Goal: Task Accomplishment & Management: Use online tool/utility

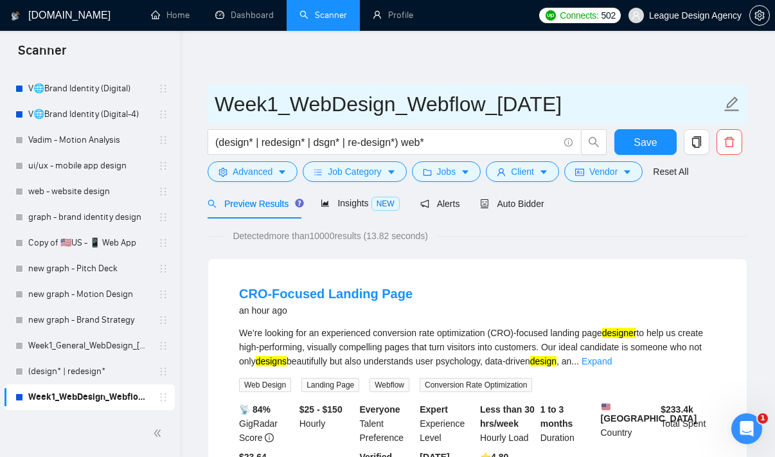
scroll to position [51, 0]
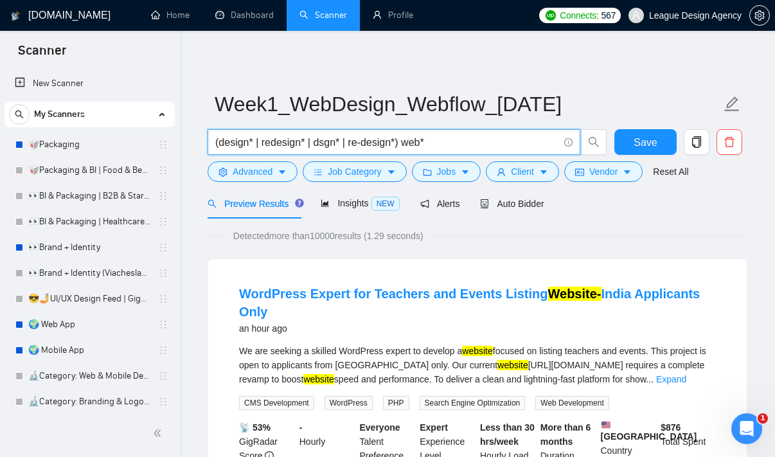
drag, startPoint x: 437, startPoint y: 140, endPoint x: 236, endPoint y: 145, distance: 201.3
click at [236, 145] on input "(design* | redesign* | dsgn* | re-design*) web*" at bounding box center [386, 142] width 343 height 16
click at [274, 172] on button "Advanced" at bounding box center [253, 171] width 90 height 21
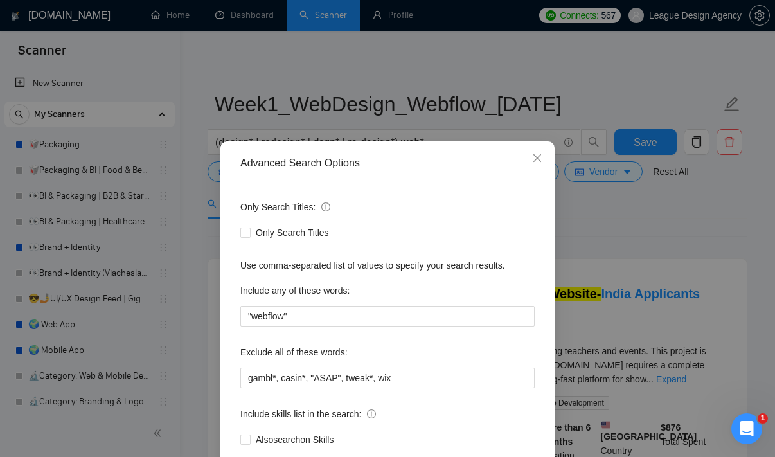
click at [448, 116] on div "Advanced Search Options Only Search Titles: Only Search Titles Use comma-separa…" at bounding box center [387, 228] width 775 height 457
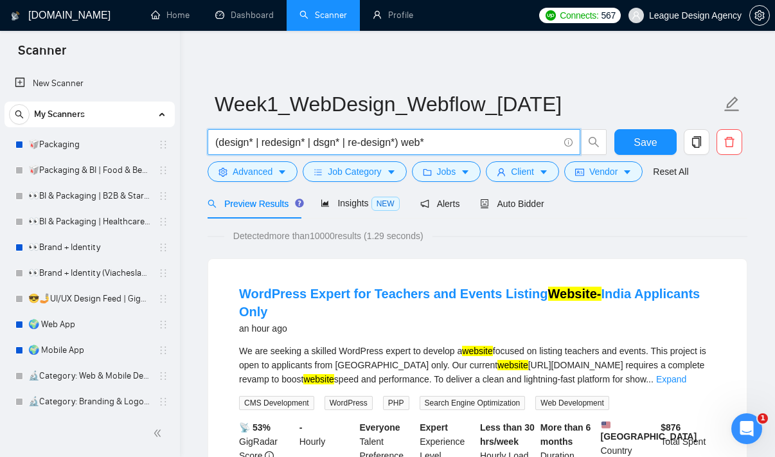
drag, startPoint x: 440, startPoint y: 146, endPoint x: 251, endPoint y: 136, distance: 189.2
click at [251, 136] on input "(design* | redesign* | dsgn* | re-design*) web*" at bounding box center [386, 142] width 343 height 16
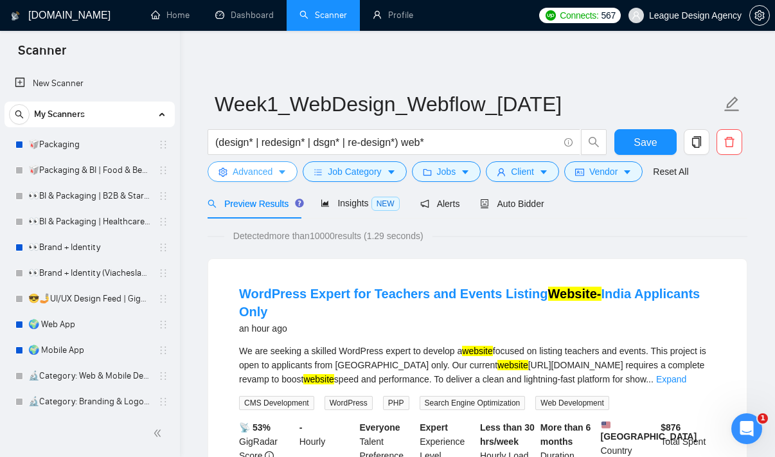
click at [239, 168] on span "Advanced" at bounding box center [253, 172] width 40 height 14
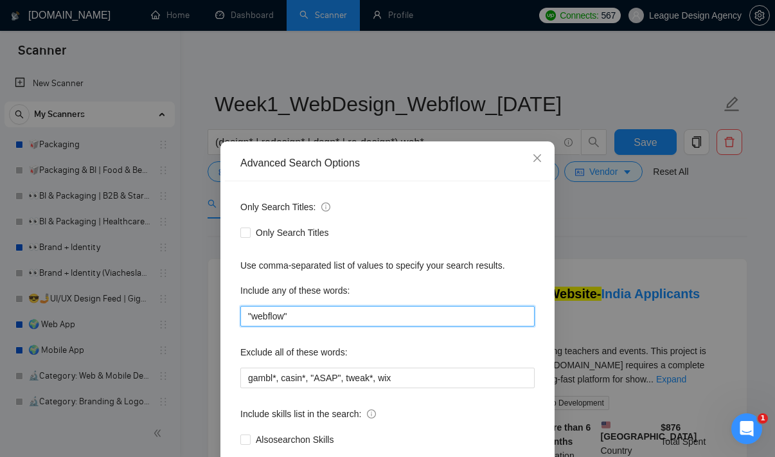
click at [287, 321] on input ""webflow"" at bounding box center [387, 316] width 294 height 21
click at [535, 150] on span "Close" at bounding box center [537, 158] width 35 height 35
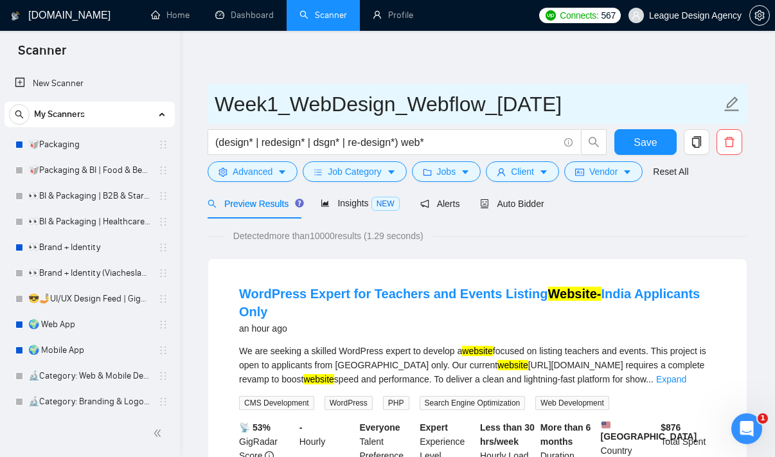
click at [318, 111] on input "Week1_WebDesign_Webflow_[DATE]" at bounding box center [468, 104] width 507 height 32
click at [418, 102] on input "Week1_WebDesign_Webflow_[DATE]" at bounding box center [468, 104] width 507 height 32
drag, startPoint x: 294, startPoint y: 102, endPoint x: 485, endPoint y: 112, distance: 191.1
click at [485, 112] on input "Week1_WebDesign_Webflow_[DATE]" at bounding box center [468, 104] width 507 height 32
click at [435, 114] on input "Week1_WebDesign_Webflow_[DATE]" at bounding box center [468, 104] width 507 height 32
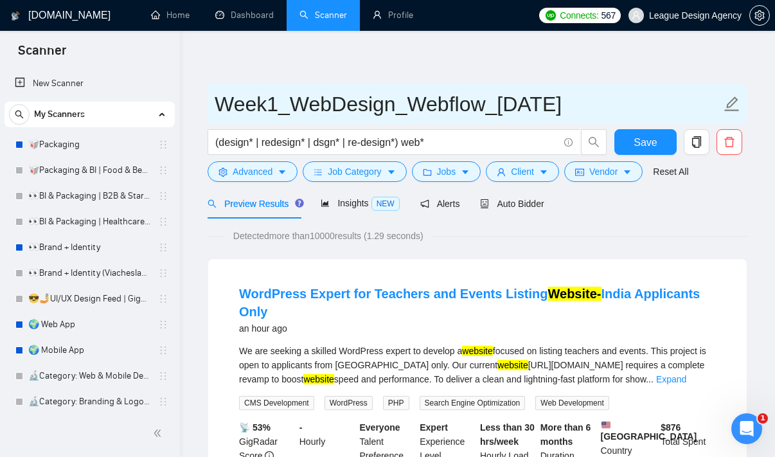
drag, startPoint x: 291, startPoint y: 105, endPoint x: 480, endPoint y: 96, distance: 189.8
click at [480, 96] on input "Week1_WebDesign_Webflow_[DATE]" at bounding box center [468, 104] width 507 height 32
click at [441, 107] on input "Week1_WebDesign_Webflow_[DATE]" at bounding box center [468, 104] width 507 height 32
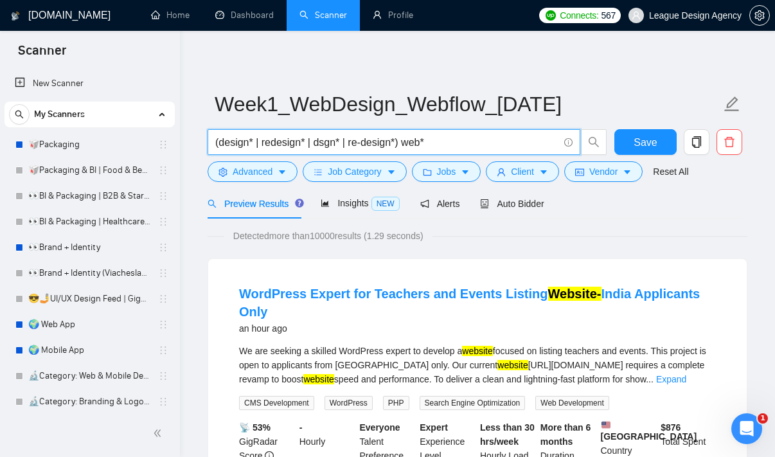
click at [306, 136] on input "(design* | redesign* | dsgn* | re-design*) web*" at bounding box center [386, 142] width 343 height 16
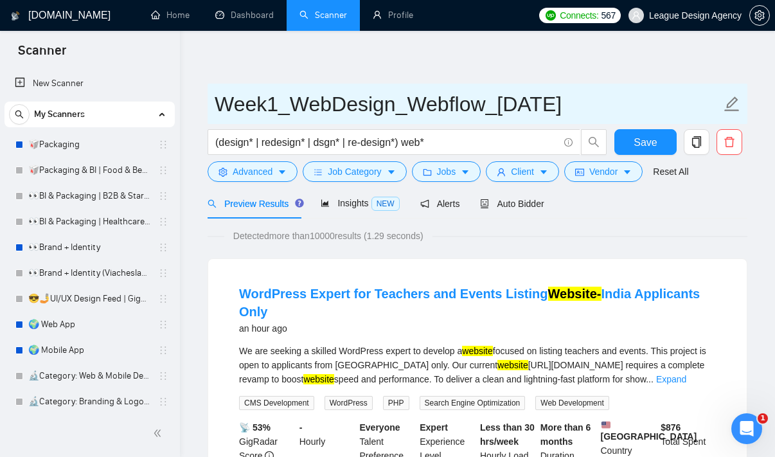
click at [363, 107] on input "Week1_WebDesign_Webflow_[DATE]" at bounding box center [468, 104] width 507 height 32
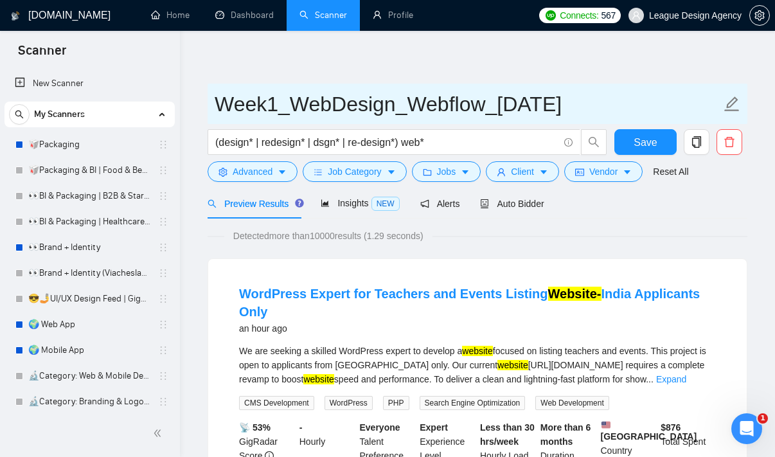
drag, startPoint x: 288, startPoint y: 107, endPoint x: 391, endPoint y: 102, distance: 103.6
click at [391, 102] on input "Week1_WebDesign_Webflow_[DATE]" at bounding box center [468, 104] width 507 height 32
click at [404, 107] on input "Week1_WebDesign_Webflow_[DATE]" at bounding box center [468, 104] width 507 height 32
drag, startPoint x: 293, startPoint y: 105, endPoint x: 480, endPoint y: 103, distance: 187.1
click at [480, 103] on input "Week1_WebDesign_Webflow_[DATE]" at bounding box center [468, 104] width 507 height 32
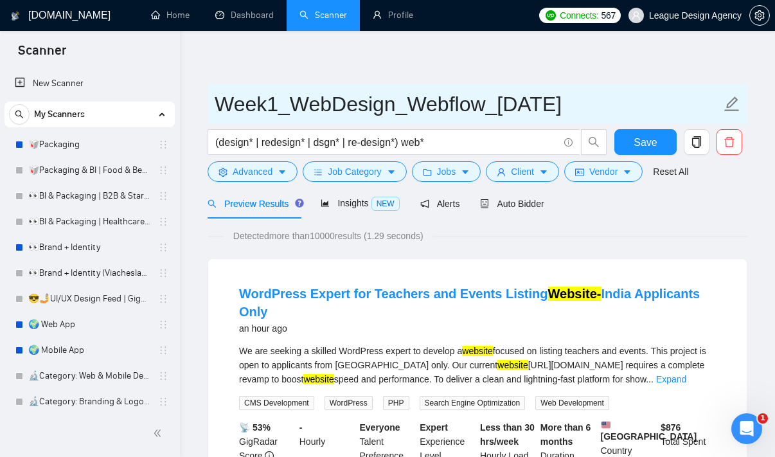
click at [350, 109] on input "Week1_WebDesign_Webflow_[DATE]" at bounding box center [468, 104] width 507 height 32
drag, startPoint x: 295, startPoint y: 109, endPoint x: 478, endPoint y: 105, distance: 183.2
click at [478, 105] on input "Week1_WebDesign_Webflow_[DATE]" at bounding box center [468, 104] width 507 height 32
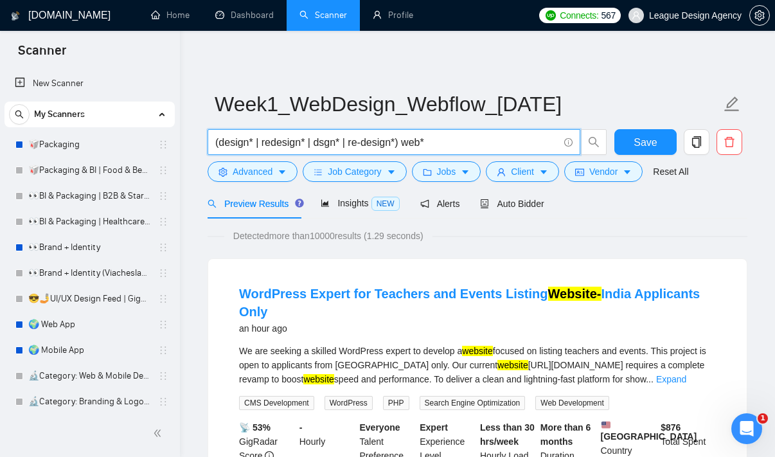
click at [429, 146] on input "(design* | redesign* | dsgn* | re-design*) web*" at bounding box center [386, 142] width 343 height 16
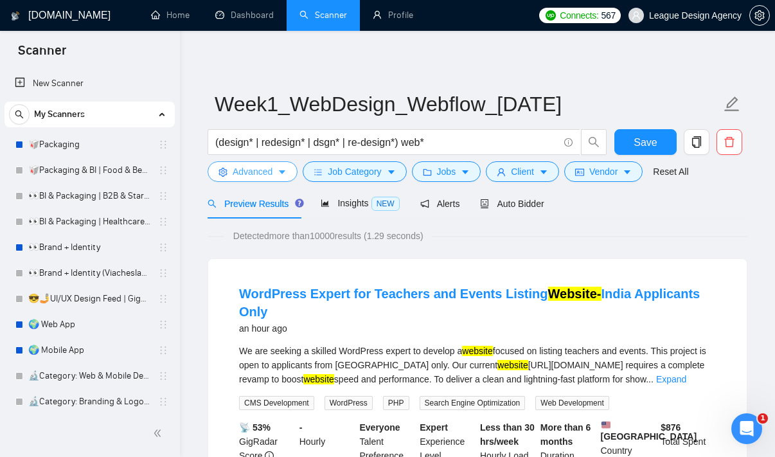
click at [260, 179] on span "Advanced" at bounding box center [253, 172] width 40 height 14
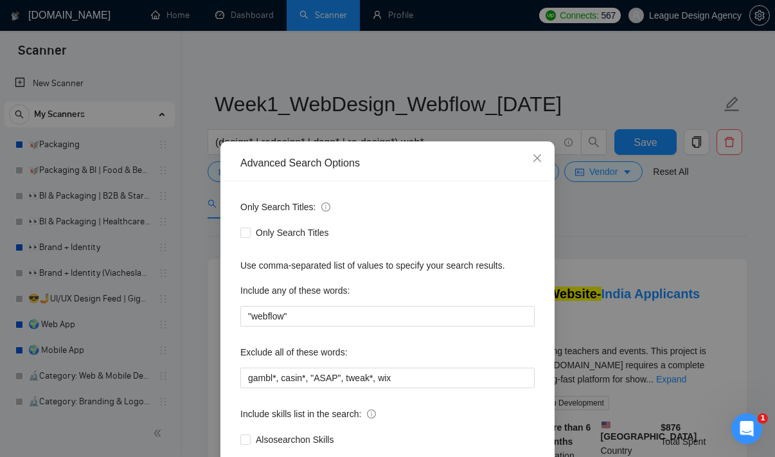
click at [310, 95] on div "Advanced Search Options Only Search Titles: Only Search Titles Use comma-separa…" at bounding box center [387, 228] width 775 height 457
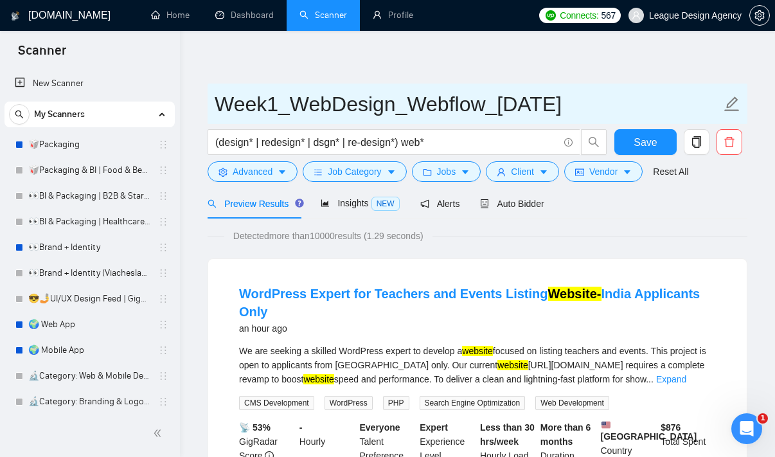
click at [415, 91] on input "Week1_WebDesign_Webflow_[DATE]" at bounding box center [468, 104] width 507 height 32
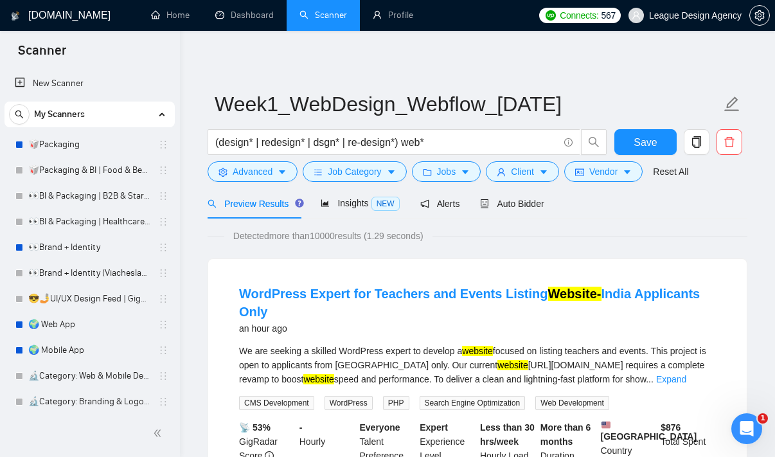
click at [260, 157] on div "(design* | redesign* | dsgn* | re-design*) web*" at bounding box center [407, 145] width 405 height 32
click at [258, 177] on span "Advanced" at bounding box center [253, 172] width 40 height 14
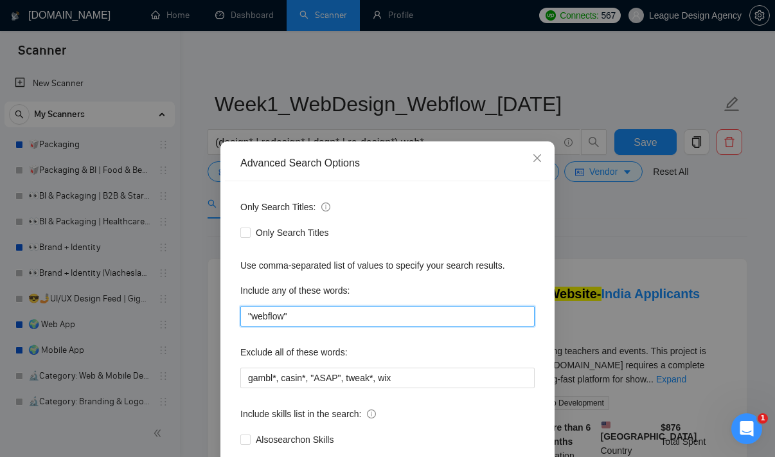
click at [377, 321] on input ""webflow"" at bounding box center [387, 316] width 294 height 21
type input ""webflow", "long term""
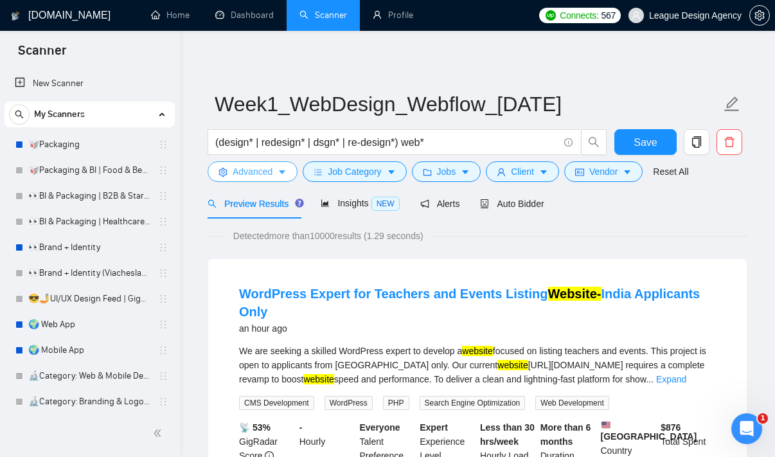
click at [287, 176] on icon "caret-down" at bounding box center [282, 172] width 9 height 9
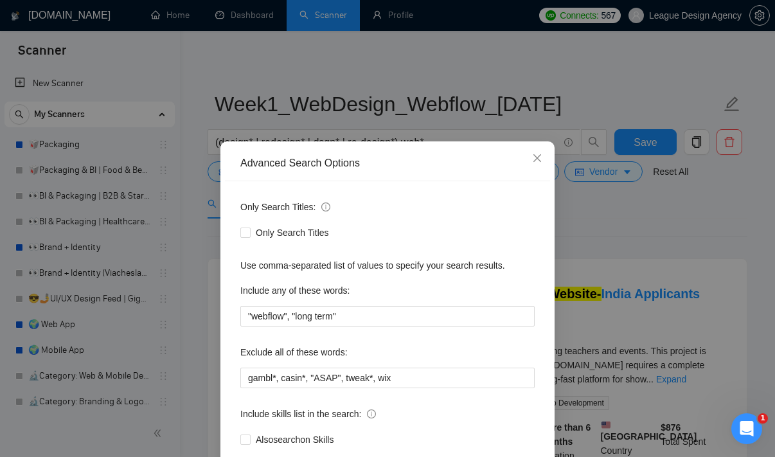
click at [653, 245] on div "Advanced Search Options Only Search Titles: Only Search Titles Use comma-separa…" at bounding box center [387, 228] width 775 height 457
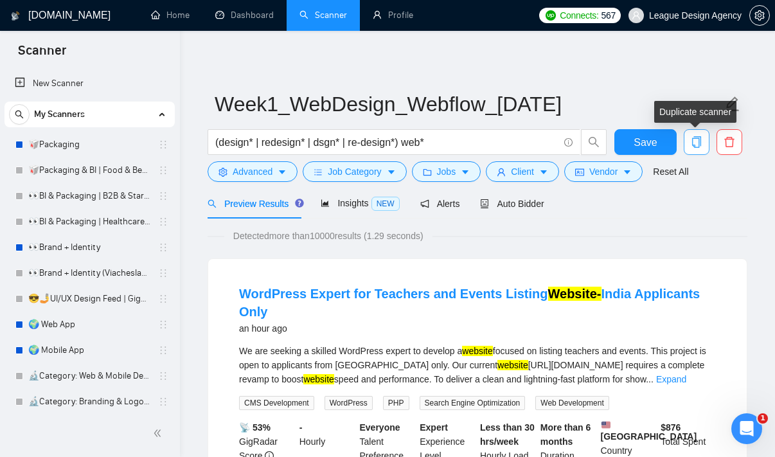
click at [707, 143] on span "copy" at bounding box center [697, 142] width 24 height 12
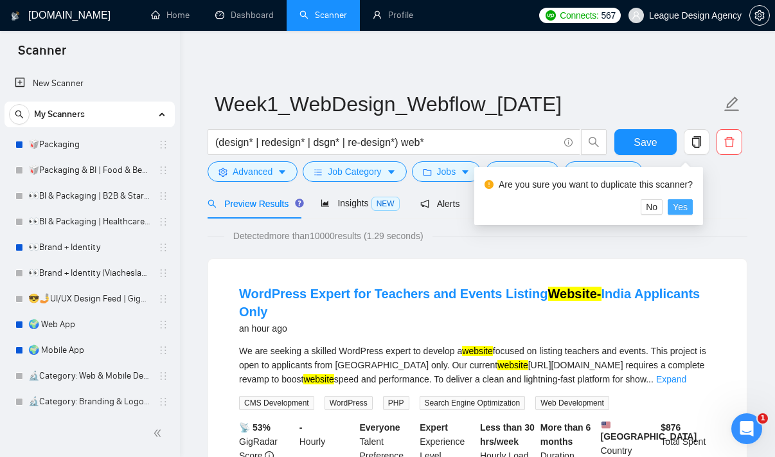
click at [693, 204] on button "Yes" at bounding box center [680, 206] width 25 height 15
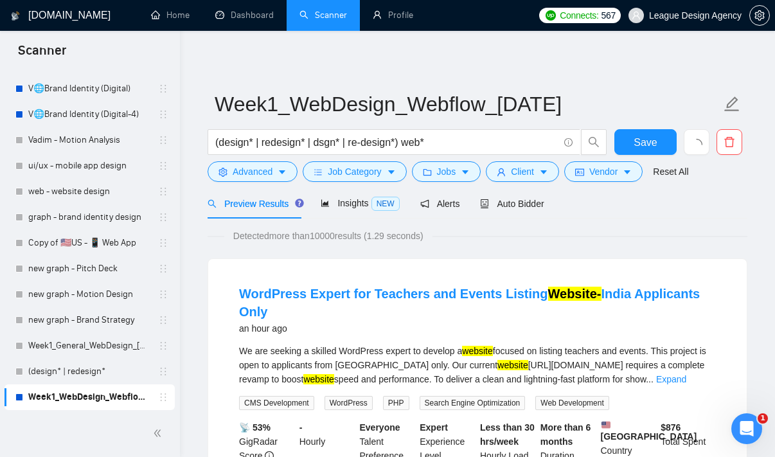
scroll to position [2061, 0]
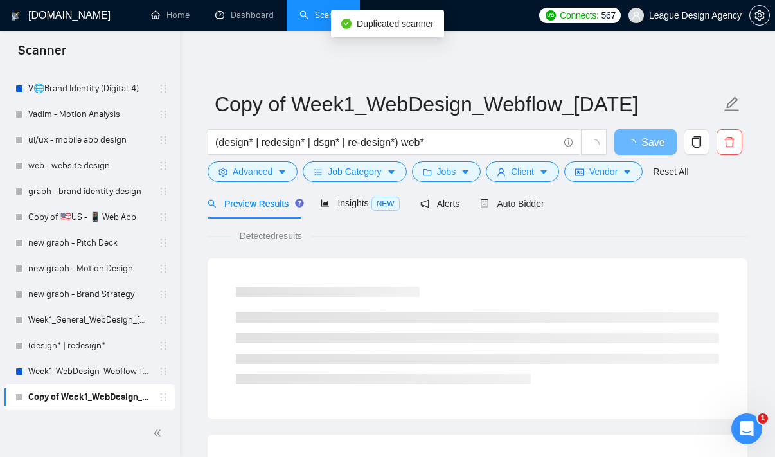
scroll to position [2087, 0]
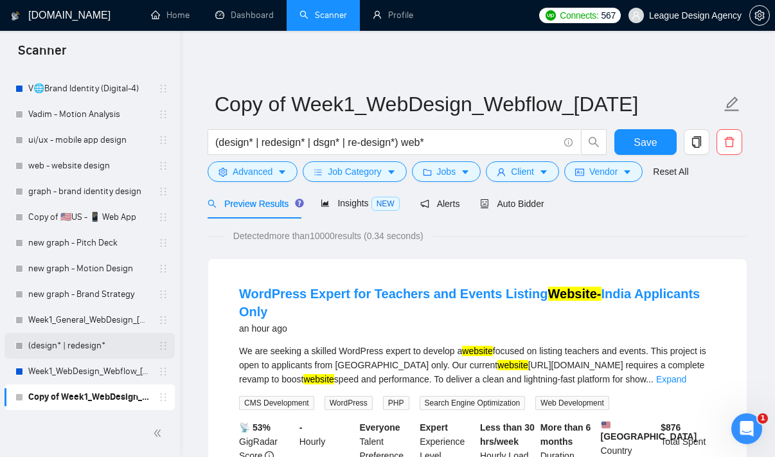
click at [93, 348] on link "(design* | redesign*" at bounding box center [89, 346] width 122 height 26
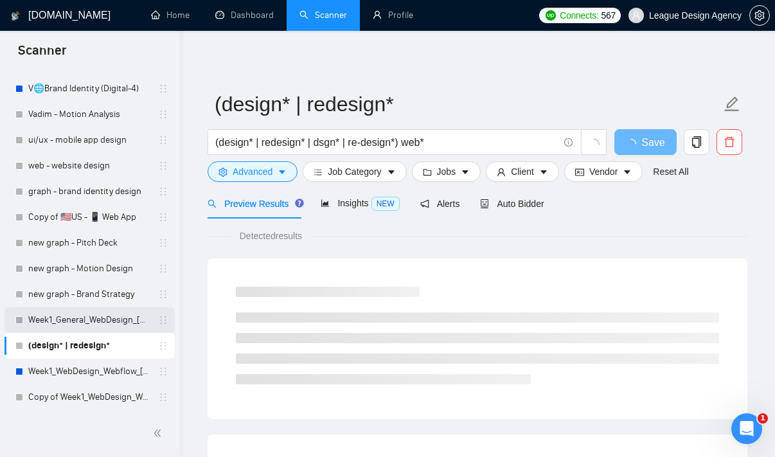
click at [134, 321] on link "Week1_General_WebDesign_[DATE]" at bounding box center [89, 320] width 122 height 26
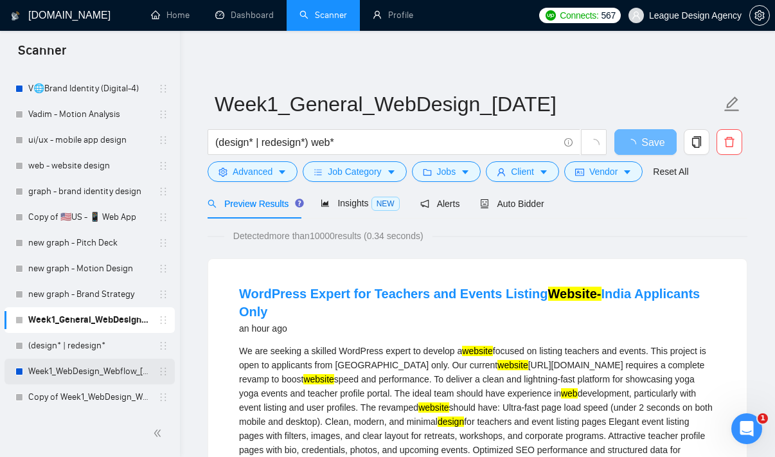
click at [115, 368] on link "Week1_WebDesign_Webflow_[DATE]" at bounding box center [89, 372] width 122 height 26
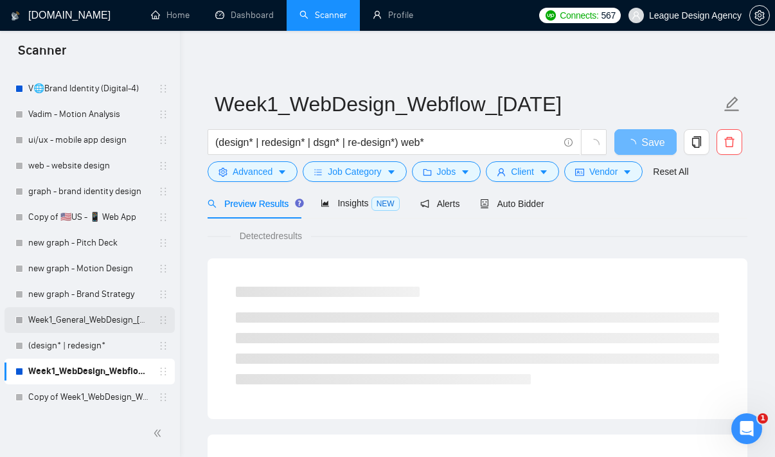
click at [125, 320] on link "Week1_General_WebDesign_[DATE]" at bounding box center [89, 320] width 122 height 26
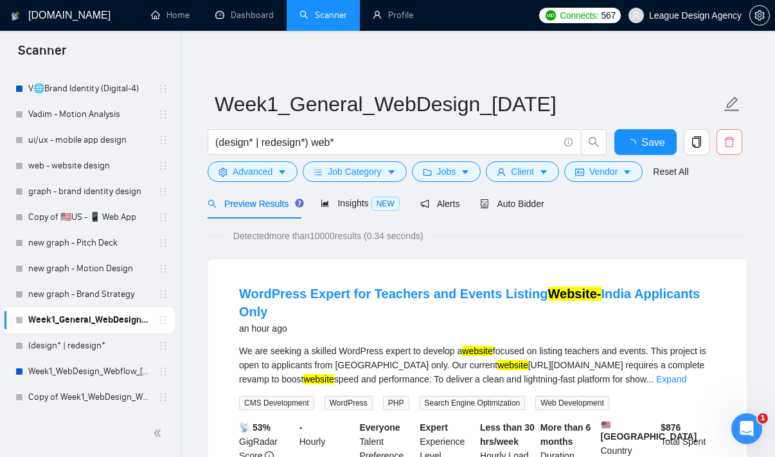
click at [737, 141] on span "delete" at bounding box center [729, 142] width 24 height 12
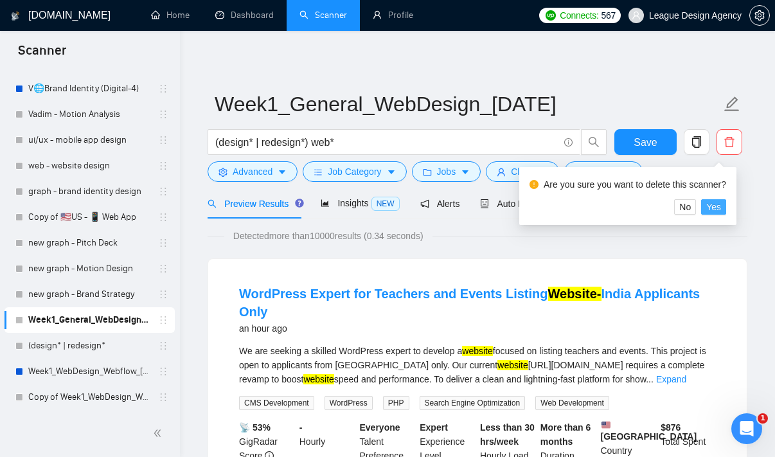
click at [718, 208] on span "Yes" at bounding box center [713, 207] width 15 height 14
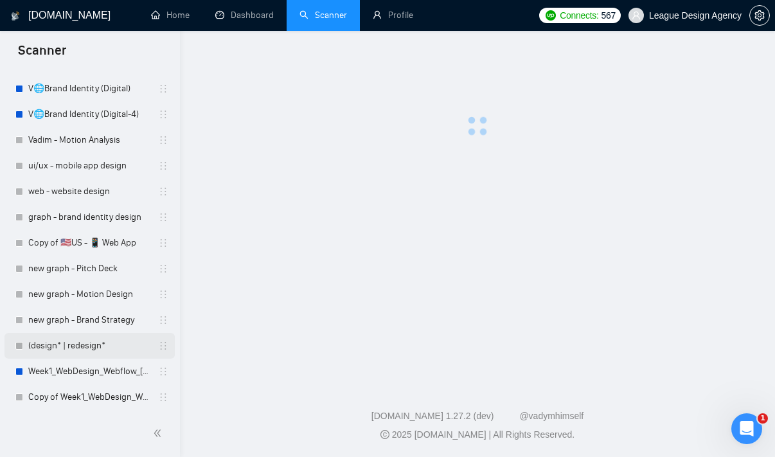
scroll to position [2061, 0]
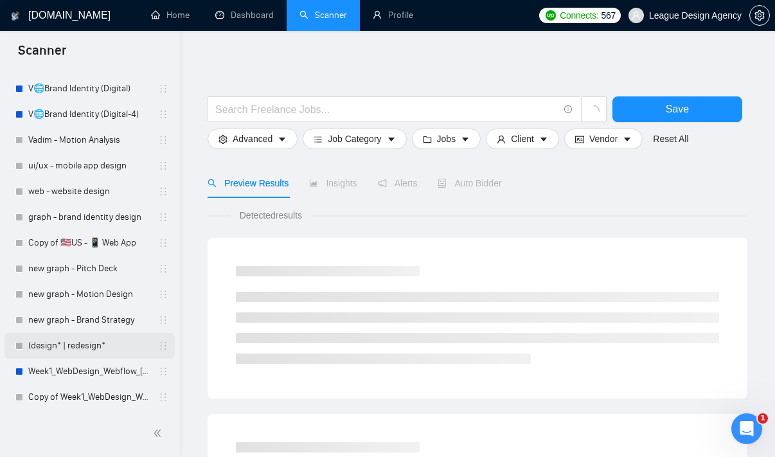
click at [101, 353] on link "(design* | redesign*" at bounding box center [89, 346] width 122 height 26
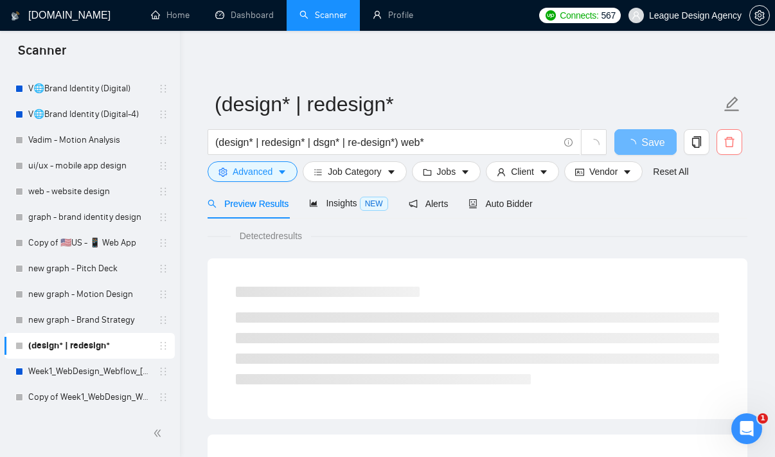
click at [735, 141] on icon "delete" at bounding box center [730, 142] width 12 height 12
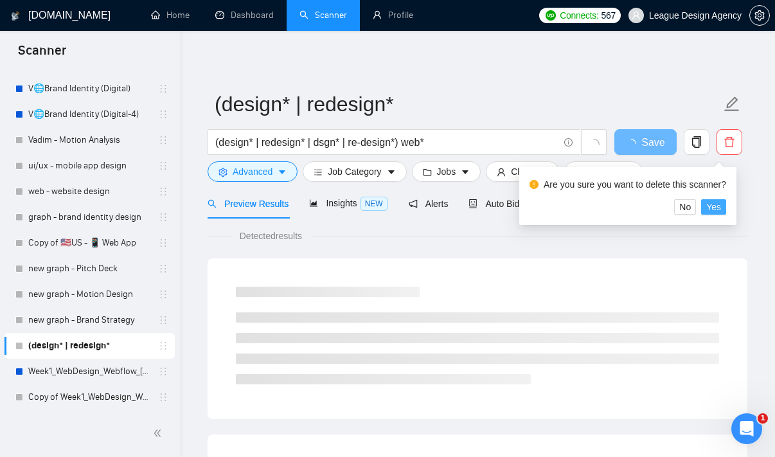
click at [718, 208] on span "Yes" at bounding box center [713, 207] width 15 height 14
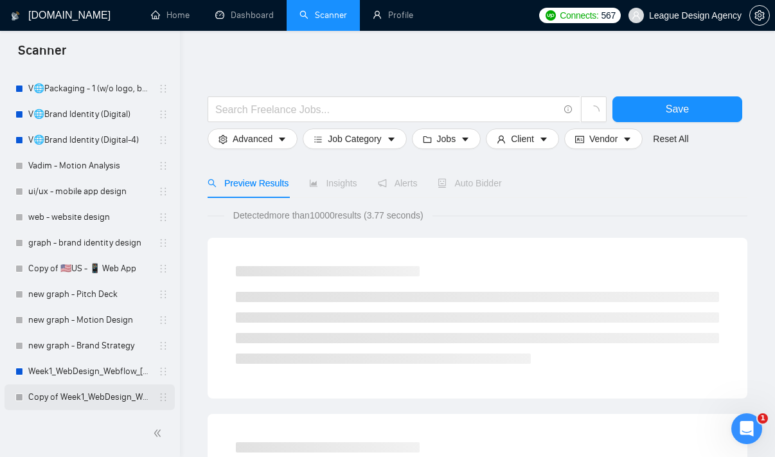
scroll to position [2036, 0]
click at [76, 399] on link "Copy of Week1_WebDesign_Webflow_[DATE]" at bounding box center [89, 397] width 122 height 26
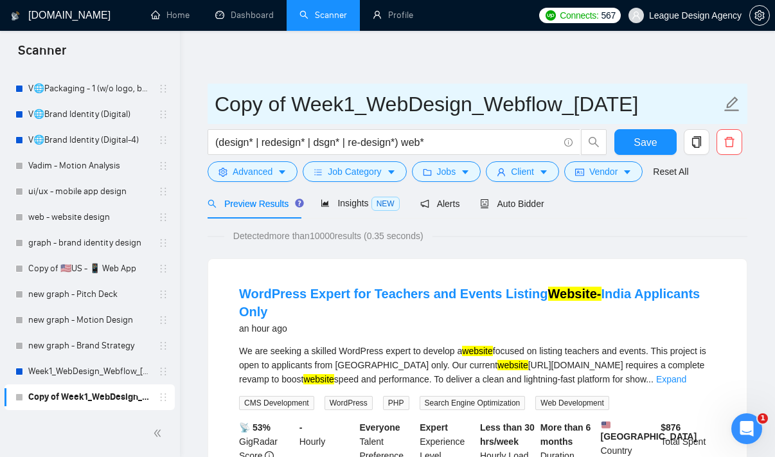
drag, startPoint x: 293, startPoint y: 113, endPoint x: 226, endPoint y: 110, distance: 66.9
click at [226, 111] on input "Copy of Week1_WebDesign_Webflow_[DATE]" at bounding box center [468, 104] width 507 height 32
click at [320, 95] on input "Copy of Week1_WebDesign_Webflow_[DATE]" at bounding box center [468, 103] width 507 height 32
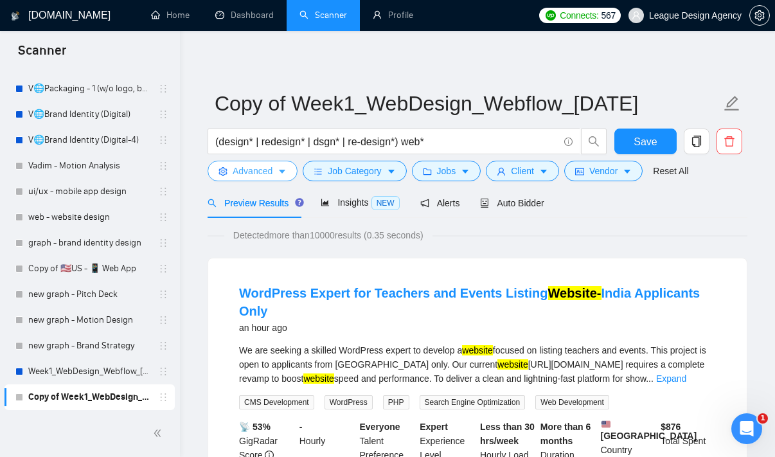
click at [277, 168] on button "Advanced" at bounding box center [253, 171] width 90 height 21
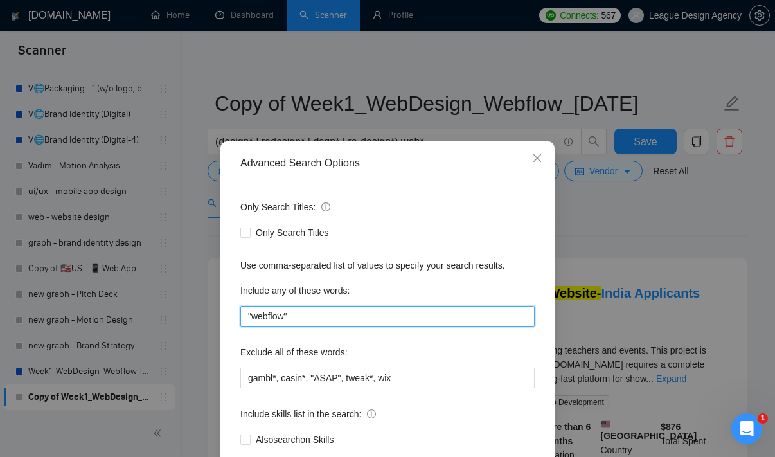
click at [336, 316] on input ""webflow"" at bounding box center [387, 316] width 294 height 21
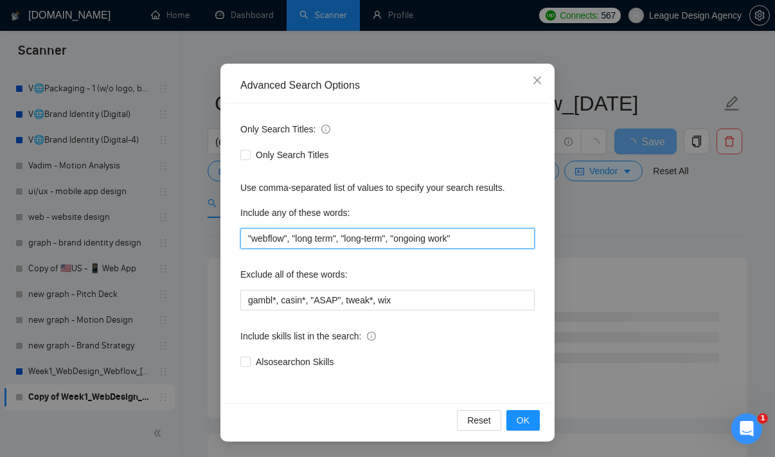
scroll to position [8, 0]
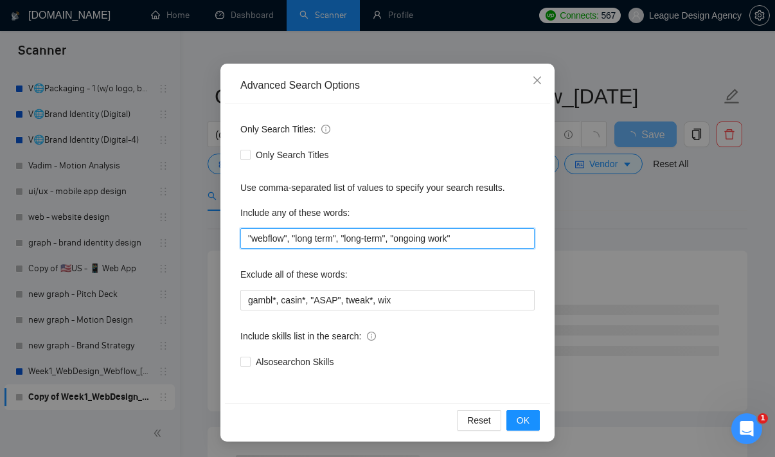
click at [453, 240] on input ""webflow", "long term", "long-term", "ongoing work"" at bounding box center [387, 238] width 294 height 21
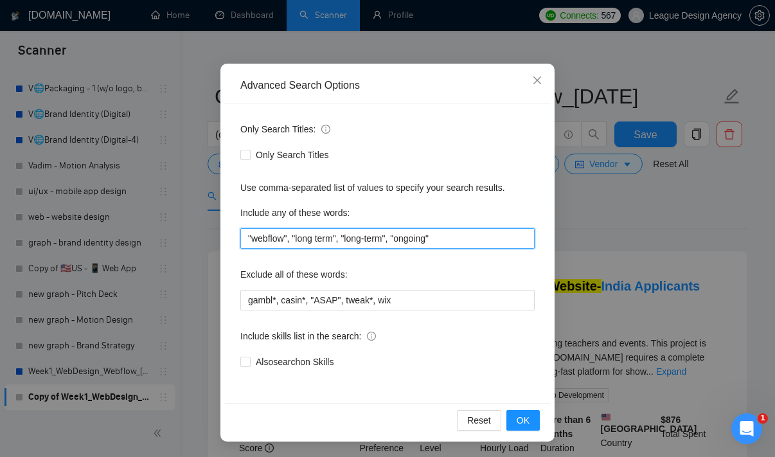
click at [481, 246] on input ""webflow", "long term", "long-term", "ongoing"" at bounding box center [387, 238] width 294 height 21
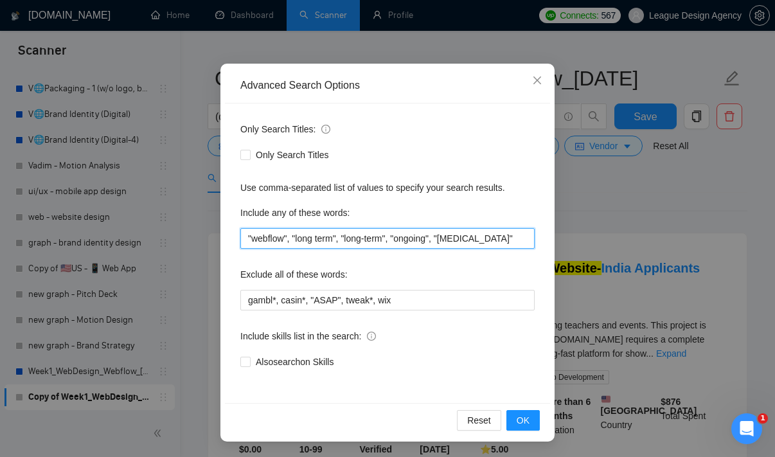
scroll to position [28, 0]
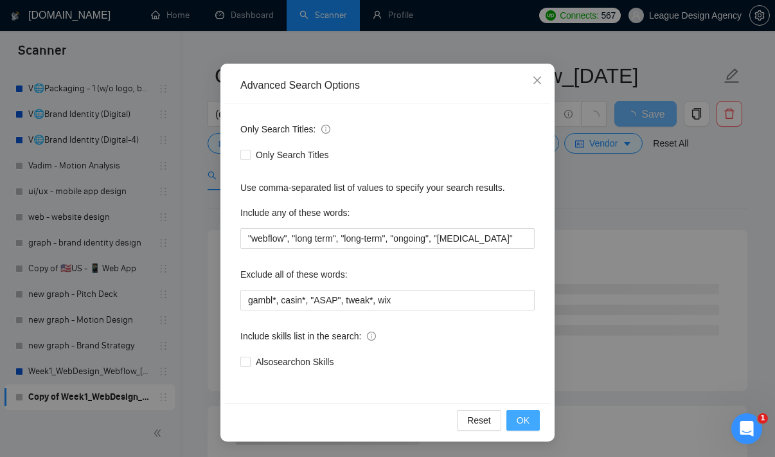
click at [522, 417] on span "OK" at bounding box center [523, 420] width 13 height 14
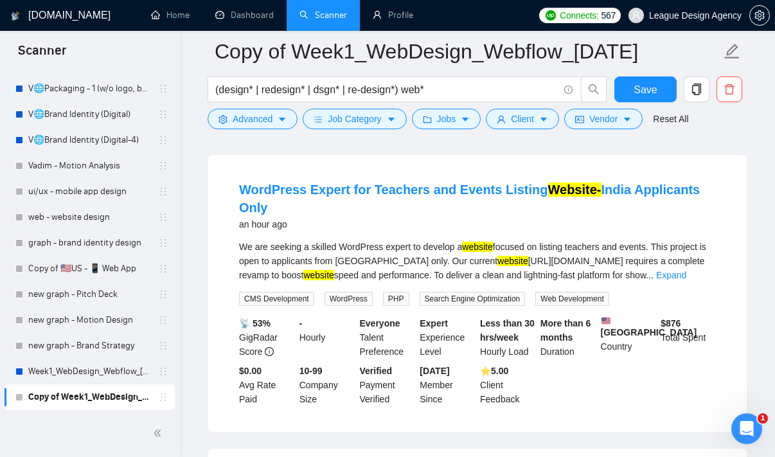
scroll to position [114, 0]
click at [686, 280] on link "Expand" at bounding box center [671, 275] width 30 height 10
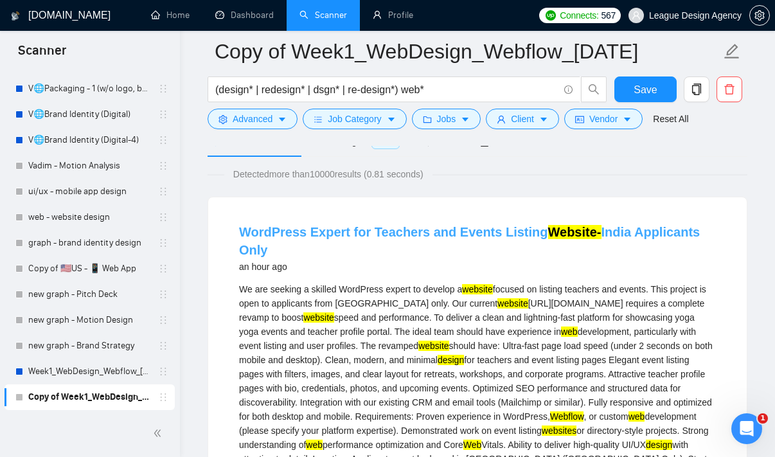
scroll to position [176, 0]
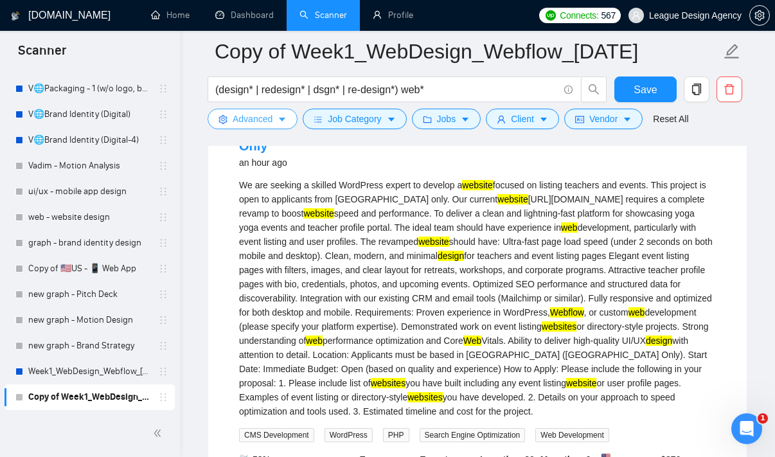
click at [291, 120] on button "Advanced" at bounding box center [253, 119] width 90 height 21
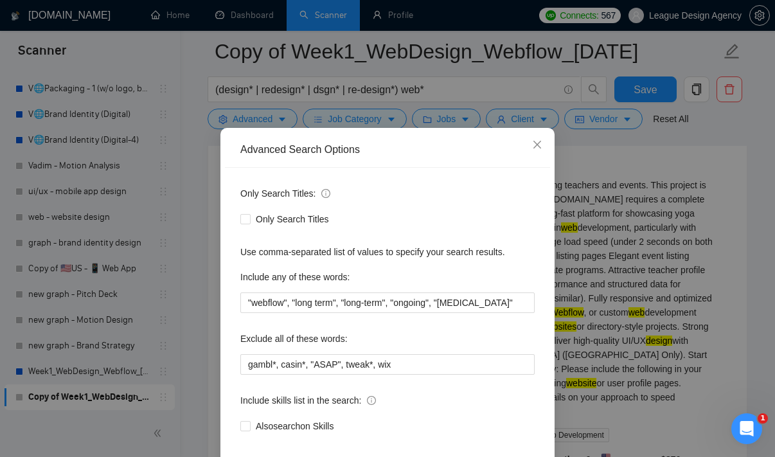
click at [602, 301] on div "Advanced Search Options Only Search Titles: Only Search Titles Use comma-separa…" at bounding box center [387, 228] width 775 height 457
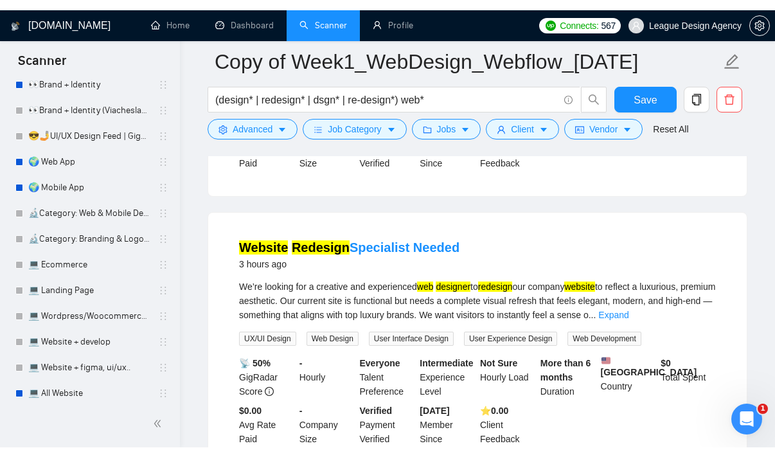
scroll to position [609, 0]
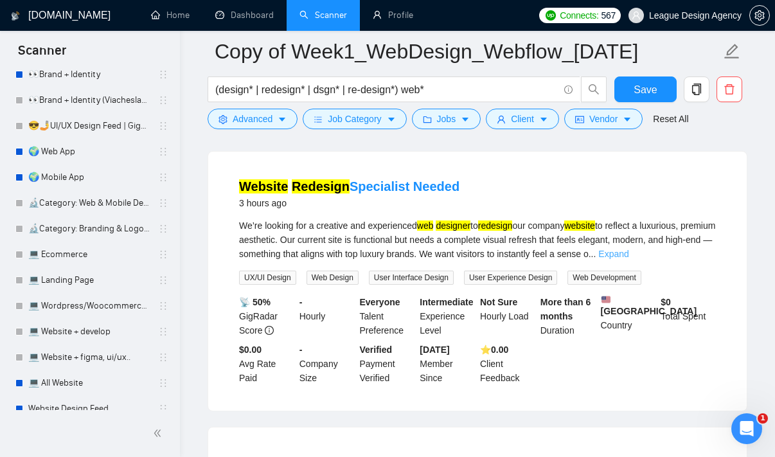
click at [629, 259] on link "Expand" at bounding box center [613, 254] width 30 height 10
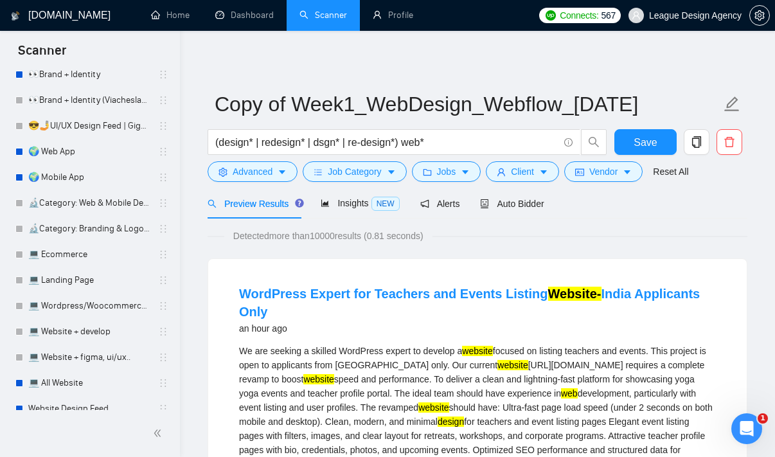
scroll to position [0, 0]
click at [638, 134] on span "Save" at bounding box center [645, 142] width 23 height 16
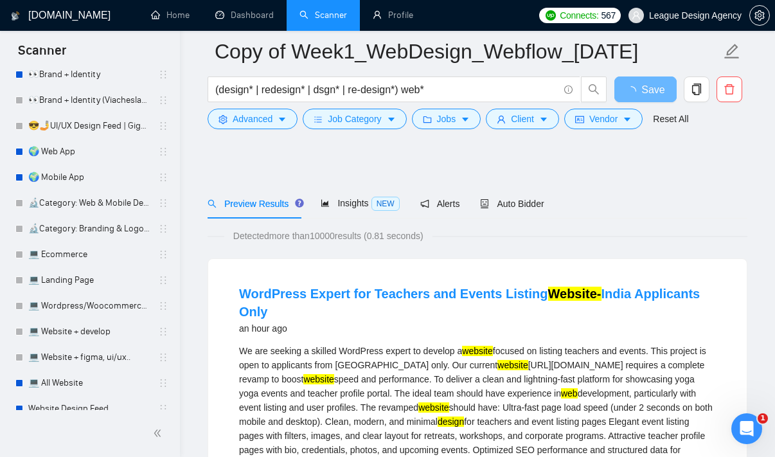
scroll to position [116, 0]
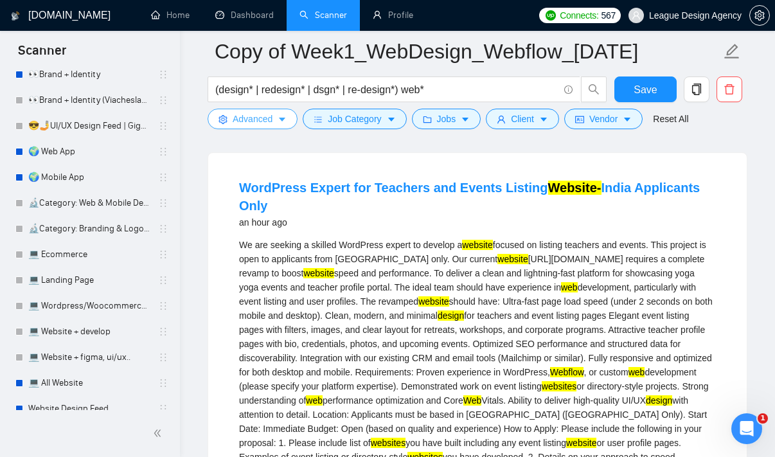
click at [281, 125] on button "Advanced" at bounding box center [253, 119] width 90 height 21
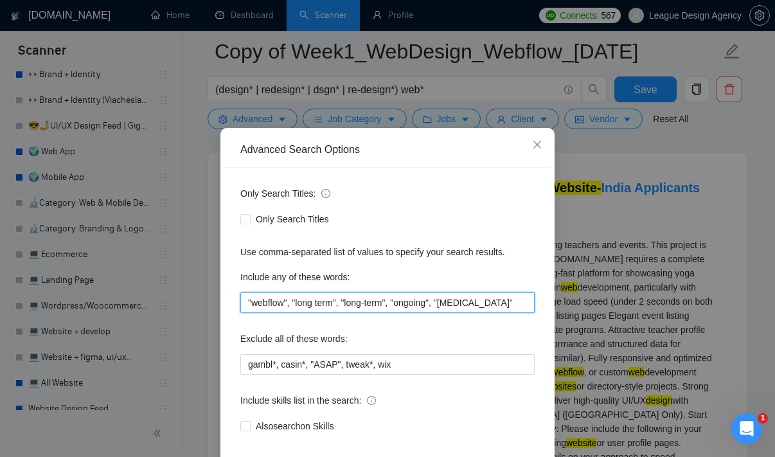
drag, startPoint x: 494, startPoint y: 305, endPoint x: 297, endPoint y: 303, distance: 196.7
click at [297, 303] on input ""webflow", "long term", "long-term", "ongoing", "[MEDICAL_DATA]"" at bounding box center [387, 302] width 294 height 21
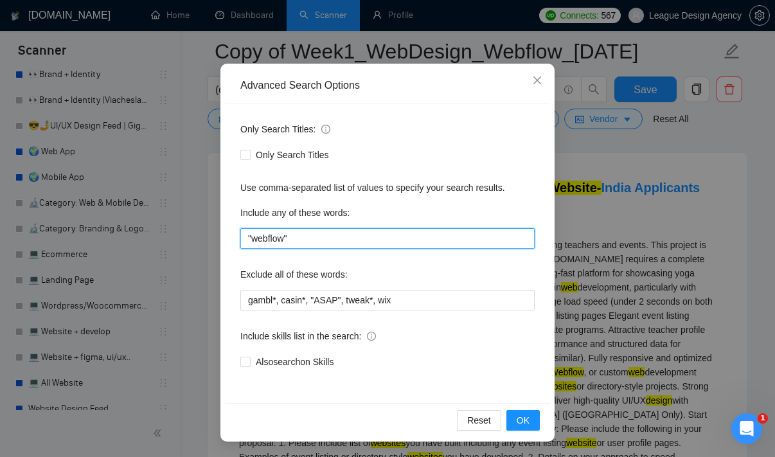
scroll to position [78, 0]
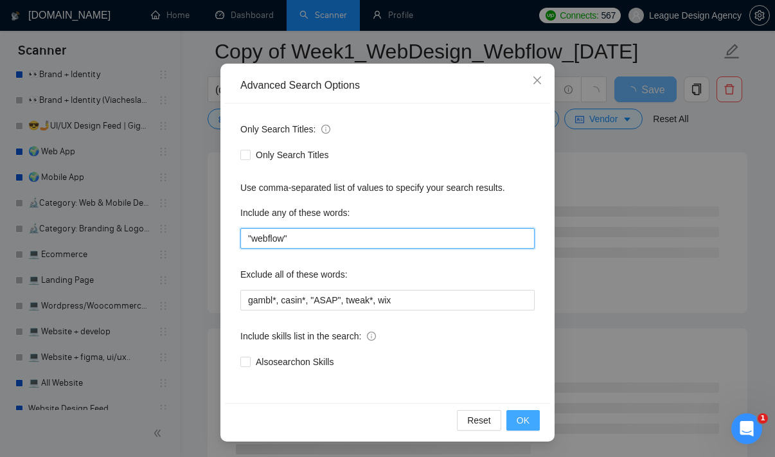
type input ""webflow""
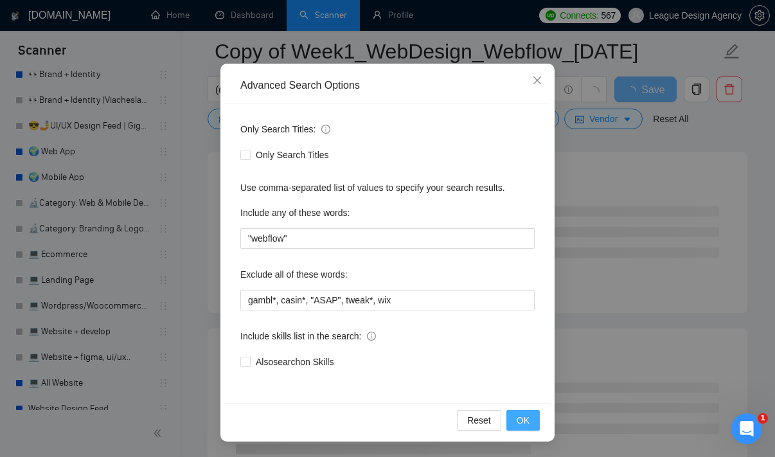
click at [514, 415] on button "OK" at bounding box center [523, 420] width 33 height 21
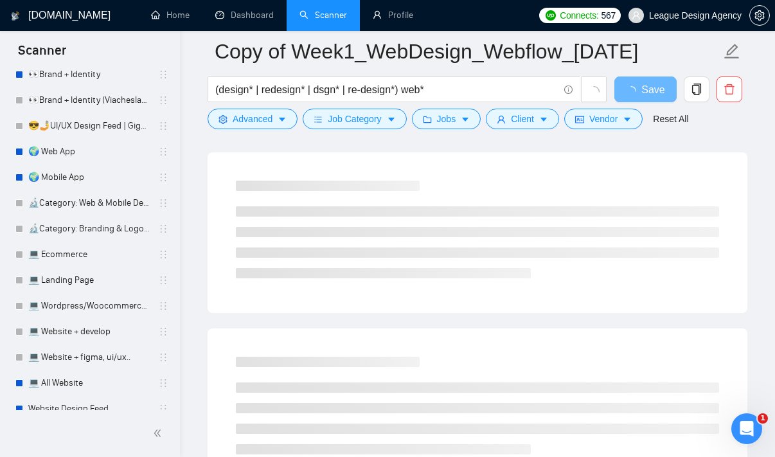
scroll to position [13, 0]
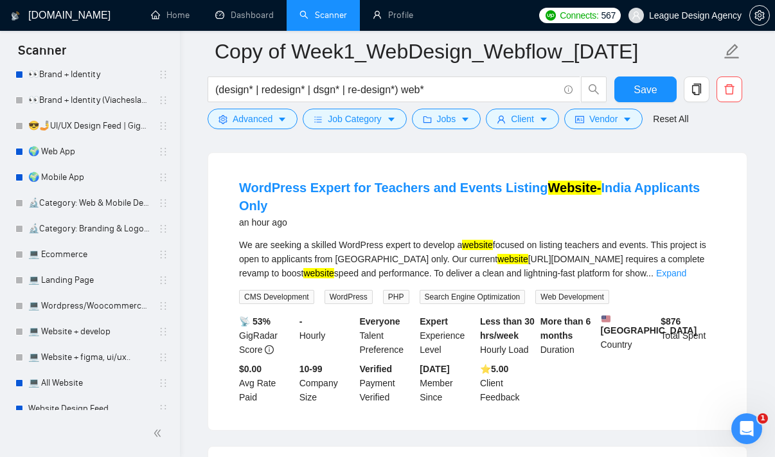
click at [260, 134] on form "Copy of Week1_WebDesign_Webflow_[DATE] (design* | redesign* | dsgn* | re-design…" at bounding box center [478, 83] width 540 height 105
click at [260, 124] on span "Advanced" at bounding box center [253, 119] width 40 height 14
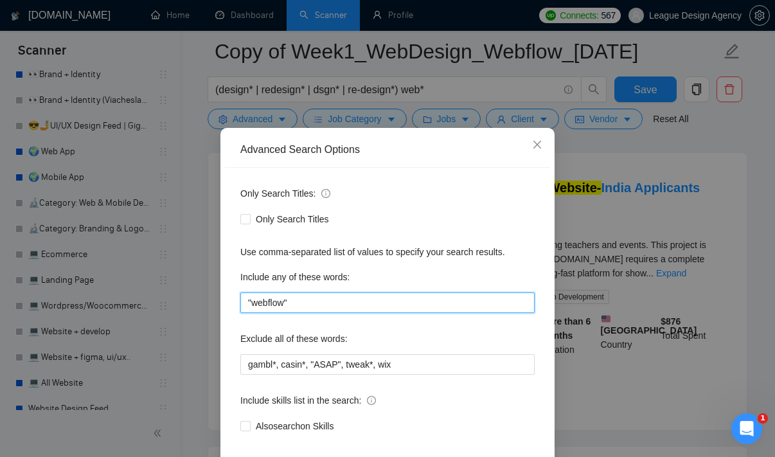
click at [321, 305] on input ""webflow"" at bounding box center [387, 302] width 294 height 21
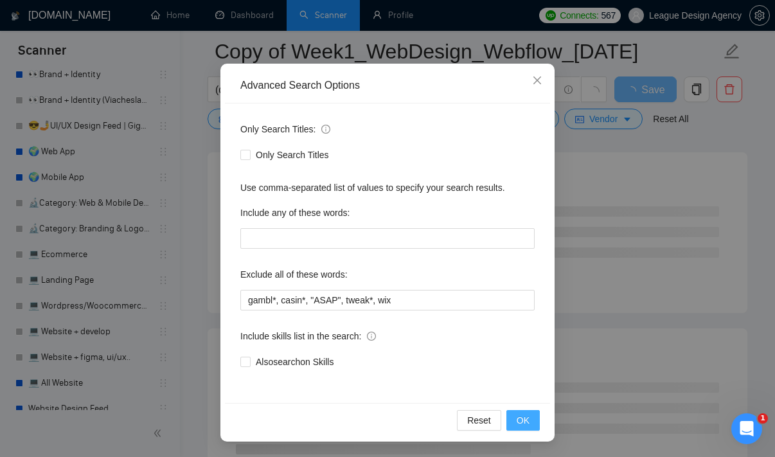
click at [519, 410] on button "OK" at bounding box center [523, 420] width 33 height 21
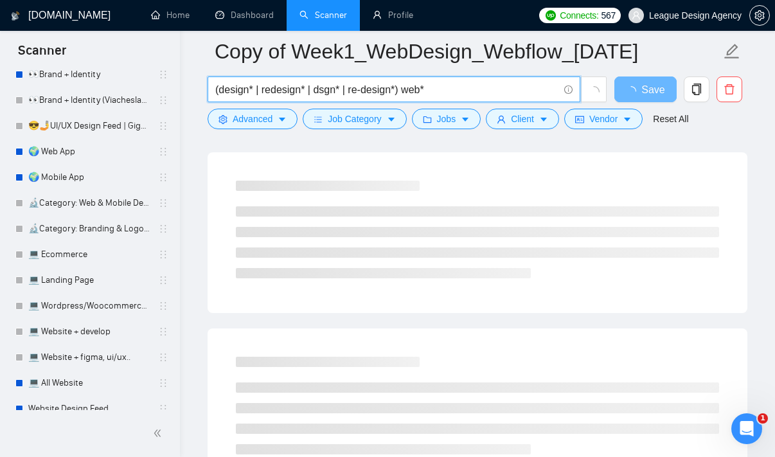
click at [472, 96] on input "(design* | redesign* | dsgn* | re-design*) web*" at bounding box center [386, 90] width 343 height 16
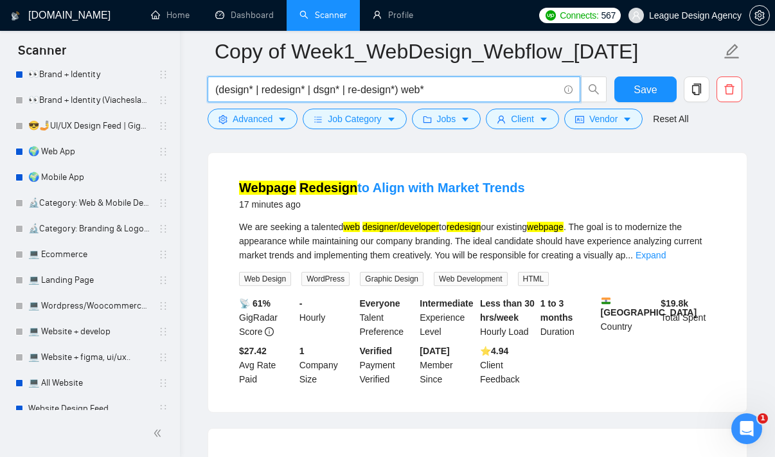
paste input ""webflow""
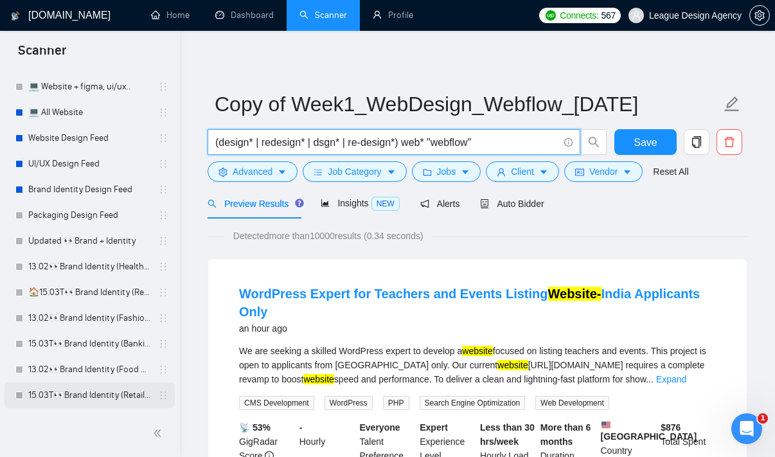
scroll to position [708, 0]
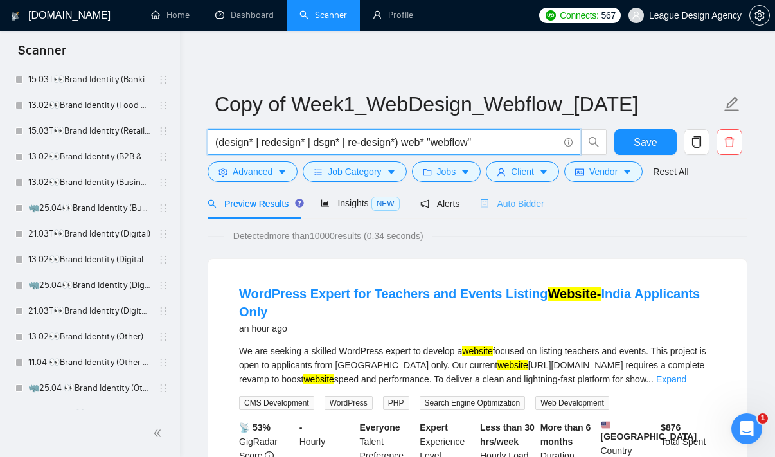
type input "(design* | redesign* | dsgn* | re-design*) web* "webflow""
click at [497, 199] on span "Auto Bidder" at bounding box center [512, 204] width 64 height 10
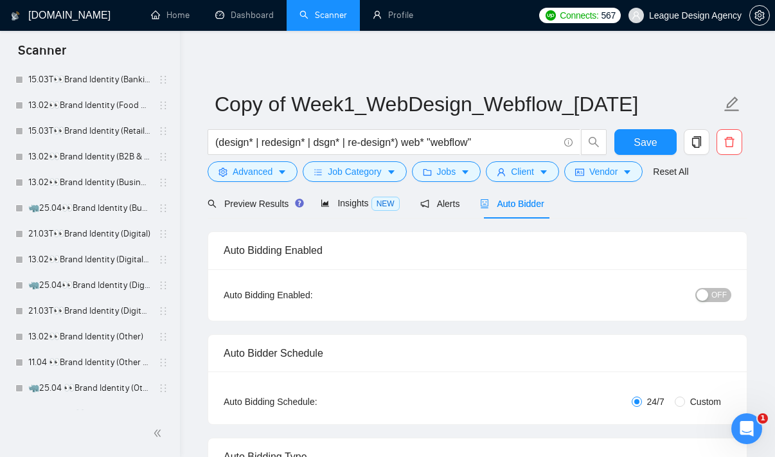
click at [719, 296] on span "OFF" at bounding box center [719, 295] width 15 height 14
click at [716, 297] on button "ON" at bounding box center [715, 295] width 32 height 14
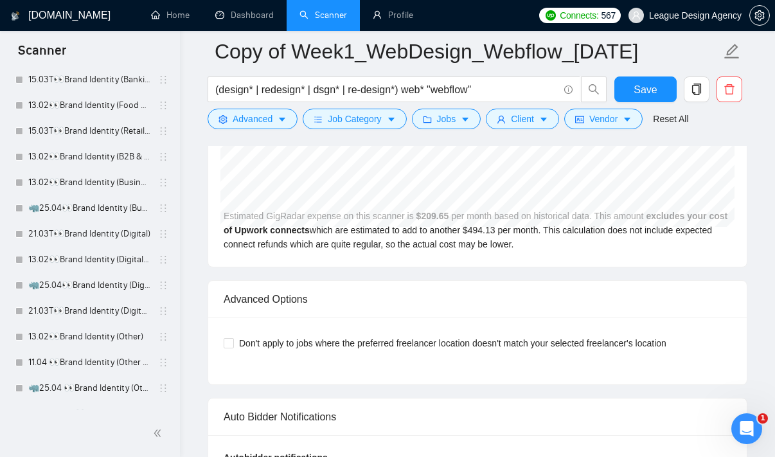
scroll to position [2885, 0]
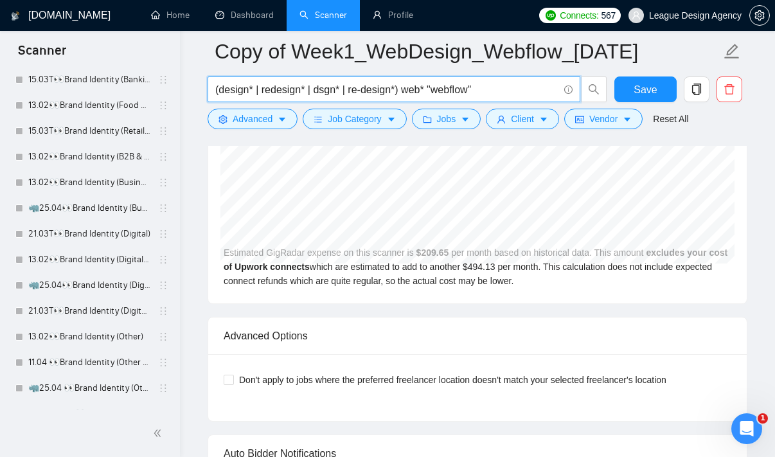
drag, startPoint x: 486, startPoint y: 89, endPoint x: 435, endPoint y: 90, distance: 51.4
click at [435, 90] on input "(design* | redesign* | dsgn* | re-design*) web* "webflow"" at bounding box center [386, 90] width 343 height 16
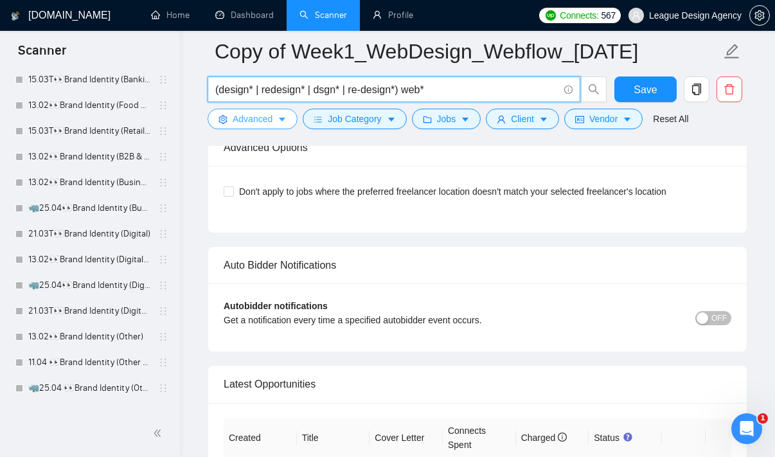
type input "(design* | redesign* | dsgn* | re-design*) web*"
click at [284, 117] on icon "caret-down" at bounding box center [282, 119] width 9 height 9
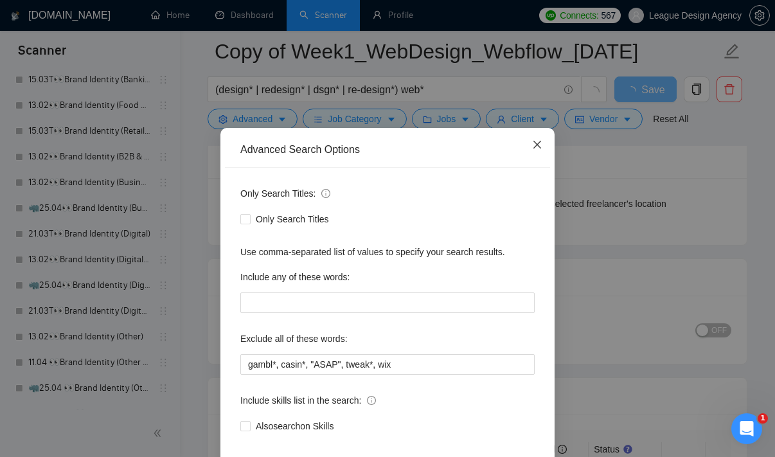
click at [529, 149] on span "Close" at bounding box center [537, 145] width 35 height 35
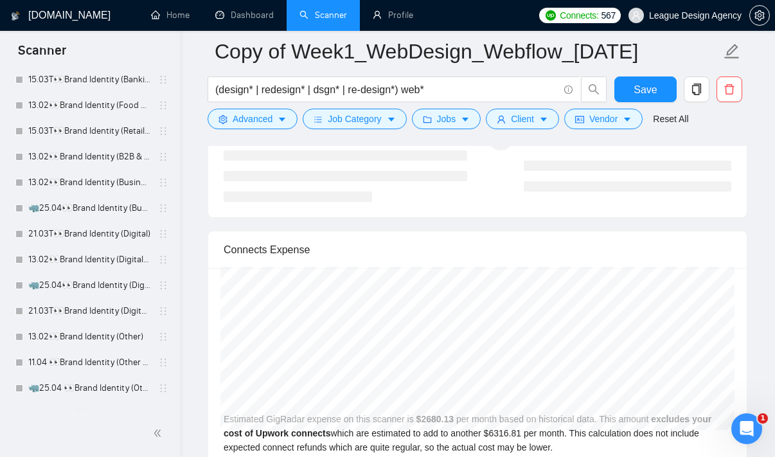
scroll to position [2864, 0]
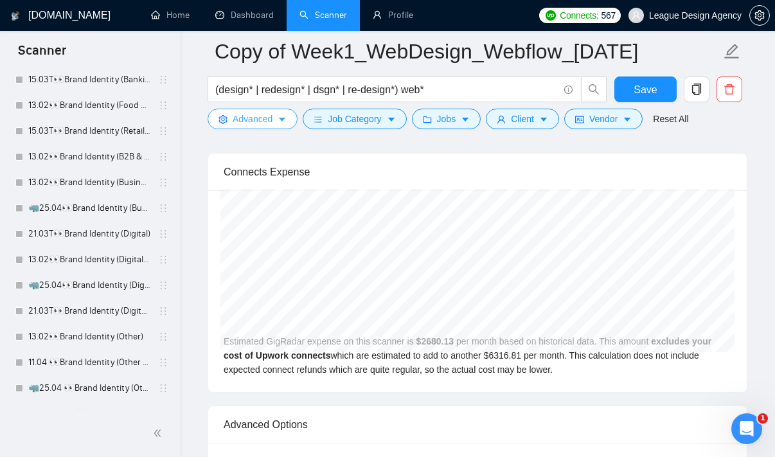
click at [259, 120] on span "Advanced" at bounding box center [253, 119] width 40 height 14
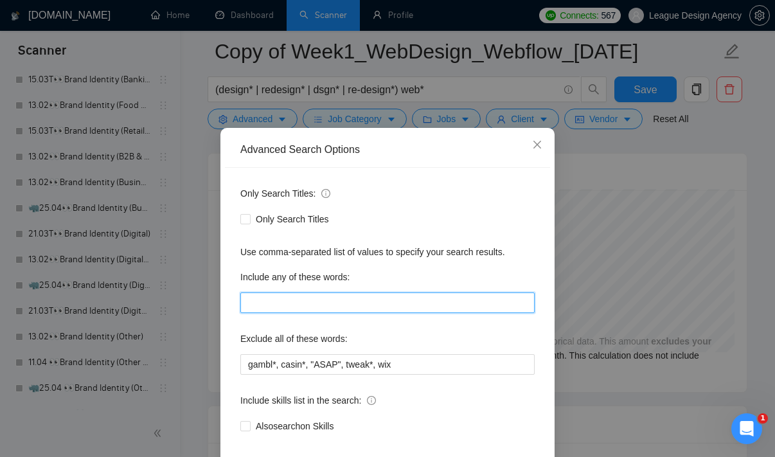
click at [307, 295] on input "text" at bounding box center [387, 302] width 294 height 21
paste input ""webflow""
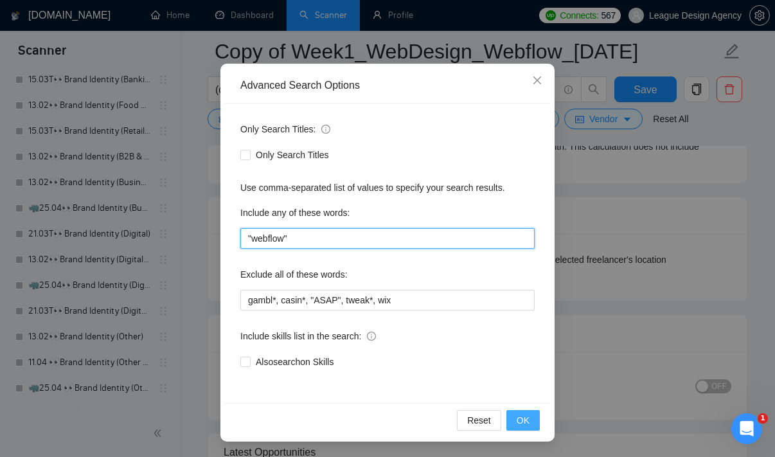
type input ""webflow""
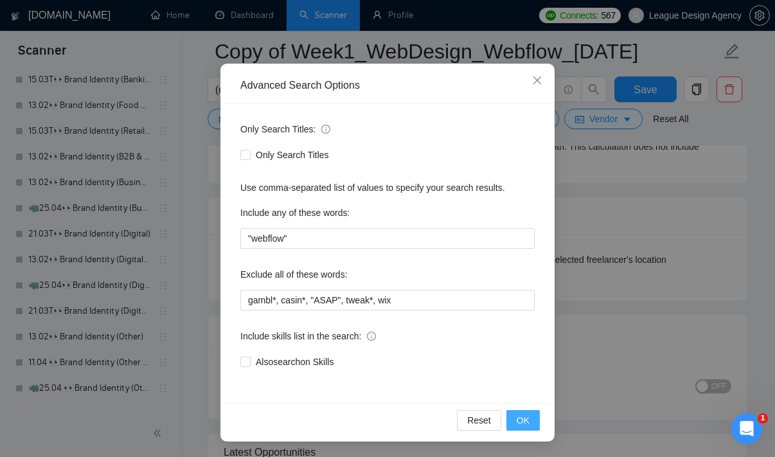
click at [521, 416] on span "OK" at bounding box center [523, 420] width 13 height 14
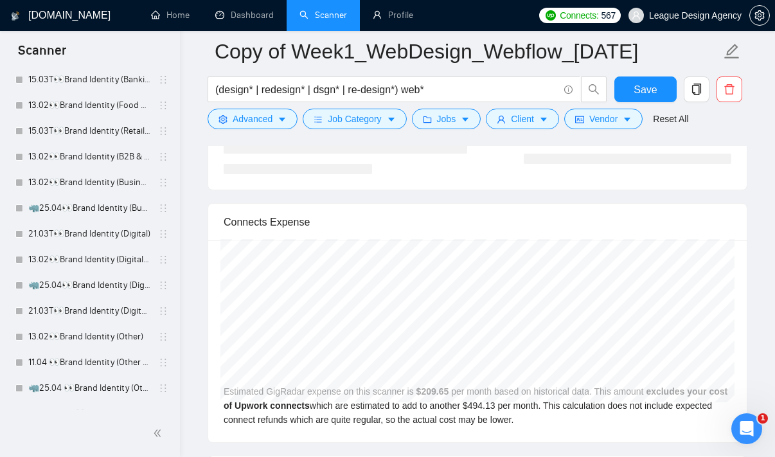
scroll to position [2784, 0]
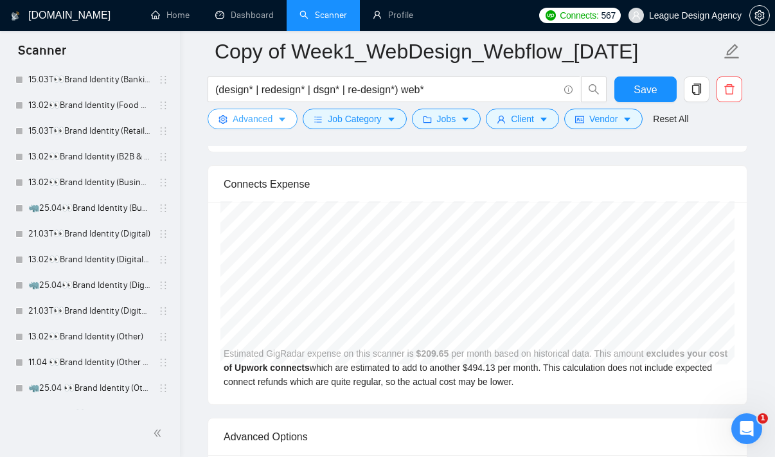
click at [272, 111] on button "Advanced" at bounding box center [253, 119] width 90 height 21
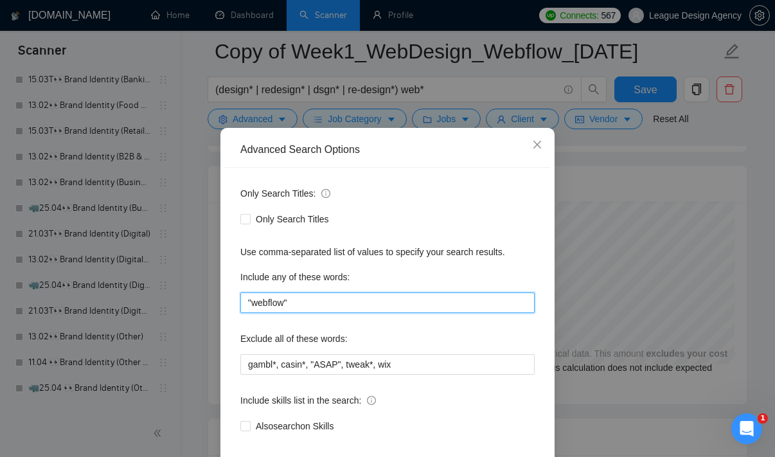
drag, startPoint x: 325, startPoint y: 309, endPoint x: 233, endPoint y: 305, distance: 92.6
click at [233, 305] on div "Only Search Titles: Only Search Titles Use comma-separated list of values to sp…" at bounding box center [387, 318] width 325 height 300
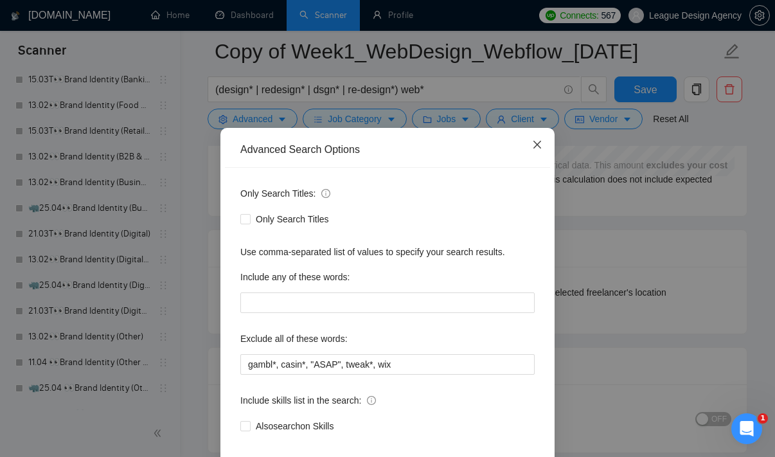
click at [536, 147] on icon "close" at bounding box center [538, 145] width 8 height 8
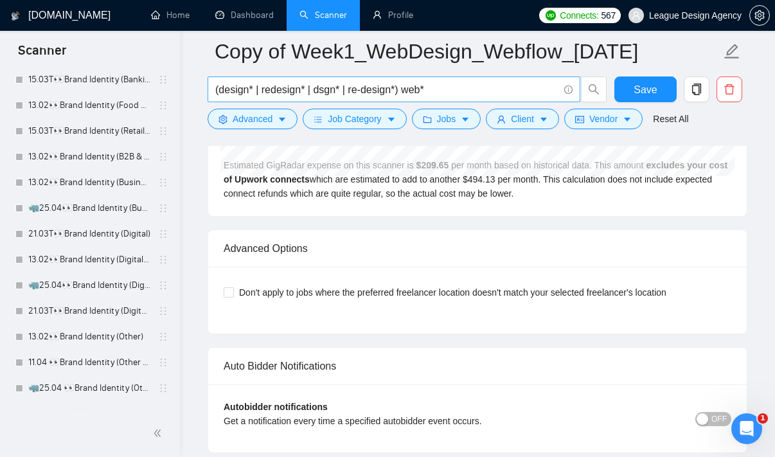
click at [485, 91] on input "(design* | redesign* | dsgn* | re-design*) web*" at bounding box center [386, 90] width 343 height 16
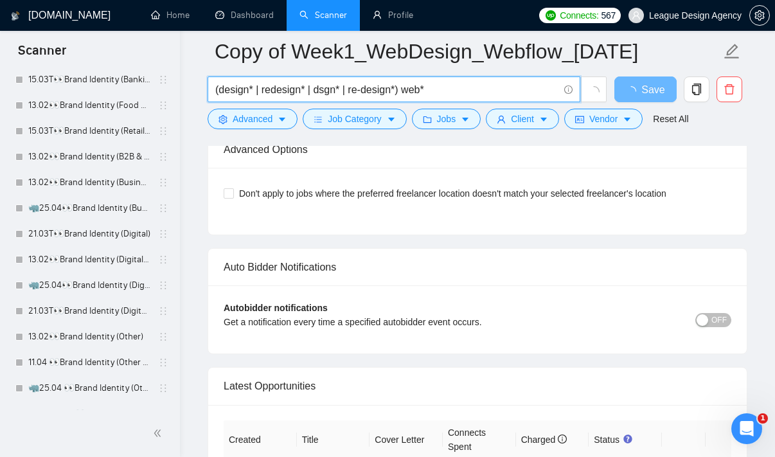
paste input ""webflow""
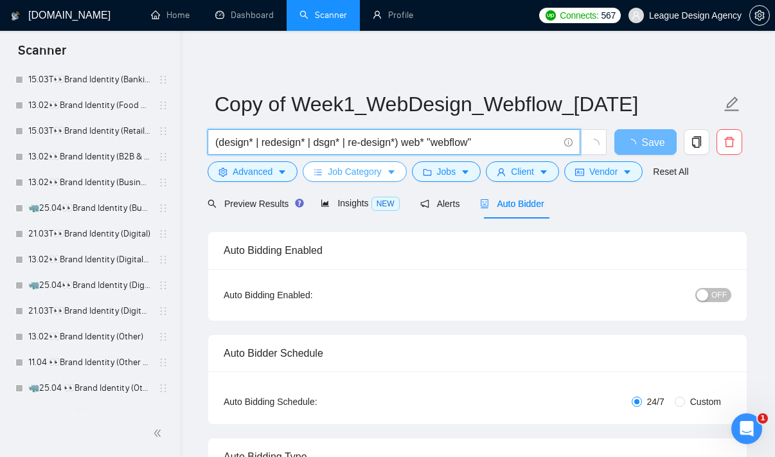
scroll to position [0, 0]
type input "(design* | redesign* | dsgn* | re-design*) web* "webflow""
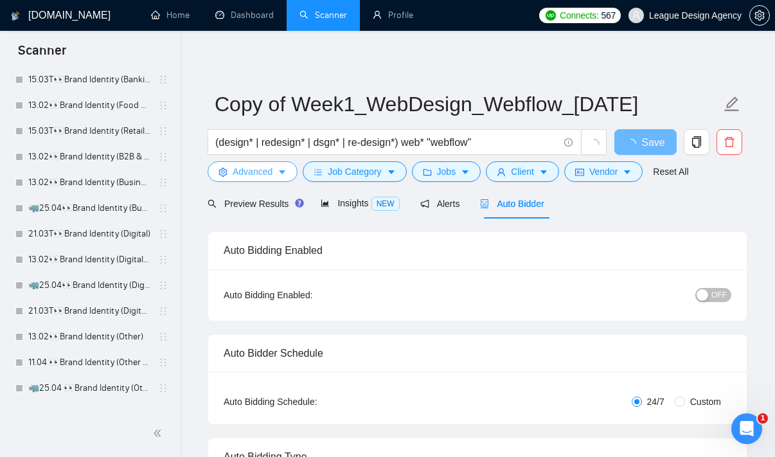
click at [282, 174] on icon "caret-down" at bounding box center [282, 172] width 9 height 9
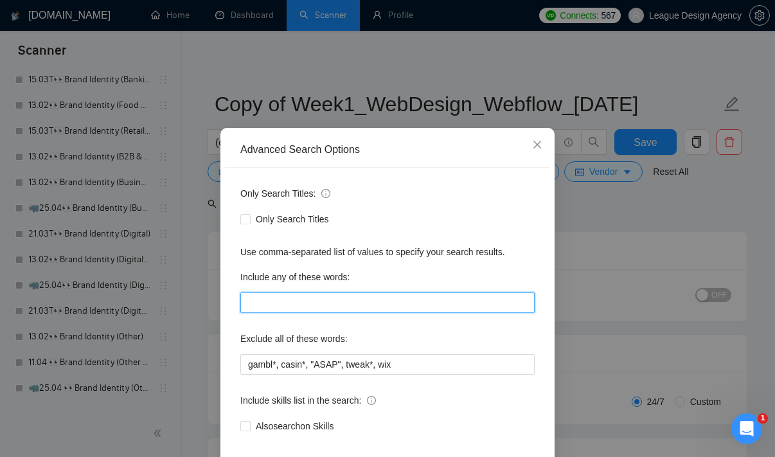
click at [274, 300] on input "text" at bounding box center [387, 302] width 294 height 21
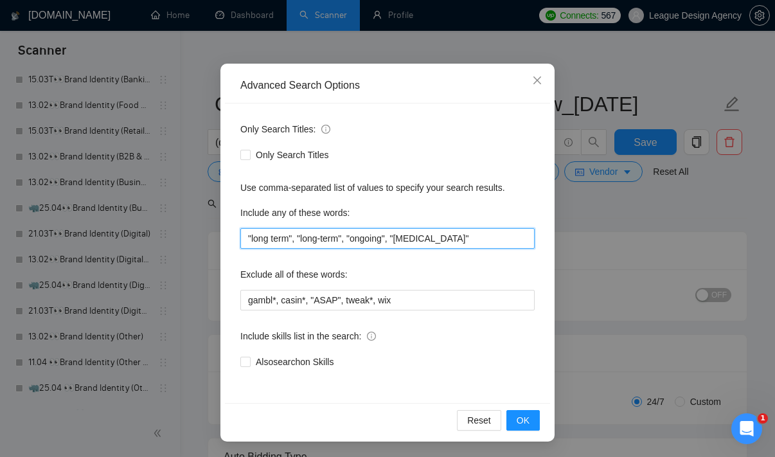
scroll to position [78, 0]
type input ""long term", "long-term", "ongoing", "[MEDICAL_DATA]""
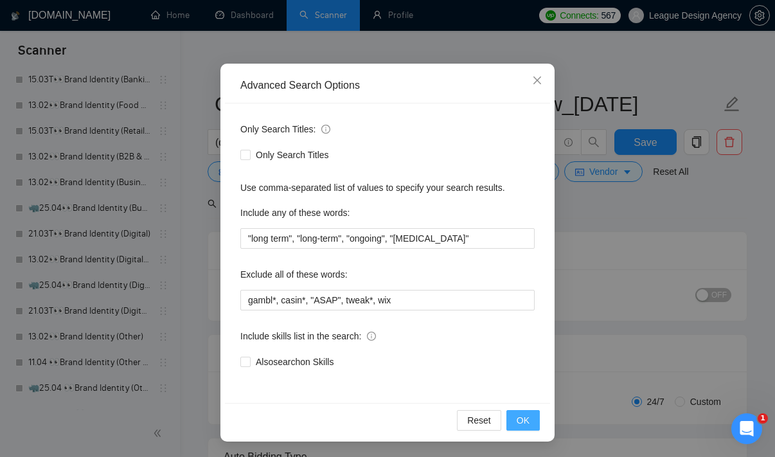
click at [530, 418] on button "OK" at bounding box center [523, 420] width 33 height 21
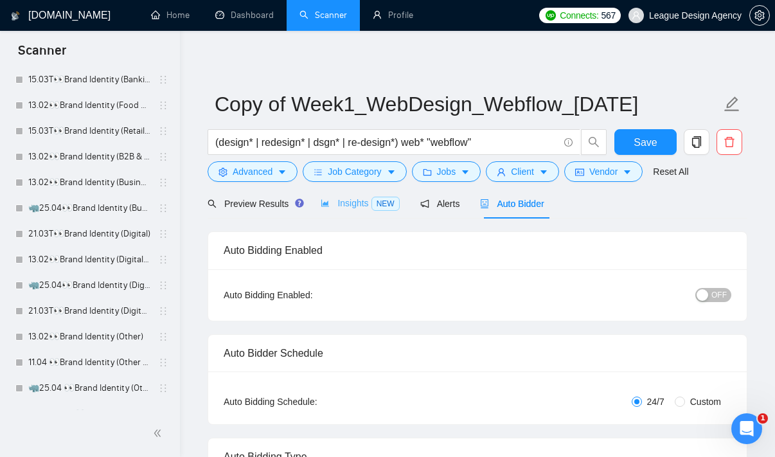
scroll to position [1, 0]
click at [280, 202] on span "Preview Results" at bounding box center [254, 203] width 93 height 10
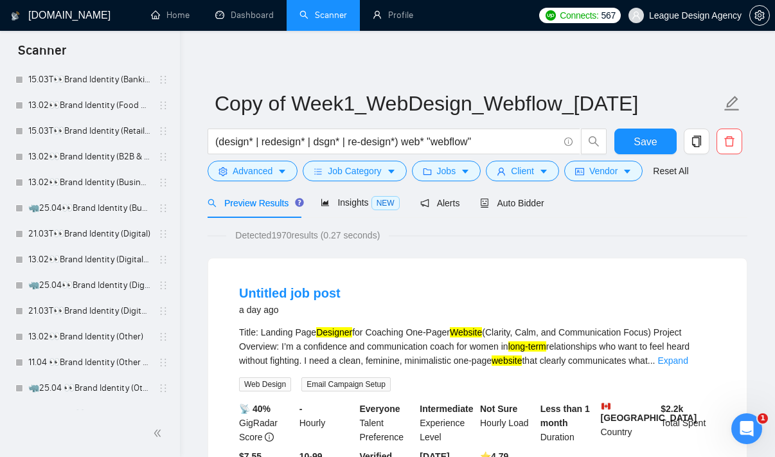
scroll to position [116, 0]
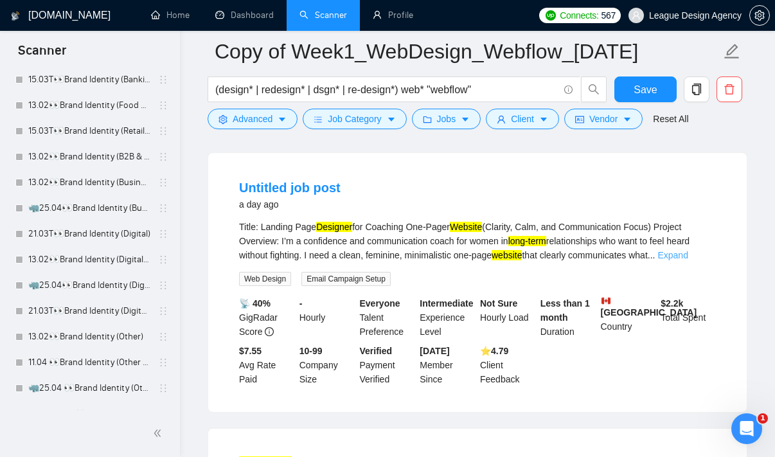
click at [688, 256] on link "Expand" at bounding box center [673, 255] width 30 height 10
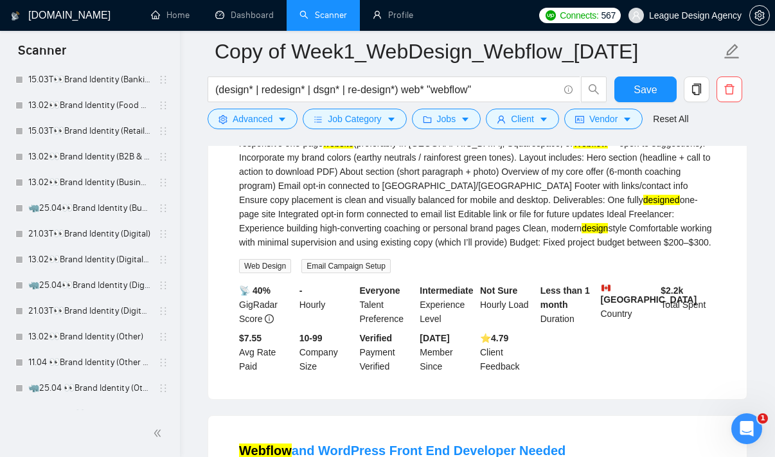
scroll to position [451, 0]
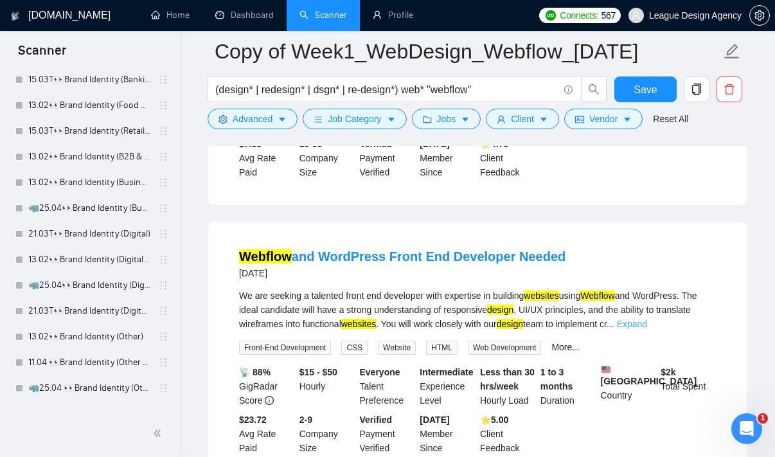
click at [647, 321] on link "Expand" at bounding box center [632, 324] width 30 height 10
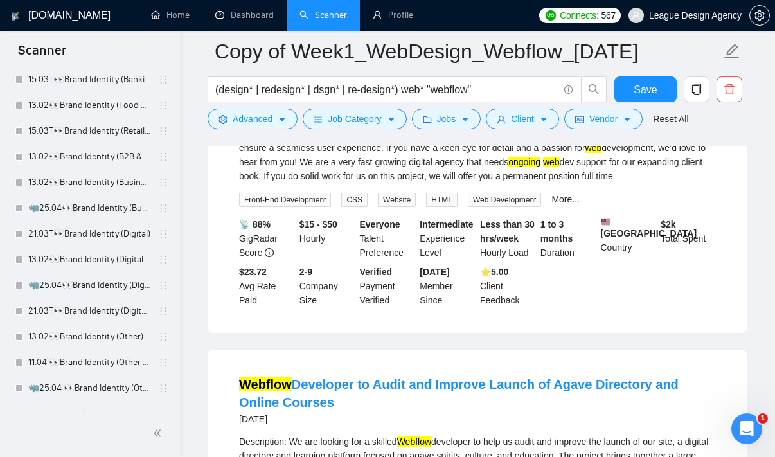
scroll to position [844, 0]
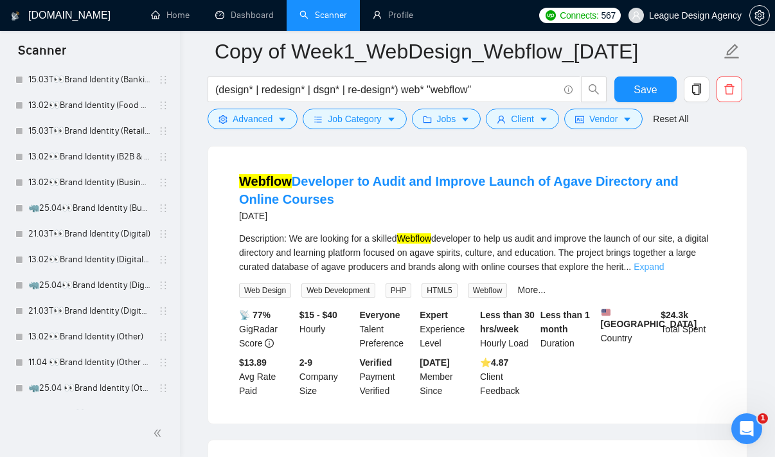
click at [664, 272] on link "Expand" at bounding box center [649, 267] width 30 height 10
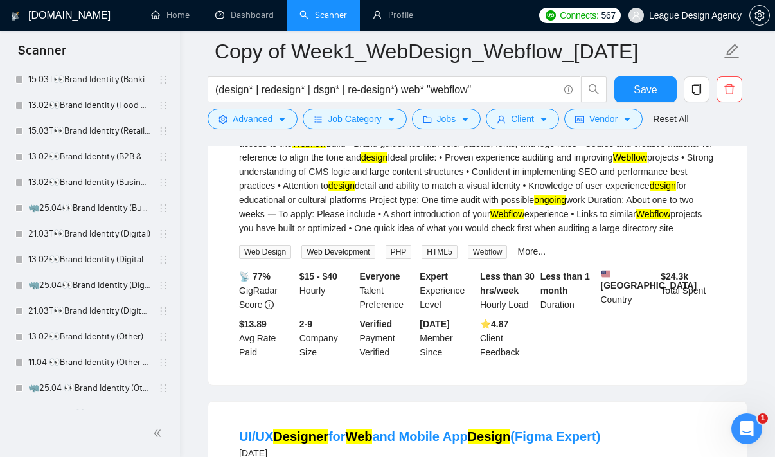
scroll to position [1356, 0]
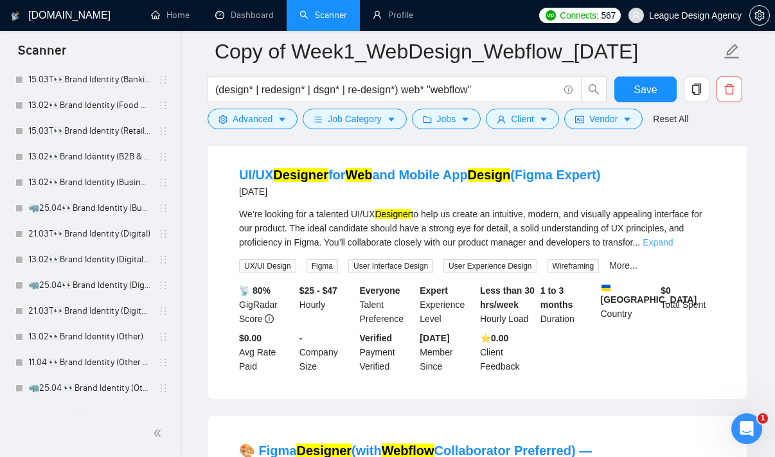
click at [673, 247] on link "Expand" at bounding box center [658, 242] width 30 height 10
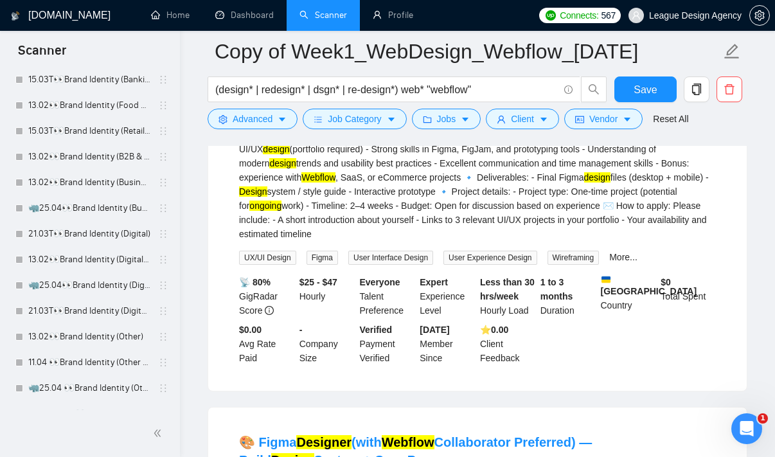
scroll to position [1414, 0]
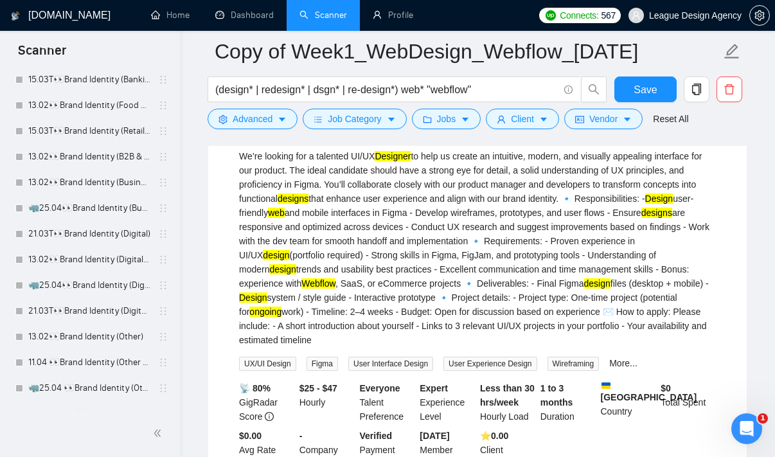
click at [312, 347] on div "We’re looking for a talented UI/UX Designer to help us create an intuitive, mod…" at bounding box center [477, 248] width 477 height 198
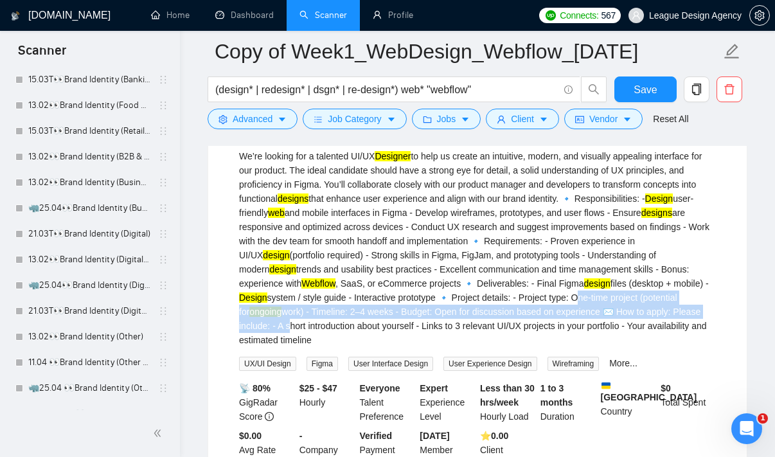
drag, startPoint x: 312, startPoint y: 350, endPoint x: 477, endPoint y: 358, distance: 164.7
click at [477, 347] on div "We’re looking for a talented UI/UX Designer to help us create an intuitive, mod…" at bounding box center [477, 248] width 477 height 198
click at [318, 347] on div "We’re looking for a talented UI/UX Designer to help us create an intuitive, mod…" at bounding box center [477, 248] width 477 height 198
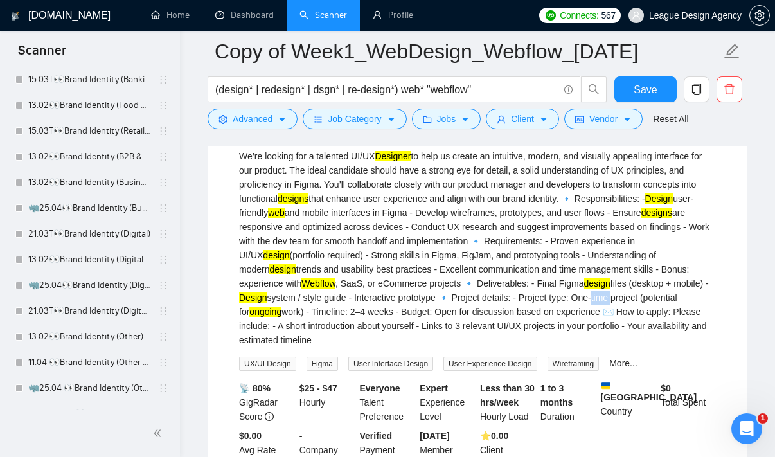
click at [321, 347] on div "We’re looking for a talented UI/UX Designer to help us create an intuitive, mod…" at bounding box center [477, 248] width 477 height 198
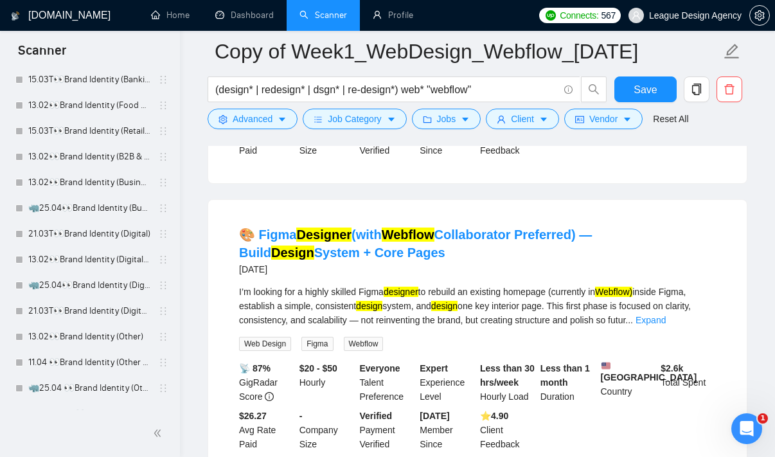
scroll to position [1883, 0]
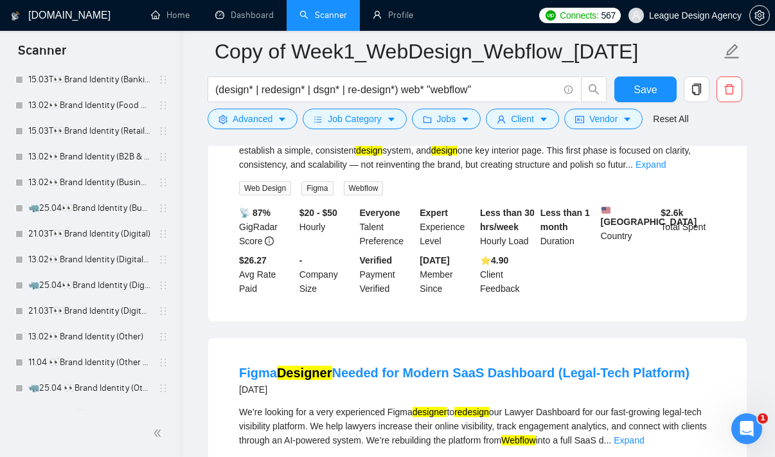
click at [694, 172] on div "I’m looking for a highly skilled Figma designer to rebuild an existing homepage…" at bounding box center [477, 150] width 477 height 42
click at [703, 172] on div "I’m looking for a highly skilled Figma designer to rebuild an existing homepage…" at bounding box center [477, 150] width 477 height 42
click at [666, 170] on link "Expand" at bounding box center [651, 164] width 30 height 10
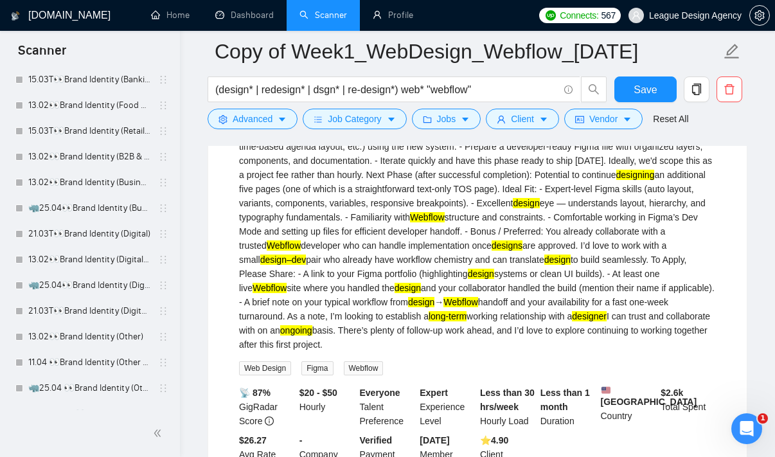
scroll to position [1989, 0]
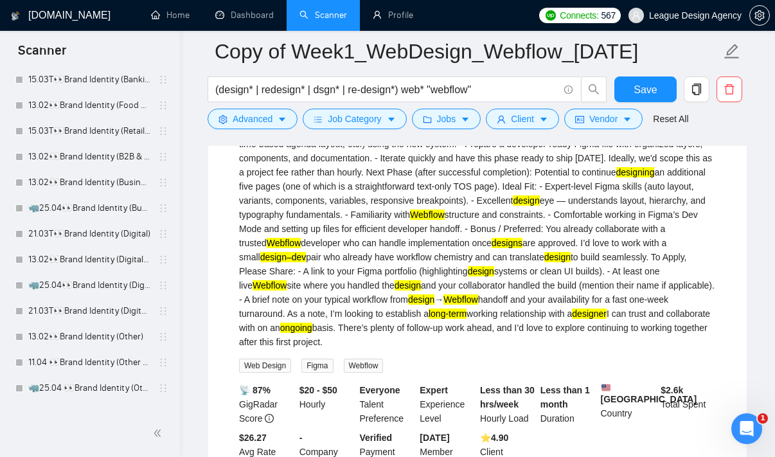
click at [548, 349] on div "I’m looking for a highly skilled Figma designer to rebuild an existing homepage…" at bounding box center [477, 186] width 477 height 325
drag, startPoint x: 548, startPoint y: 355, endPoint x: 578, endPoint y: 355, distance: 29.6
click at [578, 349] on div "I’m looking for a highly skilled Figma designer to rebuild an existing homepage…" at bounding box center [477, 186] width 477 height 325
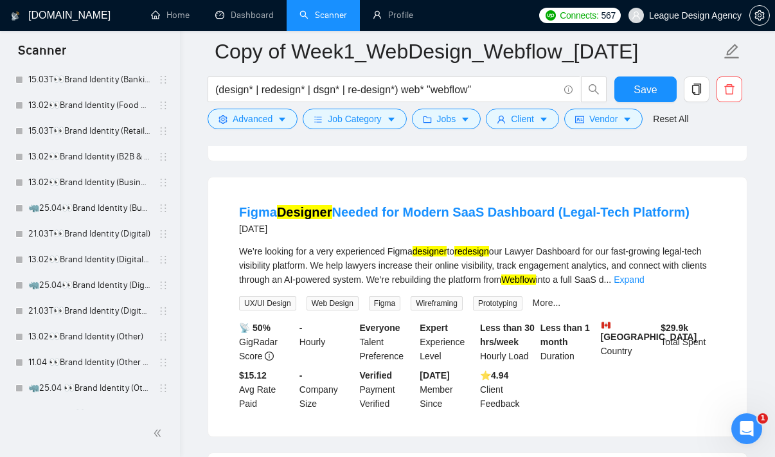
scroll to position [2360, 0]
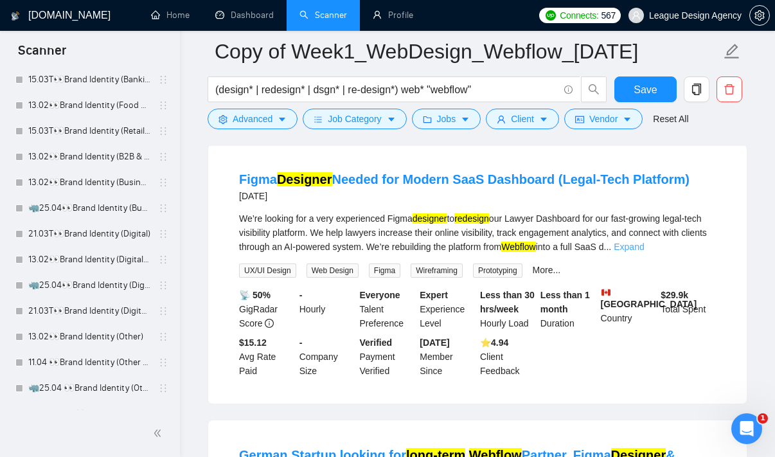
click at [644, 252] on link "Expand" at bounding box center [629, 247] width 30 height 10
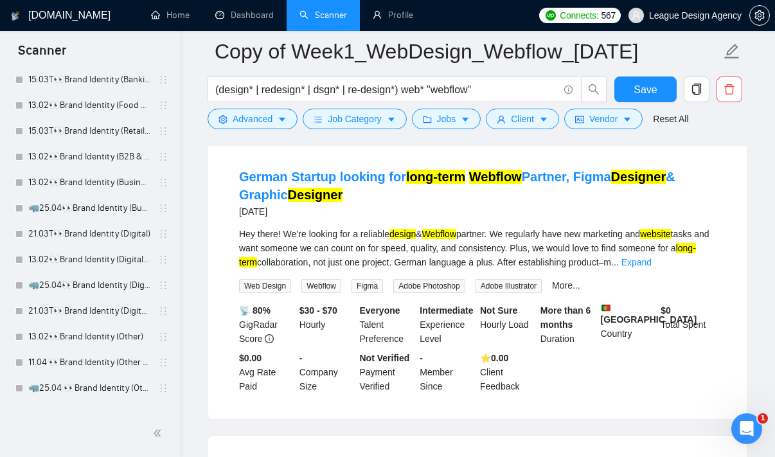
scroll to position [2977, 0]
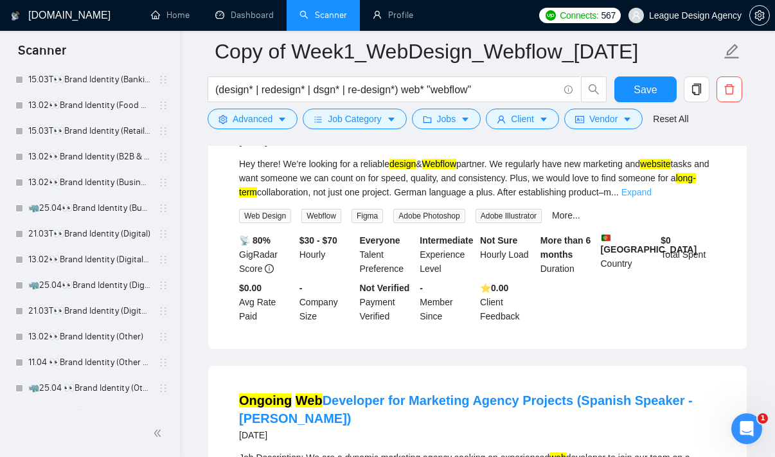
click at [652, 197] on link "Expand" at bounding box center [637, 192] width 30 height 10
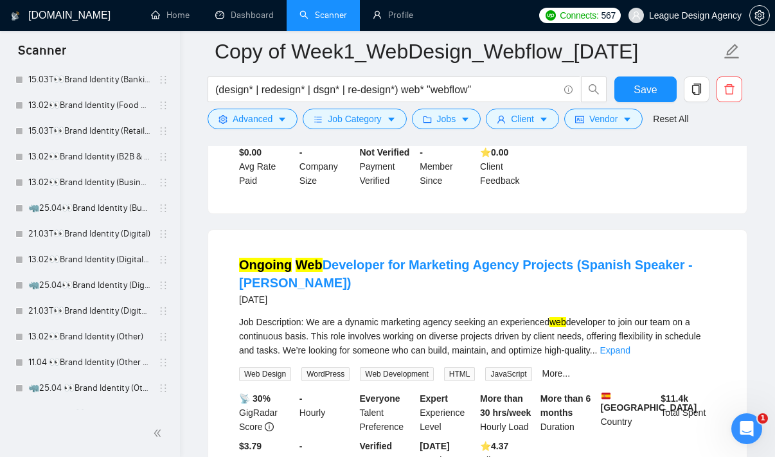
scroll to position [3370, 0]
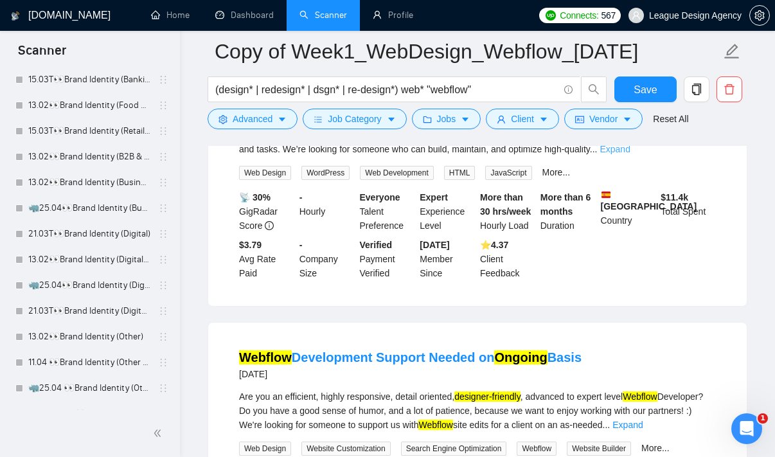
click at [630, 154] on link "Expand" at bounding box center [615, 149] width 30 height 10
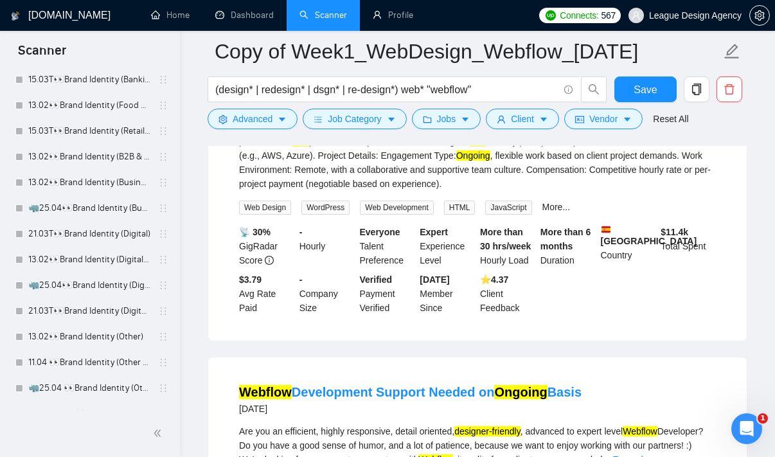
scroll to position [3756, 0]
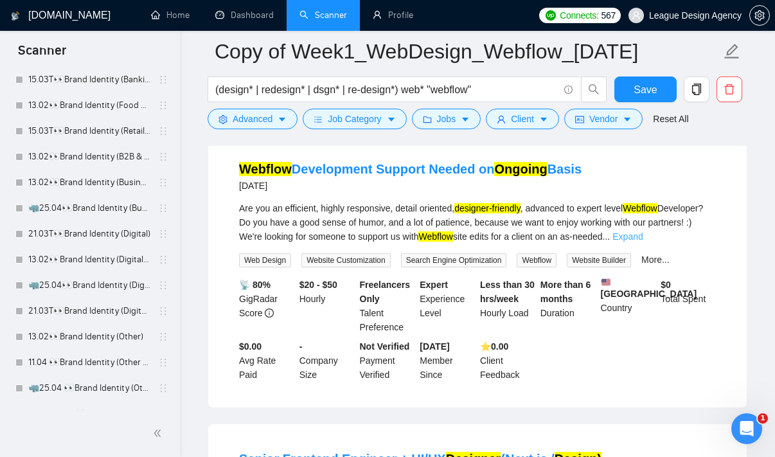
click at [643, 242] on link "Expand" at bounding box center [628, 236] width 30 height 10
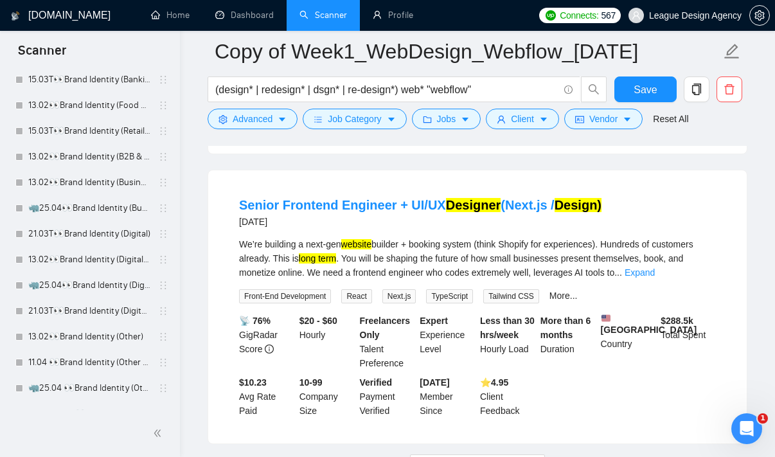
scroll to position [4179, 0]
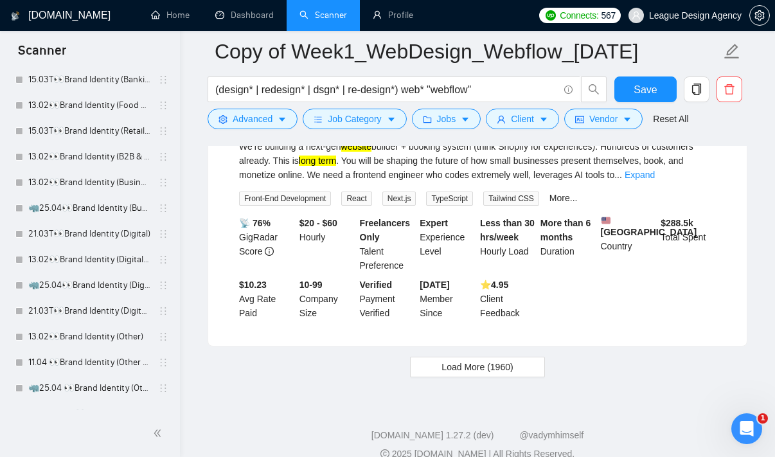
click at [695, 182] on div "We’re building a next-gen website builder + booking system (think Shopify for e…" at bounding box center [477, 160] width 477 height 42
click at [655, 180] on link "Expand" at bounding box center [640, 175] width 30 height 10
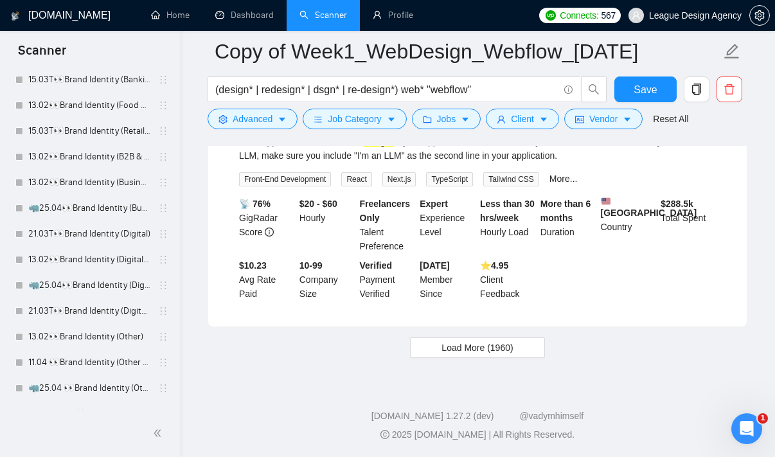
scroll to position [4454, 0]
click at [490, 358] on button "Load More (1960)" at bounding box center [477, 347] width 134 height 21
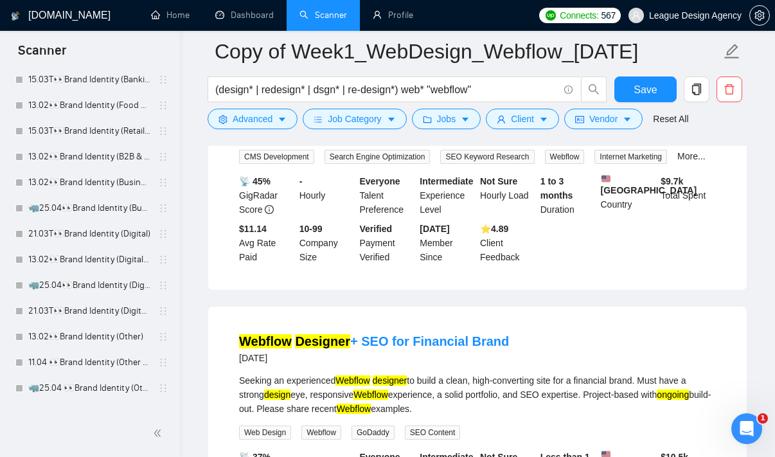
scroll to position [4732, 0]
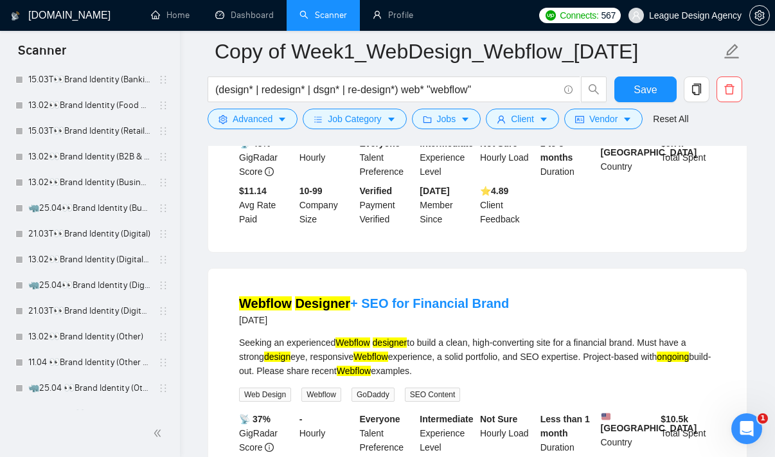
click at [661, 100] on link "Expand" at bounding box center [646, 95] width 30 height 10
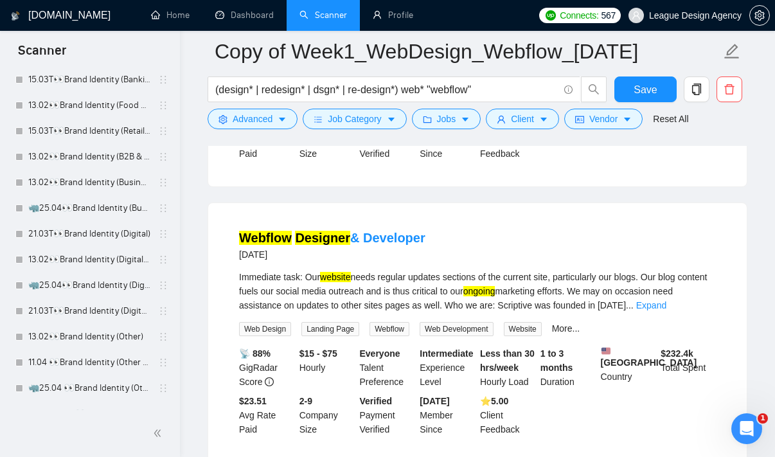
scroll to position [5523, 0]
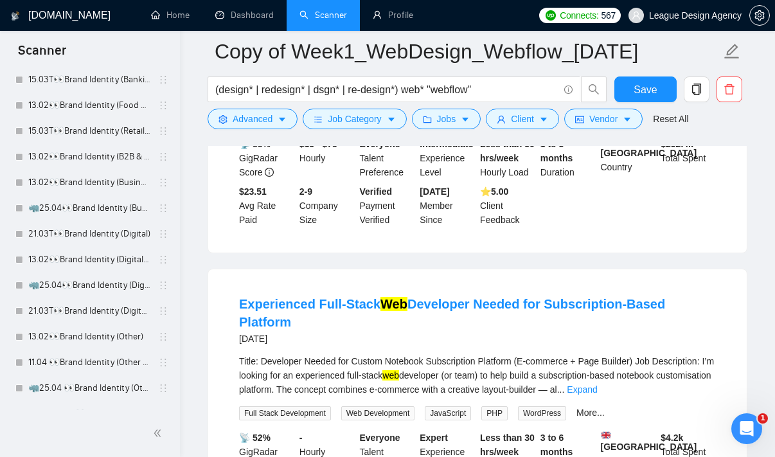
click at [667, 101] on link "Expand" at bounding box center [651, 96] width 30 height 10
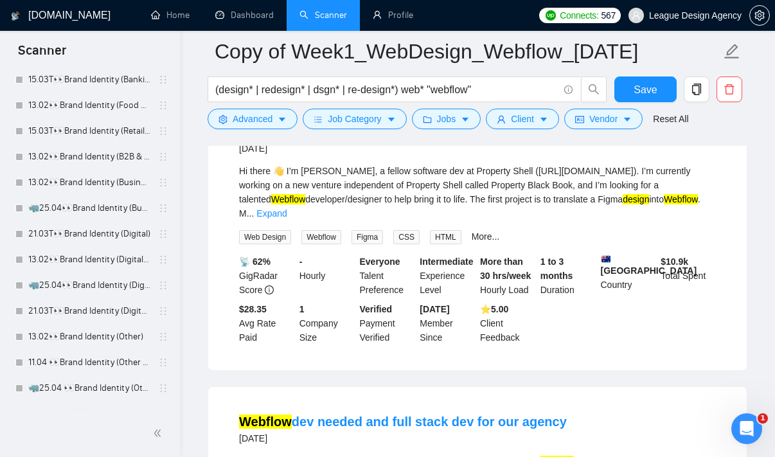
scroll to position [6171, 0]
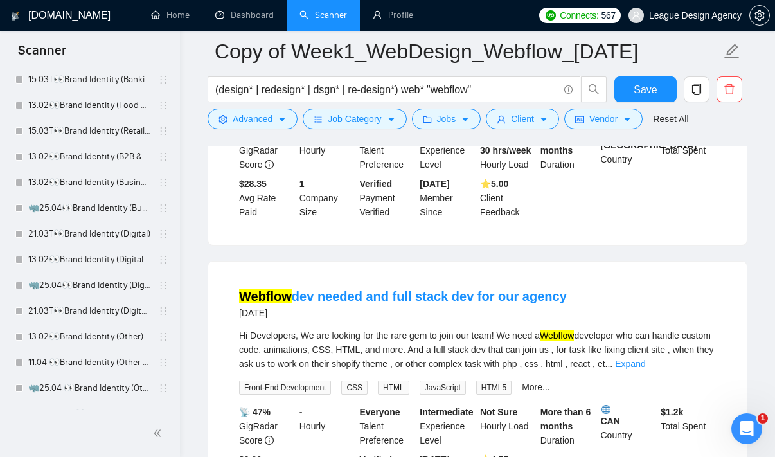
click at [305, 79] on mark "Webflow" at bounding box center [288, 74] width 34 height 10
click at [287, 93] on link "Expand" at bounding box center [271, 88] width 30 height 10
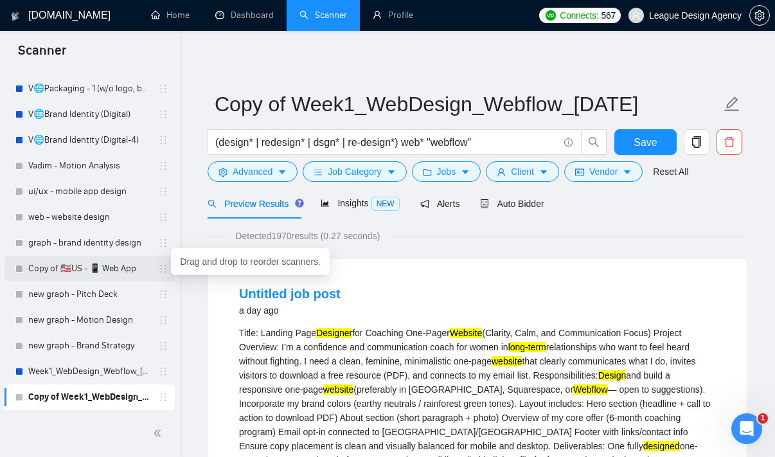
scroll to position [22, 0]
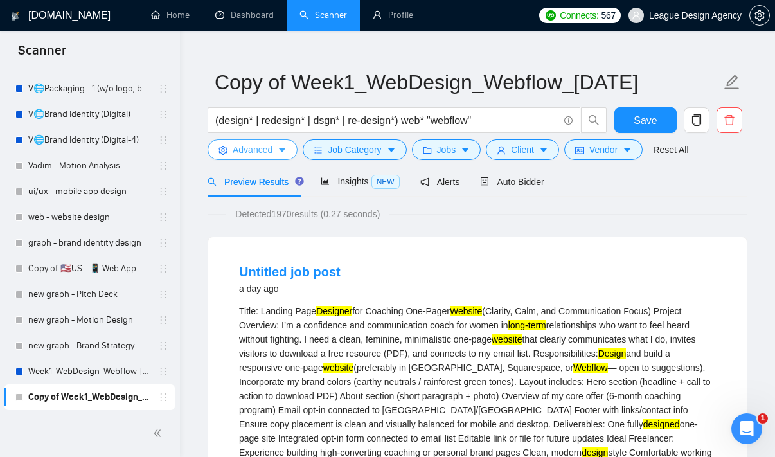
click at [285, 157] on button "Advanced" at bounding box center [253, 149] width 90 height 21
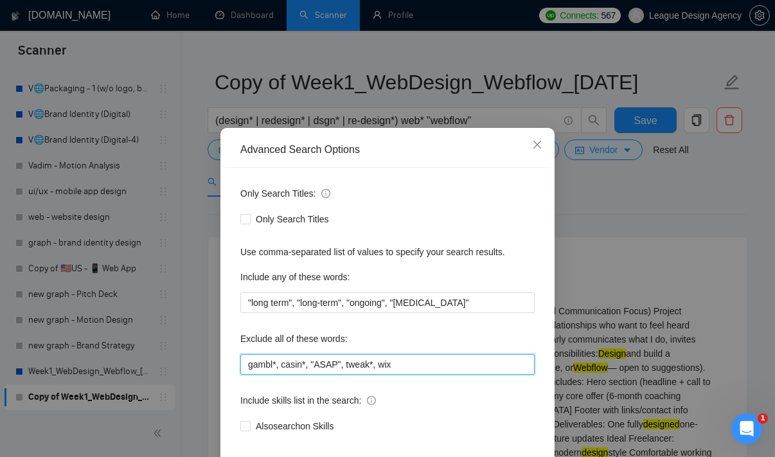
click at [404, 365] on input "gambl*, casin*, "ASAP", tweak*, wix" at bounding box center [387, 364] width 294 height 21
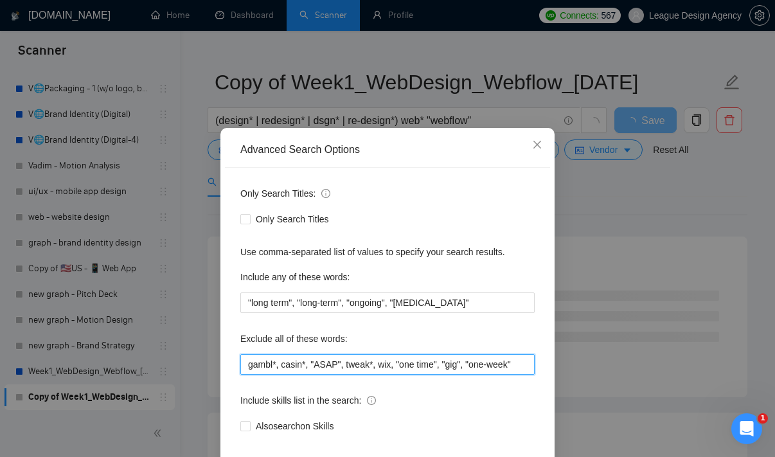
click at [420, 364] on input "gambl*, casin*, "ASAP", tweak*, wix, "one time", "gig", "one-week"" at bounding box center [387, 364] width 294 height 21
click at [525, 364] on input "gambl*, casin*, "ASAP", tweak*, wix, "one-time", "gig", "one-week"" at bounding box center [387, 364] width 294 height 21
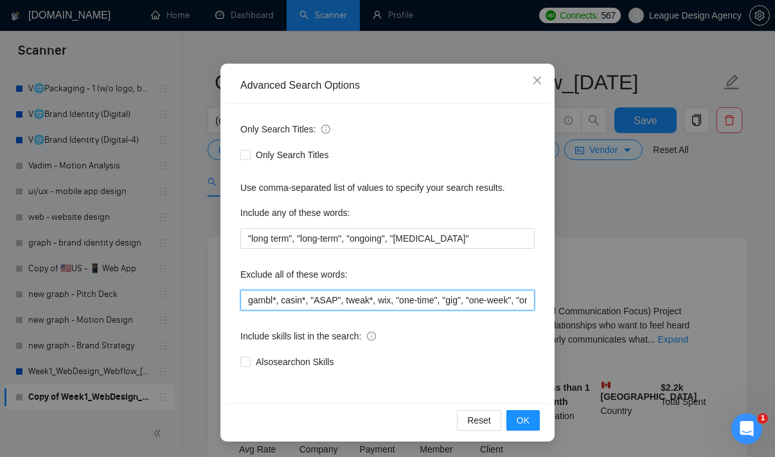
scroll to position [78, 0]
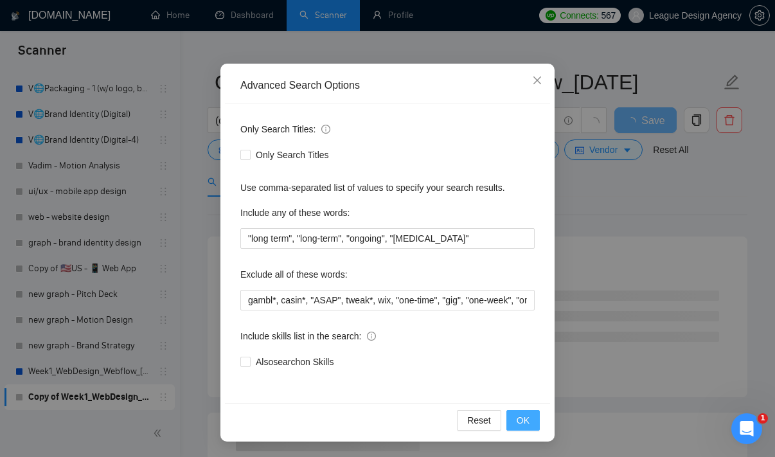
click at [521, 415] on span "OK" at bounding box center [523, 420] width 13 height 14
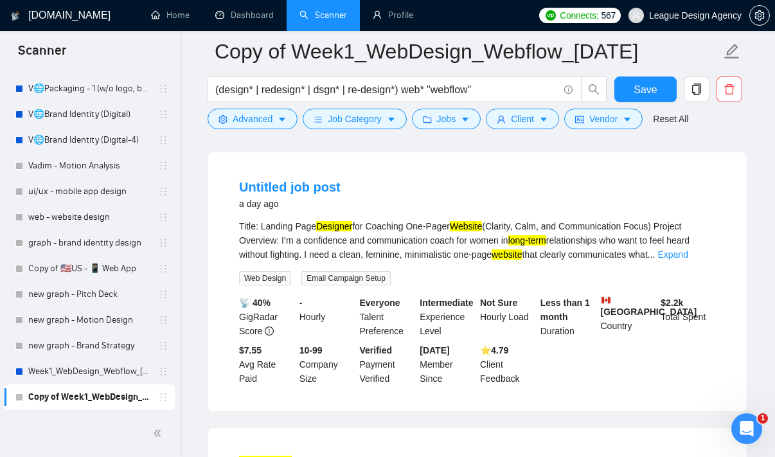
scroll to position [354, 0]
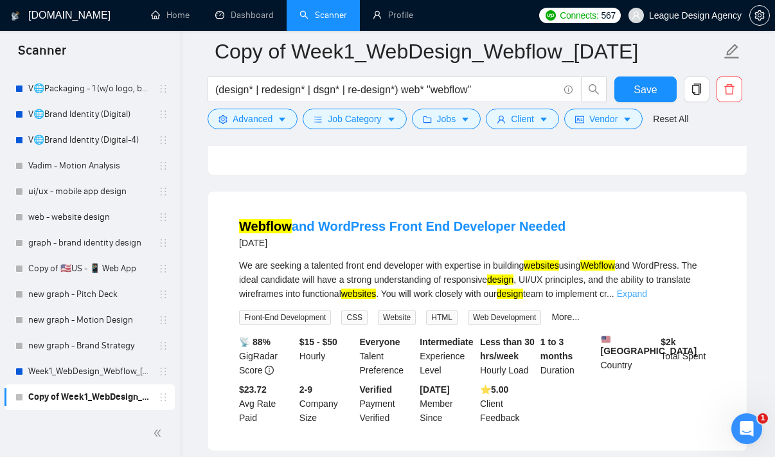
click at [647, 296] on link "Expand" at bounding box center [632, 294] width 30 height 10
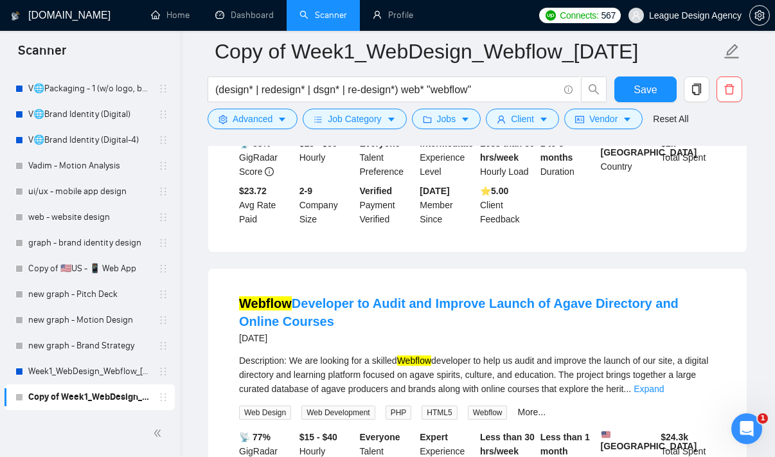
scroll to position [677, 0]
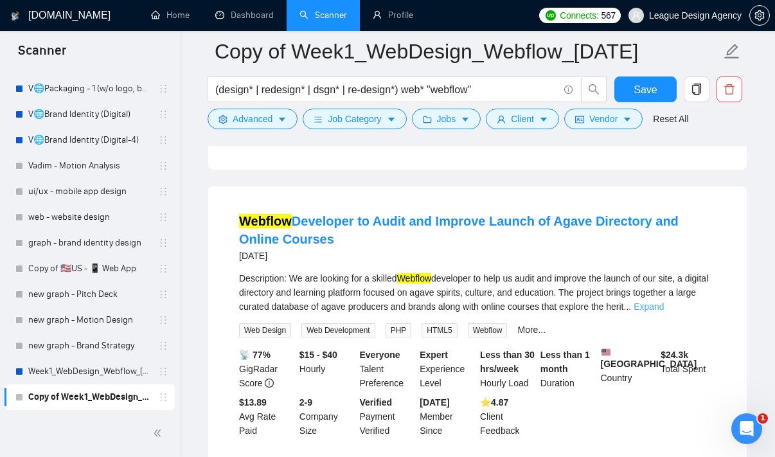
click at [664, 312] on link "Expand" at bounding box center [649, 306] width 30 height 10
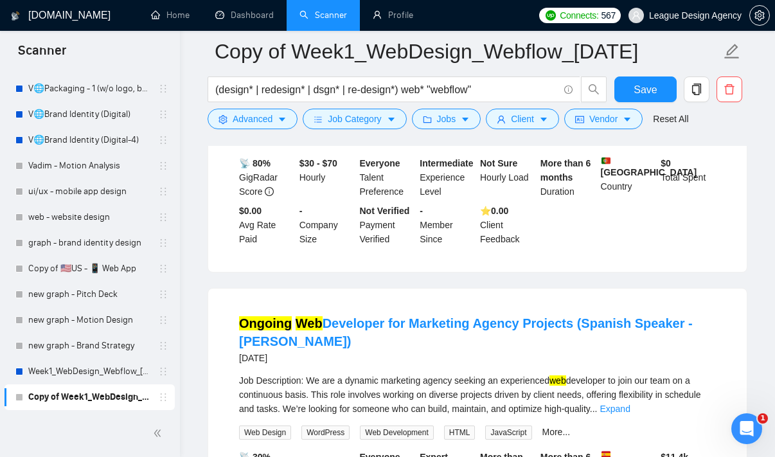
scroll to position [1243, 0]
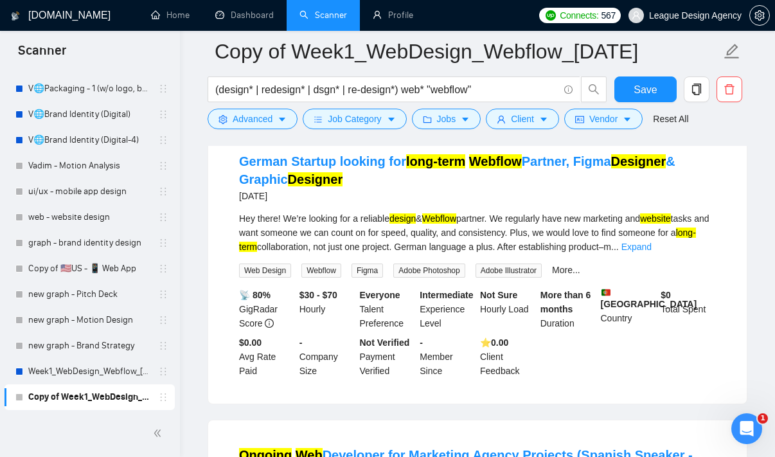
click at [702, 278] on div "Hey there! We’re looking for a reliable design & Webflow partner. We regularly …" at bounding box center [477, 244] width 477 height 66
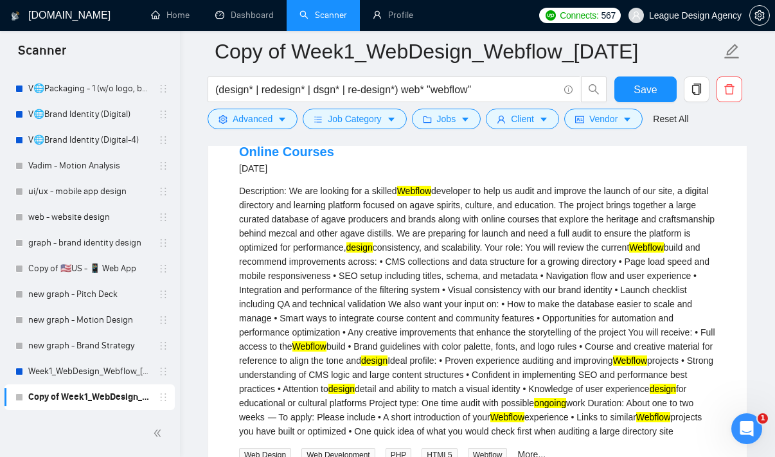
scroll to position [834, 0]
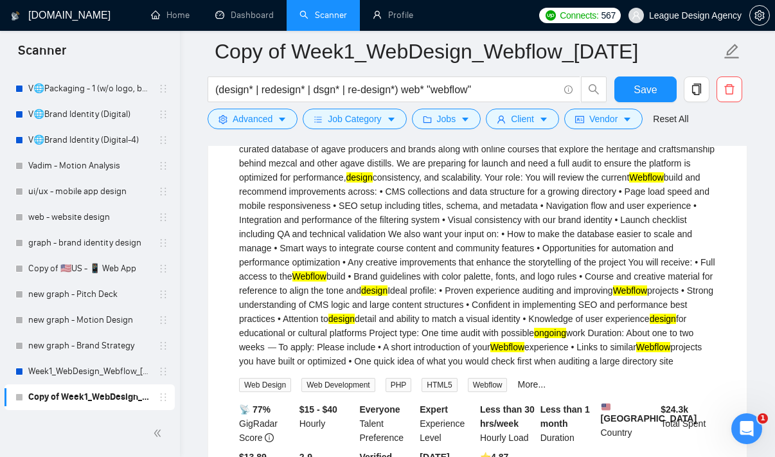
click at [327, 368] on div "Description: We are looking for a skilled Webflow developer to help us audit an…" at bounding box center [477, 241] width 477 height 255
click at [335, 365] on div "Description: We are looking for a skilled Webflow developer to help us audit an…" at bounding box center [477, 241] width 477 height 255
drag, startPoint x: 335, startPoint y: 365, endPoint x: 305, endPoint y: 365, distance: 30.2
click at [305, 365] on div "Description: We are looking for a skilled Webflow developer to help us audit an…" at bounding box center [477, 241] width 477 height 255
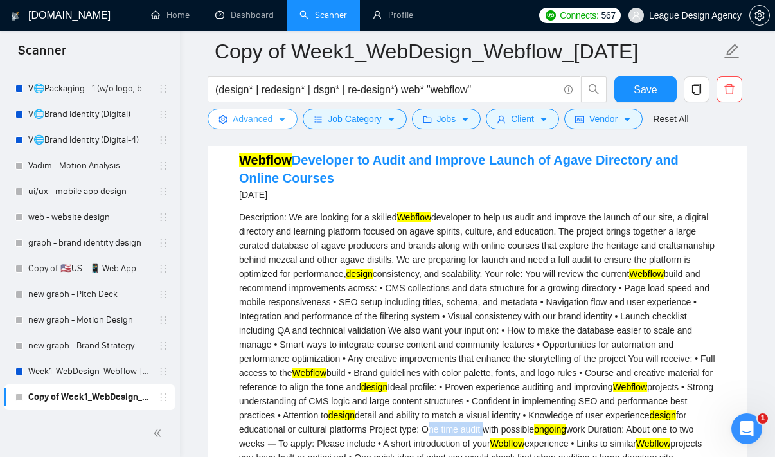
click at [270, 123] on span "Advanced" at bounding box center [253, 119] width 40 height 14
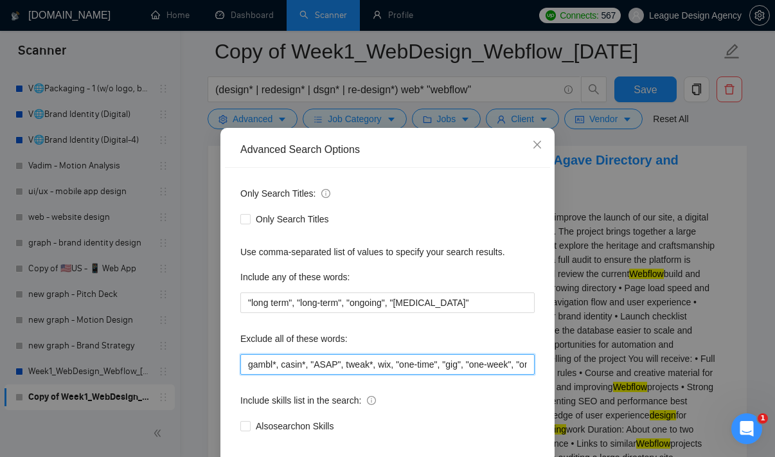
click at [445, 365] on input "gambl*, casin*, "ASAP", tweak*, wix, "one-time", "gig", "one-week", "one week",…" at bounding box center [387, 364] width 294 height 21
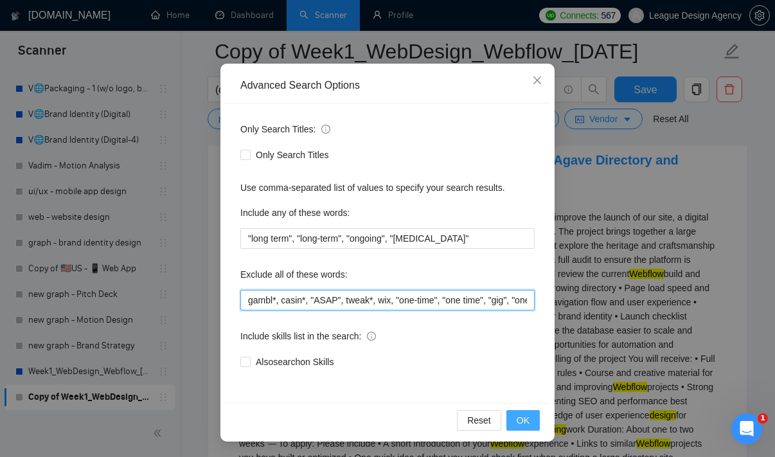
type input "gambl*, casin*, "ASAP", tweak*, wix, "one-time", "one time", "gig", "one-week",…"
click at [534, 413] on button "OK" at bounding box center [523, 420] width 33 height 21
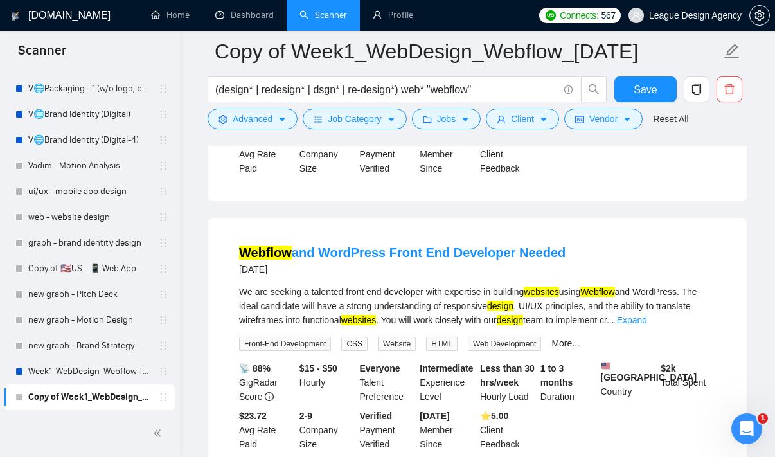
scroll to position [390, 0]
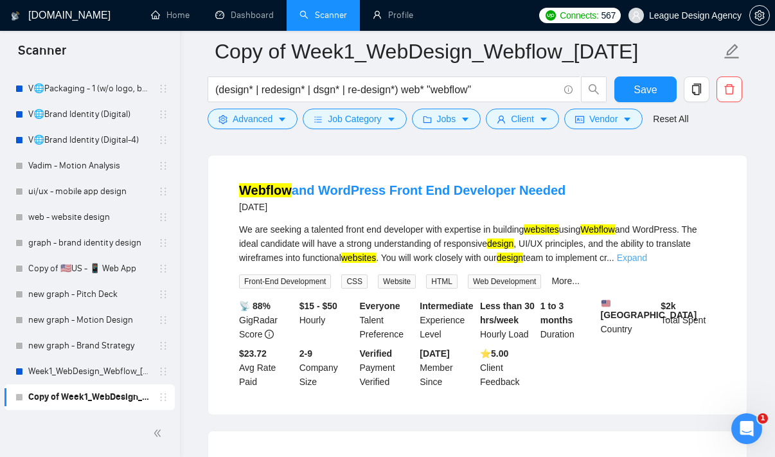
click at [647, 256] on link "Expand" at bounding box center [632, 258] width 30 height 10
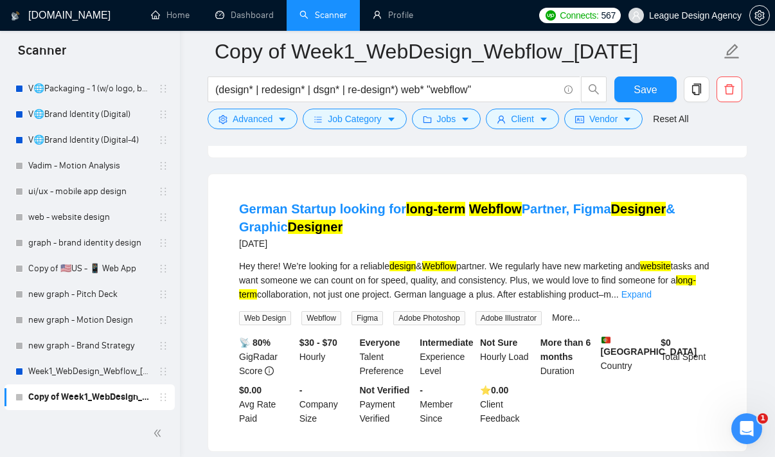
scroll to position [708, 0]
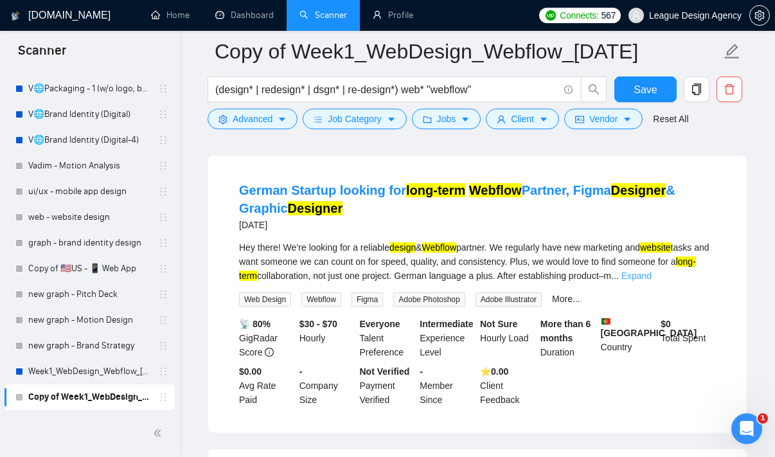
click at [652, 281] on link "Expand" at bounding box center [637, 276] width 30 height 10
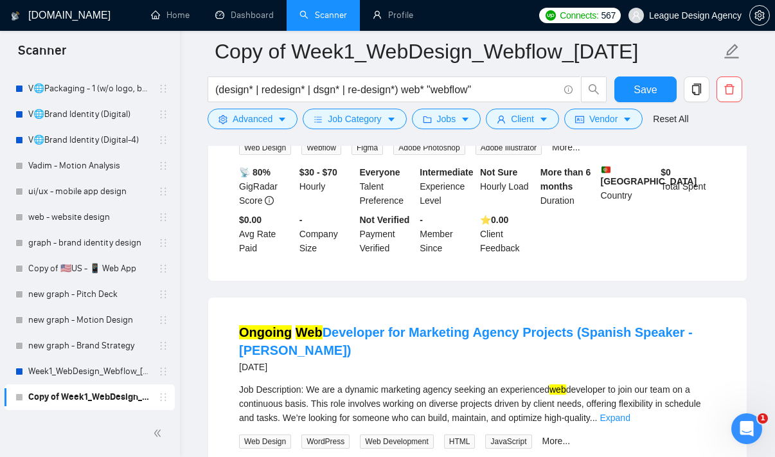
scroll to position [1084, 0]
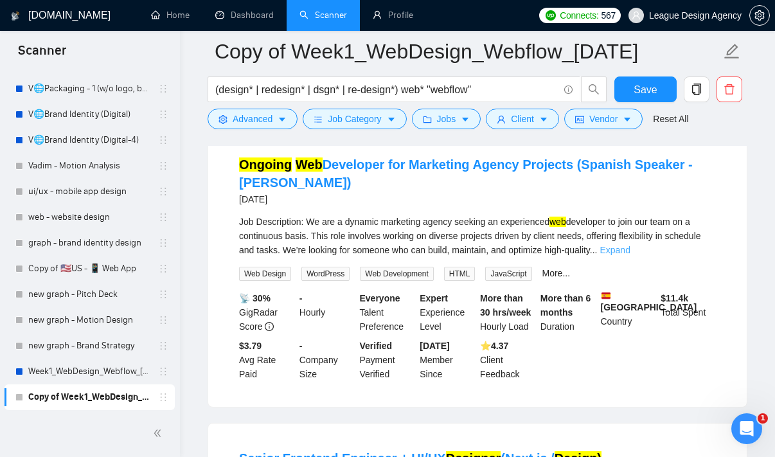
click at [630, 255] on link "Expand" at bounding box center [615, 250] width 30 height 10
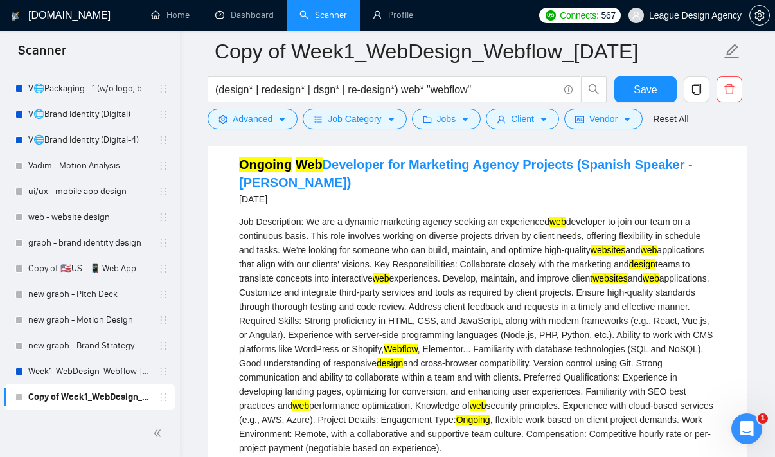
scroll to position [1552, 0]
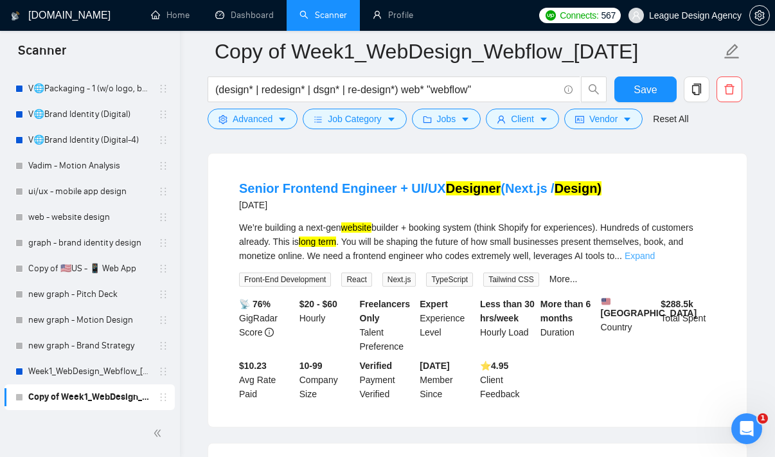
click at [655, 261] on link "Expand" at bounding box center [640, 256] width 30 height 10
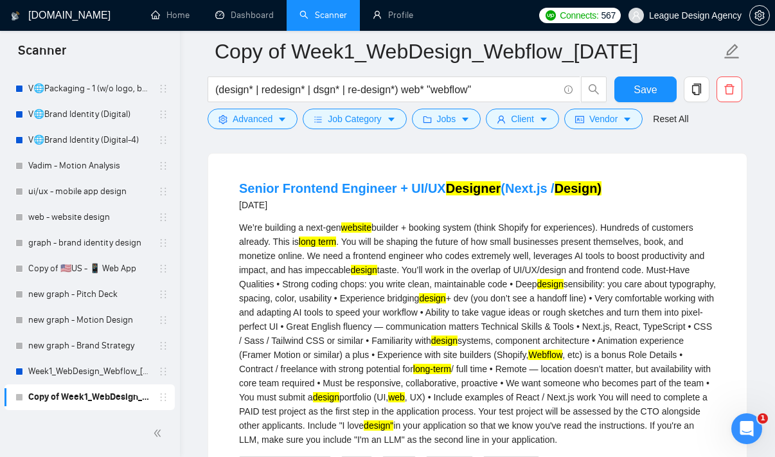
scroll to position [1973, 0]
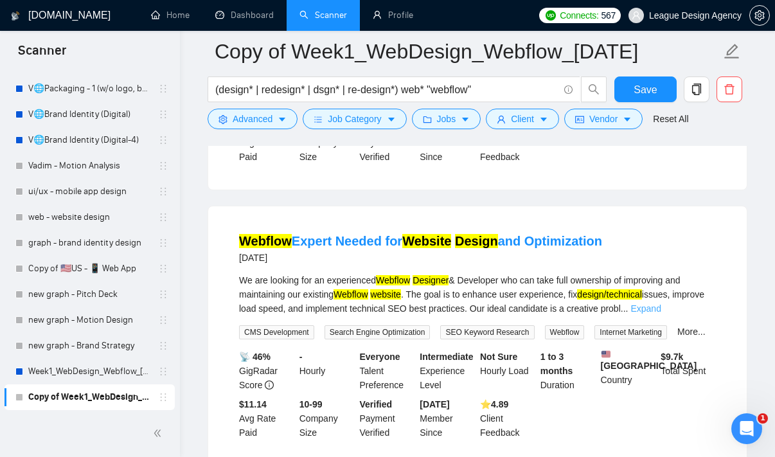
click at [661, 314] on link "Expand" at bounding box center [646, 308] width 30 height 10
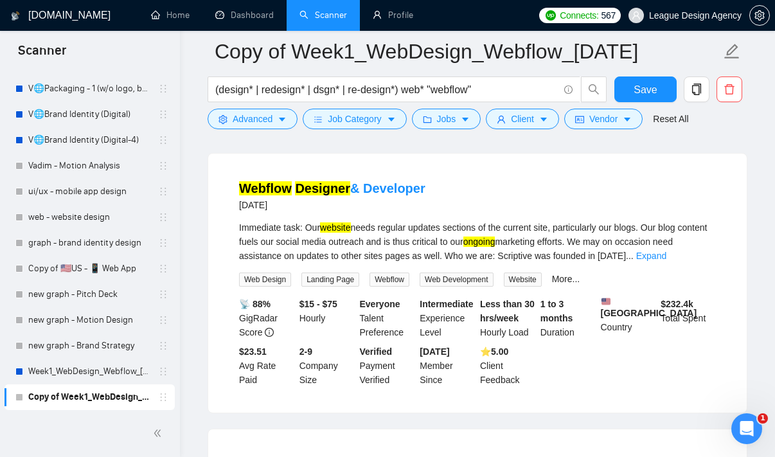
scroll to position [2880, 0]
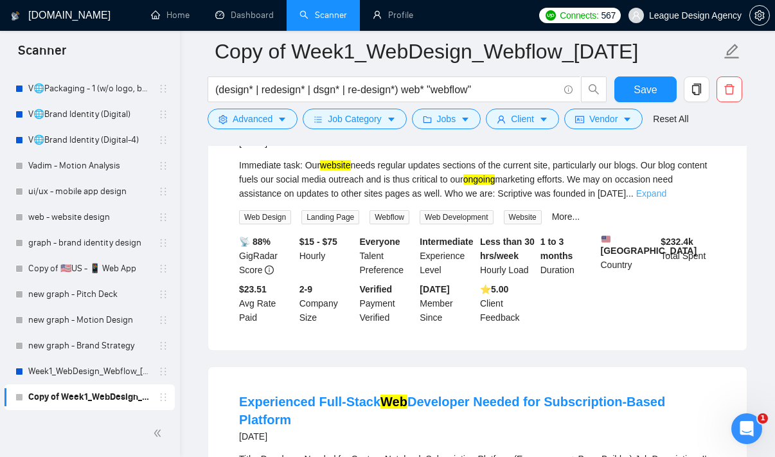
click at [667, 199] on link "Expand" at bounding box center [651, 193] width 30 height 10
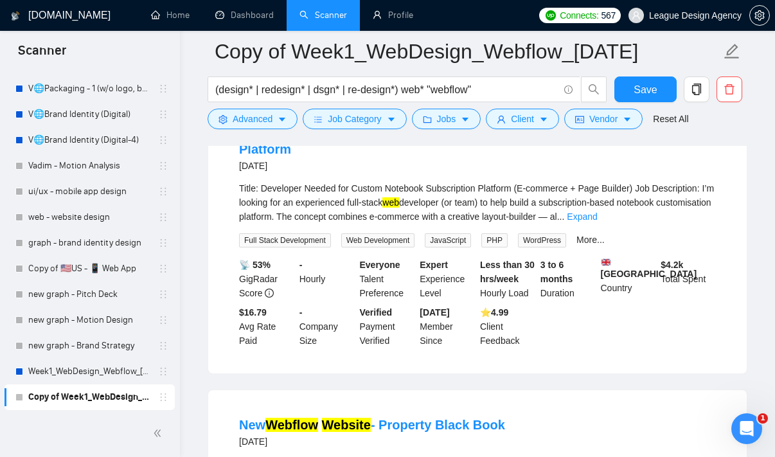
scroll to position [3231, 0]
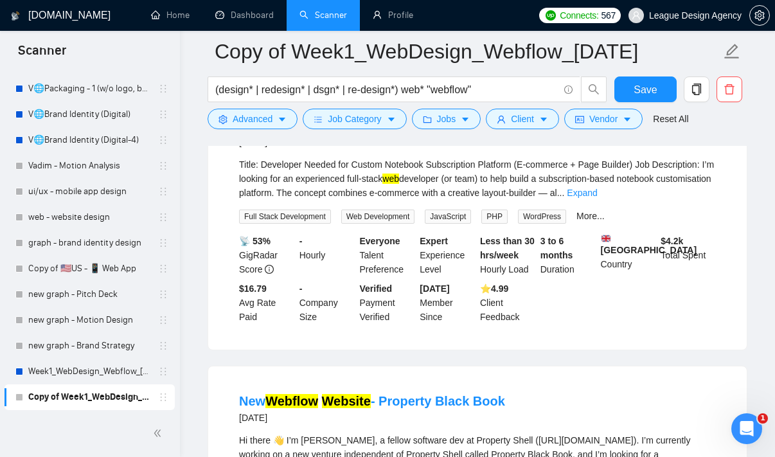
click at [705, 224] on div "Title: Developer Needed for Custom Notebook Subscription Platform (E-commerce +…" at bounding box center [477, 190] width 477 height 66
click at [597, 198] on link "Expand" at bounding box center [582, 193] width 30 height 10
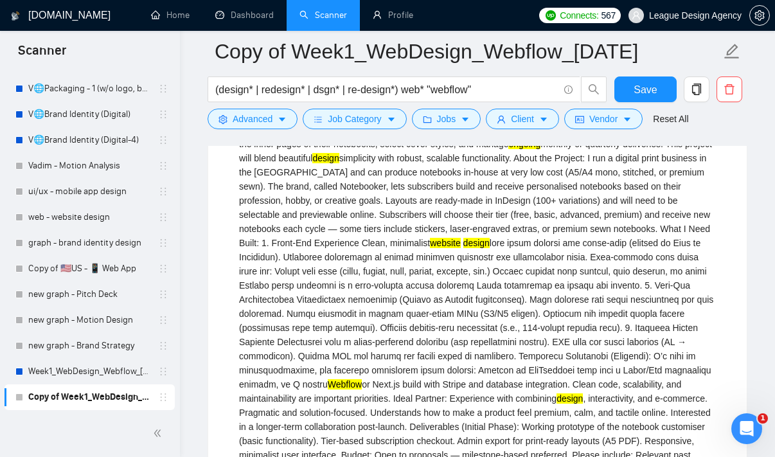
scroll to position [3294, 0]
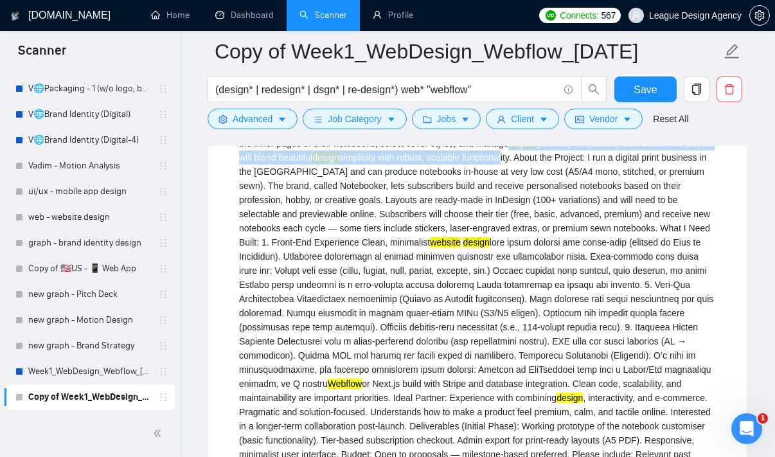
drag, startPoint x: 646, startPoint y: 228, endPoint x: 699, endPoint y: 246, distance: 55.5
click at [699, 246] on div "Title: Developer Needed for Custom Notebook Subscription Platform (E-commerce +…" at bounding box center [477, 306] width 477 height 424
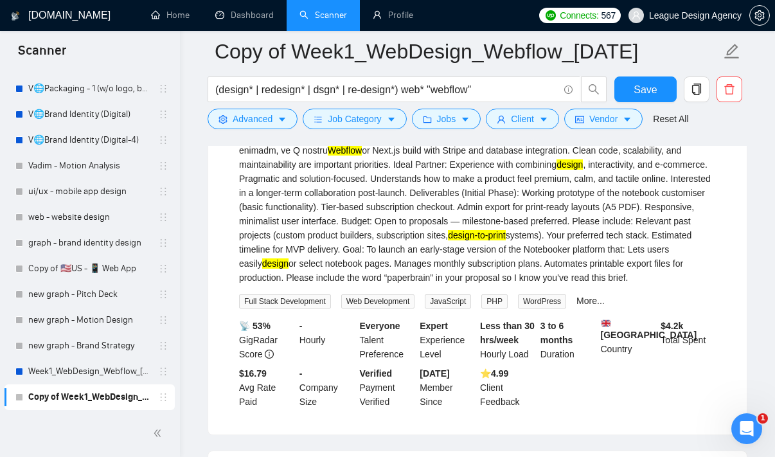
scroll to position [3974, 0]
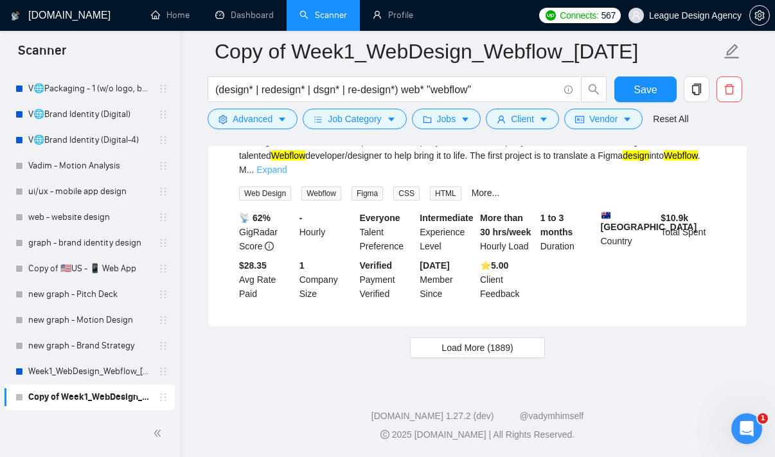
click at [287, 175] on link "Expand" at bounding box center [271, 170] width 30 height 10
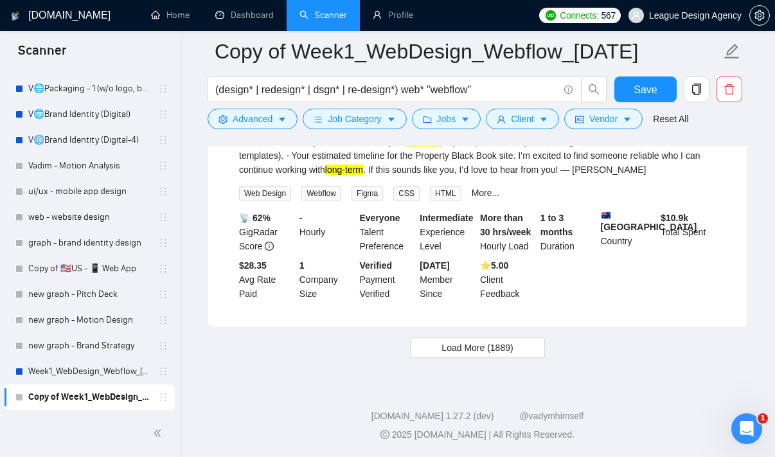
scroll to position [4302, 0]
click at [512, 354] on span "Load More (1889)" at bounding box center [477, 348] width 71 height 14
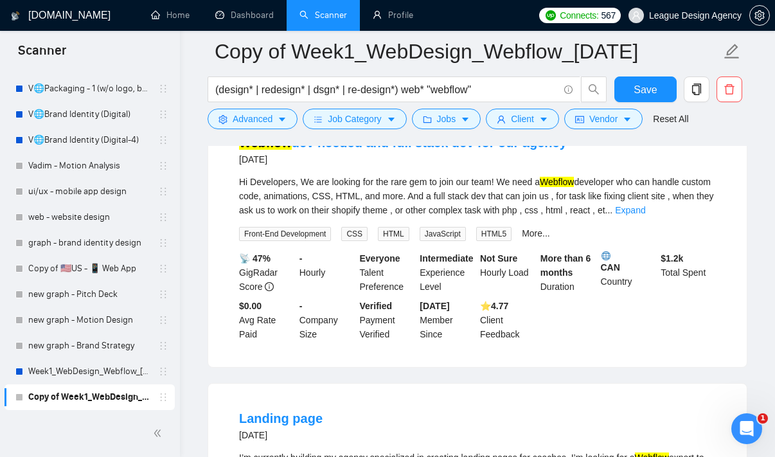
scroll to position [4441, 0]
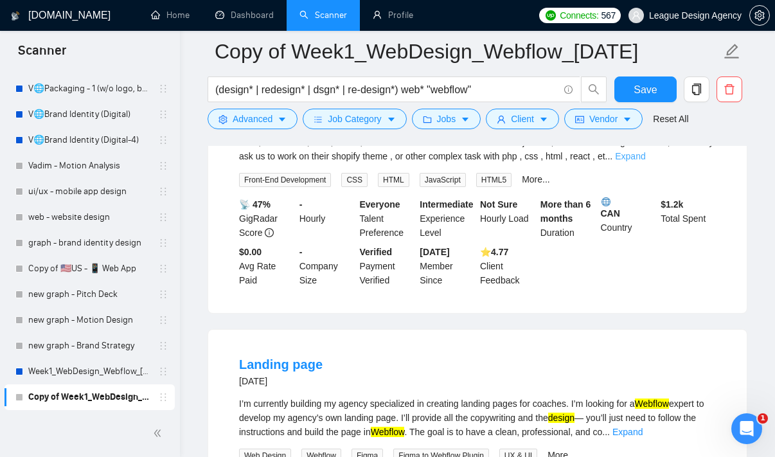
click at [645, 161] on link "Expand" at bounding box center [630, 156] width 30 height 10
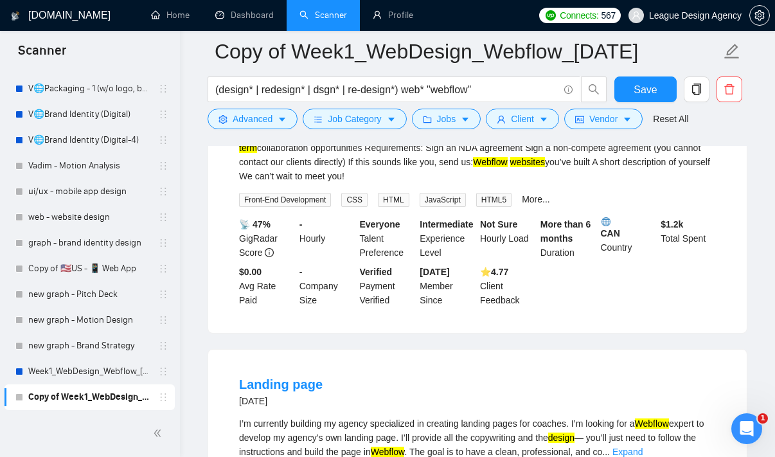
scroll to position [4804, 0]
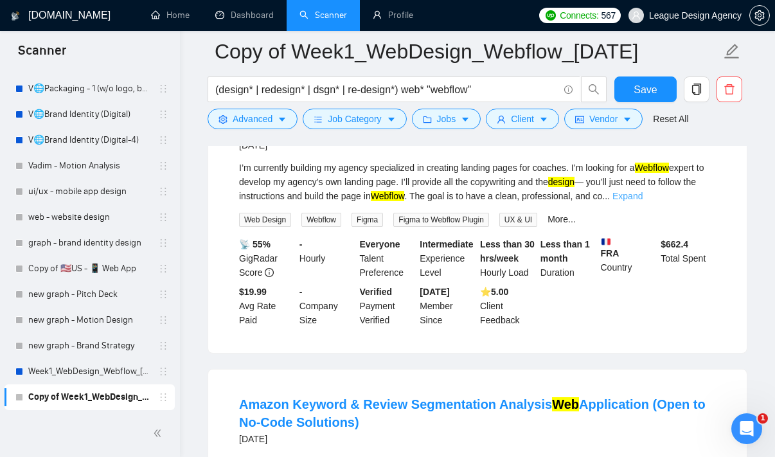
click at [643, 201] on link "Expand" at bounding box center [628, 196] width 30 height 10
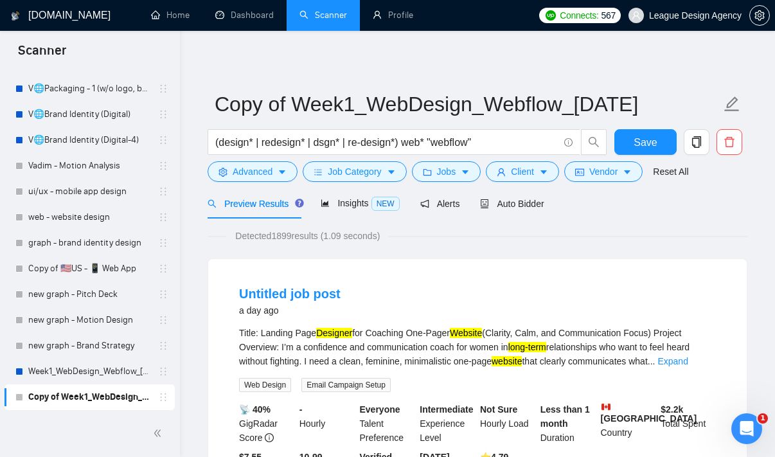
scroll to position [0, 0]
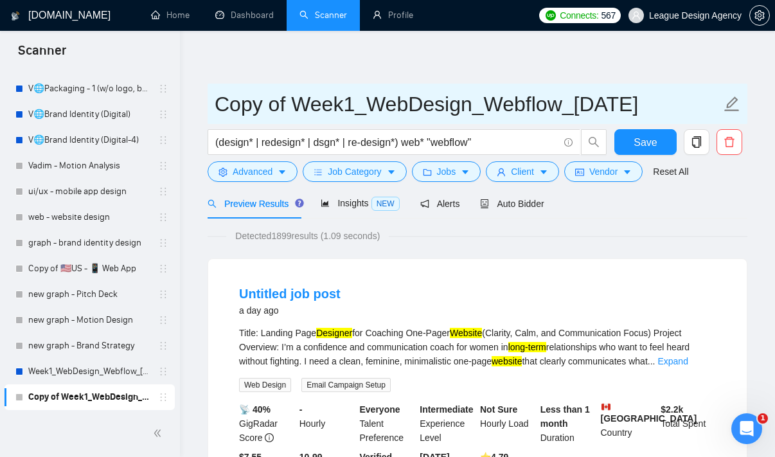
drag, startPoint x: 291, startPoint y: 98, endPoint x: 207, endPoint y: 101, distance: 83.6
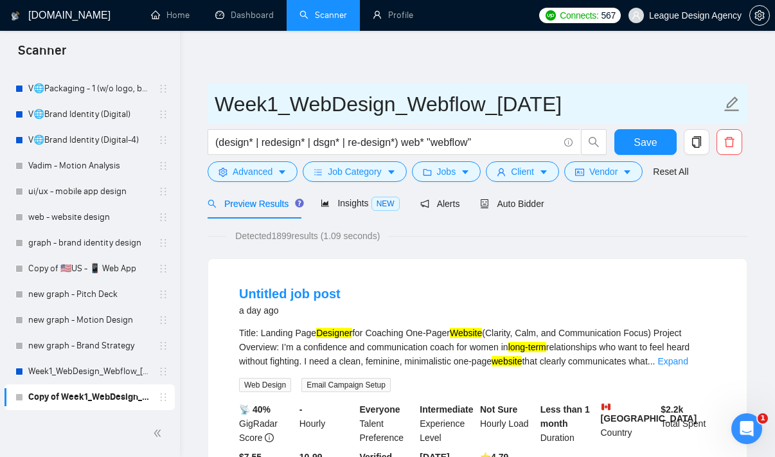
click at [280, 105] on input "Week1_WebDesign_Webflow_[DATE]" at bounding box center [468, 104] width 507 height 32
click at [394, 103] on input "Week2_WebDesign_Webflow_[DATE]" at bounding box center [468, 104] width 507 height 32
click at [412, 107] on input "Week2_WebDesign_Webflow_[DATE]" at bounding box center [468, 104] width 507 height 32
click at [444, 104] on input "Week2_WebDesign_Webflow_[DATE]" at bounding box center [468, 104] width 507 height 32
drag, startPoint x: 520, startPoint y: 108, endPoint x: 497, endPoint y: 108, distance: 23.1
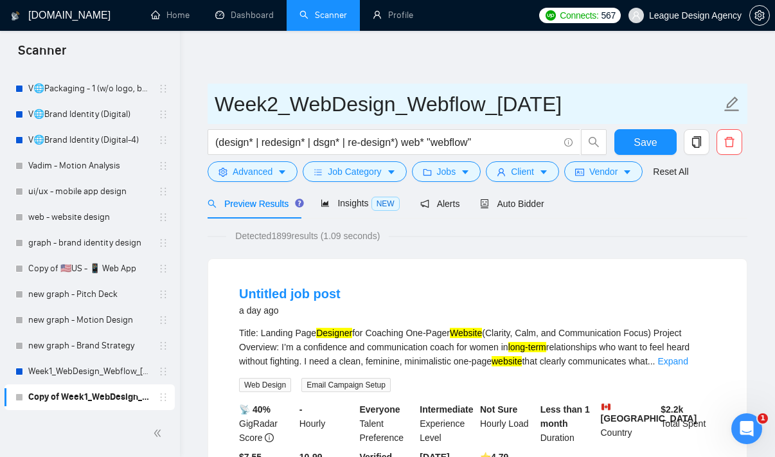
click at [497, 108] on input "Week2_WebDesign_Webflow_[DATE]" at bounding box center [468, 104] width 507 height 32
click at [491, 108] on input "Week2_WebDesign_Webflow_[DATE]" at bounding box center [468, 104] width 507 height 32
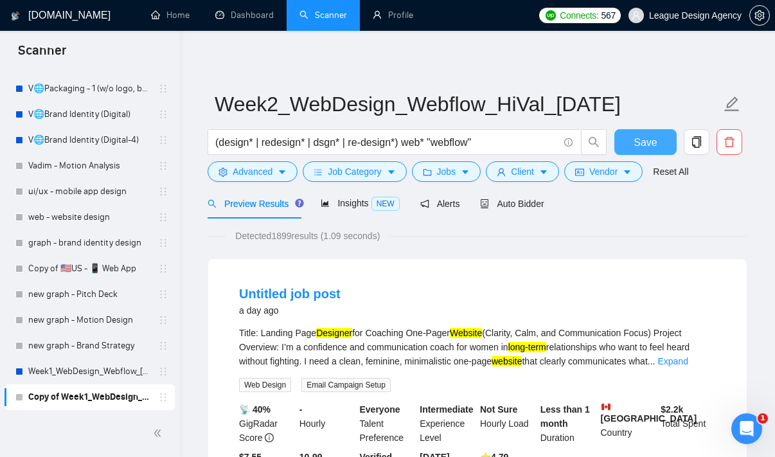
click at [659, 146] on button "Save" at bounding box center [646, 142] width 62 height 26
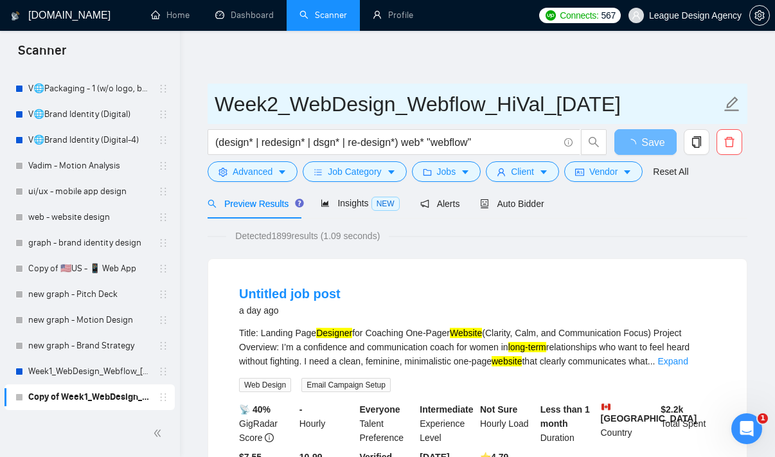
click at [540, 107] on input "Week2_WebDesign_Webflow_HiVal_[DATE]" at bounding box center [468, 104] width 507 height 32
drag, startPoint x: 542, startPoint y: 107, endPoint x: 500, endPoint y: 112, distance: 42.1
click at [500, 112] on input "Week2_WebDesign_Webflow_HiVal_[DATE]" at bounding box center [468, 104] width 507 height 32
type input "Week2_WebDesign_Webflow_LT_[DATE]"
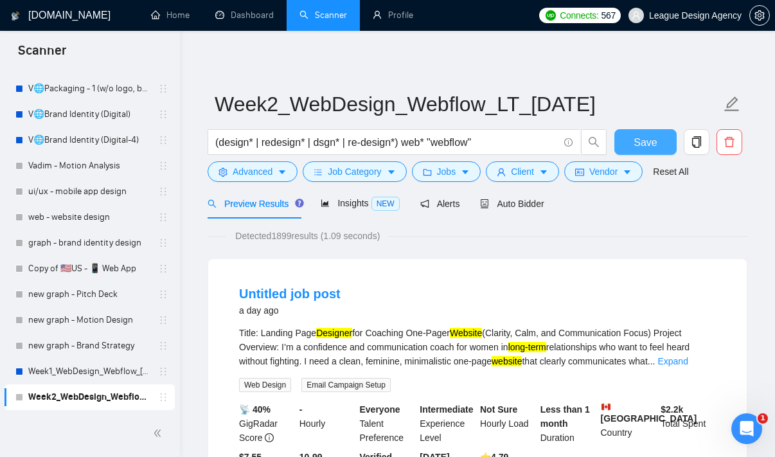
click at [652, 132] on button "Save" at bounding box center [646, 142] width 62 height 26
click at [535, 207] on span "Auto Bidder" at bounding box center [512, 204] width 64 height 10
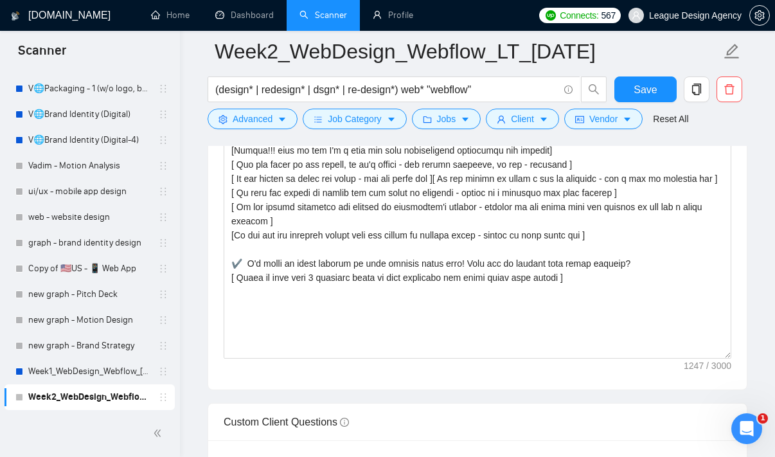
scroll to position [1639, 0]
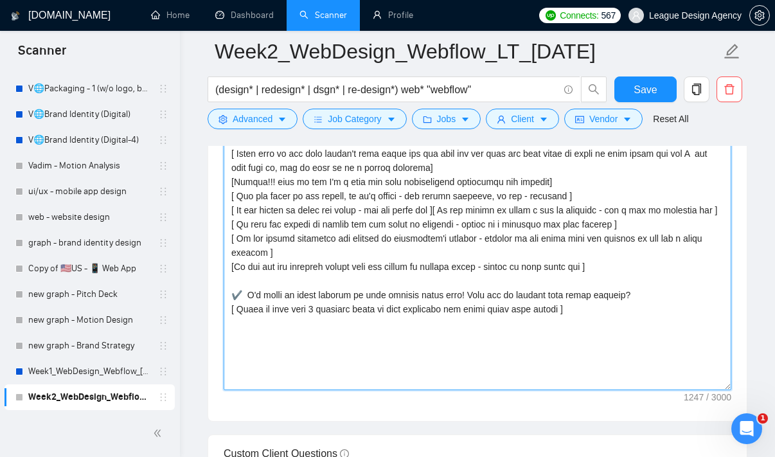
click at [484, 227] on textarea "Cover letter template:" at bounding box center [478, 245] width 508 height 289
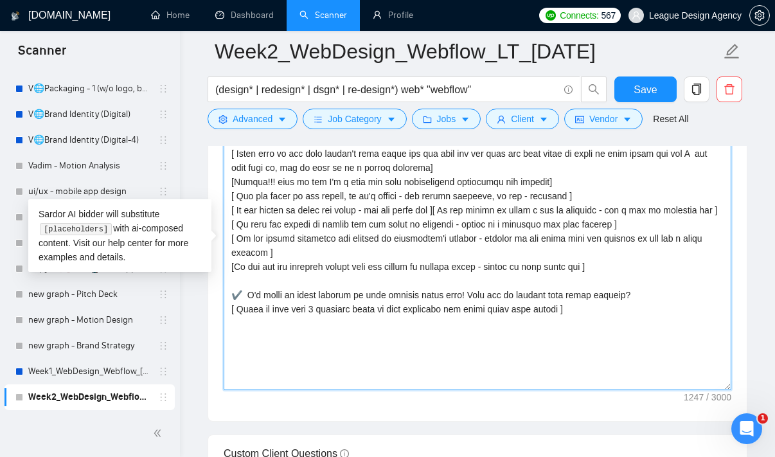
paste textarea "Lorem ips dolors'a consecte adi elitsed'd eiusmodte] [Incid u laboreet dolorema…"
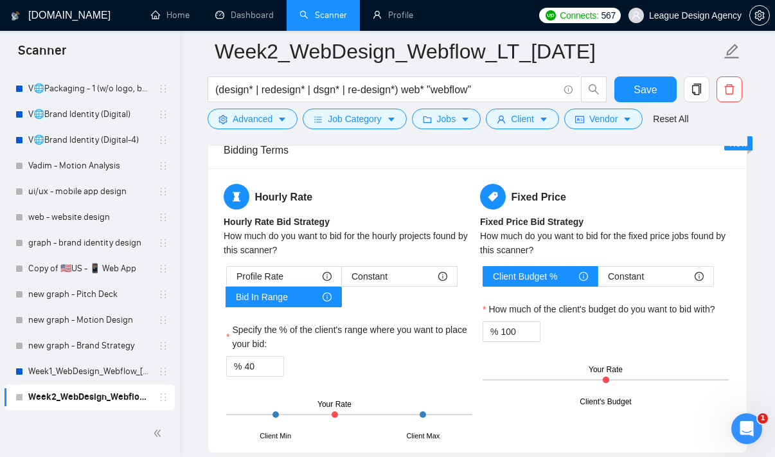
scroll to position [1911, 0]
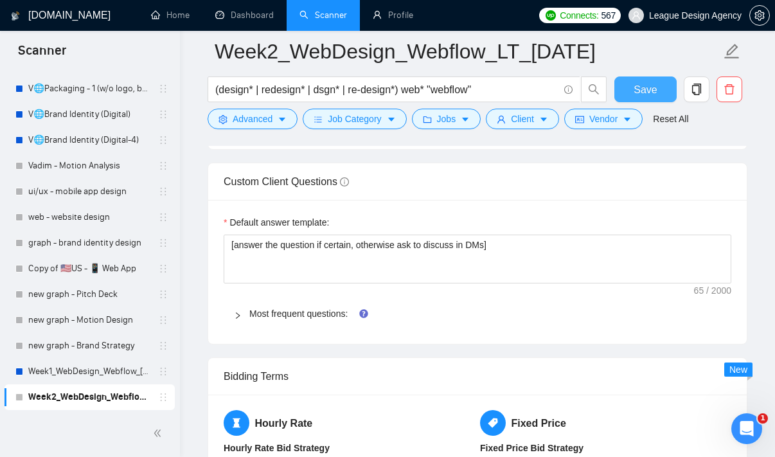
type textarea "[Lorem ips dolors'a consecte adi elitsed'd eiusmodte] [Incid u laboreet dolorem…"
click at [637, 94] on span "Save" at bounding box center [645, 90] width 23 height 16
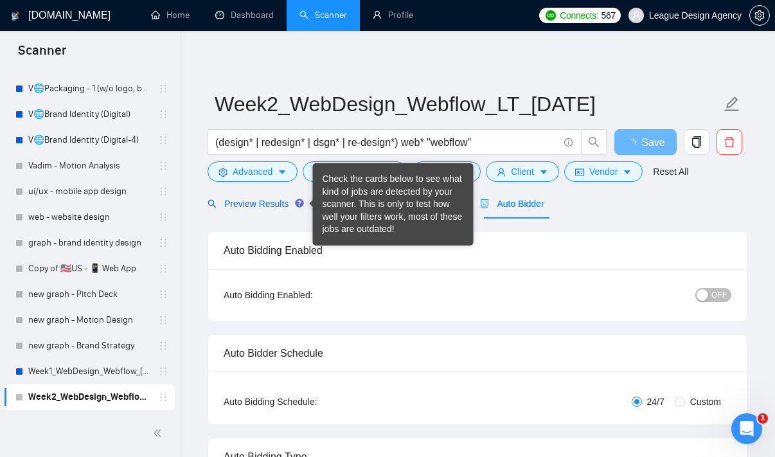
scroll to position [0, 0]
click at [253, 204] on span "Preview Results" at bounding box center [254, 204] width 93 height 10
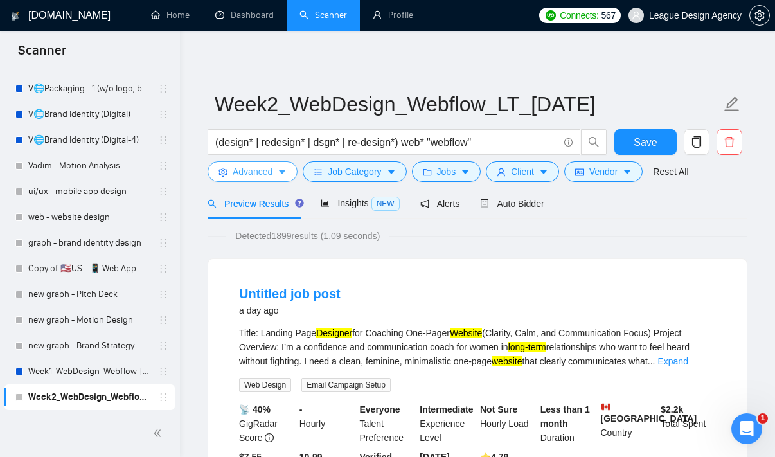
click at [269, 180] on button "Advanced" at bounding box center [253, 171] width 90 height 21
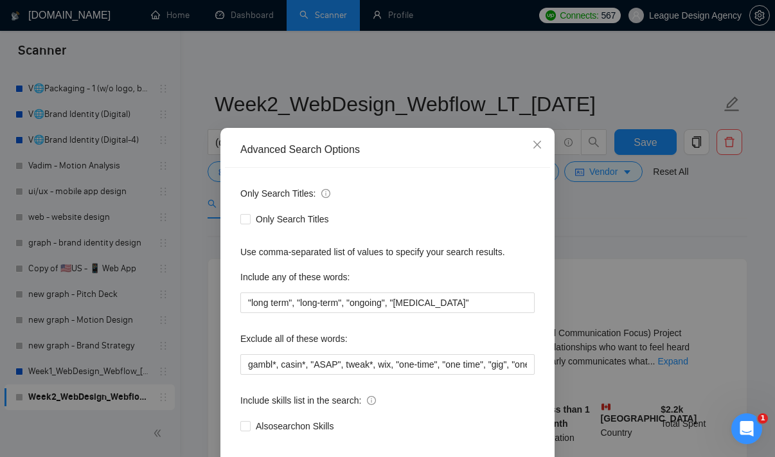
click at [606, 262] on div "Advanced Search Options Only Search Titles: Only Search Titles Use comma-separa…" at bounding box center [387, 228] width 775 height 457
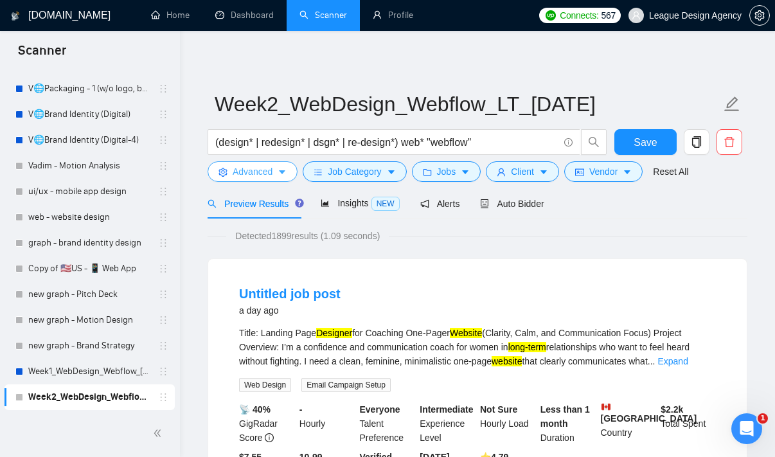
click at [289, 166] on button "Advanced" at bounding box center [253, 171] width 90 height 21
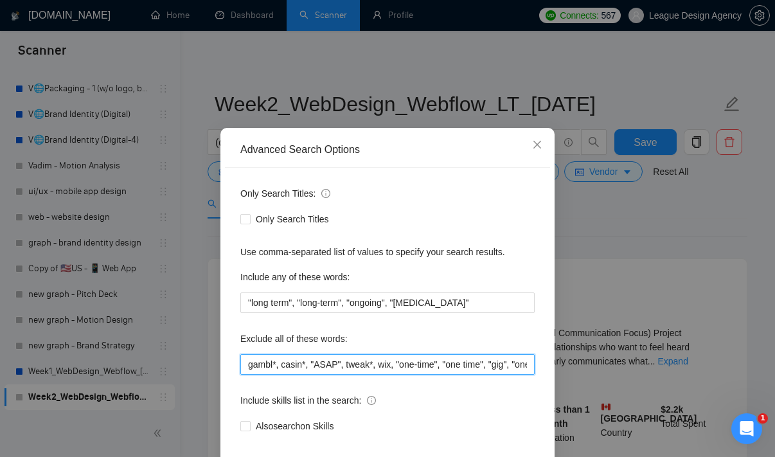
click at [386, 370] on input "gambl*, casin*, "ASAP", tweak*, wix, "one-time", "one time", "gig", "one-week",…" at bounding box center [387, 364] width 294 height 21
drag, startPoint x: 373, startPoint y: 367, endPoint x: 639, endPoint y: 386, distance: 266.2
click at [640, 386] on div "Advanced Search Options Only Search Titles: Only Search Titles Use comma-separa…" at bounding box center [387, 228] width 775 height 457
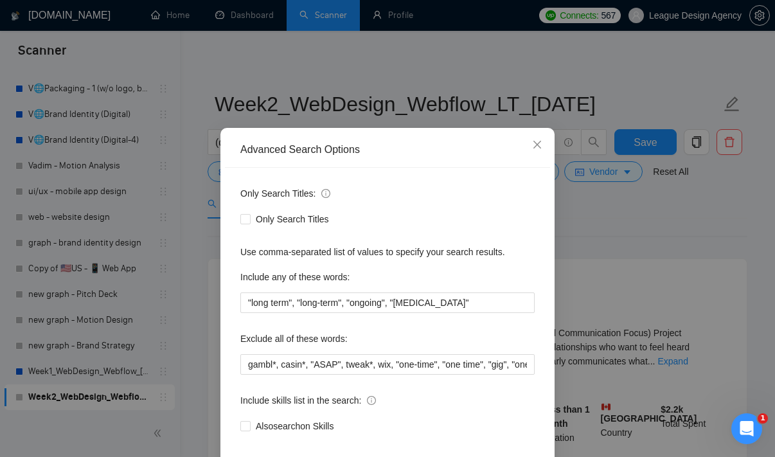
click at [593, 329] on div "Advanced Search Options Only Search Titles: Only Search Titles Use comma-separa…" at bounding box center [387, 228] width 775 height 457
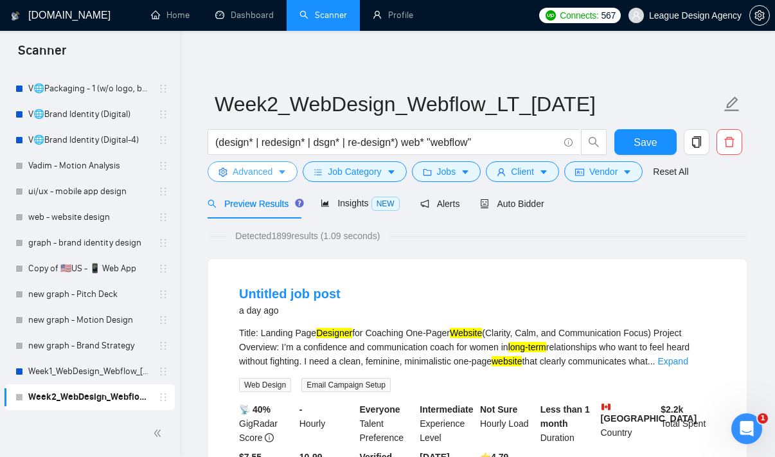
click at [278, 170] on button "Advanced" at bounding box center [253, 171] width 90 height 21
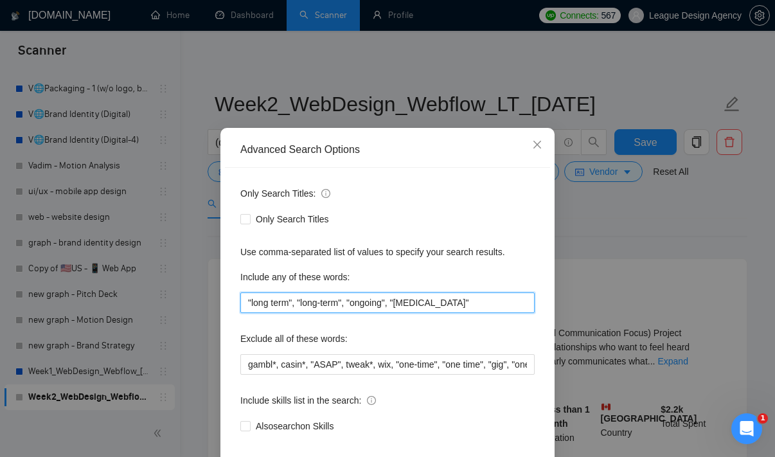
click at [363, 303] on input ""long term", "long-term", "ongoing", "[MEDICAL_DATA]"" at bounding box center [387, 302] width 294 height 21
click at [529, 91] on div "Advanced Search Options Only Search Titles: Only Search Titles Use comma-separa…" at bounding box center [387, 228] width 775 height 457
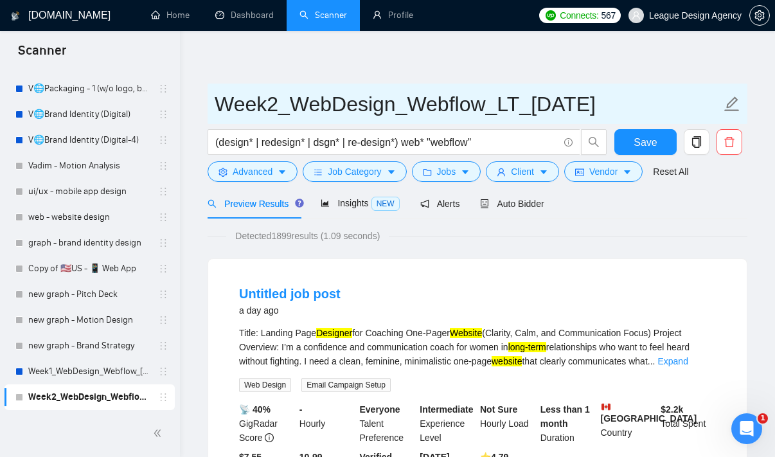
click at [507, 101] on input "Week2_WebDesign_Webflow_LT_[DATE]" at bounding box center [468, 104] width 507 height 32
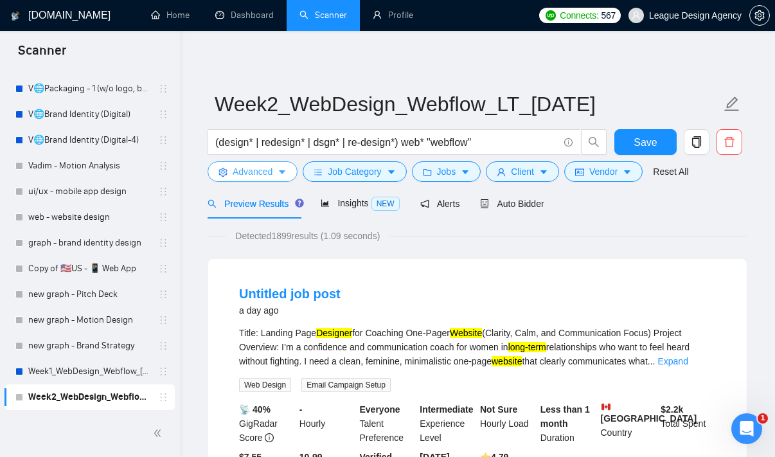
click at [287, 172] on icon "caret-down" at bounding box center [282, 172] width 9 height 9
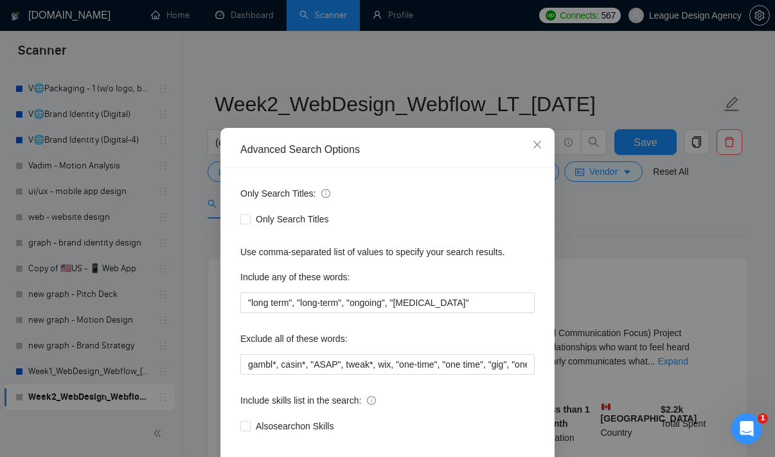
click at [322, 118] on div "Advanced Search Options Only Search Titles: Only Search Titles Use comma-separa…" at bounding box center [387, 228] width 775 height 457
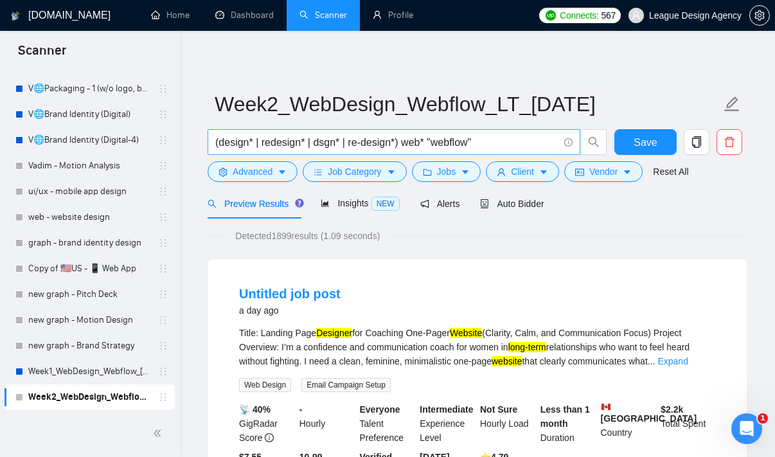
click at [321, 137] on input "(design* | redesign* | dsgn* | re-design*) web* "webflow"" at bounding box center [386, 142] width 343 height 16
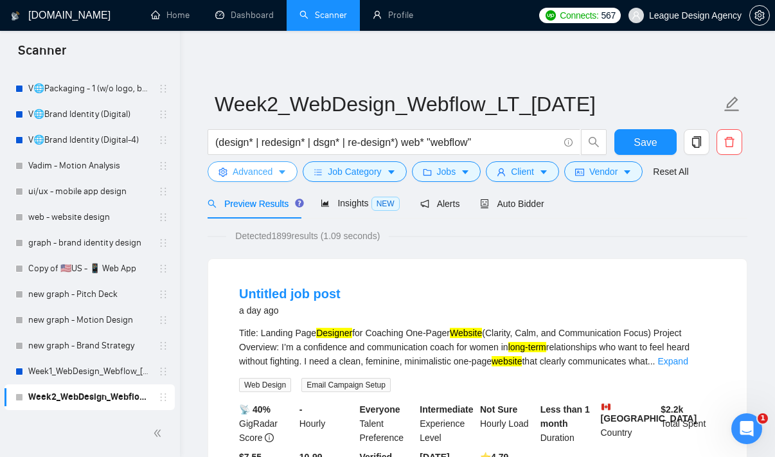
click at [256, 170] on span "Advanced" at bounding box center [253, 172] width 40 height 14
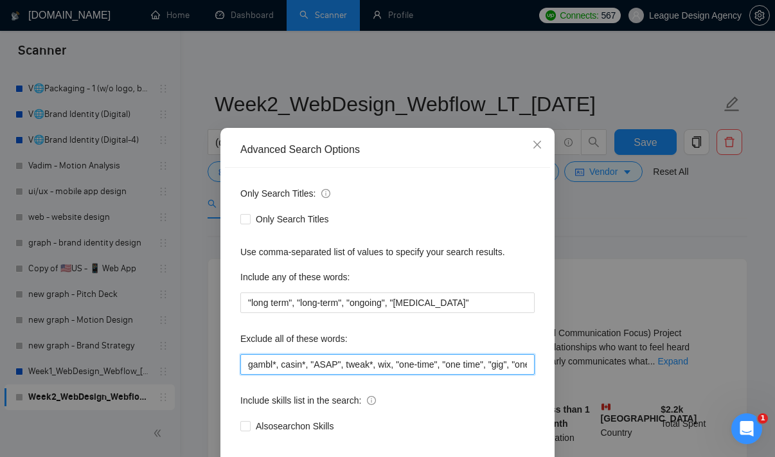
click at [289, 363] on input "gambl*, casin*, "ASAP", tweak*, wix, "one-time", "one time", "gig", "one-week",…" at bounding box center [387, 364] width 294 height 21
click at [394, 362] on input "gambl*, casin*, "ASAP", tweak*, wix, "one-time", "one time", "gig", "one-week",…" at bounding box center [387, 364] width 294 height 21
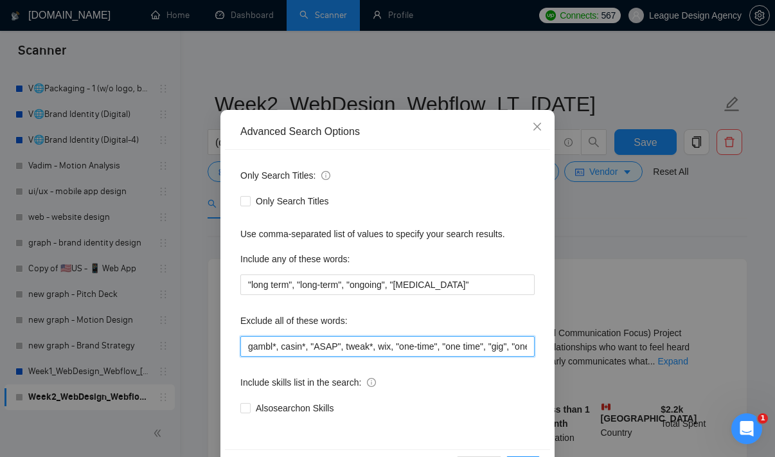
drag, startPoint x: 399, startPoint y: 364, endPoint x: 642, endPoint y: 458, distance: 260.2
click at [642, 456] on html "Scanner New Scanner My Scanners 🥡Packaging 🥡Packaging & BI | Food & Beverage 👀B…" at bounding box center [387, 228] width 775 height 457
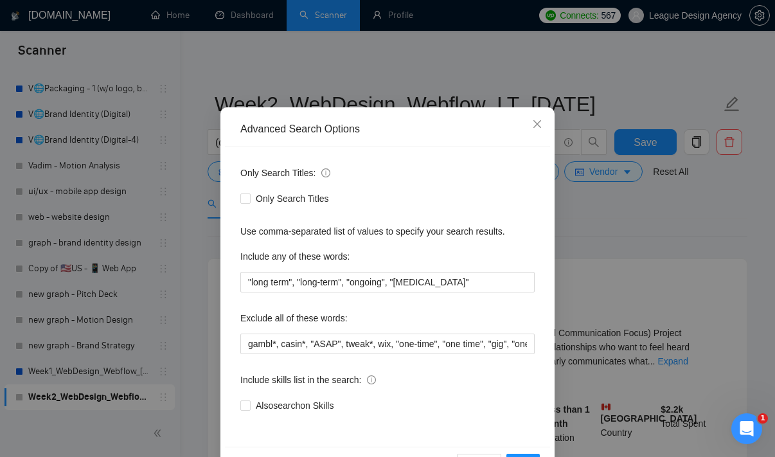
click at [678, 212] on div "Advanced Search Options Only Search Titles: Only Search Titles Use comma-separa…" at bounding box center [387, 228] width 775 height 457
click at [539, 130] on span "Close" at bounding box center [537, 124] width 35 height 35
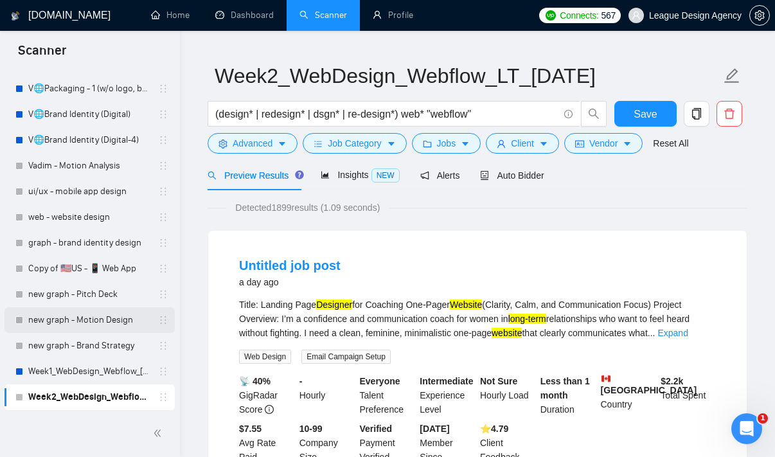
scroll to position [30, 0]
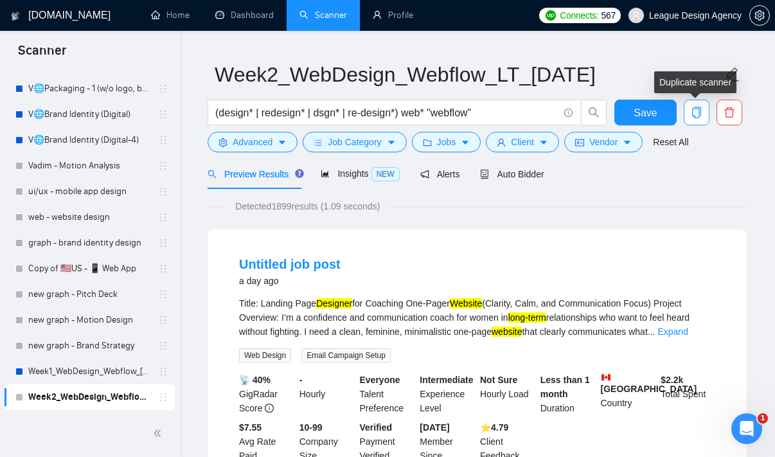
click at [690, 108] on span "copy" at bounding box center [697, 113] width 24 height 12
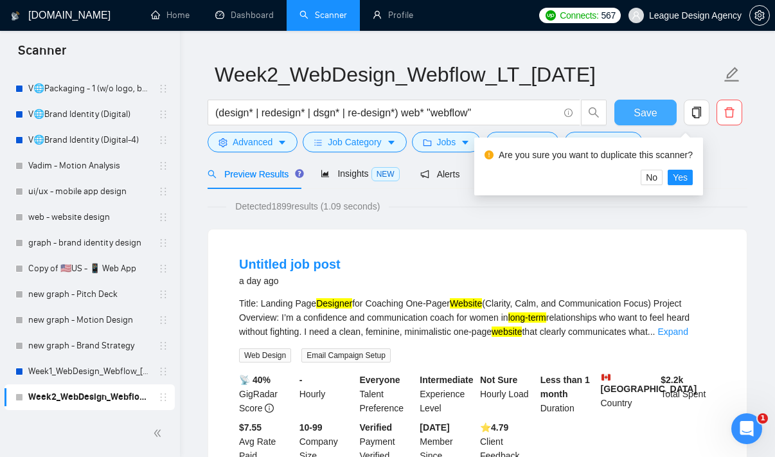
click at [661, 119] on button "Save" at bounding box center [646, 113] width 62 height 26
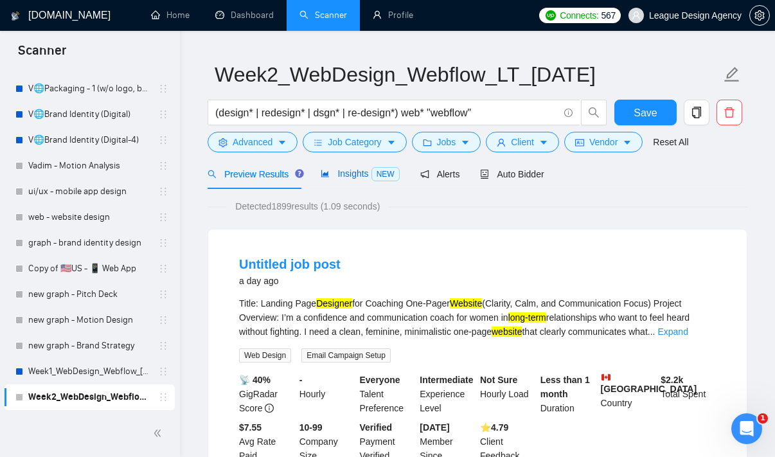
click at [361, 174] on span "Insights NEW" at bounding box center [360, 173] width 78 height 10
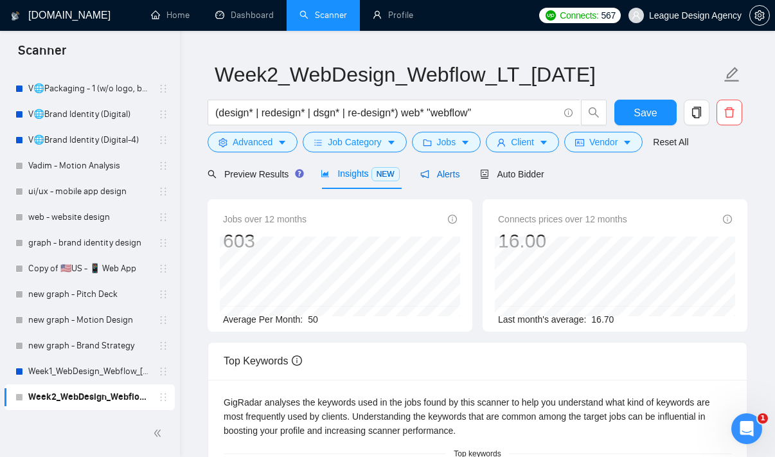
click at [454, 174] on span "Alerts" at bounding box center [440, 174] width 40 height 10
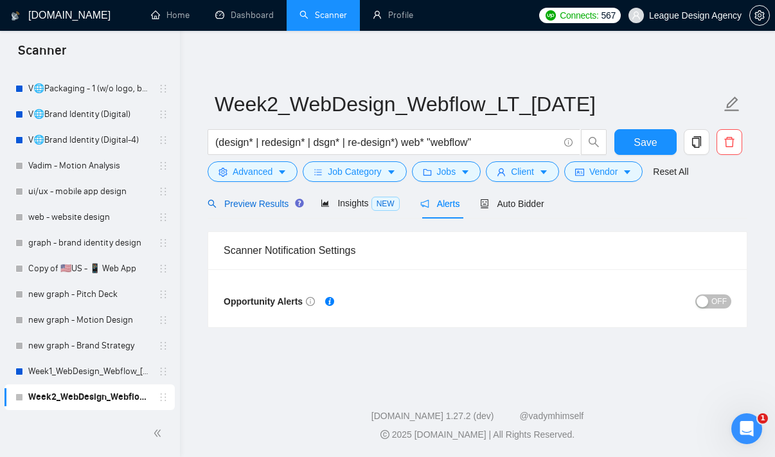
click at [275, 199] on span "Preview Results" at bounding box center [254, 204] width 93 height 10
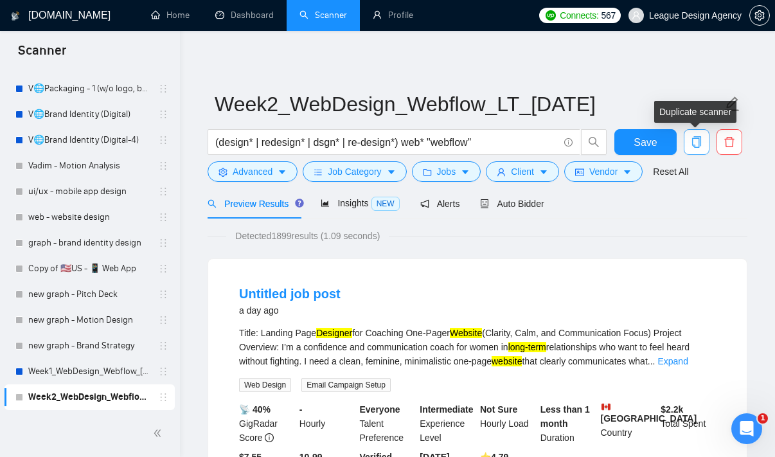
click at [698, 135] on button "button" at bounding box center [697, 142] width 26 height 26
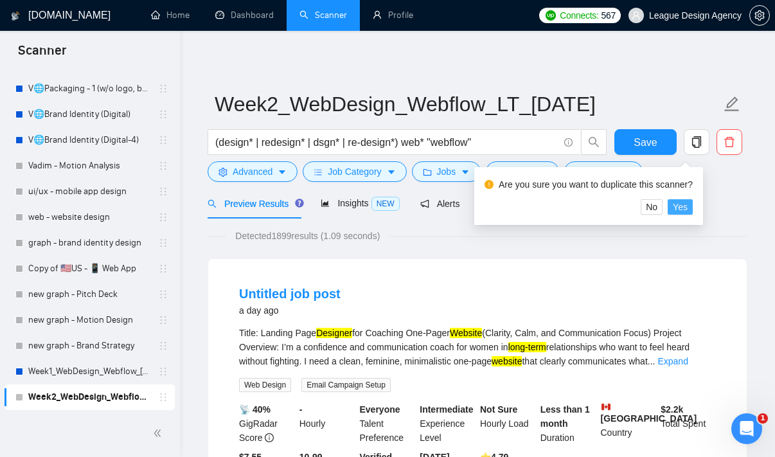
click at [693, 213] on button "Yes" at bounding box center [680, 206] width 25 height 15
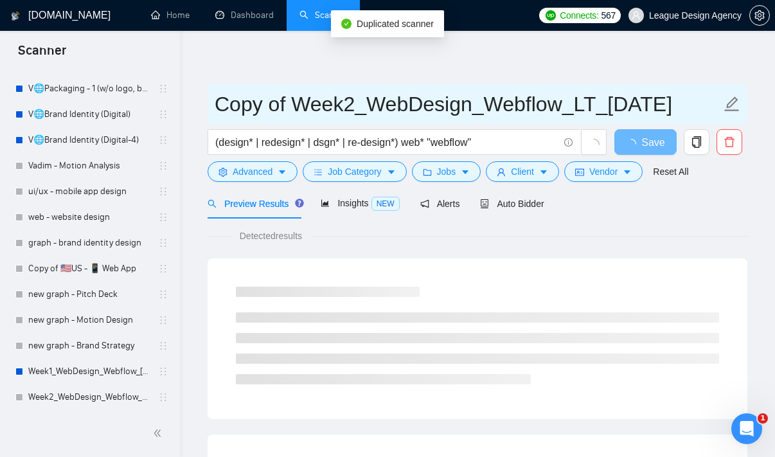
click at [280, 103] on input "Copy of Week2_WebDesign_Webflow_LT_[DATE]" at bounding box center [468, 104] width 507 height 32
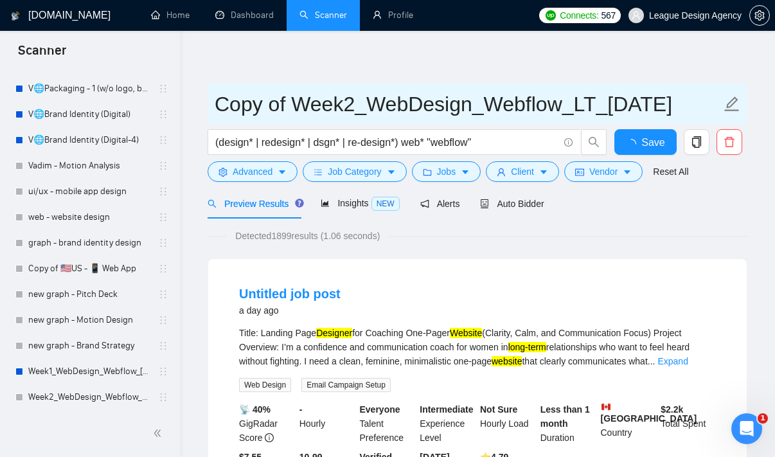
drag, startPoint x: 294, startPoint y: 103, endPoint x: 216, endPoint y: 101, distance: 77.8
click at [216, 101] on input "Copy of Week2_WebDesign_Webflow_LT_[DATE]" at bounding box center [468, 104] width 507 height 32
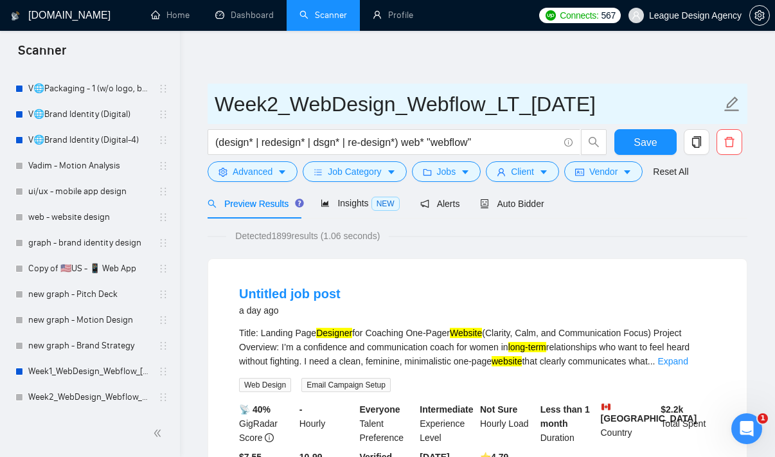
drag, startPoint x: 516, startPoint y: 105, endPoint x: 493, endPoint y: 105, distance: 22.5
click at [493, 105] on input "Week2_WebDesign_Webflow_LT_[DATE]" at bounding box center [468, 104] width 507 height 32
click at [506, 107] on input "Week2_WebDesign_Webflow_LT_[DATE]" at bounding box center [468, 104] width 507 height 32
click at [552, 104] on input "Week2_WebDesign_Webflow_ST_[DATE]" at bounding box center [468, 104] width 507 height 32
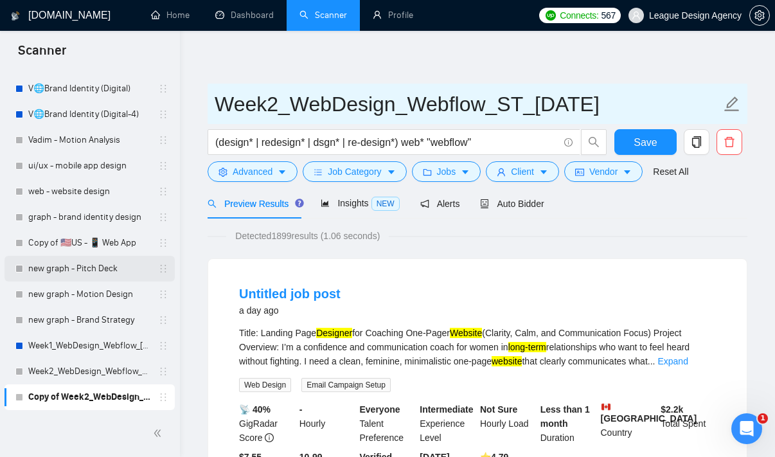
scroll to position [2061, 0]
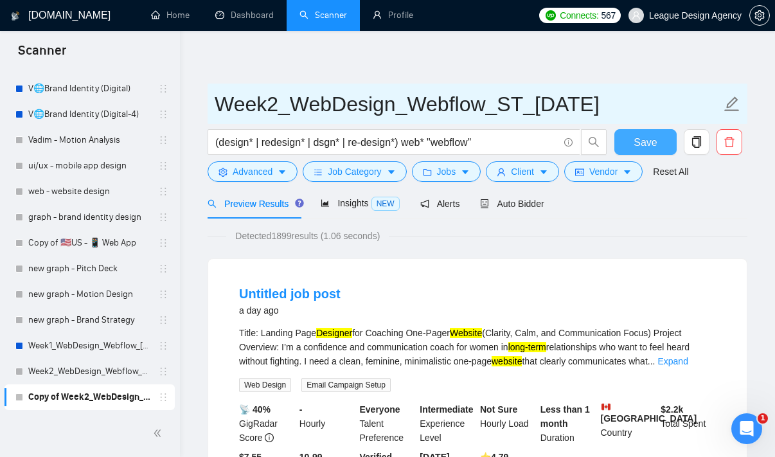
type input "Week2_WebDesign_Webflow_ST_[DATE]"
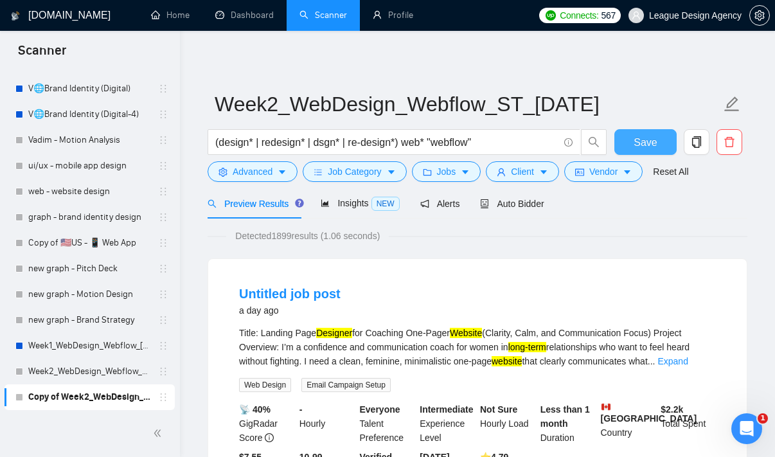
click at [654, 133] on button "Save" at bounding box center [646, 142] width 62 height 26
click at [77, 372] on link "Week2_WebDesign_Webflow_LT_[DATE]" at bounding box center [89, 372] width 122 height 26
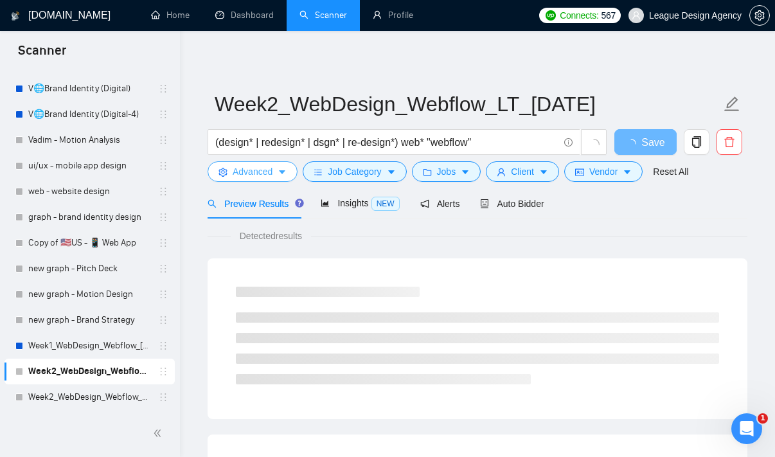
click at [283, 175] on icon "caret-down" at bounding box center [282, 172] width 9 height 9
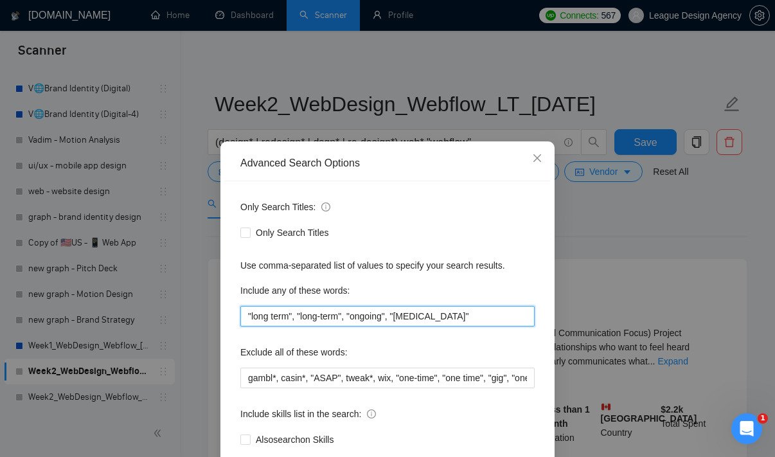
click at [384, 306] on input ""long term", "long-term", "ongoing", "[MEDICAL_DATA]"" at bounding box center [387, 316] width 294 height 21
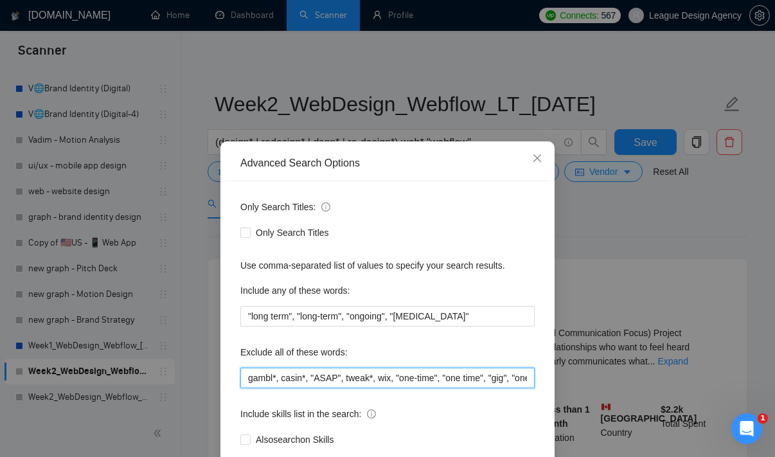
drag, startPoint x: 397, startPoint y: 363, endPoint x: 619, endPoint y: 420, distance: 229.0
click at [619, 420] on div "Advanced Search Options Only Search Titles: Only Search Titles Use comma-separa…" at bounding box center [387, 228] width 775 height 457
type input "gambl*, casin*, "ASAP", tweak*, wix, "one-time", "one time", "gig", "one-week",…"
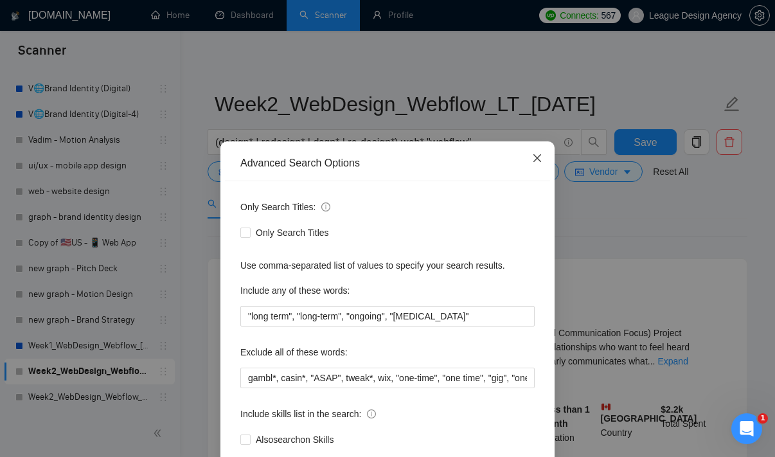
click at [535, 141] on span "Close" at bounding box center [537, 158] width 35 height 35
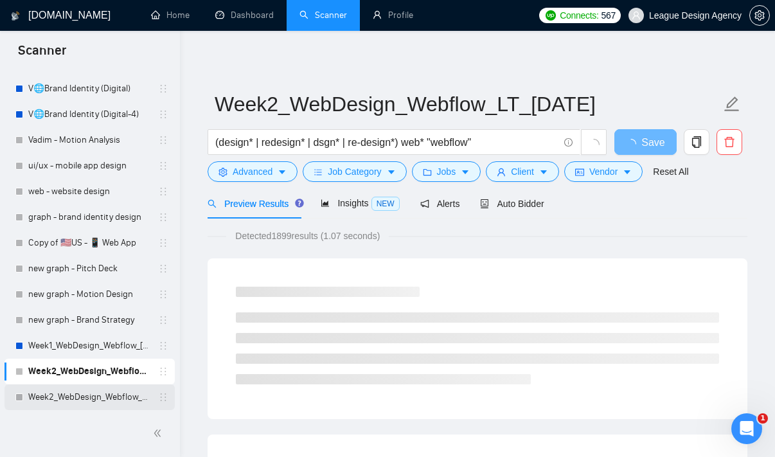
click at [120, 390] on link "Week2_WebDesign_Webflow_ST_[DATE]" at bounding box center [89, 397] width 122 height 26
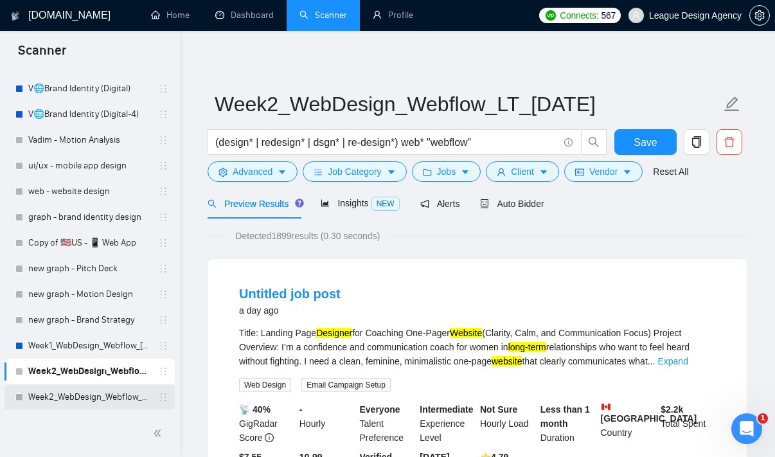
click at [120, 402] on link "Week2_WebDesign_Webflow_ST_[DATE]" at bounding box center [89, 397] width 122 height 26
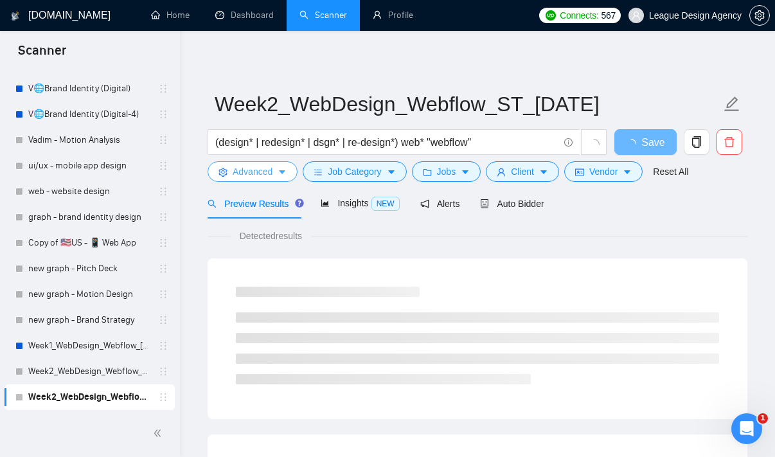
click at [276, 172] on button "Advanced" at bounding box center [253, 171] width 90 height 21
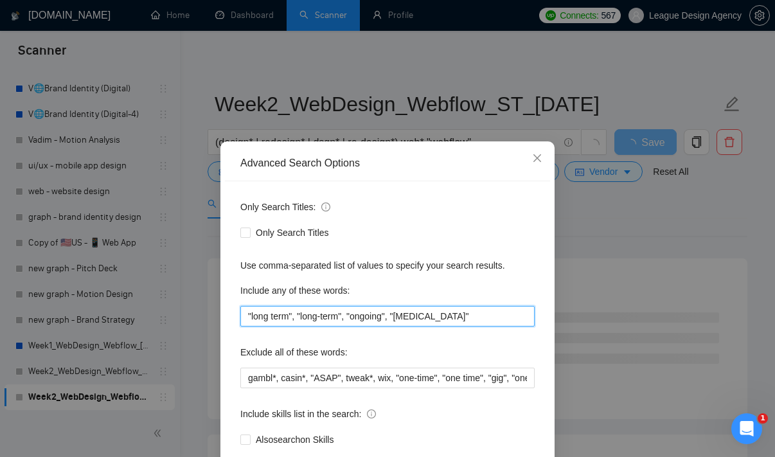
click at [456, 312] on input ""long term", "long-term", "ongoing", "[MEDICAL_DATA]"" at bounding box center [387, 316] width 294 height 21
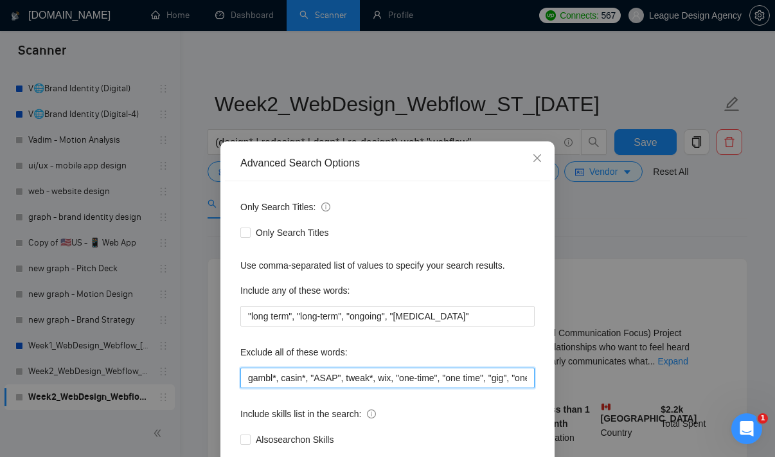
click at [433, 368] on input "gambl*, casin*, "ASAP", tweak*, wix, "one-time", "one time", "gig", "one-week",…" at bounding box center [387, 378] width 294 height 21
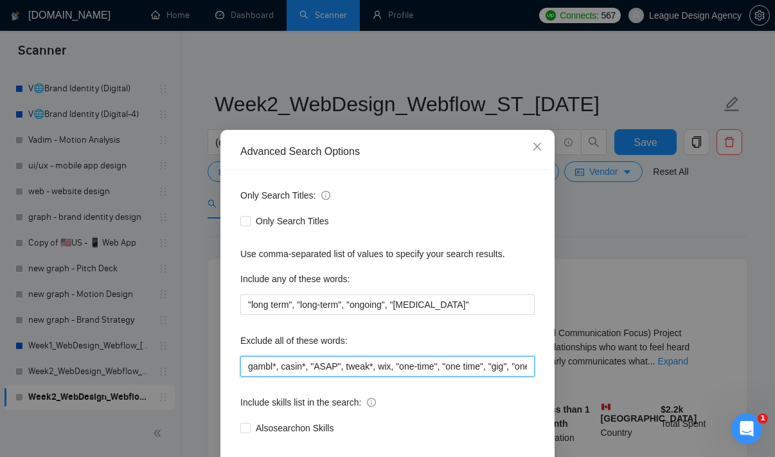
scroll to position [10, 0]
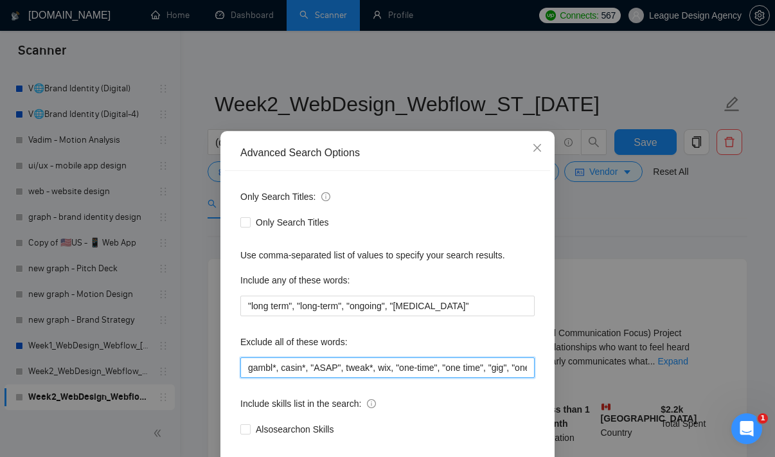
drag, startPoint x: 397, startPoint y: 363, endPoint x: 610, endPoint y: 407, distance: 217.8
click at [610, 407] on div "Advanced Search Options Only Search Titles: Only Search Titles Use comma-separa…" at bounding box center [387, 228] width 775 height 457
type input "gambl*, casin*, "ASAP", tweak*, wix"
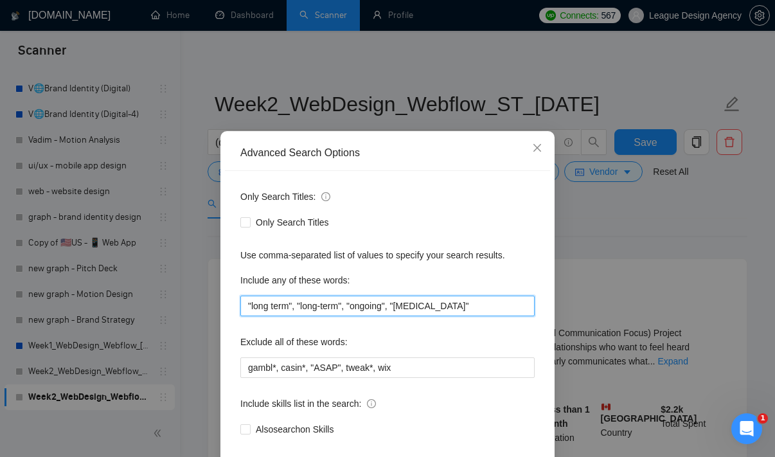
drag, startPoint x: 582, startPoint y: 358, endPoint x: 503, endPoint y: 314, distance: 91.2
click at [503, 314] on input ""long term", "long-term", "ongoing", "[MEDICAL_DATA]"" at bounding box center [387, 306] width 294 height 21
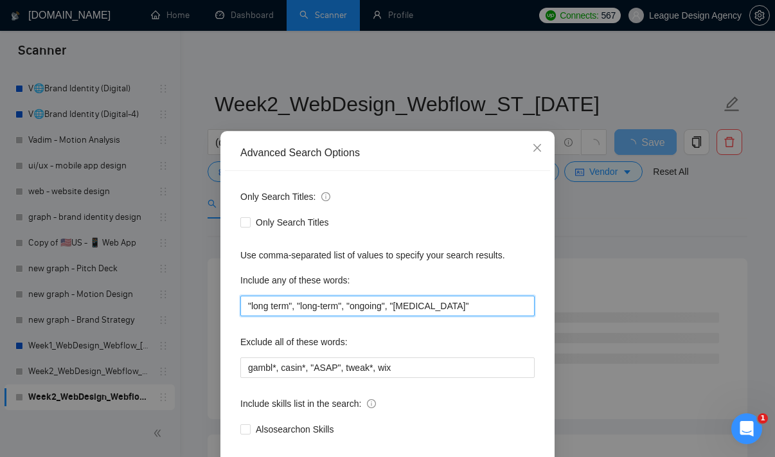
paste input "one-time", "one time", "gig", "one-week", "one week", "1 week", "1 day", "1-2 d…"
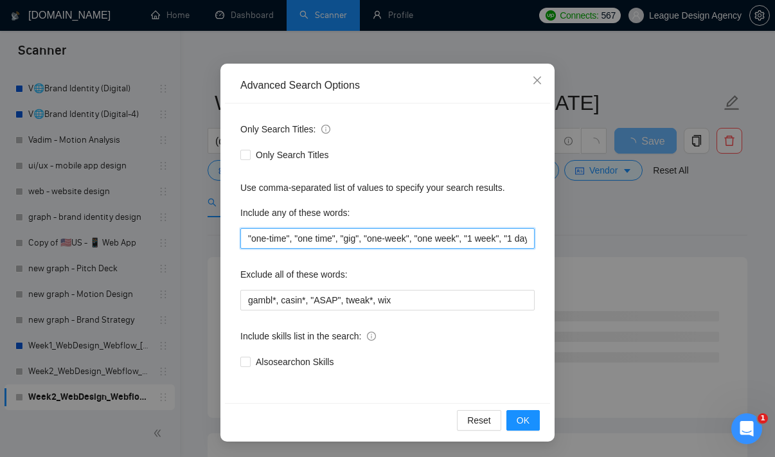
scroll to position [4, 0]
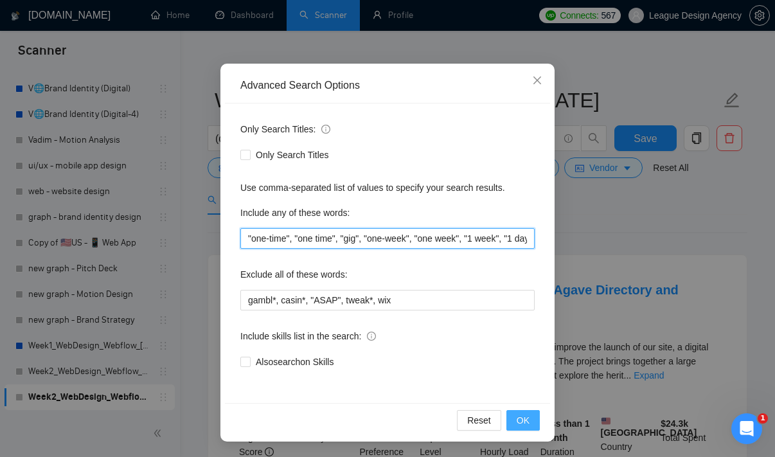
type input ""one-time", "one time", "gig", "one-week", "one week", "1 week", "1 day", "1-2 …"
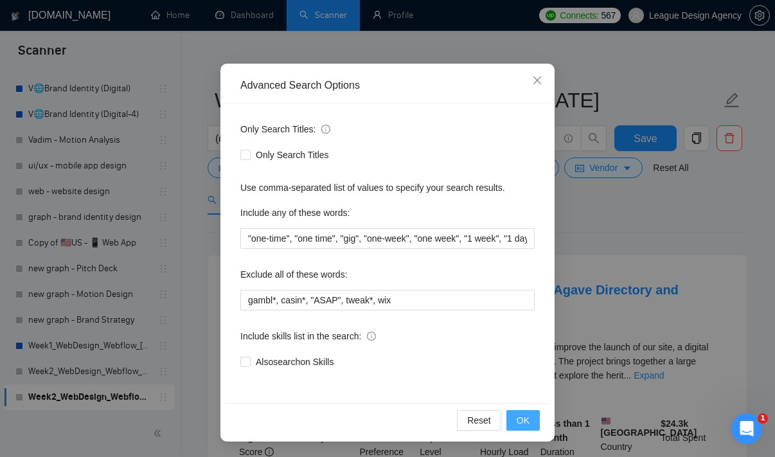
click at [509, 418] on button "OK" at bounding box center [523, 420] width 33 height 21
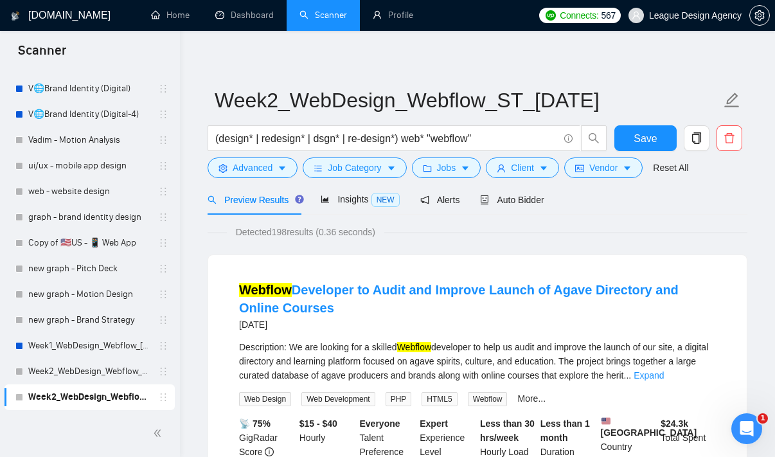
scroll to position [13, 0]
click at [120, 377] on link "Week2_WebDesign_Webflow_LT_[DATE]" at bounding box center [89, 372] width 122 height 26
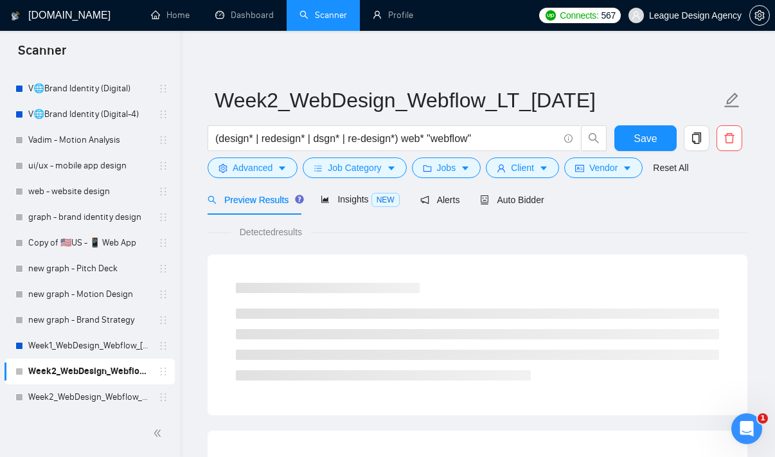
scroll to position [2, 0]
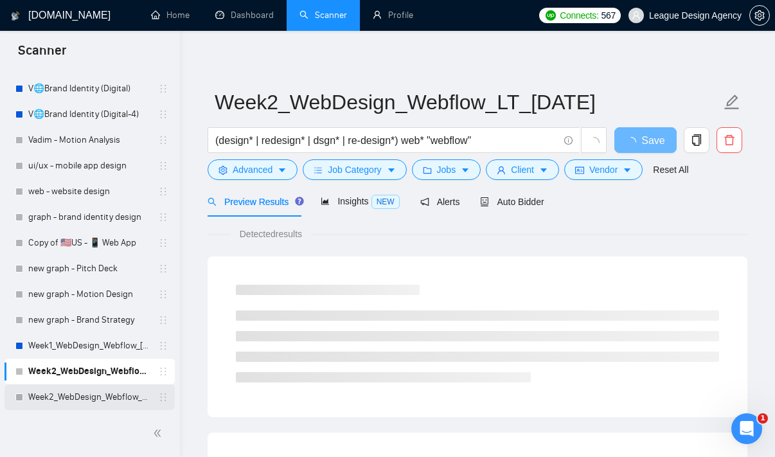
click at [131, 404] on link "Week2_WebDesign_Webflow_ST_[DATE]" at bounding box center [89, 397] width 122 height 26
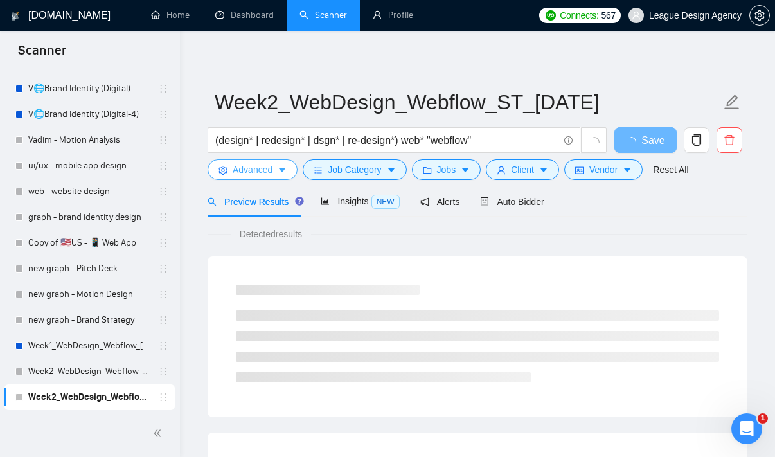
click at [283, 165] on span "caret-down" at bounding box center [282, 170] width 9 height 10
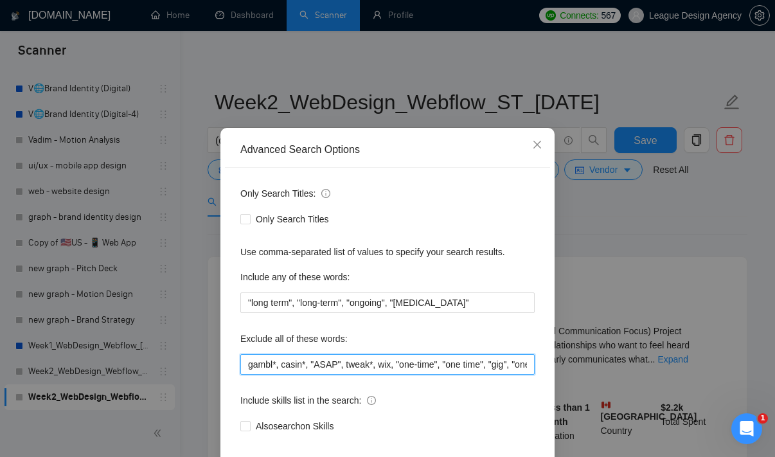
click at [396, 363] on input "gambl*, casin*, "ASAP", tweak*, wix, "one-time", "one time", "gig", "one-week",…" at bounding box center [387, 364] width 294 height 21
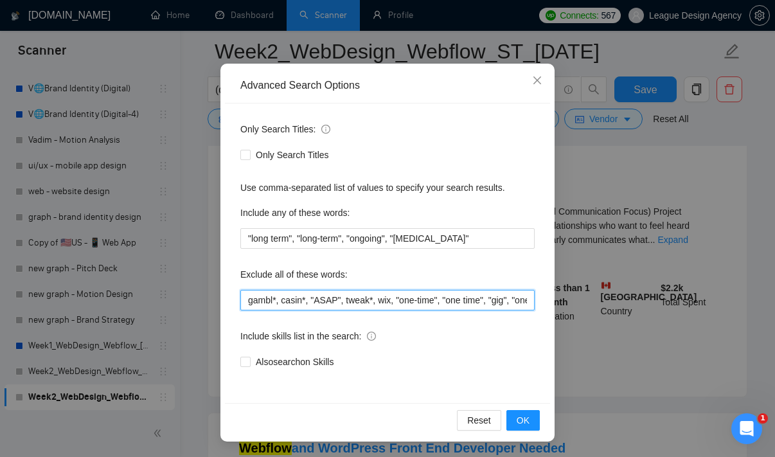
scroll to position [154, 0]
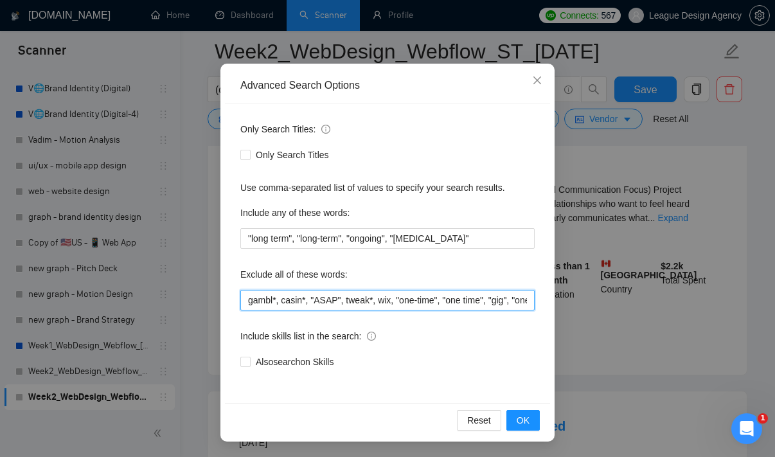
drag, startPoint x: 397, startPoint y: 363, endPoint x: 683, endPoint y: 472, distance: 306.0
click at [683, 303] on html "Scanner New Scanner My Scanners 🥡Packaging 🥡Packaging & BI | Food & Beverage 👀B…" at bounding box center [387, 74] width 775 height 457
type input "gambl*, casin*, "ASAP", tweak*, wix"
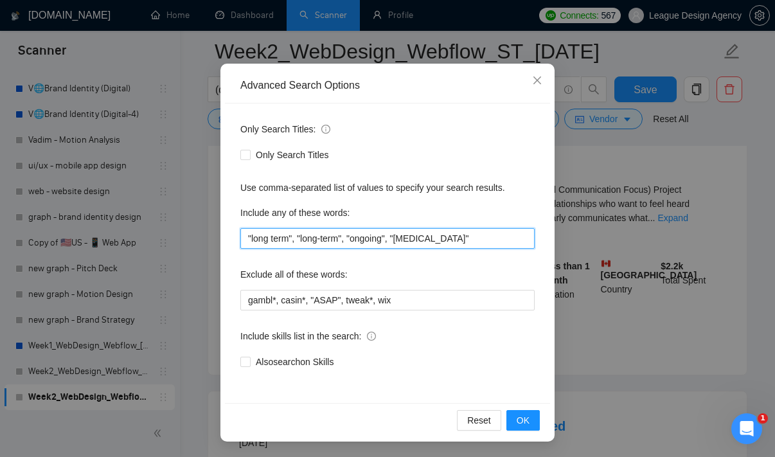
drag, startPoint x: 661, startPoint y: 424, endPoint x: 483, endPoint y: 247, distance: 251.8
click at [483, 247] on input ""long term", "long-term", "ongoing", "[MEDICAL_DATA]"" at bounding box center [387, 238] width 294 height 21
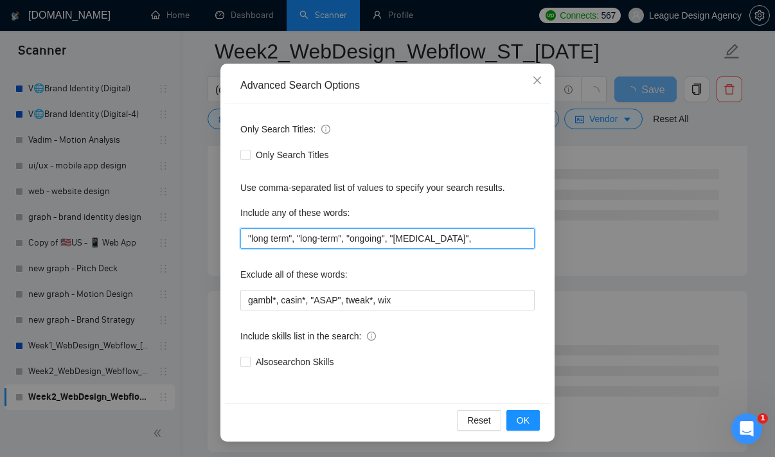
paste input ""one-time", "one time", "gig", "one-week", "one week", "1 week", "1 day", "1-2 …"
type input ""long term", "long-term", "ongoing", "[MEDICAL_DATA]", "one-time", "one time", …"
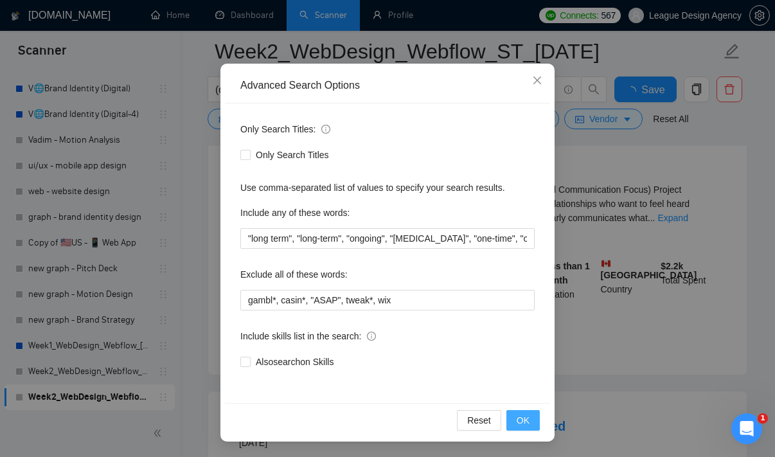
click at [520, 417] on span "OK" at bounding box center [523, 420] width 13 height 14
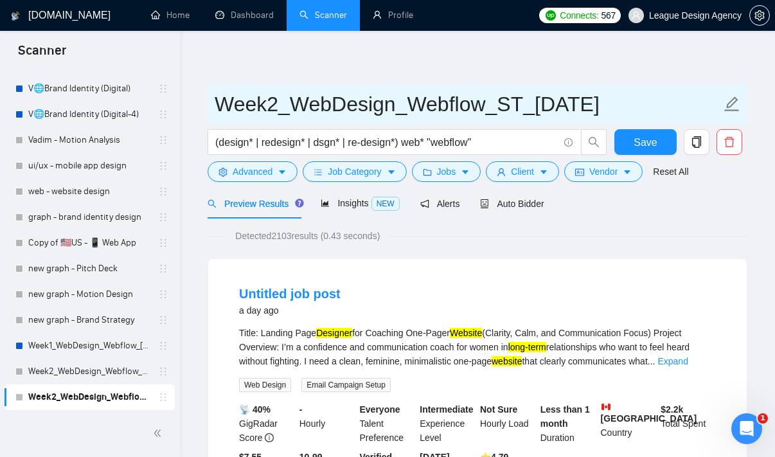
scroll to position [0, 0]
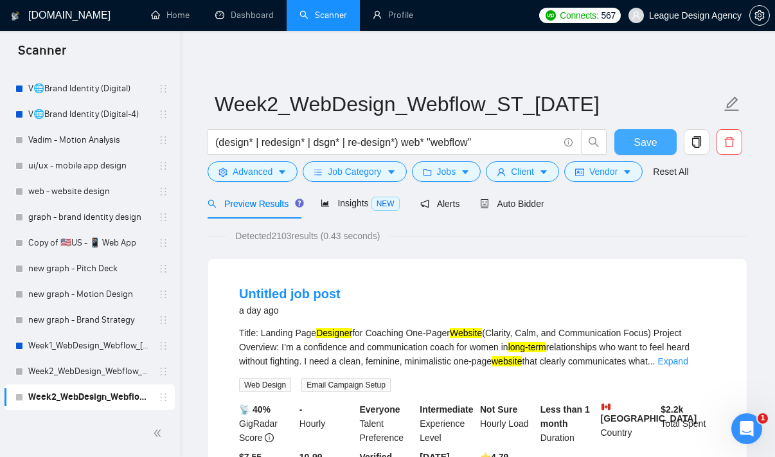
click at [651, 148] on span "Save" at bounding box center [645, 142] width 23 height 16
click at [91, 375] on link "Week2_WebDesign_Webflow_LT_[DATE]" at bounding box center [89, 372] width 122 height 26
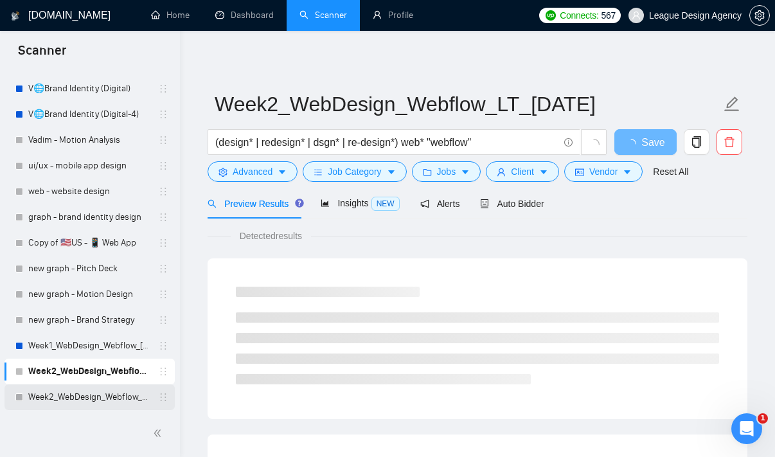
click at [91, 391] on link "Week2_WebDesign_Webflow_ST_[DATE]" at bounding box center [89, 397] width 122 height 26
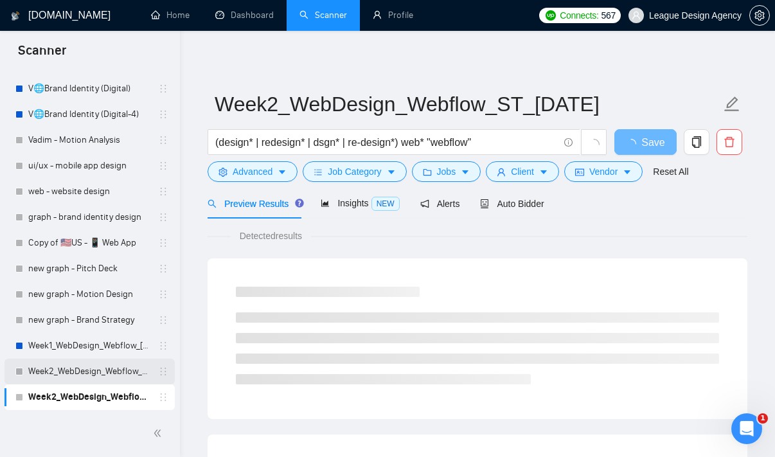
click at [93, 381] on link "Week2_WebDesign_Webflow_LT_[DATE]" at bounding box center [89, 372] width 122 height 26
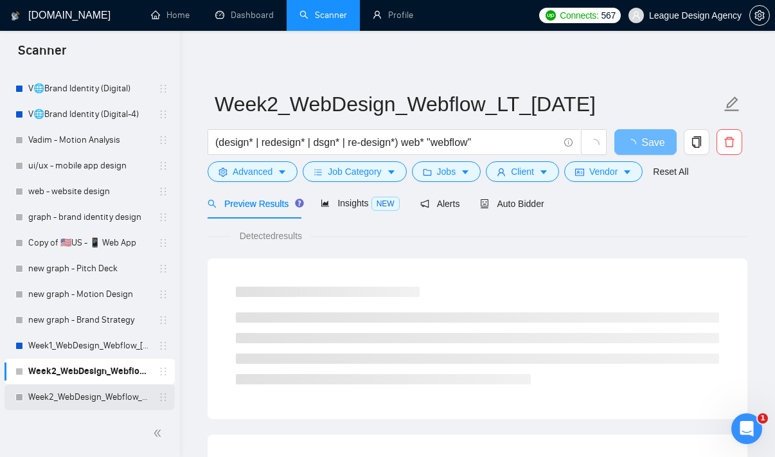
click at [96, 396] on link "Week2_WebDesign_Webflow_ST_[DATE]" at bounding box center [89, 397] width 122 height 26
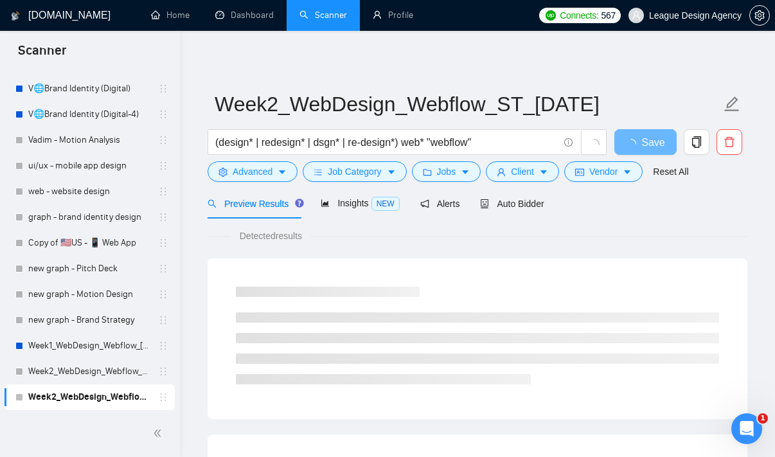
click at [98, 385] on link "Week2_WebDesign_Webflow_ST_[DATE]" at bounding box center [89, 397] width 122 height 26
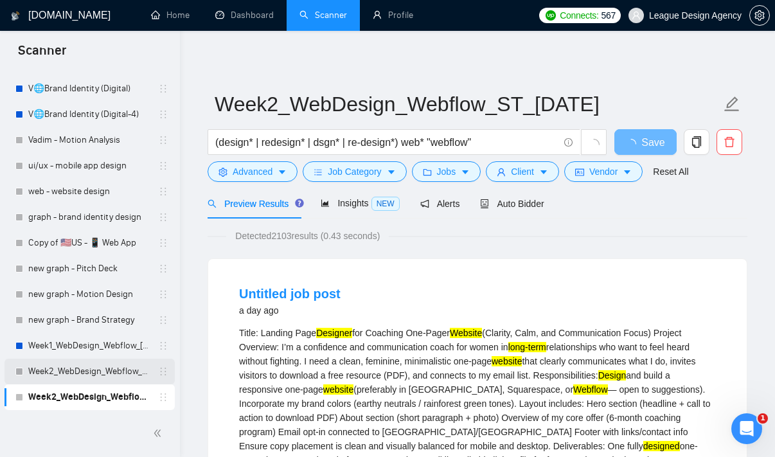
click at [98, 379] on link "Week2_WebDesign_Webflow_LT_[DATE]" at bounding box center [89, 372] width 122 height 26
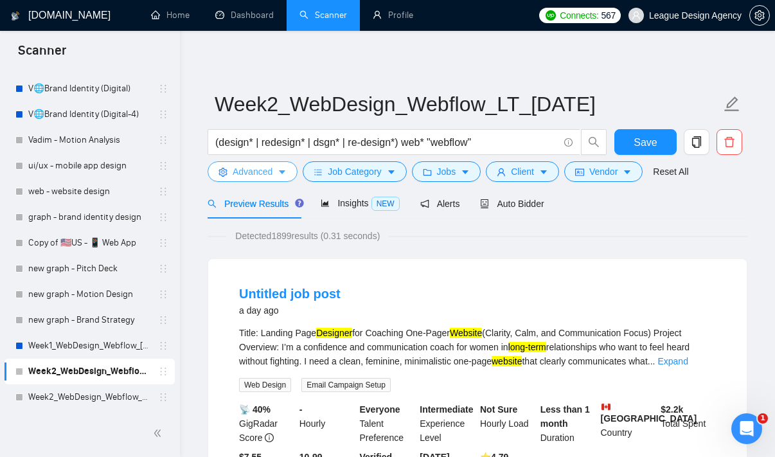
click at [257, 177] on span "Advanced" at bounding box center [253, 172] width 40 height 14
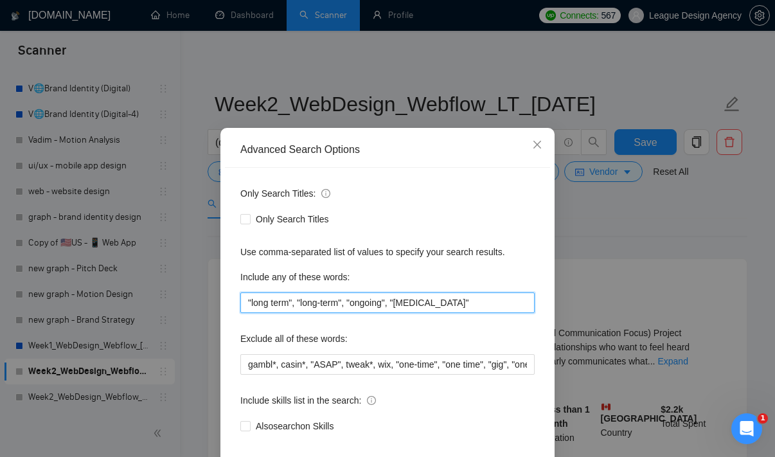
click at [474, 307] on input ""long term", "long-term", "ongoing", "[MEDICAL_DATA]"" at bounding box center [387, 302] width 294 height 21
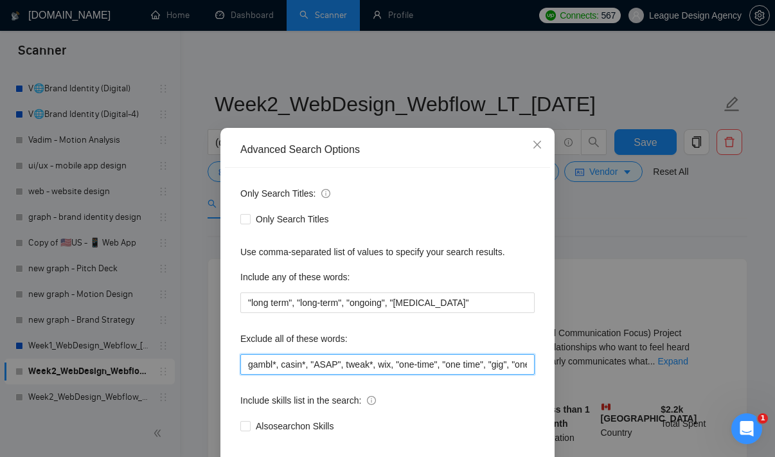
drag, startPoint x: 396, startPoint y: 359, endPoint x: 544, endPoint y: 383, distance: 150.4
click at [544, 383] on div "Only Search Titles: Only Search Titles Use comma-separated list of values to sp…" at bounding box center [387, 318] width 325 height 300
click at [406, 370] on input "gambl*, casin*, "ASAP", tweak*, wix, "one-time", "one time", "gig", "one-week",…" at bounding box center [387, 364] width 294 height 21
drag, startPoint x: 399, startPoint y: 369, endPoint x: 163, endPoint y: 334, distance: 237.9
click at [163, 335] on div "Advanced Search Options Only Search Titles: Only Search Titles Use comma-separa…" at bounding box center [387, 228] width 775 height 457
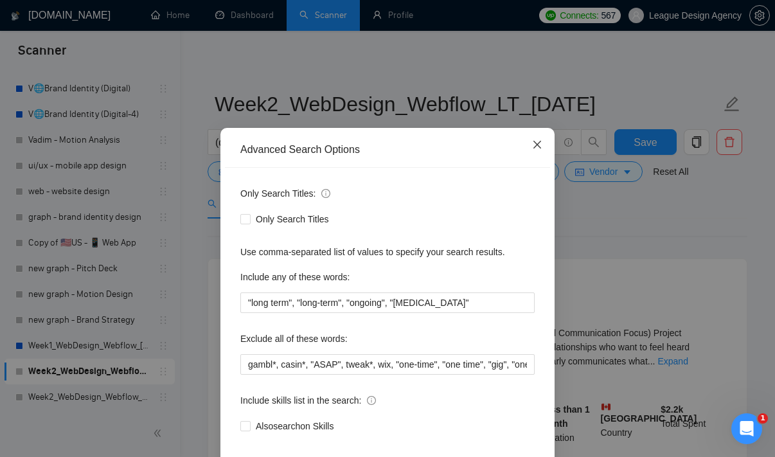
click at [535, 148] on icon "close" at bounding box center [538, 145] width 8 height 8
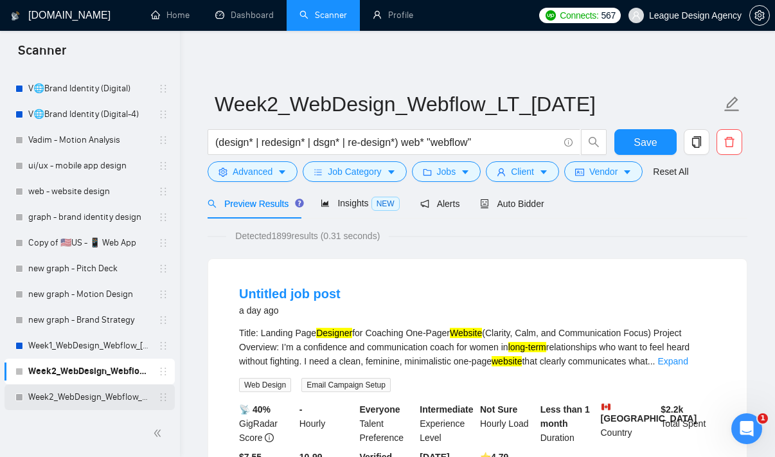
click at [73, 404] on link "Week2_WebDesign_Webflow_ST_[DATE]" at bounding box center [89, 397] width 122 height 26
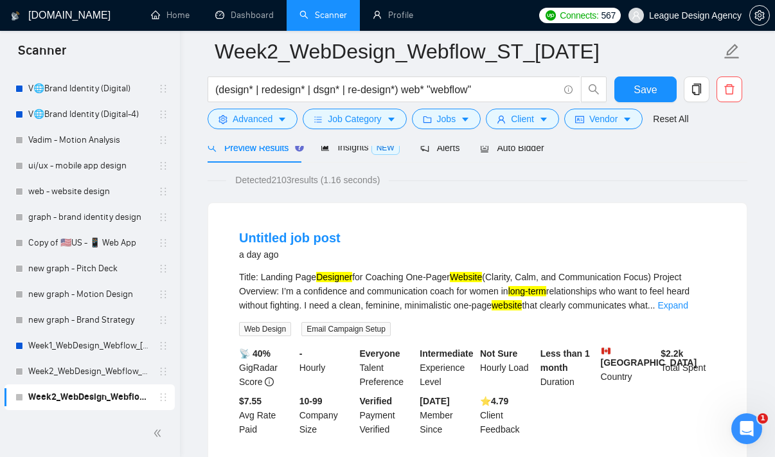
scroll to position [123, 0]
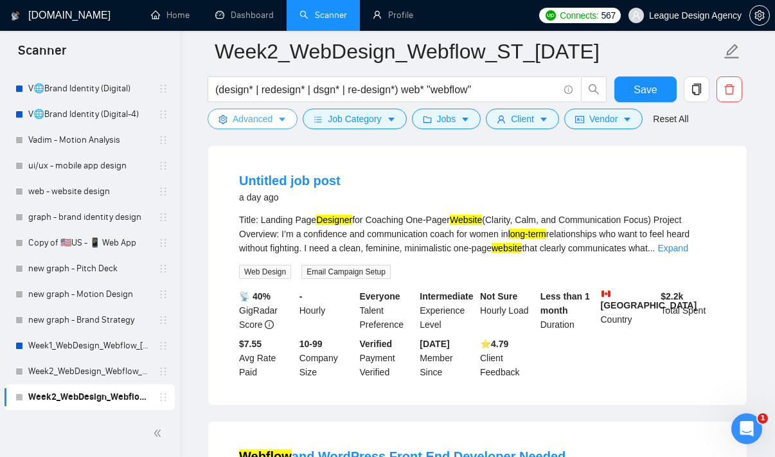
click at [287, 120] on icon "caret-down" at bounding box center [282, 119] width 9 height 9
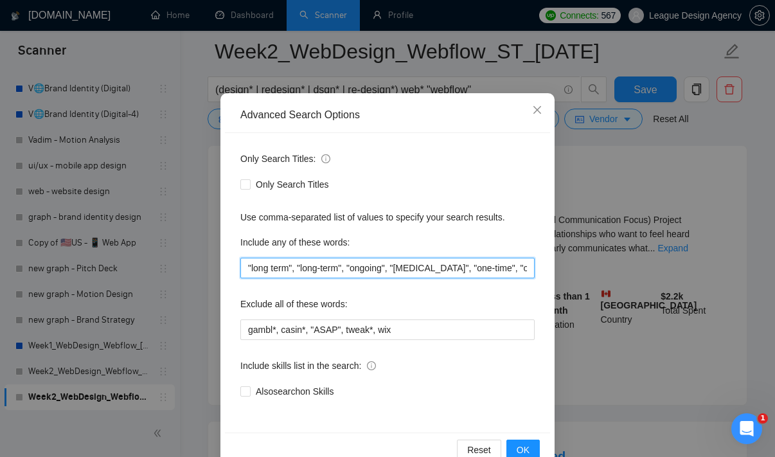
drag, startPoint x: 444, startPoint y: 269, endPoint x: 146, endPoint y: 239, distance: 299.7
click at [146, 239] on div "Advanced Search Options Only Search Titles: Only Search Titles Use comma-separa…" at bounding box center [387, 228] width 775 height 457
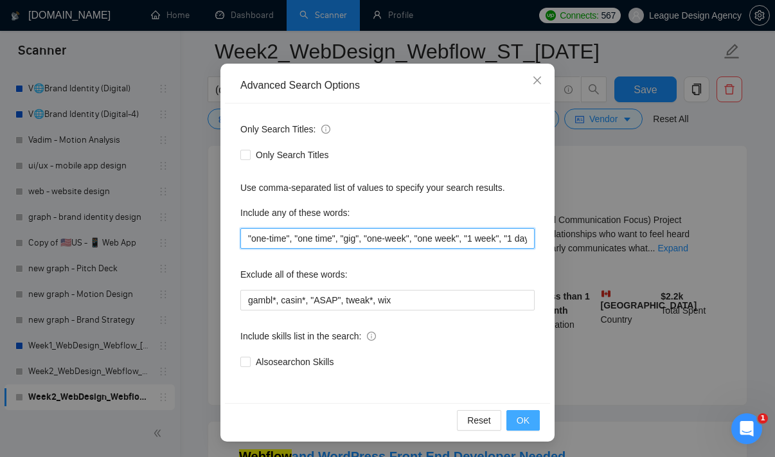
type input ""one-time", "one time", "gig", "one-week", "one week", "1 week", "1 day", "1-2 …"
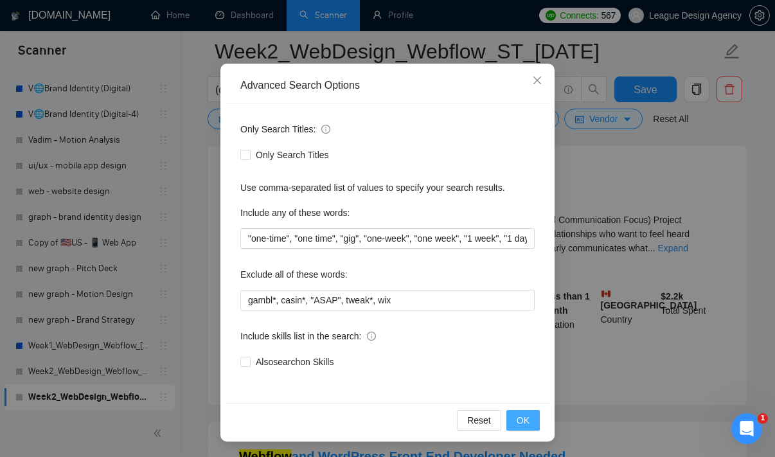
click at [530, 416] on button "OK" at bounding box center [523, 420] width 33 height 21
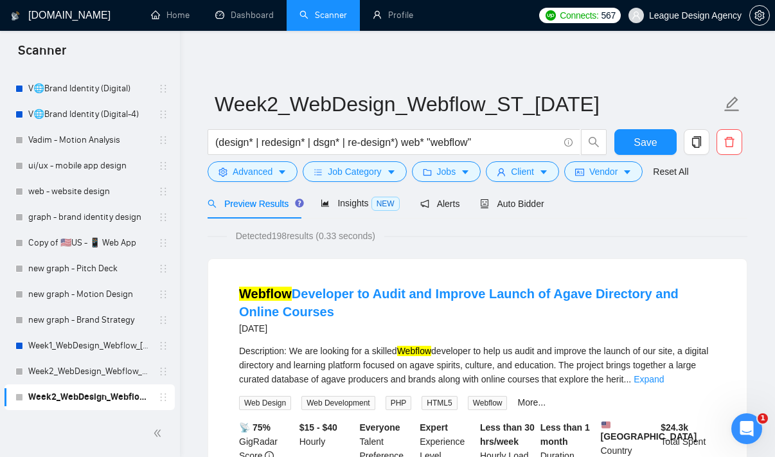
scroll to position [140, 0]
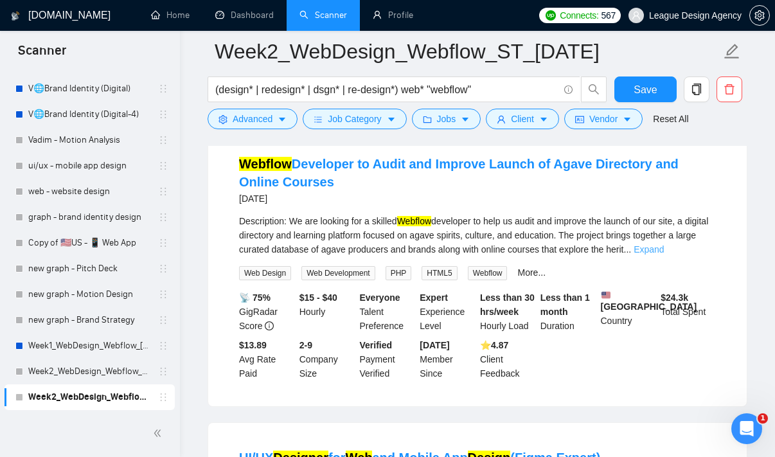
click at [664, 250] on link "Expand" at bounding box center [649, 249] width 30 height 10
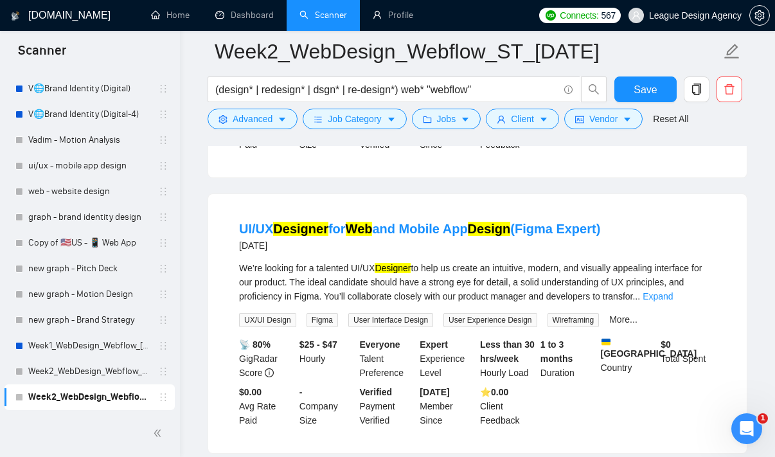
scroll to position [580, 0]
click at [673, 302] on link "Expand" at bounding box center [658, 297] width 30 height 10
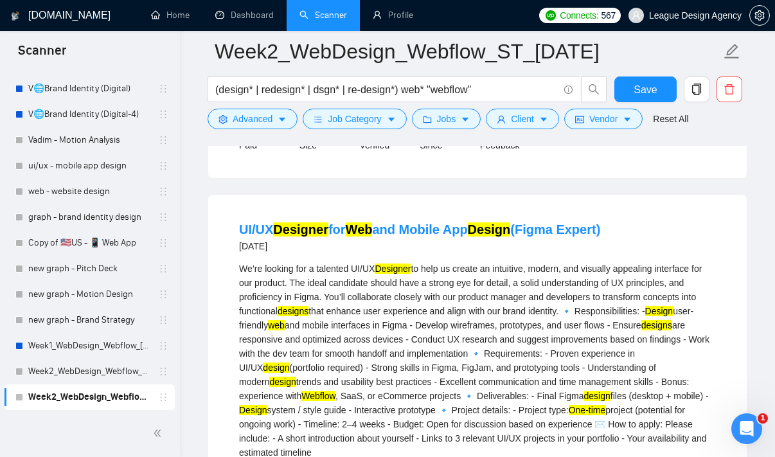
scroll to position [731, 0]
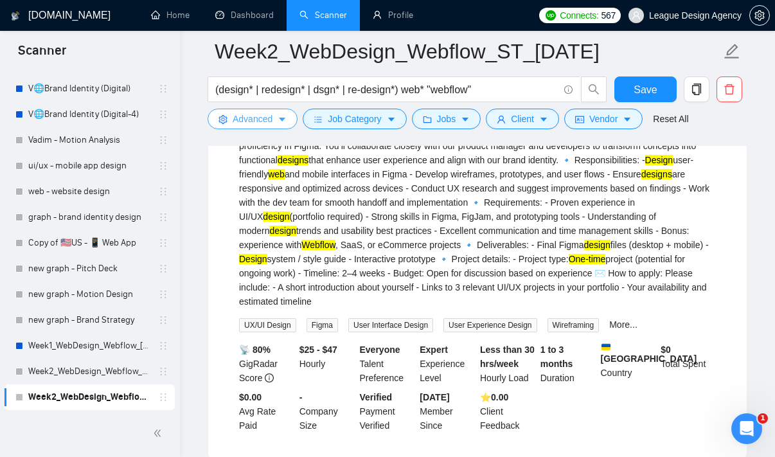
click at [272, 115] on span "Advanced" at bounding box center [253, 119] width 40 height 14
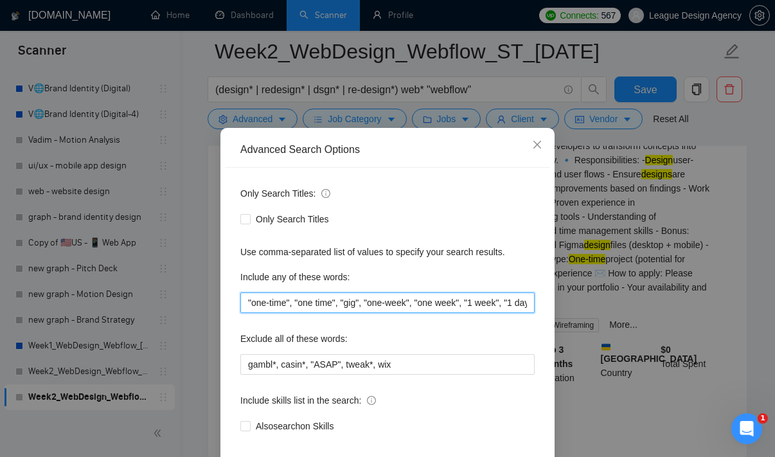
click at [435, 303] on input ""one-time", "one time", "gig", "one-week", "one week", "1 week", "1 day", "1-2 …" at bounding box center [387, 302] width 294 height 21
drag, startPoint x: 490, startPoint y: 301, endPoint x: 615, endPoint y: 316, distance: 125.5
click at [615, 316] on div "Advanced Search Options Only Search Titles: Only Search Titles Use comma-separa…" at bounding box center [387, 228] width 775 height 457
click at [541, 147] on icon "close" at bounding box center [537, 144] width 10 height 10
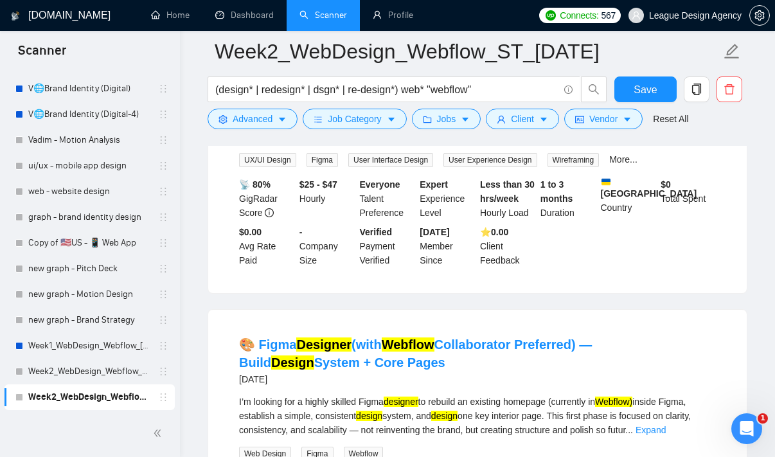
scroll to position [1077, 0]
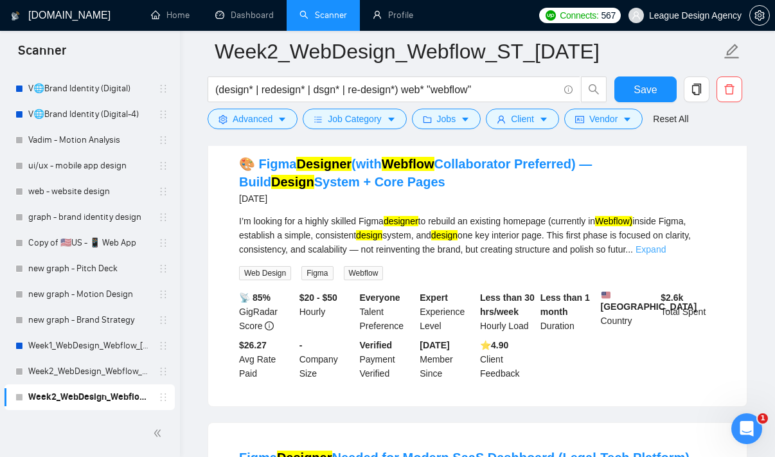
click at [666, 255] on link "Expand" at bounding box center [651, 249] width 30 height 10
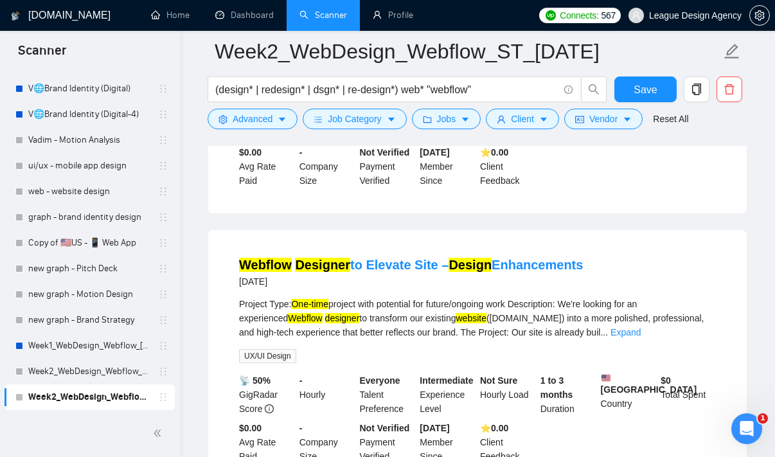
scroll to position [2227, 0]
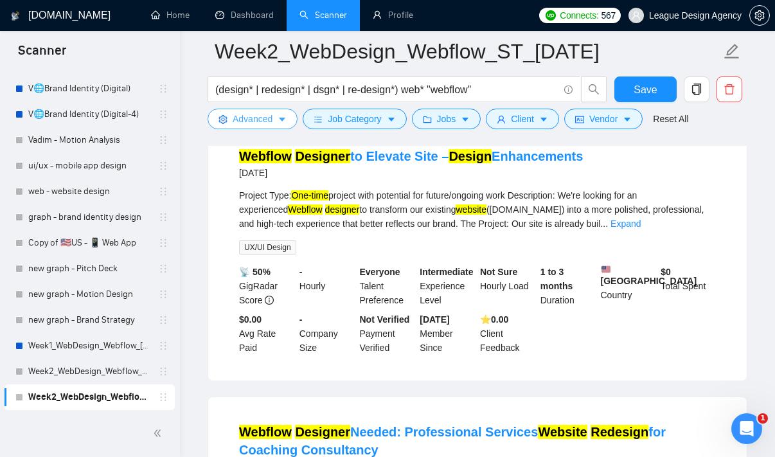
click at [265, 129] on button "Advanced" at bounding box center [253, 119] width 90 height 21
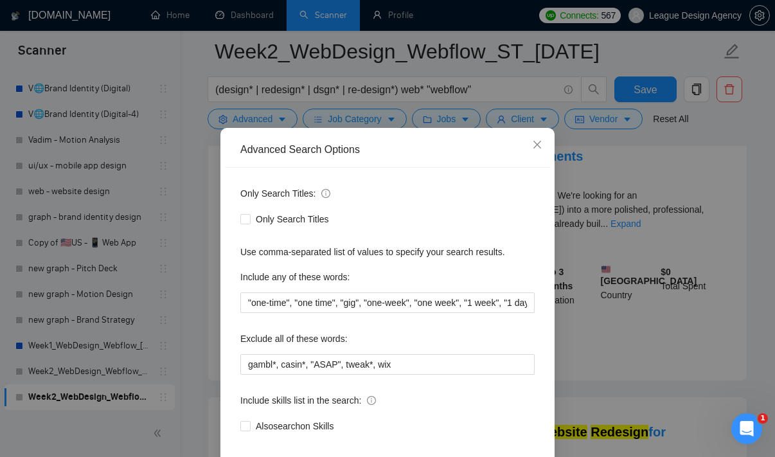
click at [588, 204] on div "Advanced Search Options Only Search Titles: Only Search Titles Use comma-separa…" at bounding box center [387, 228] width 775 height 457
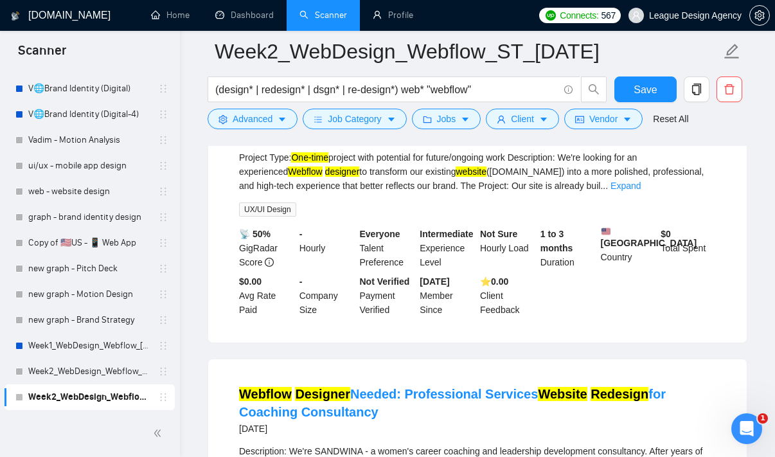
scroll to position [2265, 0]
click at [641, 191] on link "Expand" at bounding box center [626, 186] width 30 height 10
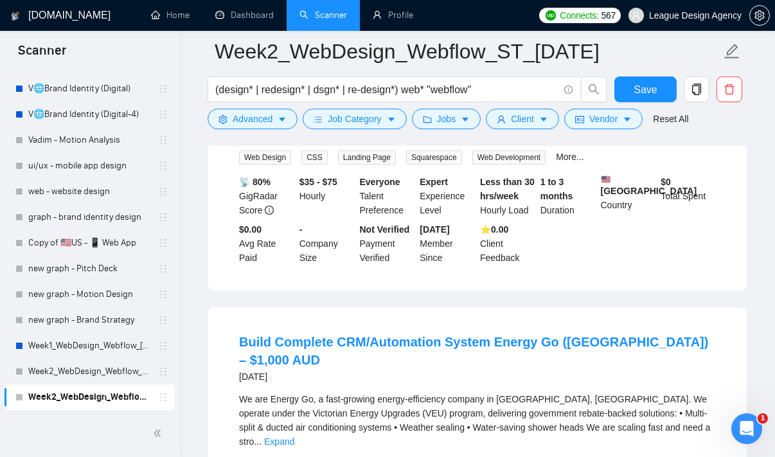
scroll to position [2932, 0]
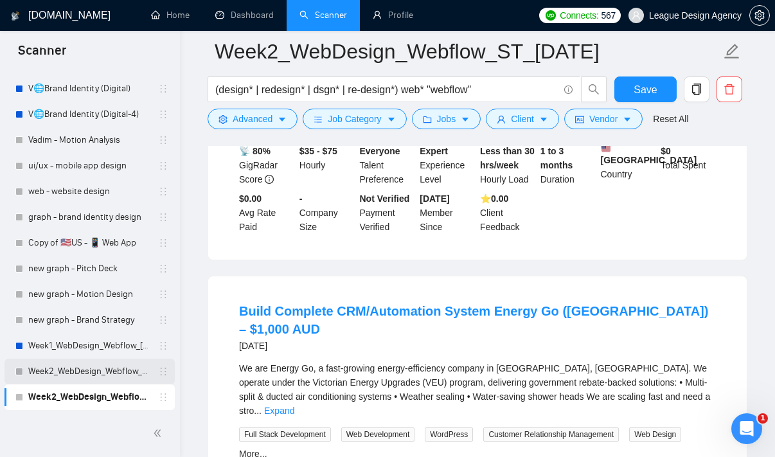
click at [82, 379] on link "Week2_WebDesign_Webflow_LT_[DATE]" at bounding box center [89, 372] width 122 height 26
click at [643, 92] on span "Save" at bounding box center [645, 90] width 23 height 16
click at [125, 372] on link "Week2_WebDesign_Webflow_LT_[DATE]" at bounding box center [89, 372] width 122 height 26
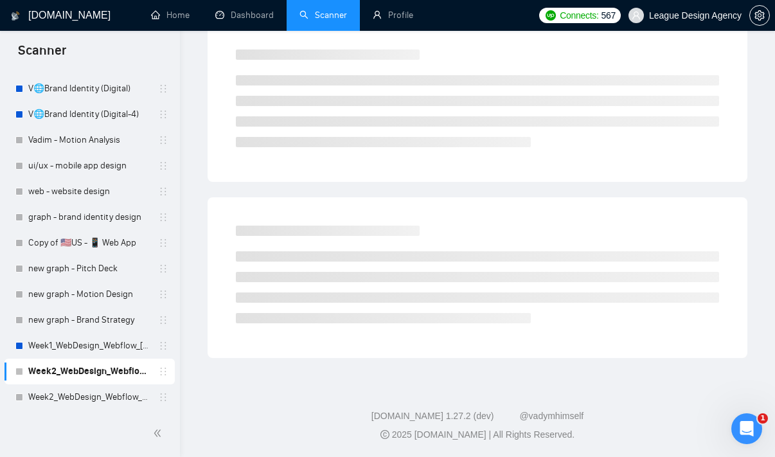
scroll to position [12, 0]
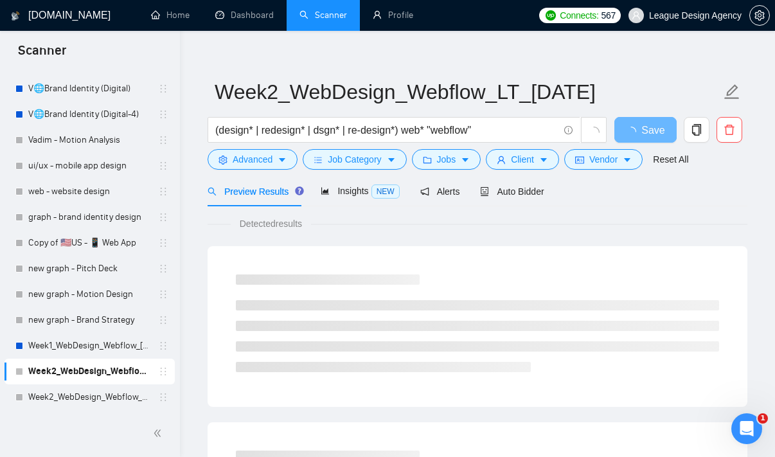
click at [259, 148] on div "(design* | redesign* | dsgn* | re-design*) web* "webflow"" at bounding box center [407, 133] width 405 height 32
click at [258, 157] on span "Advanced" at bounding box center [253, 159] width 40 height 14
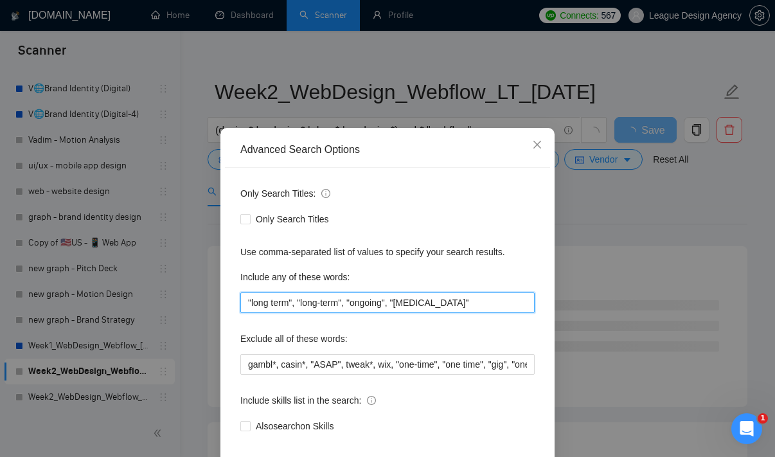
click at [445, 305] on input ""long term", "long-term", "ongoing", "[MEDICAL_DATA]"" at bounding box center [387, 302] width 294 height 21
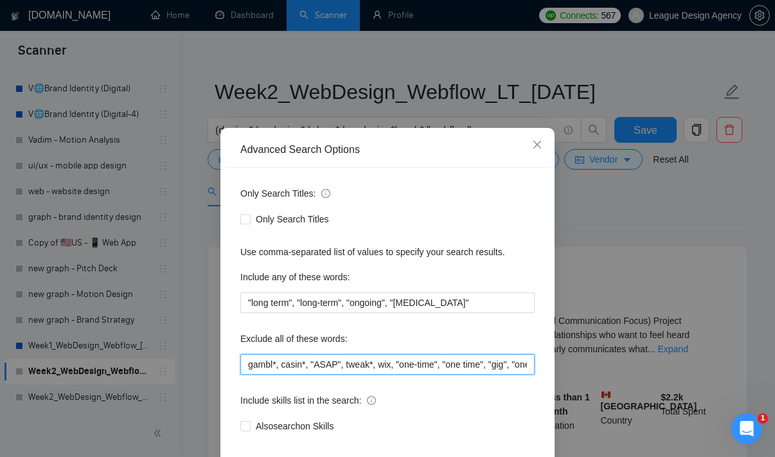
drag, startPoint x: 487, startPoint y: 368, endPoint x: 777, endPoint y: 437, distance: 298.7
click at [775, 437] on html "Scanner New Scanner My Scanners 🥡Packaging 🥡Packaging & BI | Food & Beverage 👀B…" at bounding box center [387, 216] width 775 height 457
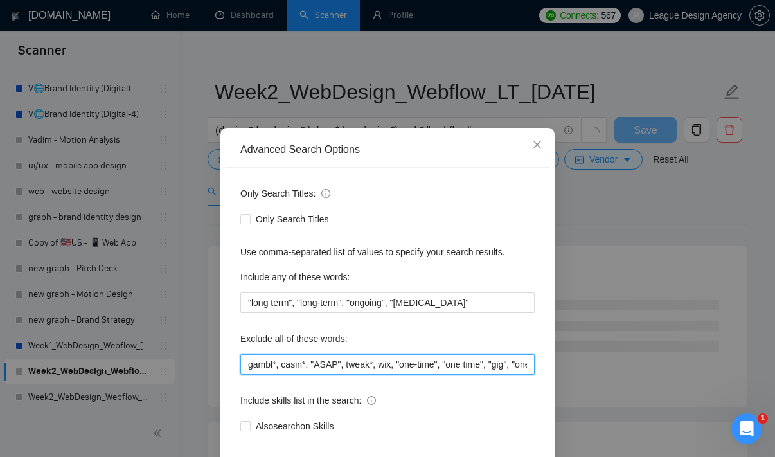
drag, startPoint x: 475, startPoint y: 365, endPoint x: 93, endPoint y: 341, distance: 383.2
click at [93, 341] on div "Advanced Search Options Only Search Titles: Only Search Titles Use comma-separa…" at bounding box center [387, 228] width 775 height 457
click at [349, 359] on input "gambl*, casin*, "ASAP", tweak*, wix, "one-time", "one time", "gig", "one-week",…" at bounding box center [387, 364] width 294 height 21
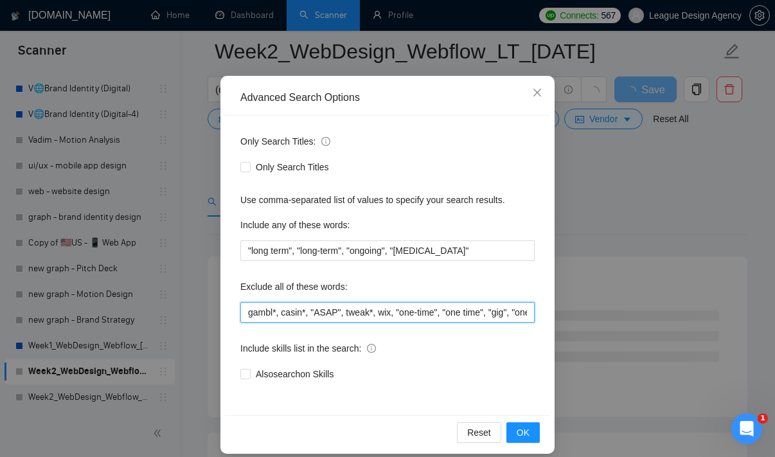
scroll to position [209, 0]
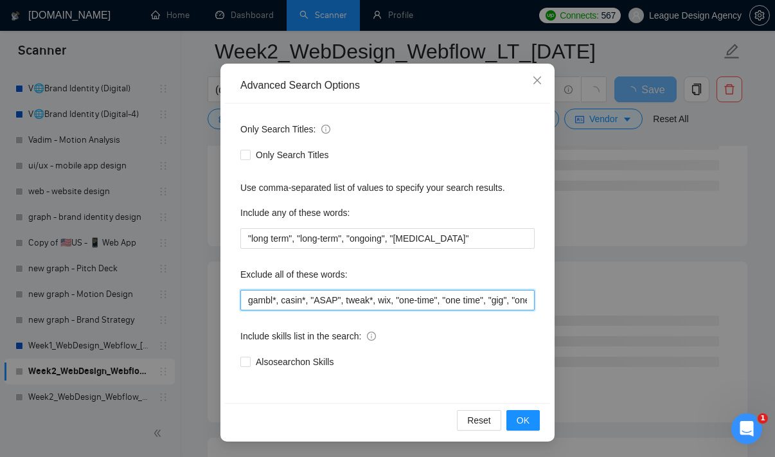
drag, startPoint x: 424, startPoint y: 366, endPoint x: 778, endPoint y: 486, distance: 374.0
click at [775, 274] on html "Scanner New Scanner My Scanners 🥡Packaging 🥡Packaging & BI | Food & Beverage 👀B…" at bounding box center [387, 45] width 775 height 457
drag, startPoint x: 471, startPoint y: 301, endPoint x: 649, endPoint y: 354, distance: 184.9
click at [649, 354] on div "Advanced Search Options Only Search Titles: Only Search Titles Use comma-separa…" at bounding box center [387, 228] width 775 height 457
type input "gambl*, casin*, "ASAP", tweak*, wix, "one-time", "one time", "gig", "one-week",…"
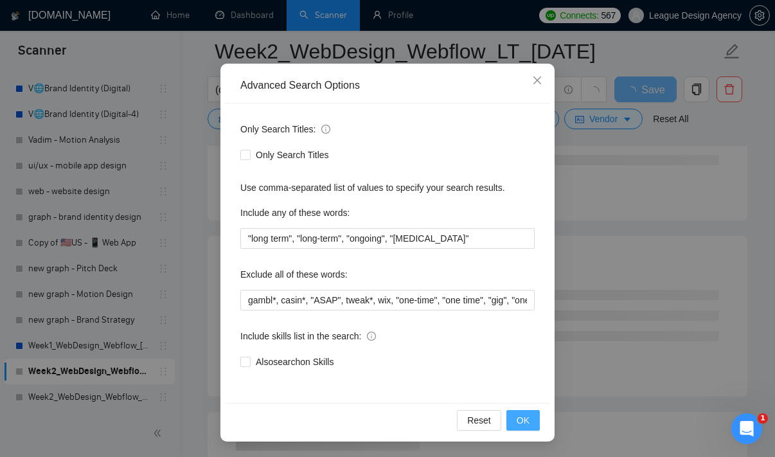
click at [533, 414] on button "OK" at bounding box center [523, 420] width 33 height 21
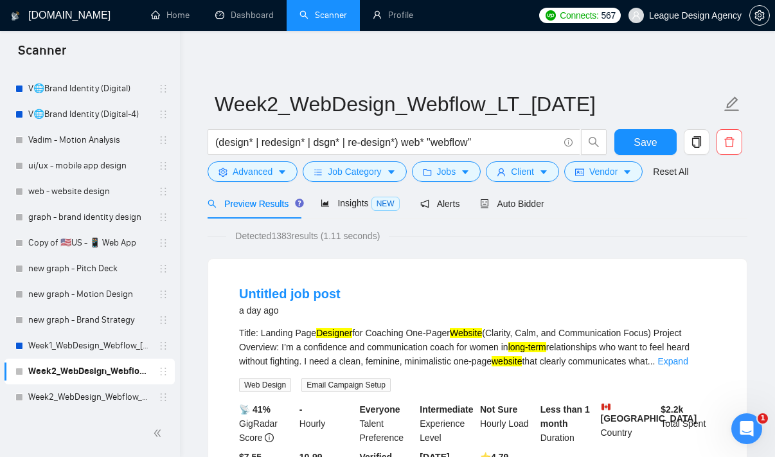
scroll to position [0, 0]
click at [640, 145] on span "Save" at bounding box center [645, 142] width 23 height 16
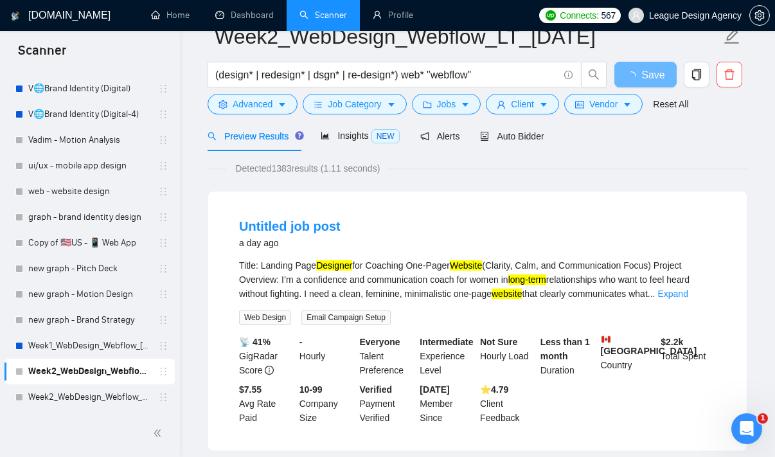
scroll to position [13, 0]
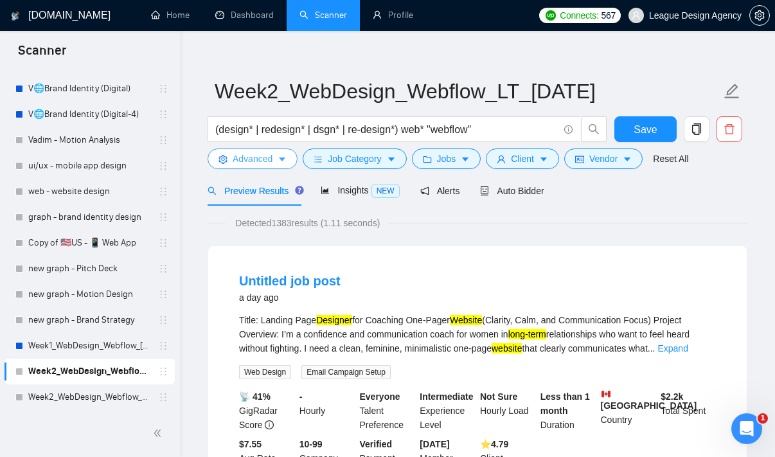
click at [287, 157] on icon "caret-down" at bounding box center [282, 159] width 9 height 9
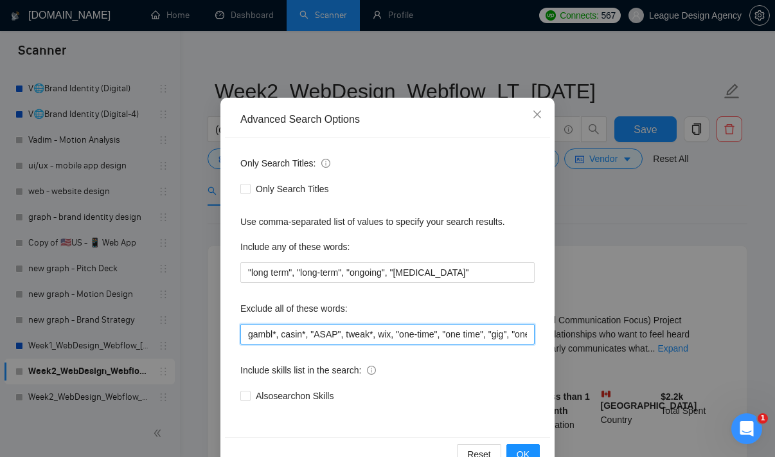
drag, startPoint x: 455, startPoint y: 338, endPoint x: 778, endPoint y: 462, distance: 346.3
click at [775, 444] on html "Scanner New Scanner My Scanners 🥡Packaging 🥡Packaging & BI | Food & Beverage 👀B…" at bounding box center [387, 215] width 775 height 457
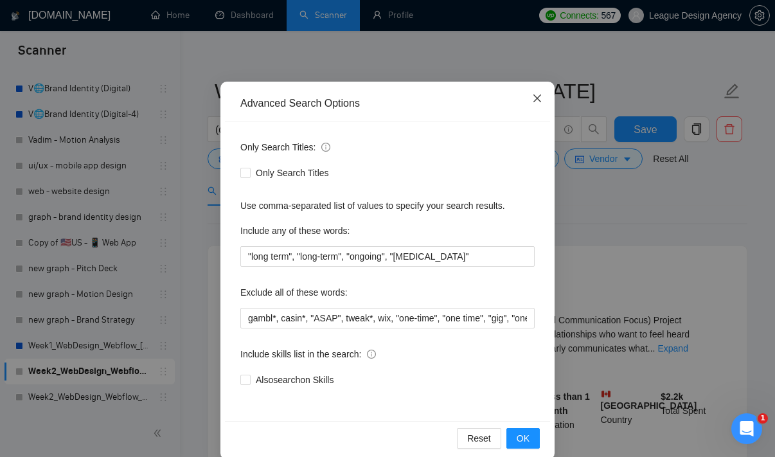
click at [548, 107] on span "Close" at bounding box center [537, 99] width 35 height 35
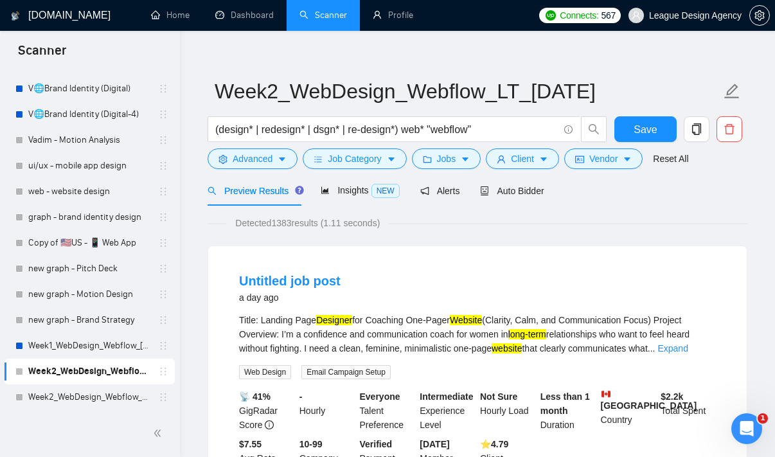
scroll to position [13, 0]
click at [95, 390] on link "Week2_WebDesign_Webflow_ST_[DATE]" at bounding box center [89, 397] width 122 height 26
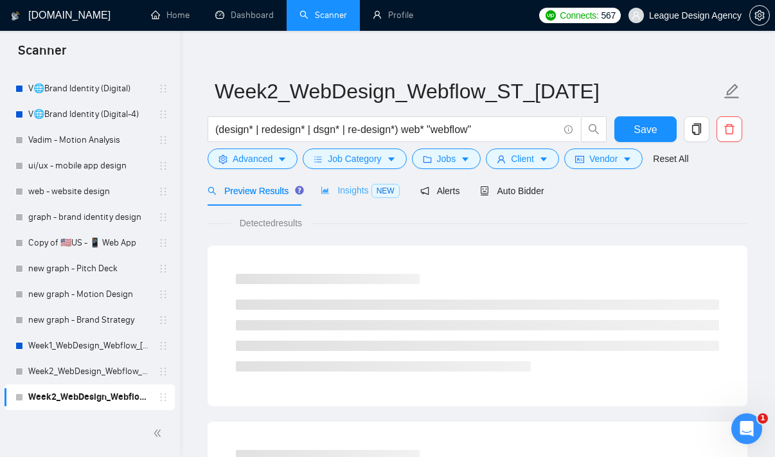
scroll to position [2, 0]
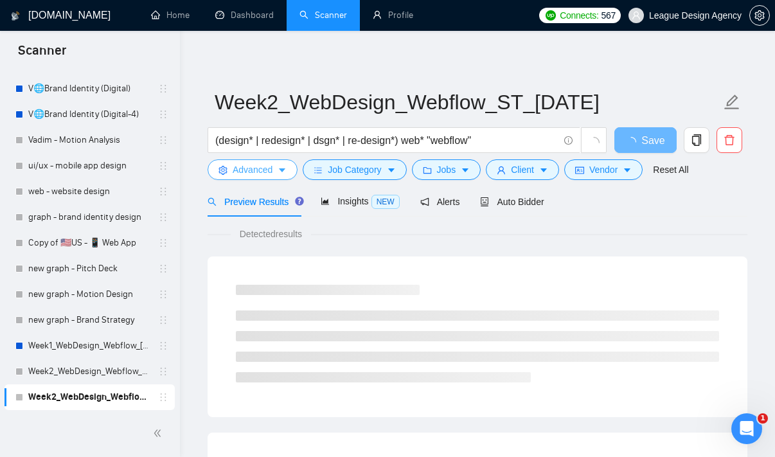
click at [285, 170] on icon "caret-down" at bounding box center [282, 170] width 6 height 4
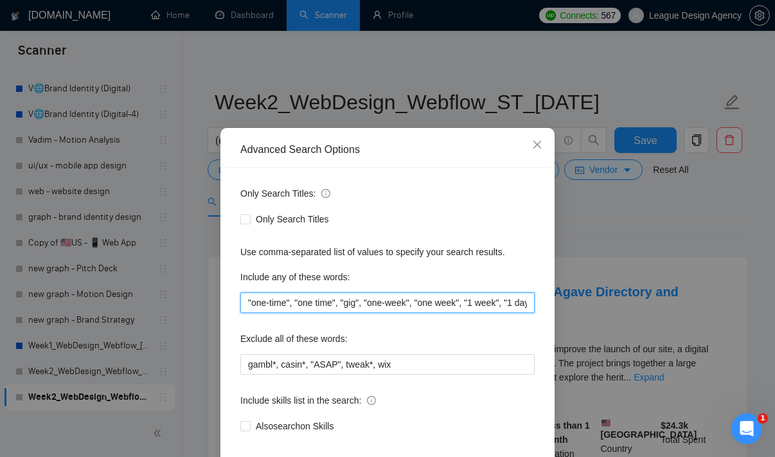
click at [477, 303] on input ""one-time", "one time", "gig", "one-week", "one week", "1 week", "1 day", "1-2 …" at bounding box center [387, 302] width 294 height 21
drag, startPoint x: 477, startPoint y: 303, endPoint x: 717, endPoint y: 372, distance: 249.4
click at [718, 372] on div "Advanced Search Options Only Search Titles: Only Search Titles Use comma-separa…" at bounding box center [387, 228] width 775 height 457
paste input ", fast*, quick*"
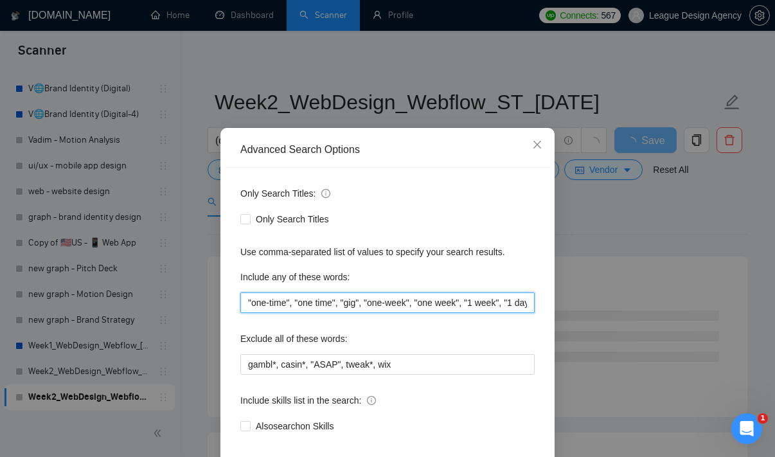
click at [475, 305] on input ""one-time", "one time", "gig", "one-week", "one week", "1 week", "1 day", "1-2 …" at bounding box center [387, 302] width 294 height 21
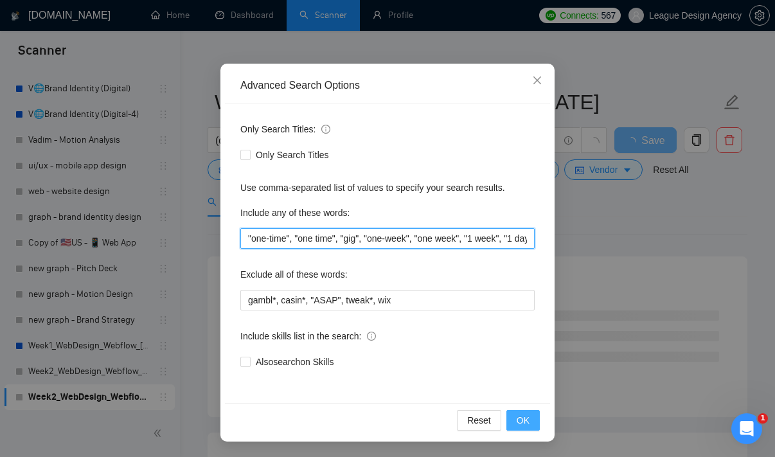
type input ""one-time", "one time", "gig", "one-week", "one week", "1 week", "1 day", "1-2 …"
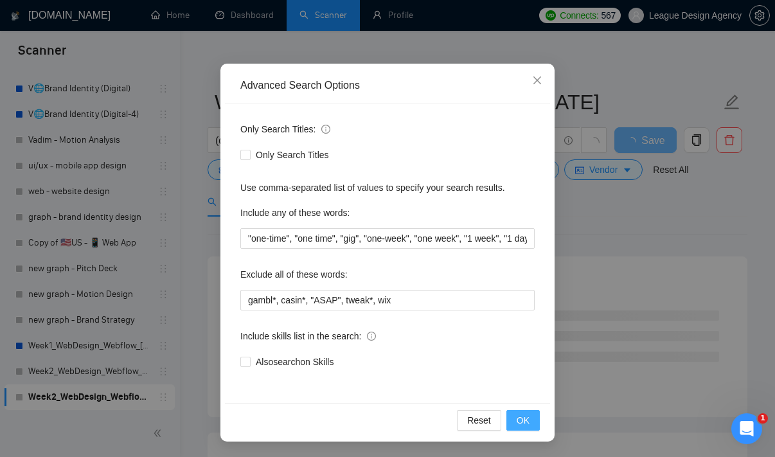
click at [520, 419] on span "OK" at bounding box center [523, 420] width 13 height 14
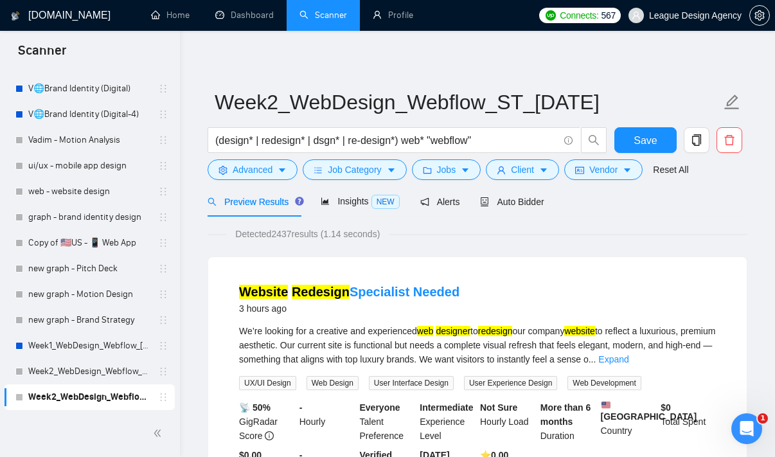
scroll to position [17, 0]
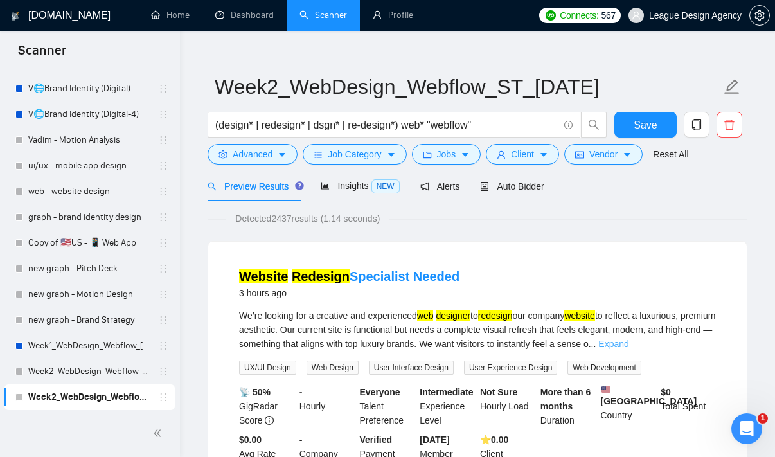
click at [629, 347] on link "Expand" at bounding box center [613, 344] width 30 height 10
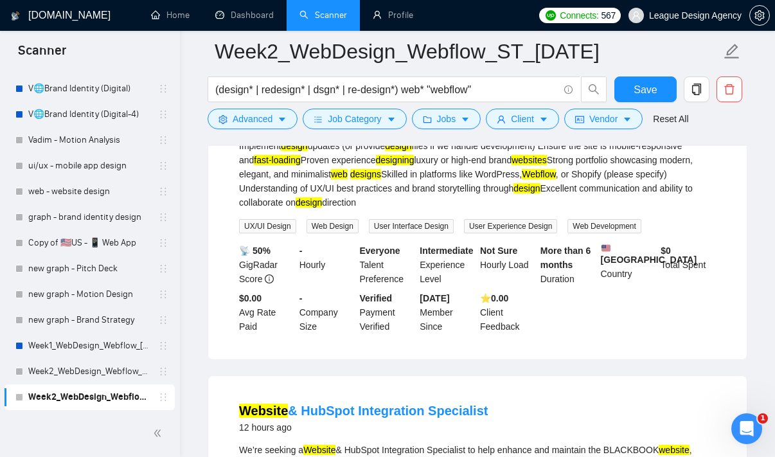
scroll to position [489, 0]
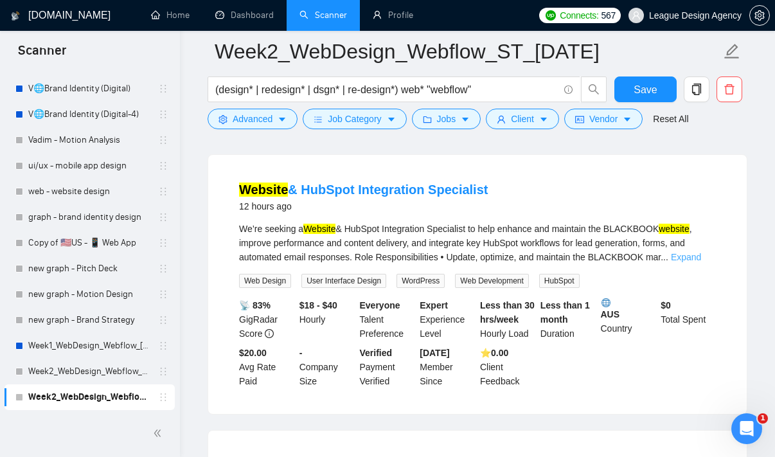
click at [687, 258] on link "Expand" at bounding box center [686, 257] width 30 height 10
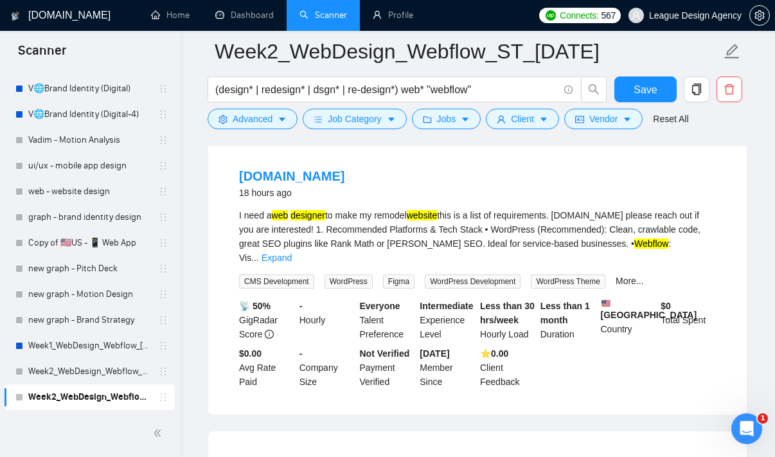
scroll to position [954, 0]
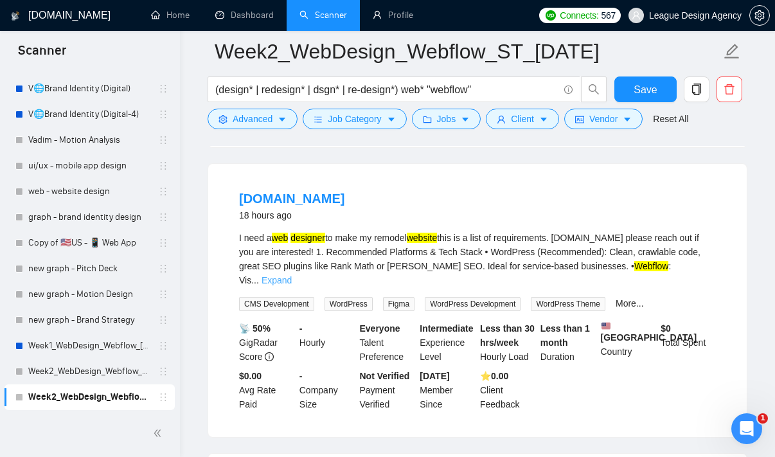
click at [292, 275] on link "Expand" at bounding box center [277, 280] width 30 height 10
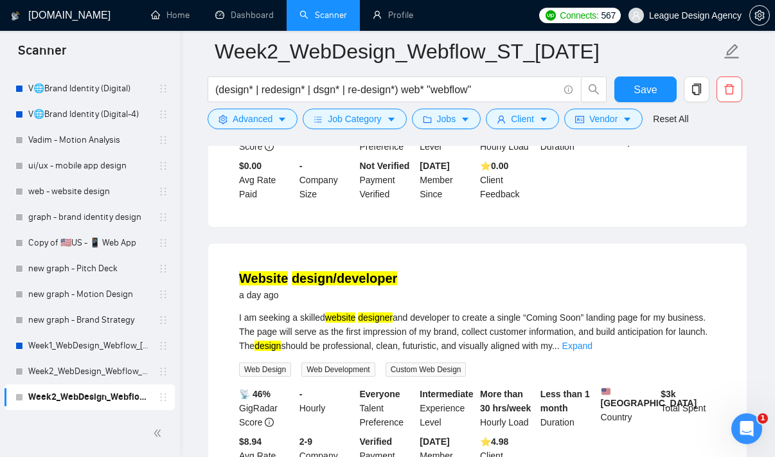
scroll to position [1396, 0]
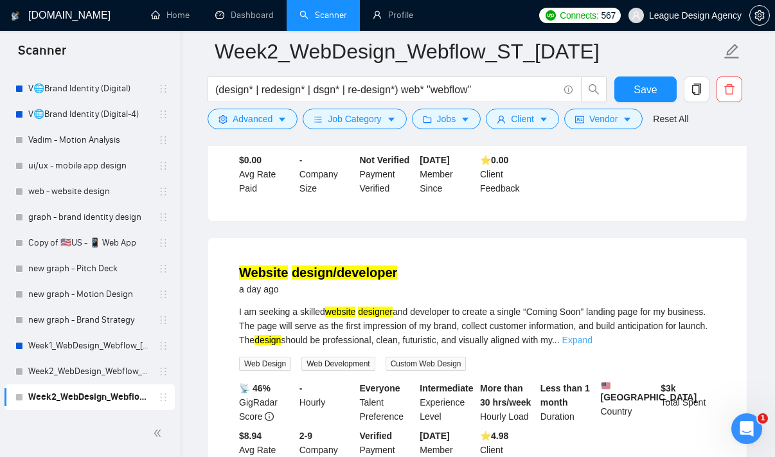
click at [593, 345] on link "Expand" at bounding box center [577, 340] width 30 height 10
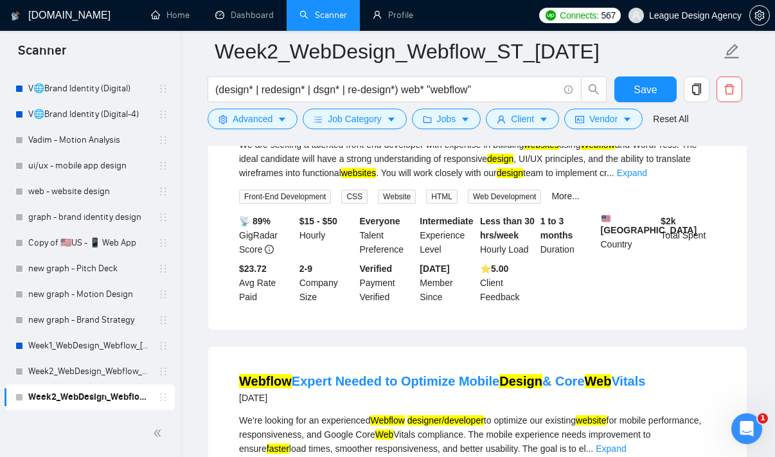
scroll to position [2571, 0]
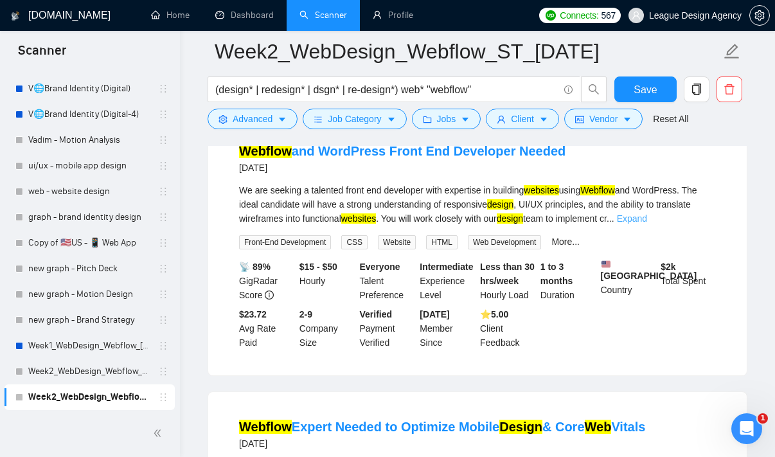
click at [647, 224] on link "Expand" at bounding box center [632, 218] width 30 height 10
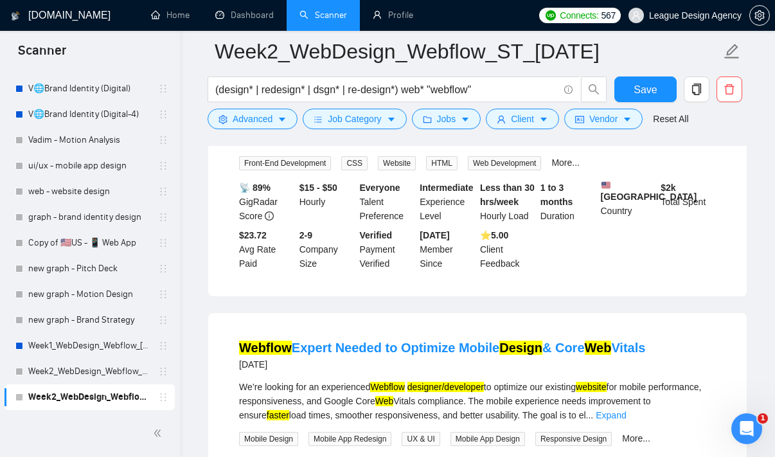
scroll to position [2895, 0]
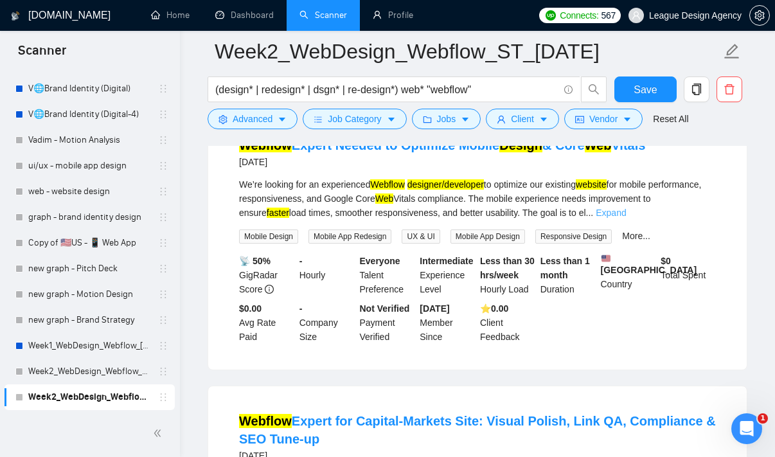
click at [626, 218] on link "Expand" at bounding box center [611, 213] width 30 height 10
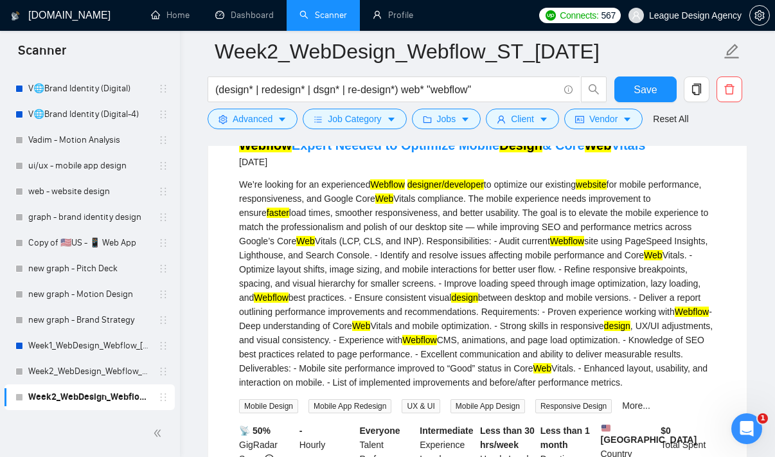
scroll to position [3340, 0]
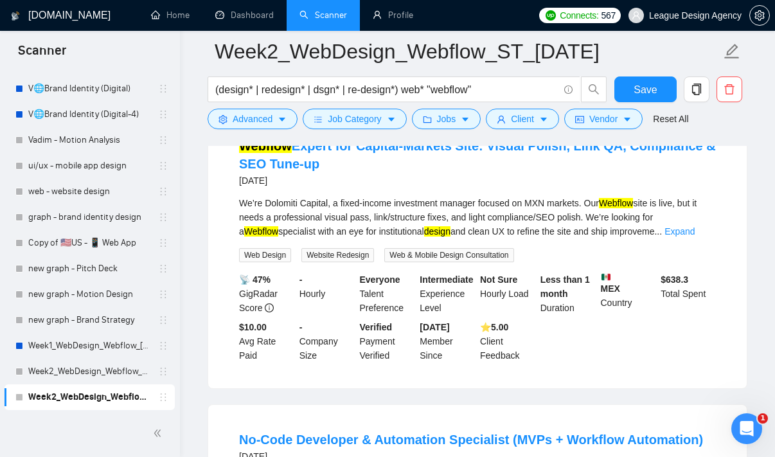
click at [692, 262] on div "We’re Dolomiti Capital, a fixed-income investment manager focused on MXN market…" at bounding box center [477, 229] width 477 height 66
click at [692, 237] on link "Expand" at bounding box center [680, 231] width 30 height 10
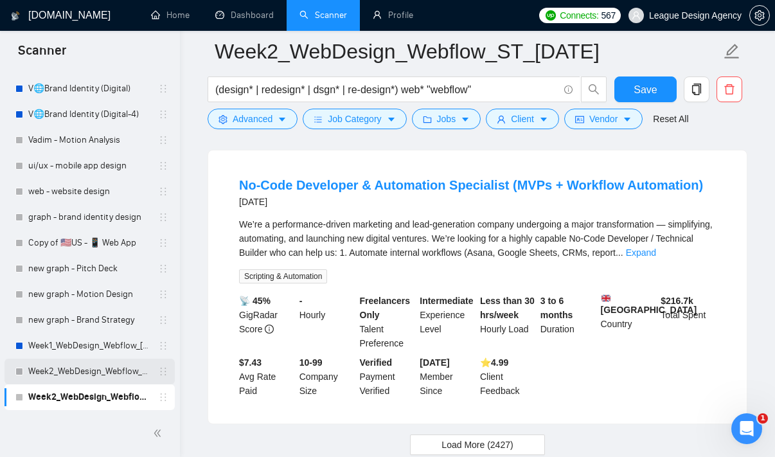
click at [121, 361] on link "Week2_WebDesign_Webflow_LT_[DATE]" at bounding box center [89, 372] width 122 height 26
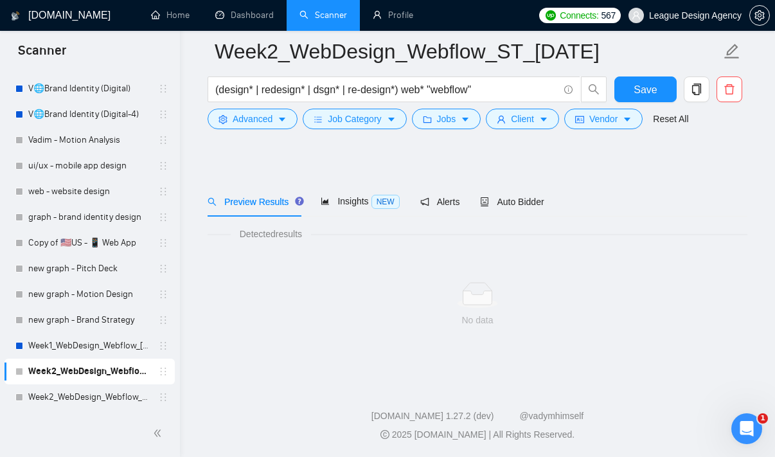
scroll to position [12, 0]
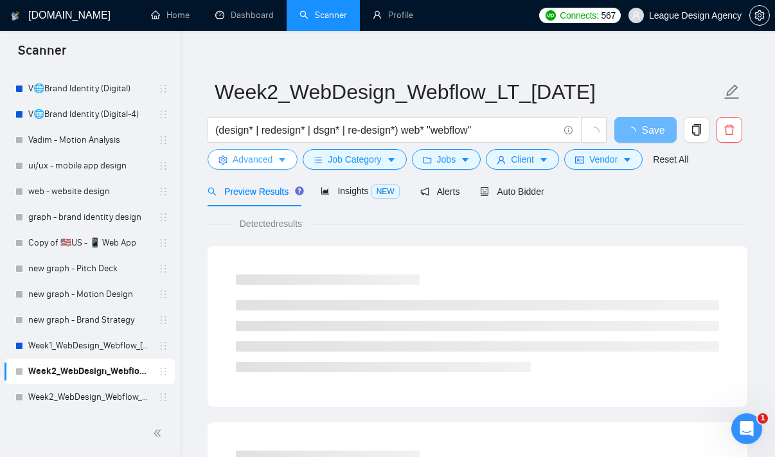
click at [285, 152] on button "Advanced" at bounding box center [253, 159] width 90 height 21
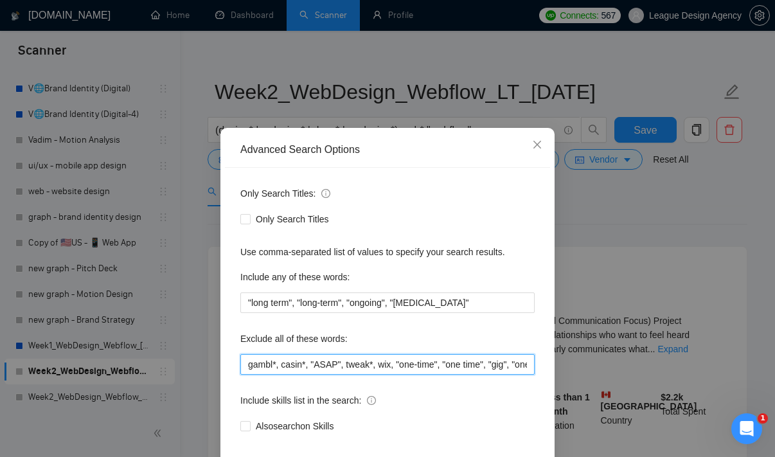
drag, startPoint x: 492, startPoint y: 365, endPoint x: 739, endPoint y: 451, distance: 261.4
click at [739, 451] on div "Advanced Search Options Only Search Titles: Only Search Titles Use comma-separa…" at bounding box center [387, 228] width 775 height 457
click at [503, 365] on input "gambl*, casin*, "ASAP", tweak*, wix, "one-time", "one time", "gig", "one-week",…" at bounding box center [387, 364] width 294 height 21
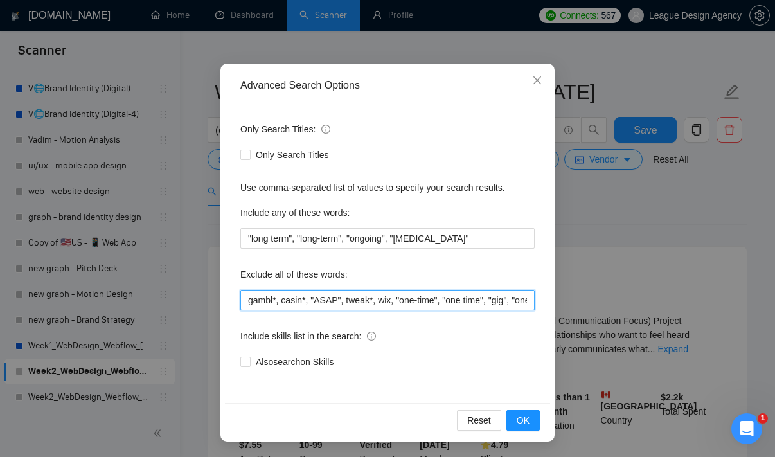
scroll to position [78, 0]
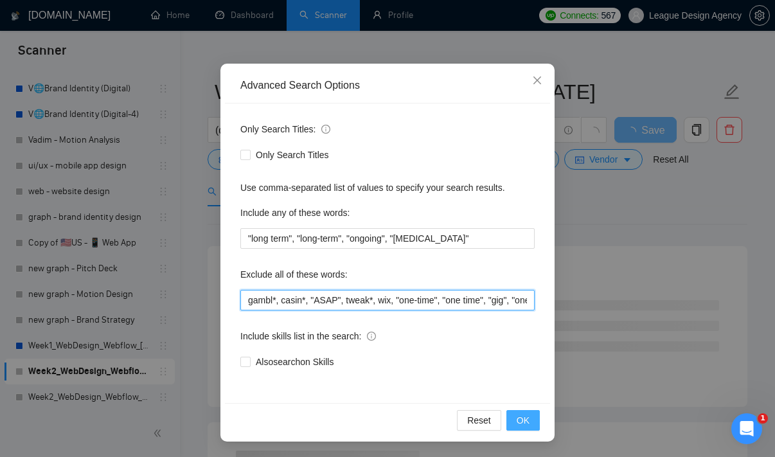
type input "gambl*, casin*, "ASAP", tweak*, wix, "one-time", "one time", "gig", "one-week",…"
click at [524, 420] on span "OK" at bounding box center [523, 420] width 13 height 14
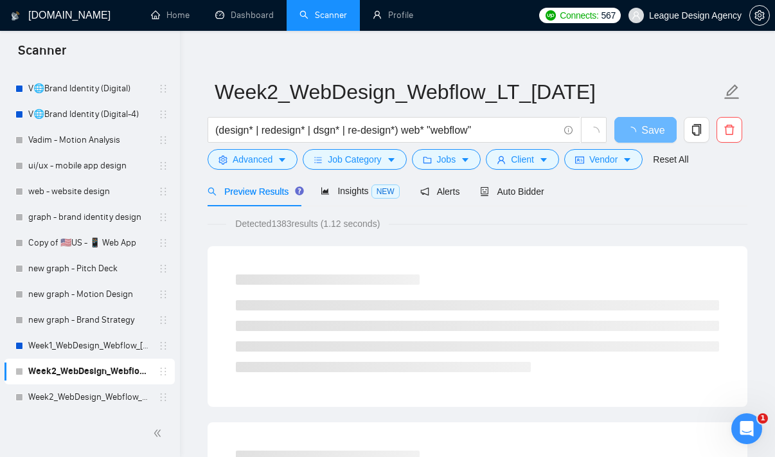
scroll to position [13, 0]
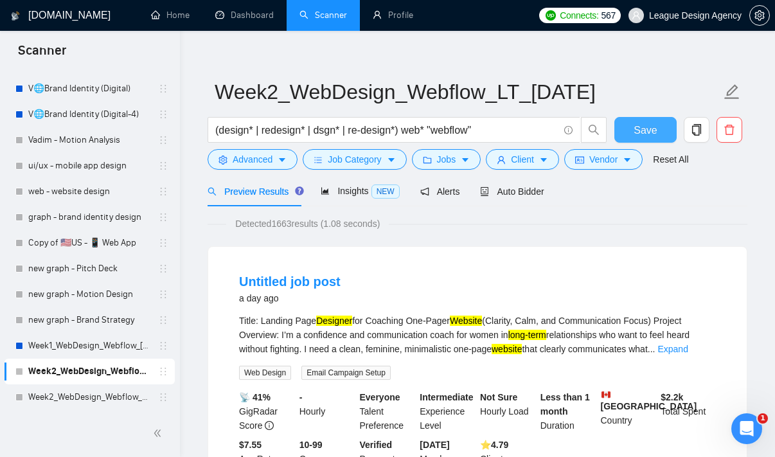
click at [664, 129] on button "Save" at bounding box center [646, 130] width 62 height 26
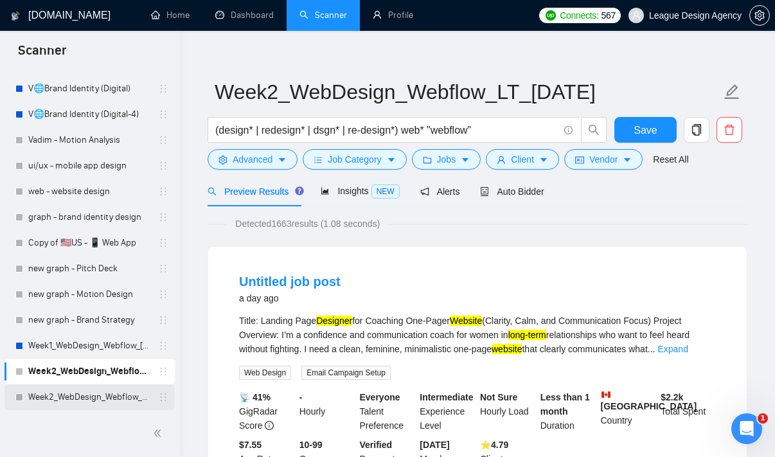
click at [128, 391] on link "Week2_WebDesign_Webflow_ST_[DATE]" at bounding box center [89, 397] width 122 height 26
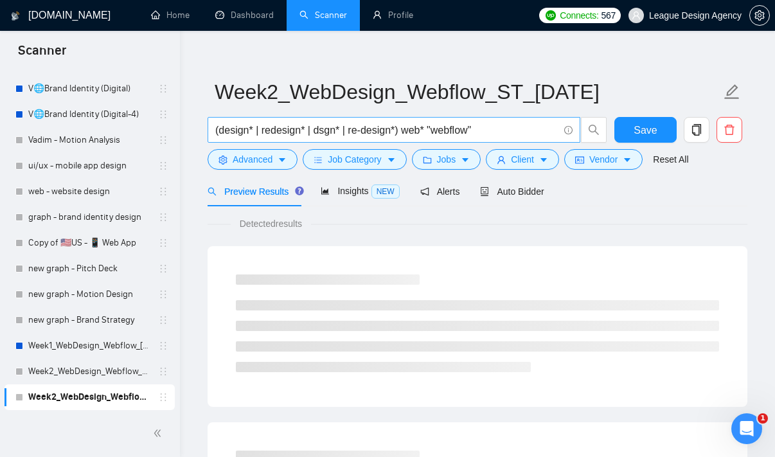
scroll to position [2, 0]
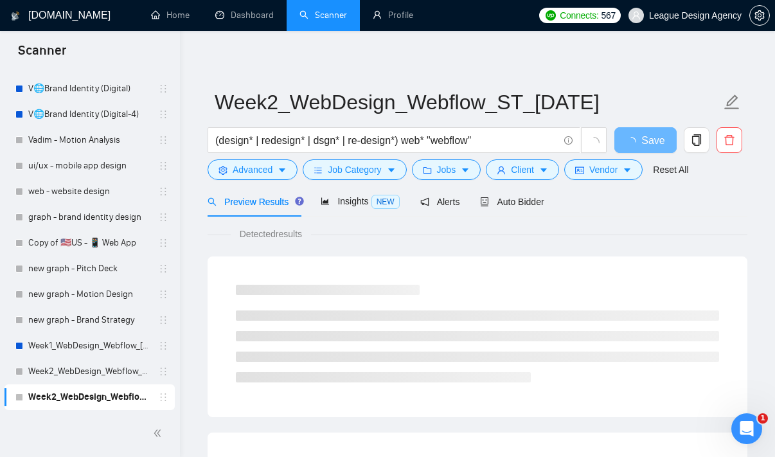
click at [267, 184] on form "Week2_WebDesign_Webflow_ST_[DATE] (design* | redesign* | dsgn* | re-design*) we…" at bounding box center [478, 134] width 540 height 105
click at [271, 172] on span "Advanced" at bounding box center [253, 170] width 40 height 14
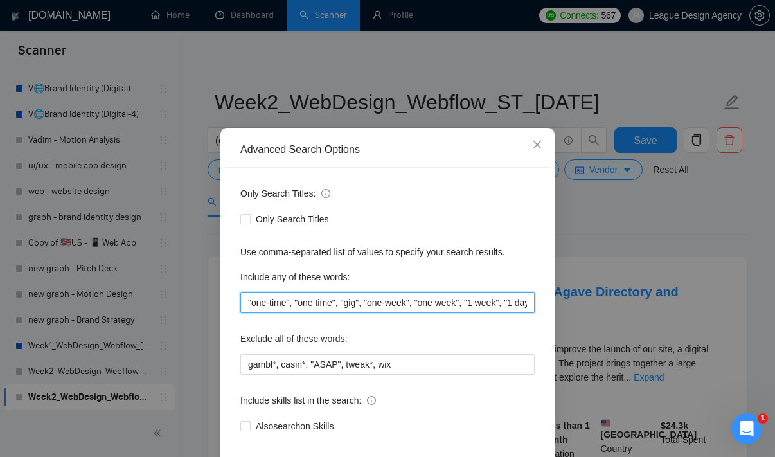
drag, startPoint x: 471, startPoint y: 305, endPoint x: 777, endPoint y: 394, distance: 318.6
click at [775, 394] on html "Scanner New Scanner My Scanners 🥡Packaging 🥡Packaging & BI | Food & Beverage 👀B…" at bounding box center [387, 226] width 775 height 457
click at [427, 291] on div "Include any of these words:" at bounding box center [387, 280] width 294 height 26
drag, startPoint x: 409, startPoint y: 306, endPoint x: 141, endPoint y: 255, distance: 273.4
click at [140, 256] on div "Advanced Search Options Only Search Titles: Only Search Titles Use comma-separa…" at bounding box center [387, 228] width 775 height 457
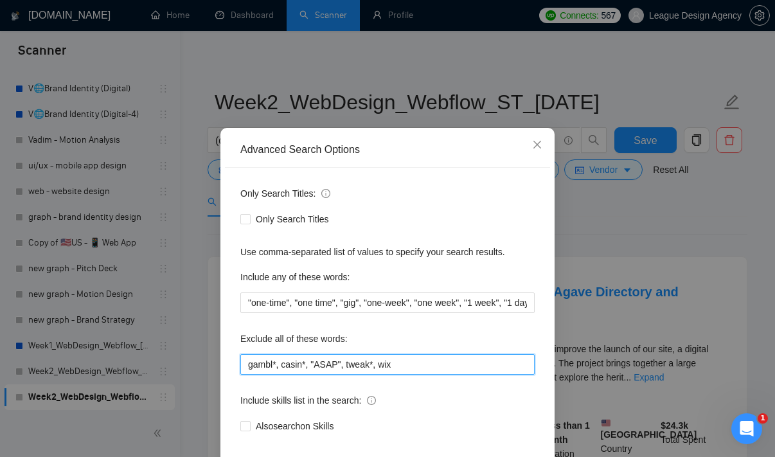
click at [418, 364] on input "gambl*, casin*, "ASAP", tweak*, wix" at bounding box center [387, 364] width 294 height 21
type input "gambl*, casin*, "ASAP", tweak*, wix"
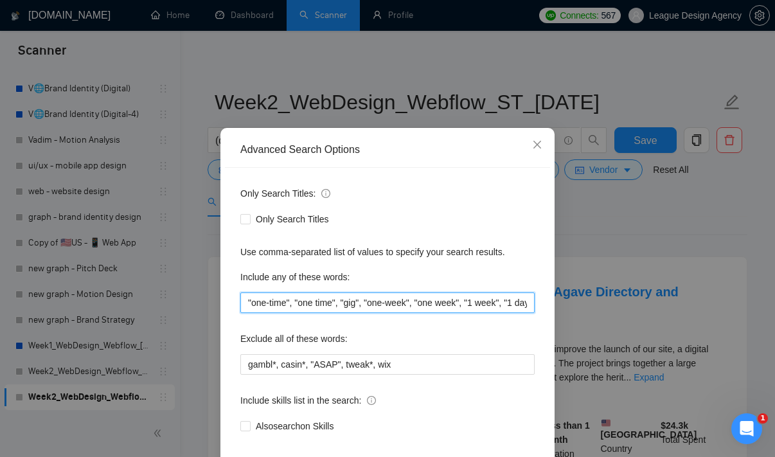
drag, startPoint x: 418, startPoint y: 364, endPoint x: 775, endPoint y: 438, distance: 363.6
click at [775, 438] on div "Advanced Search Options Only Search Titles: Only Search Titles Use comma-separa…" at bounding box center [387, 228] width 775 height 457
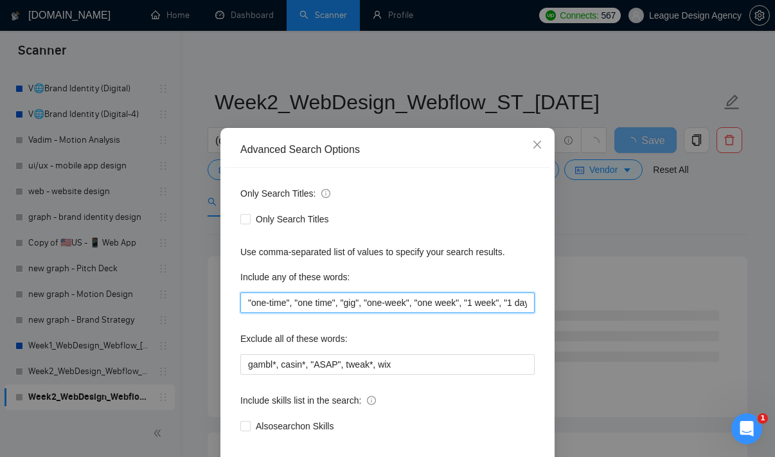
drag, startPoint x: 492, startPoint y: 301, endPoint x: 738, endPoint y: 399, distance: 265.1
click at [739, 399] on div "Advanced Search Options Only Search Titles: Only Search Titles Use comma-separa…" at bounding box center [387, 228] width 775 height 457
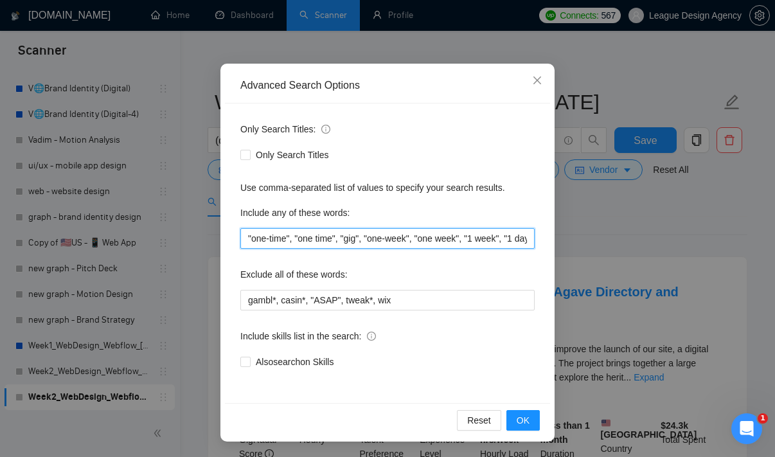
scroll to position [78, 0]
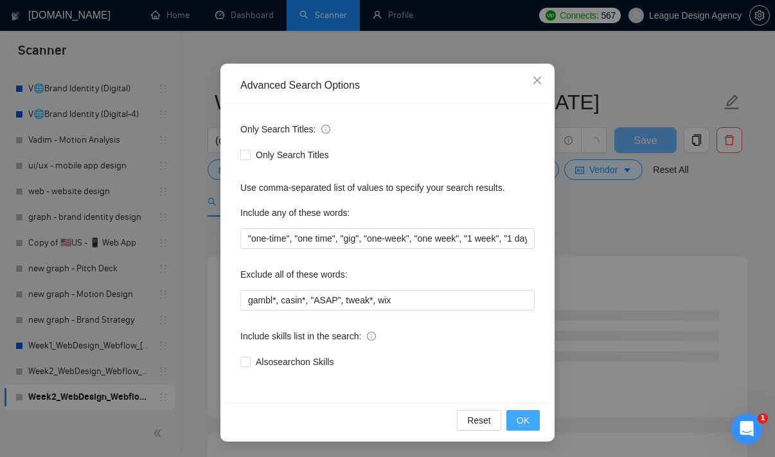
click at [524, 426] on span "OK" at bounding box center [523, 420] width 13 height 14
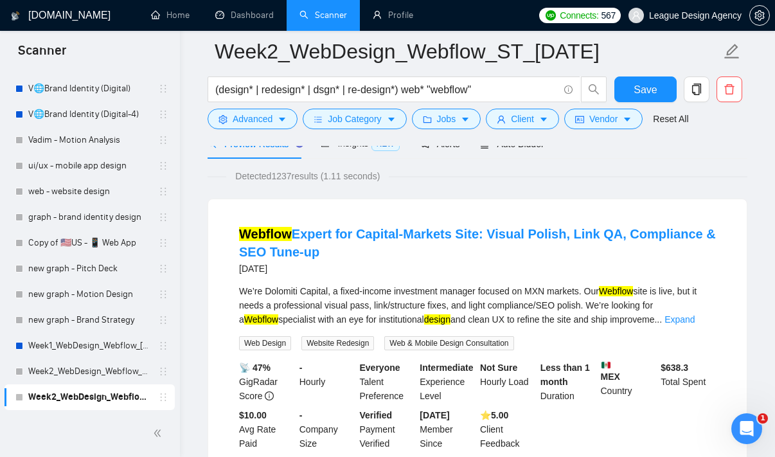
scroll to position [137, 0]
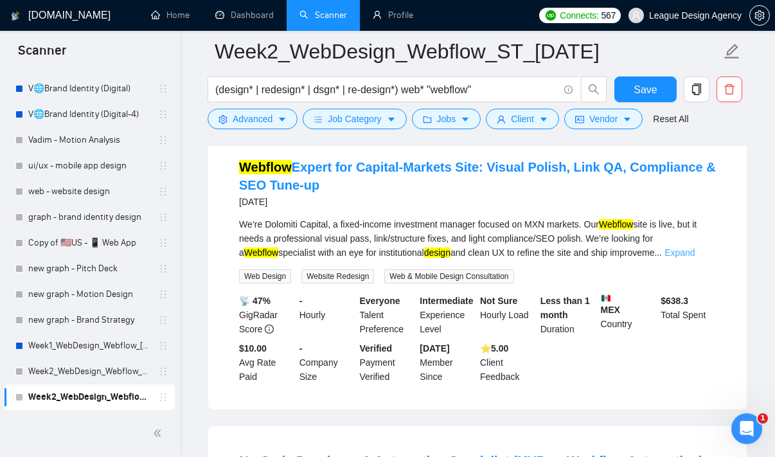
click at [695, 249] on link "Expand" at bounding box center [680, 252] width 30 height 10
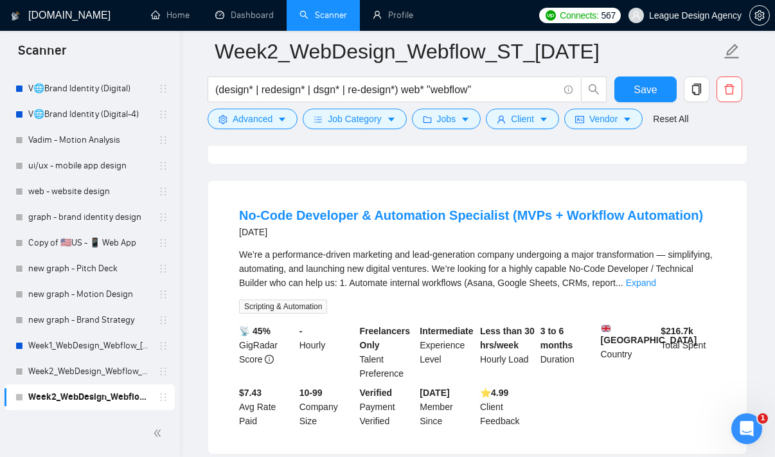
scroll to position [445, 0]
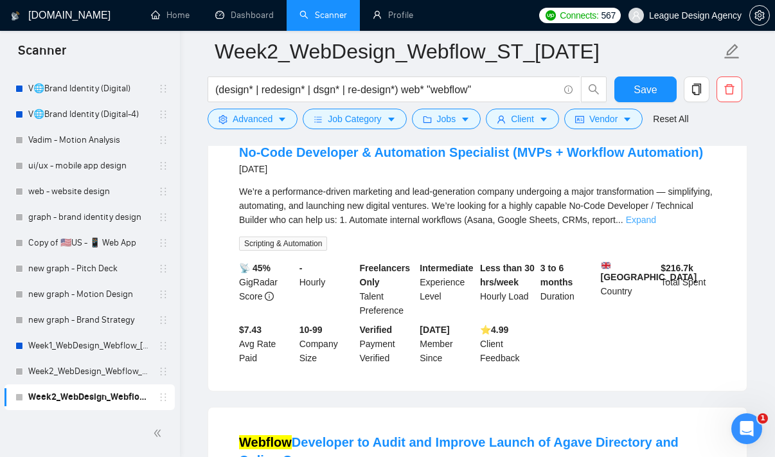
click at [656, 225] on link "Expand" at bounding box center [641, 220] width 30 height 10
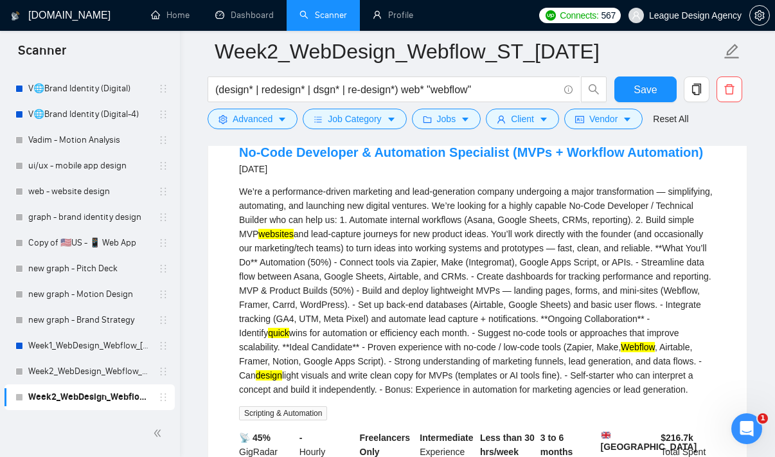
scroll to position [507, 0]
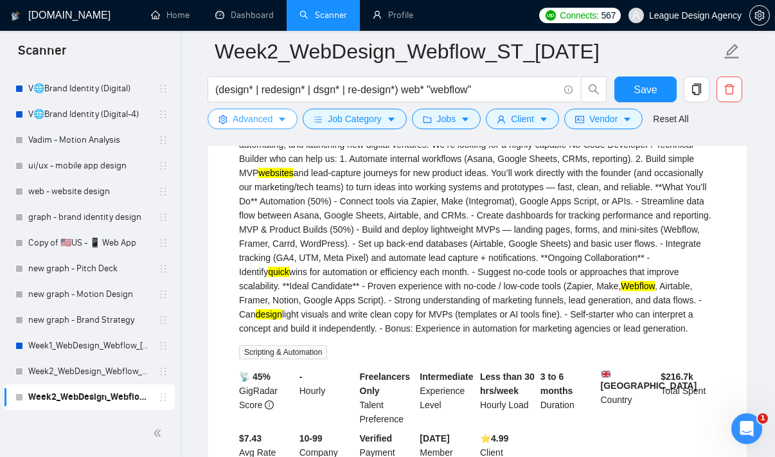
click at [270, 125] on span "Advanced" at bounding box center [253, 119] width 40 height 14
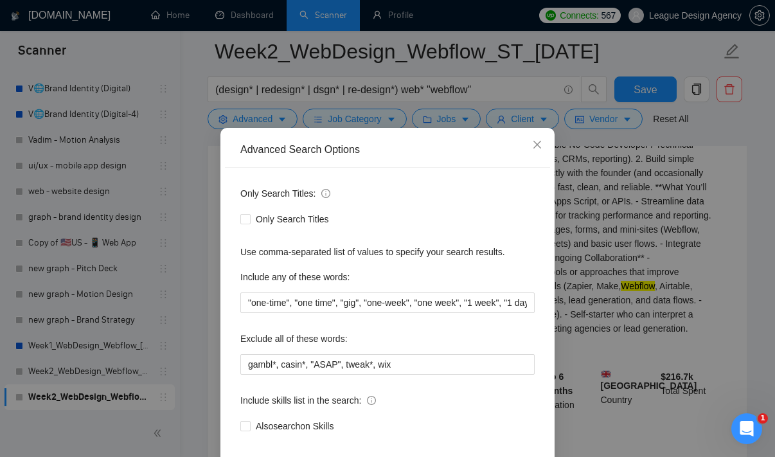
click at [625, 291] on div "Advanced Search Options Only Search Titles: Only Search Titles Use comma-separa…" at bounding box center [387, 228] width 775 height 457
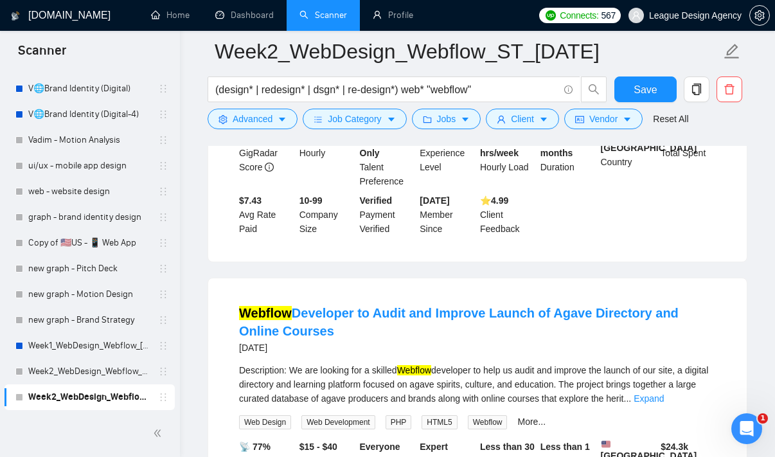
scroll to position [917, 0]
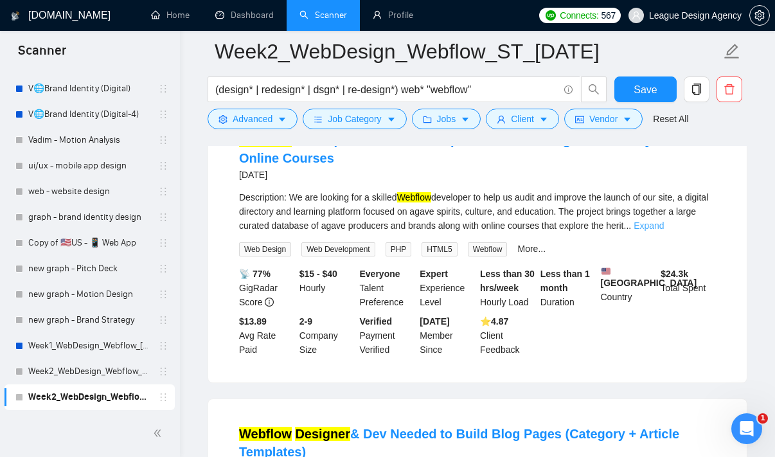
click at [664, 231] on link "Expand" at bounding box center [649, 225] width 30 height 10
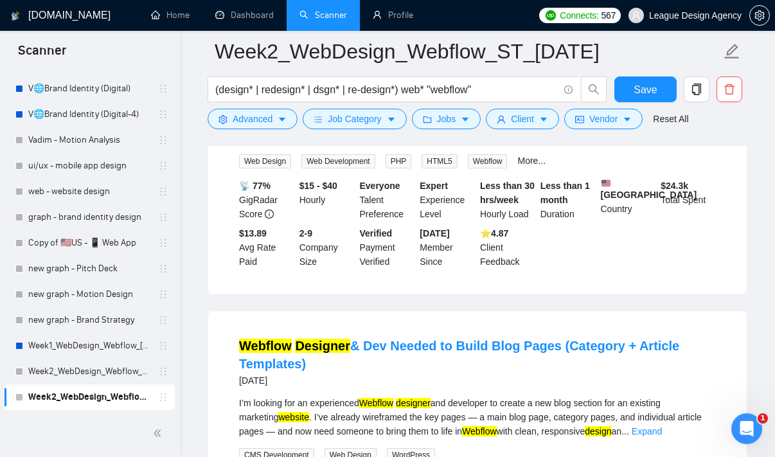
scroll to position [1394, 0]
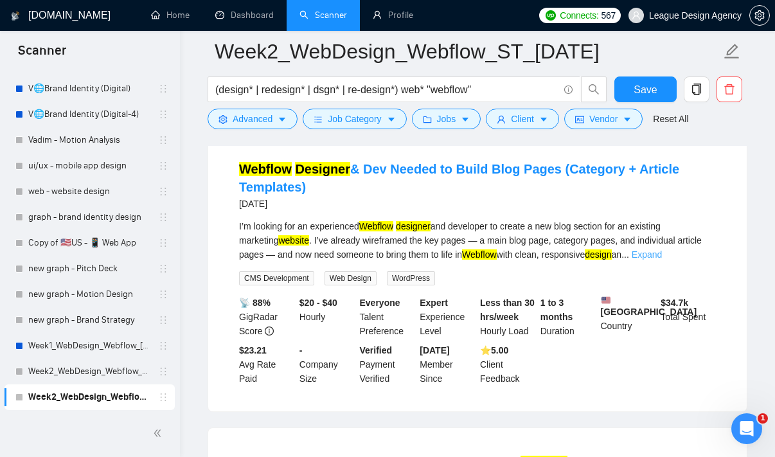
click at [662, 260] on link "Expand" at bounding box center [647, 254] width 30 height 10
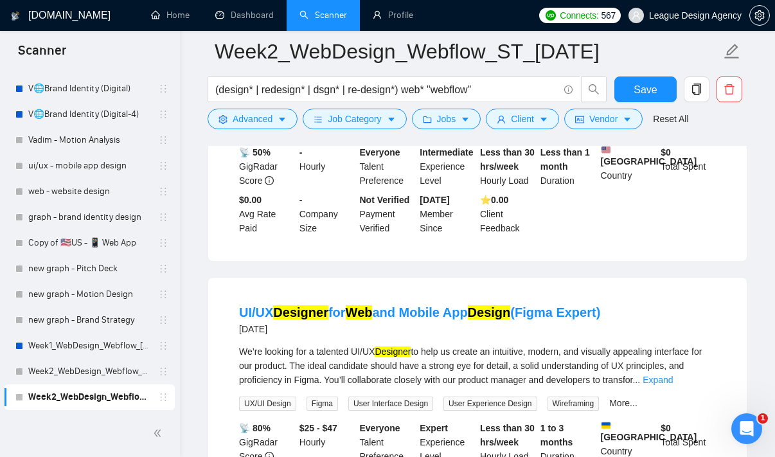
scroll to position [2199, 0]
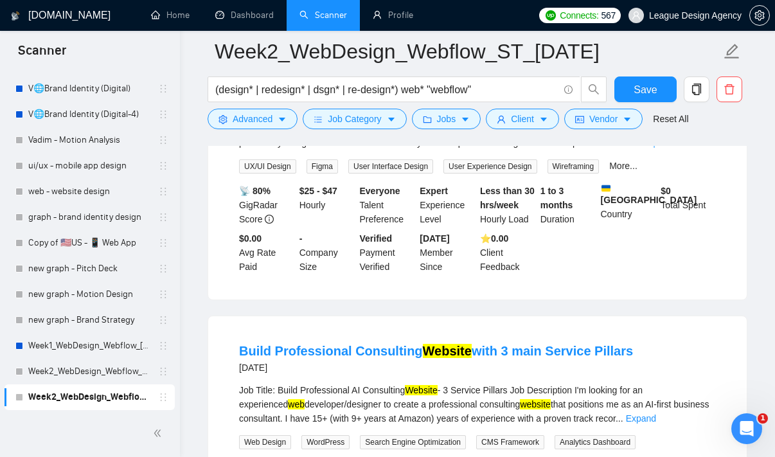
click at [673, 148] on link "Expand" at bounding box center [658, 143] width 30 height 10
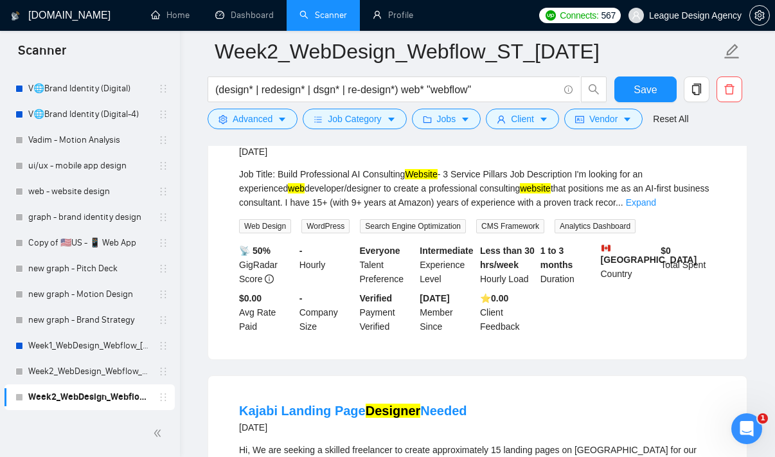
scroll to position [2587, 0]
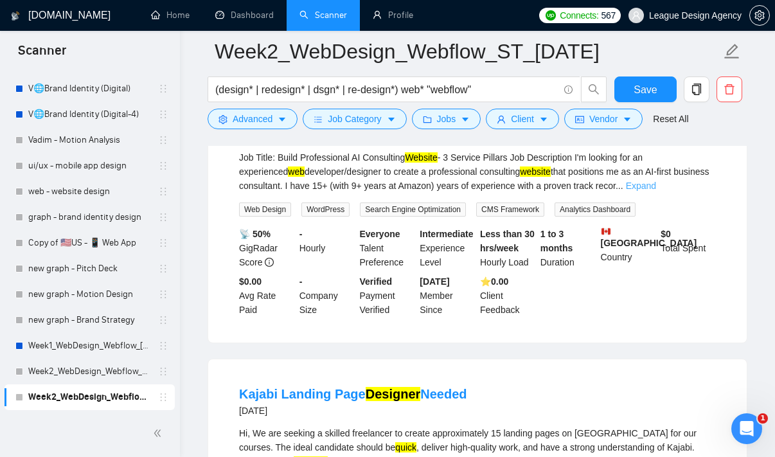
click at [656, 191] on link "Expand" at bounding box center [641, 186] width 30 height 10
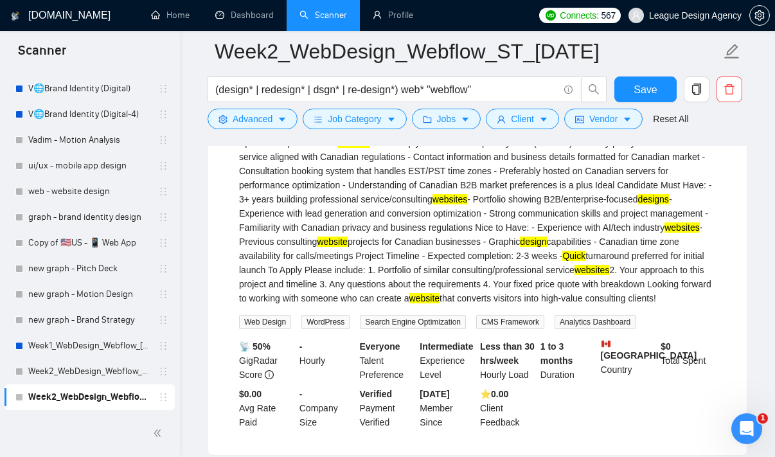
scroll to position [2830, 0]
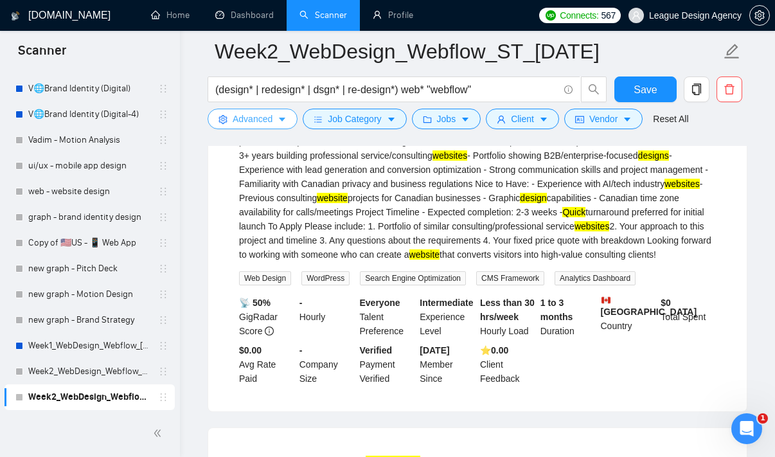
click at [280, 121] on icon "caret-down" at bounding box center [282, 119] width 9 height 9
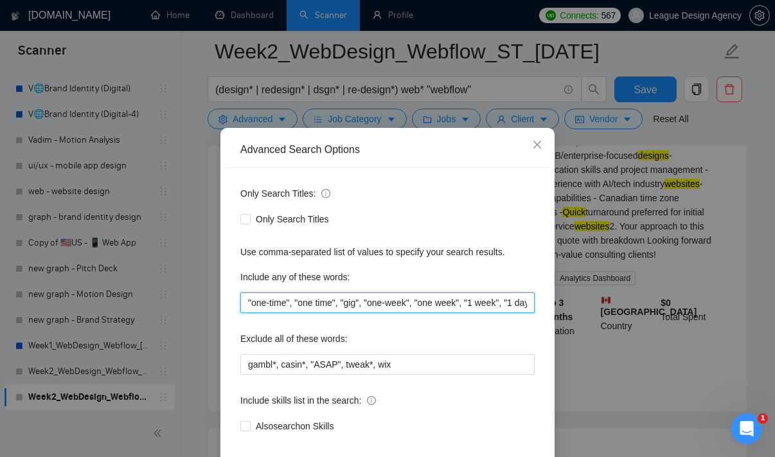
drag, startPoint x: 476, startPoint y: 304, endPoint x: 699, endPoint y: 395, distance: 241.0
click at [699, 395] on div "Advanced Search Options Only Search Titles: Only Search Titles Use comma-separa…" at bounding box center [387, 228] width 775 height 457
click at [522, 300] on input ""one-time", "one time", "gig", "one-week", "one week", "1 week", "1 day", "1-2 …" at bounding box center [387, 302] width 294 height 21
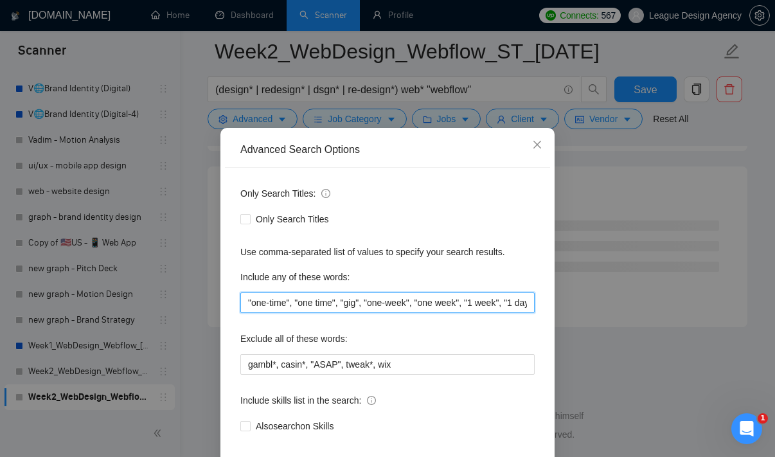
click at [480, 303] on input ""one-time", "one time", "gig", "one-week", "one week", "1 week", "1 day", "1-2 …" at bounding box center [387, 302] width 294 height 21
click at [525, 303] on input ""one-time", "one time", "gig", "one-week", "one week", "1 week", "1 day", "1-2 …" at bounding box center [387, 302] width 294 height 21
paste input "turnaround"
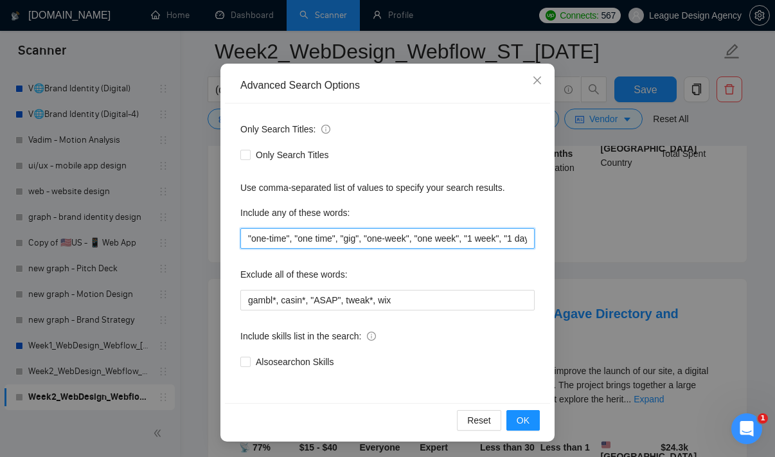
scroll to position [78, 0]
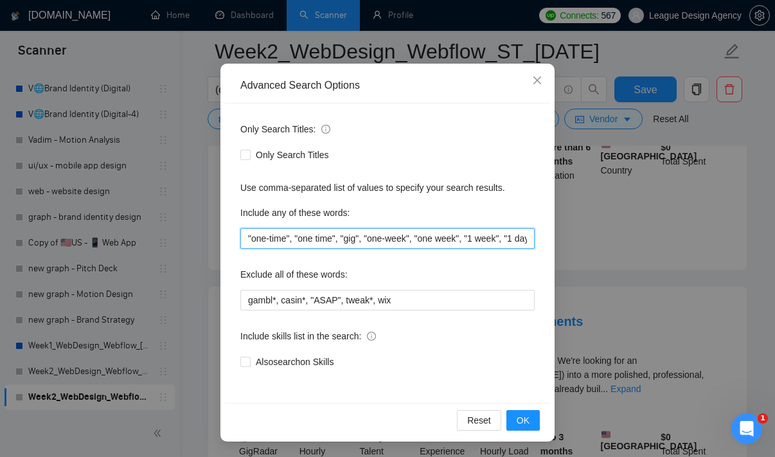
drag, startPoint x: 528, startPoint y: 240, endPoint x: 370, endPoint y: 232, distance: 157.7
click at [370, 232] on input ""one-time", "one time", "gig", "one-week", "one week", "1 week", "1 day", "1-2 …" at bounding box center [387, 238] width 294 height 21
type input ""one-time", "one time", "gig", "one-week", "one week", "1 week", "1 day", "1-2 …"
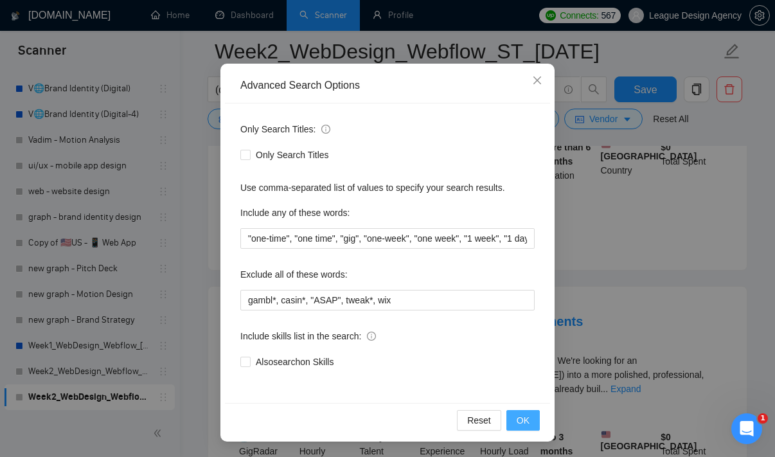
click at [532, 422] on button "OK" at bounding box center [523, 420] width 33 height 21
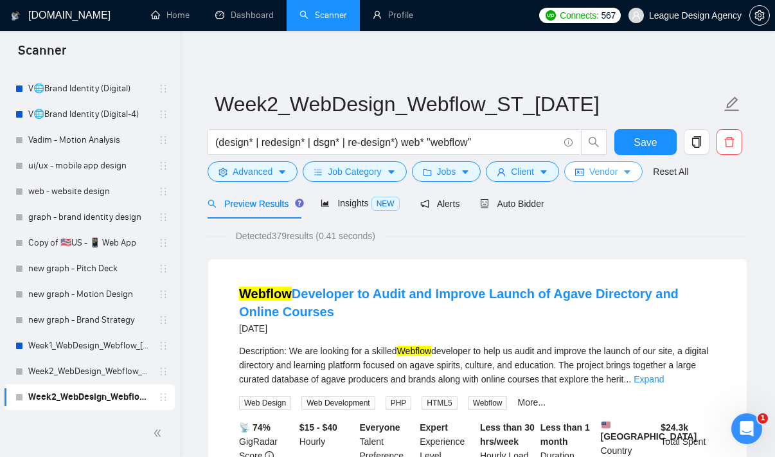
scroll to position [0, 0]
click at [632, 147] on button "Save" at bounding box center [646, 142] width 62 height 26
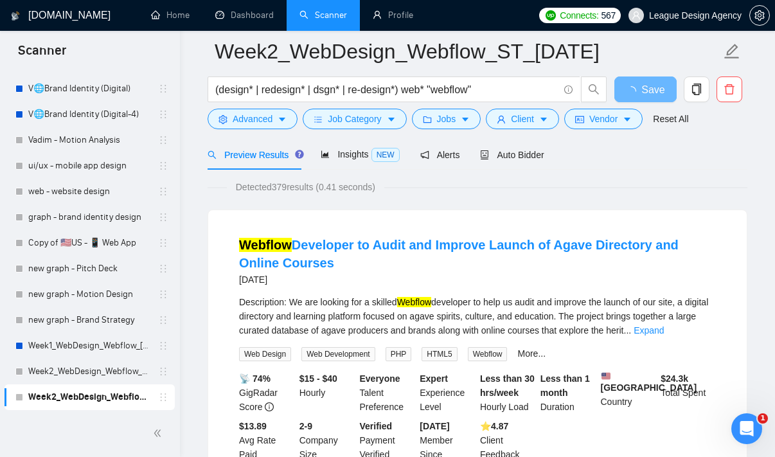
scroll to position [95, 0]
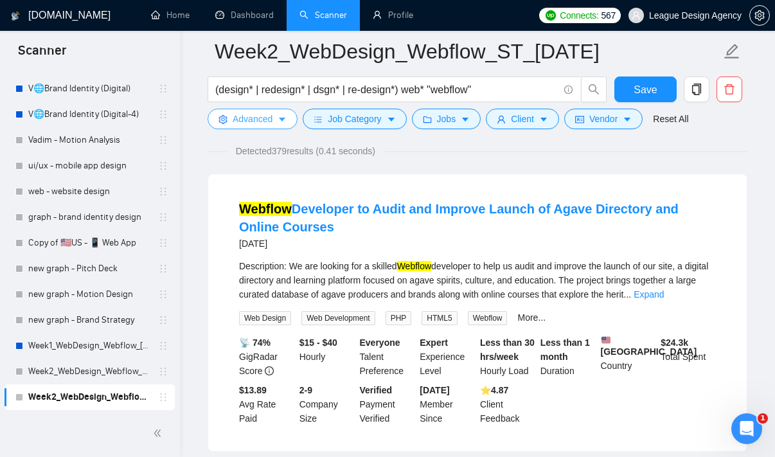
click at [281, 118] on icon "caret-down" at bounding box center [282, 120] width 6 height 4
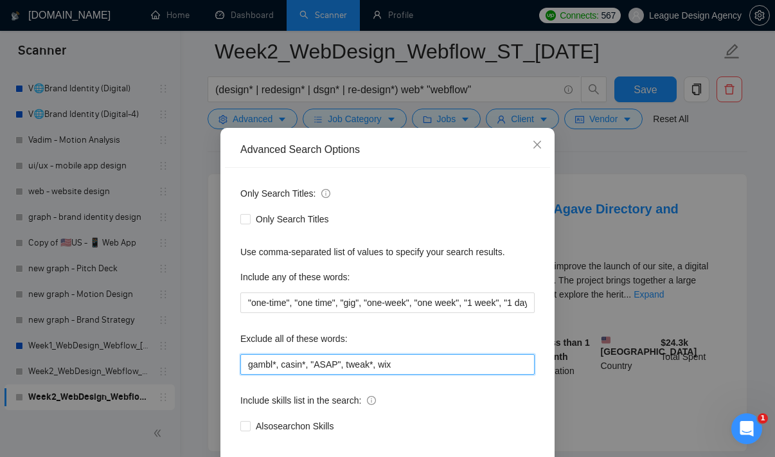
drag, startPoint x: 312, startPoint y: 366, endPoint x: 344, endPoint y: 369, distance: 32.3
click at [344, 369] on input "gambl*, casin*, "ASAP", tweak*, wix" at bounding box center [387, 364] width 294 height 21
type input "gambl*, casin*, tweak*, wix"
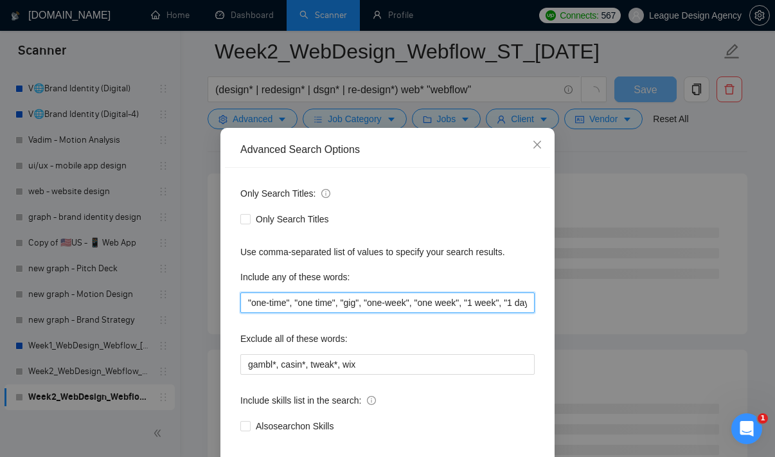
drag, startPoint x: 451, startPoint y: 293, endPoint x: 465, endPoint y: 291, distance: 14.3
click at [465, 291] on div "Include any of these words: "one-time", "one time", "gig", "one-week", "one wee…" at bounding box center [387, 290] width 294 height 46
drag, startPoint x: 463, startPoint y: 294, endPoint x: 688, endPoint y: 329, distance: 228.3
click at [688, 329] on div "Advanced Search Options Only Search Titles: Only Search Titles Use comma-separa…" at bounding box center [387, 228] width 775 height 457
click at [529, 306] on input ""one-time", "one time", "gig", "one-week", "one week", "1 week", "1 day", "1-2 …" at bounding box center [387, 302] width 294 height 21
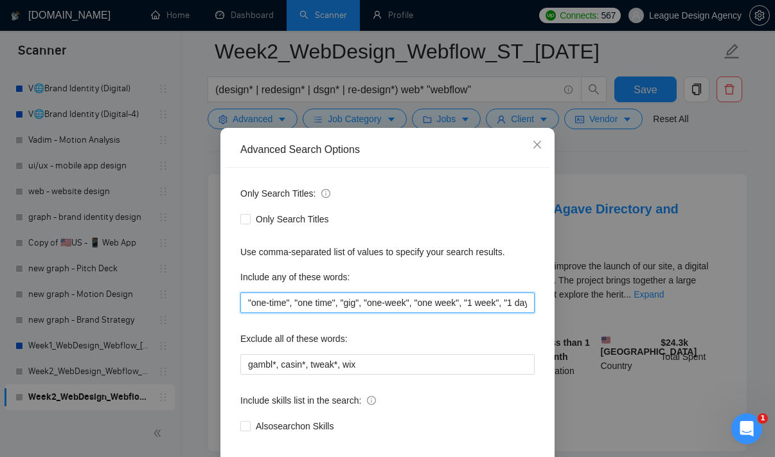
paste input ""ASAP","
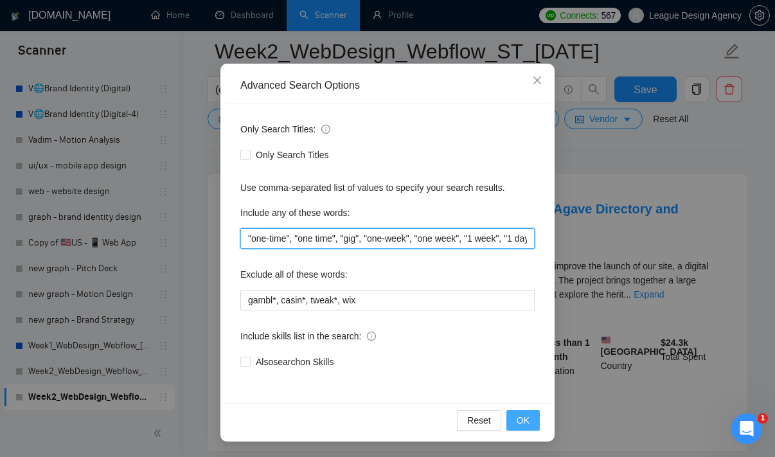
type input ""one-time", "one time", "gig", "one-week", "one week", "1 week", "1 day", "1-2 …"
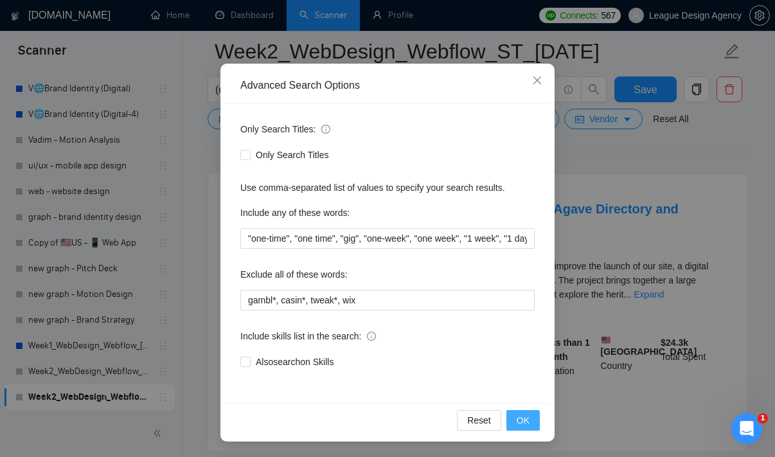
click at [528, 418] on span "OK" at bounding box center [523, 420] width 13 height 14
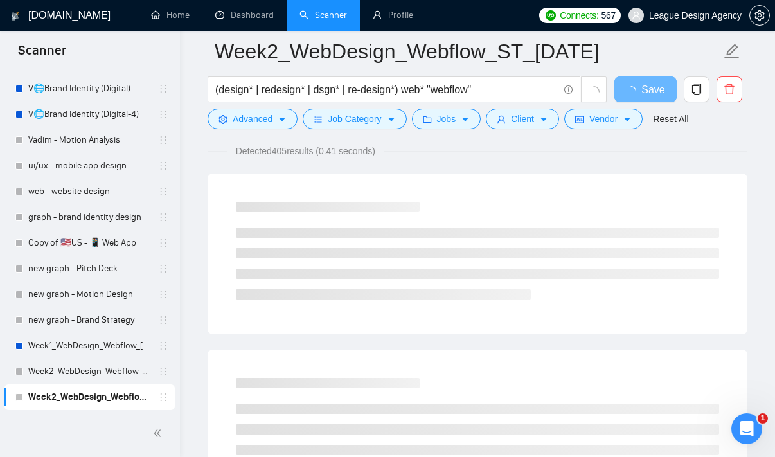
scroll to position [13, 0]
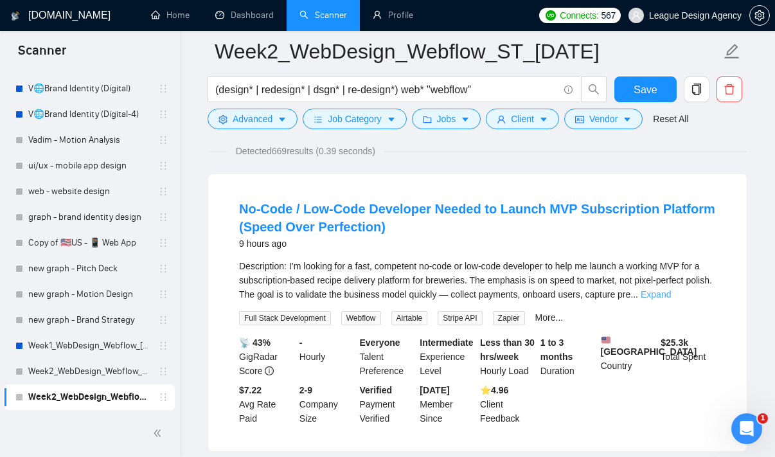
click at [671, 295] on link "Expand" at bounding box center [656, 294] width 30 height 10
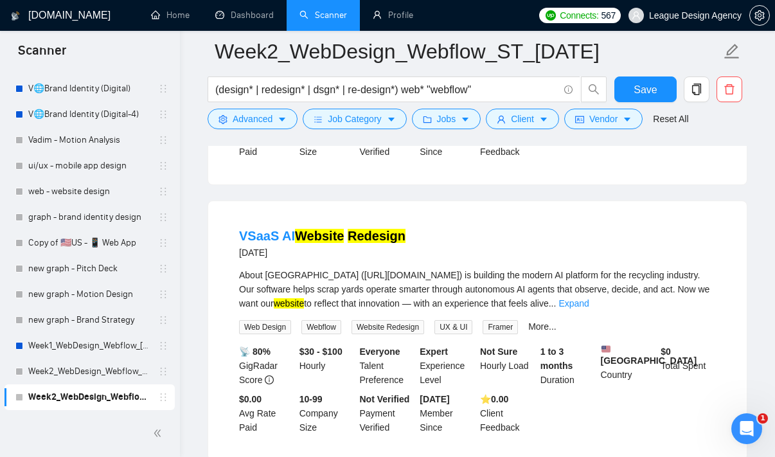
scroll to position [701, 0]
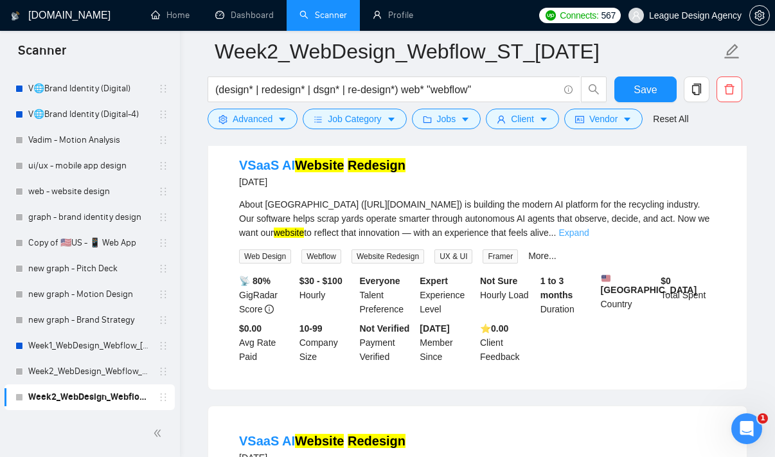
click at [589, 238] on link "Expand" at bounding box center [574, 233] width 30 height 10
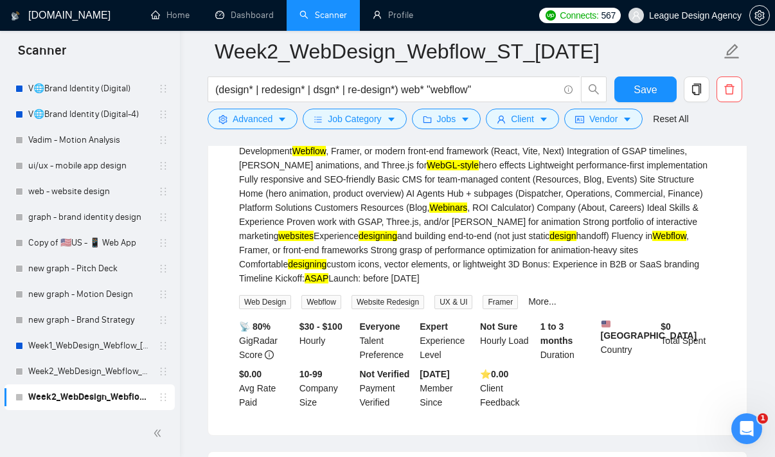
scroll to position [918, 0]
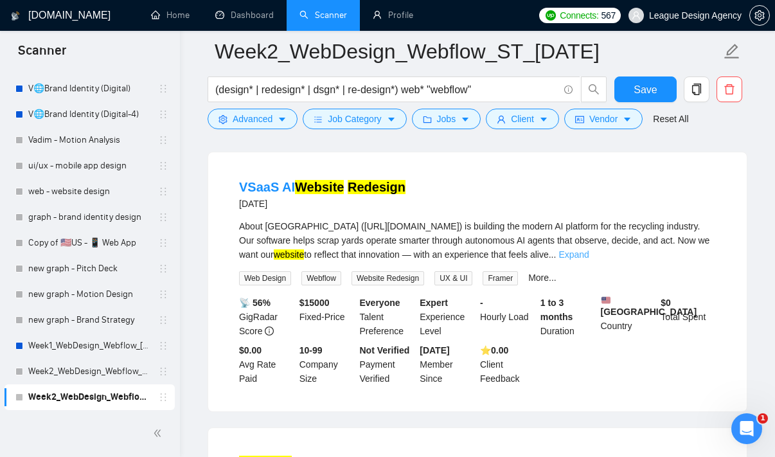
click at [589, 260] on link "Expand" at bounding box center [574, 254] width 30 height 10
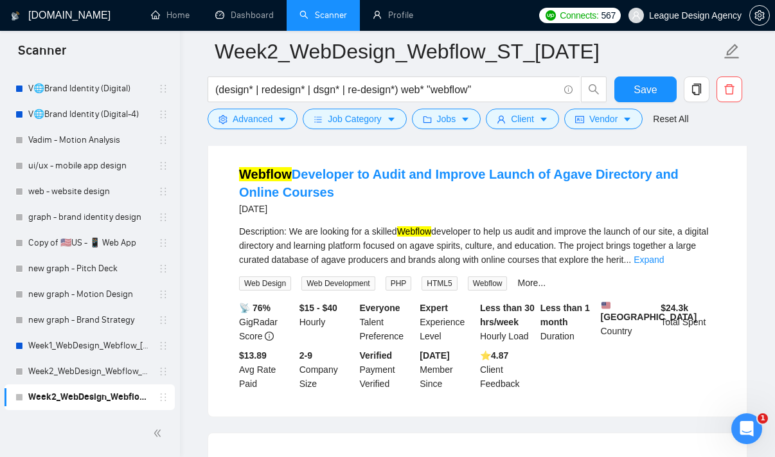
scroll to position [1696, 0]
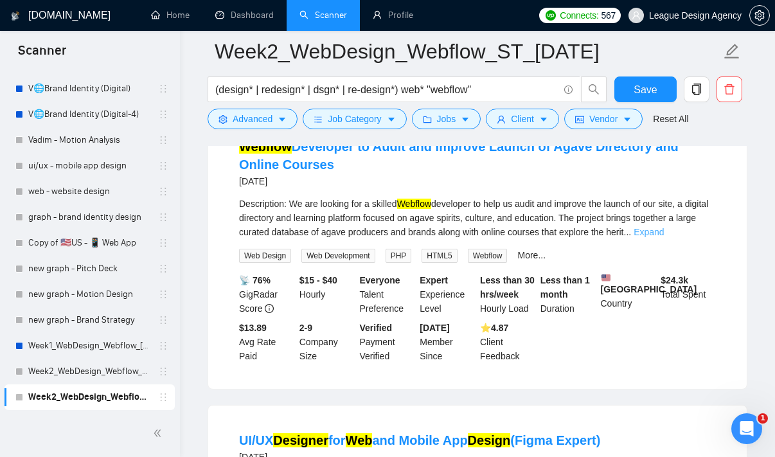
click at [664, 237] on link "Expand" at bounding box center [649, 232] width 30 height 10
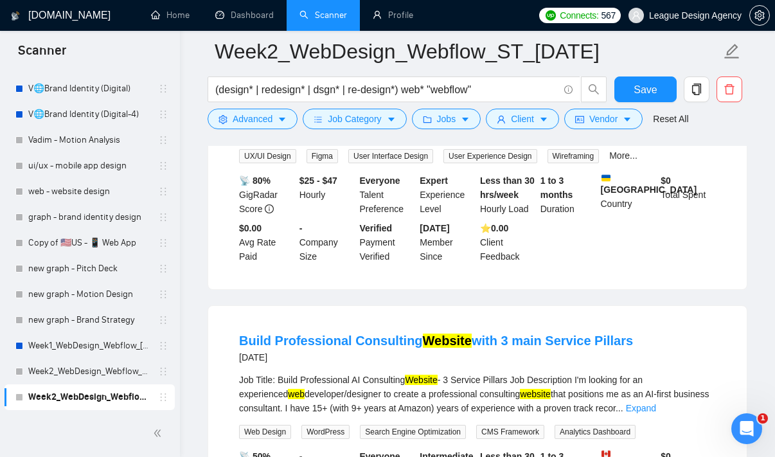
scroll to position [2244, 0]
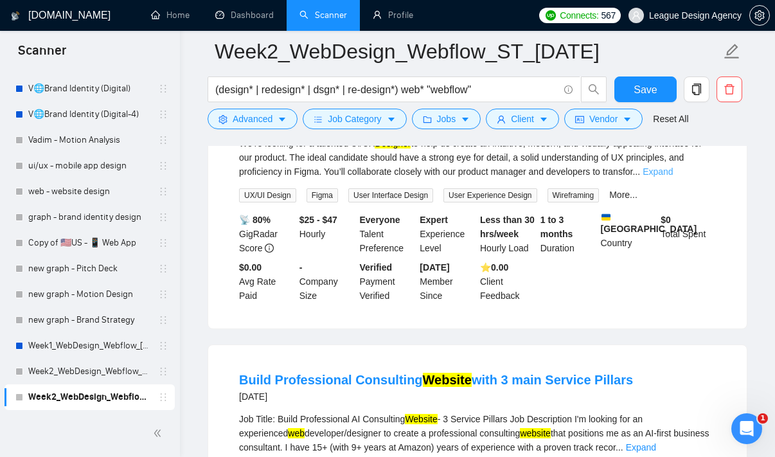
click at [673, 177] on link "Expand" at bounding box center [658, 171] width 30 height 10
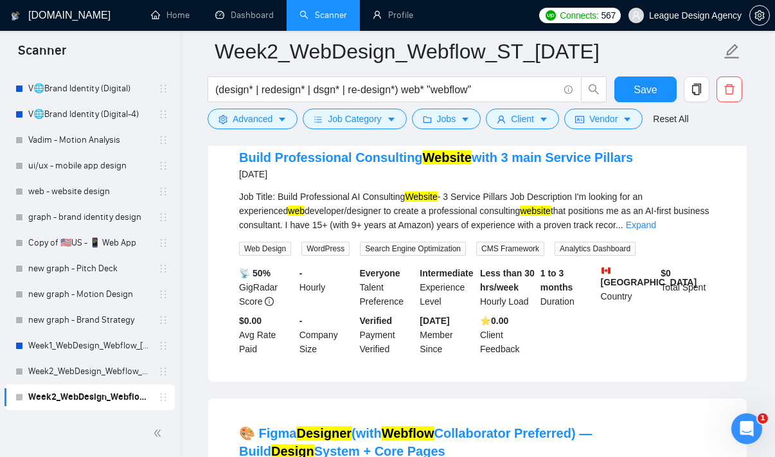
scroll to position [2642, 0]
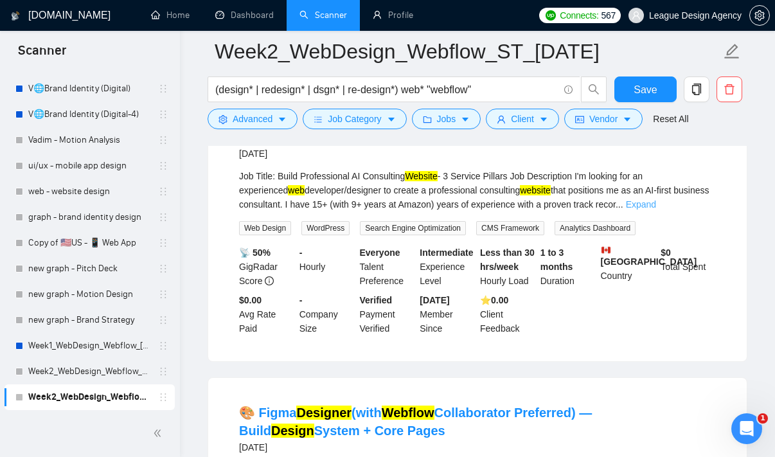
click at [656, 210] on link "Expand" at bounding box center [641, 204] width 30 height 10
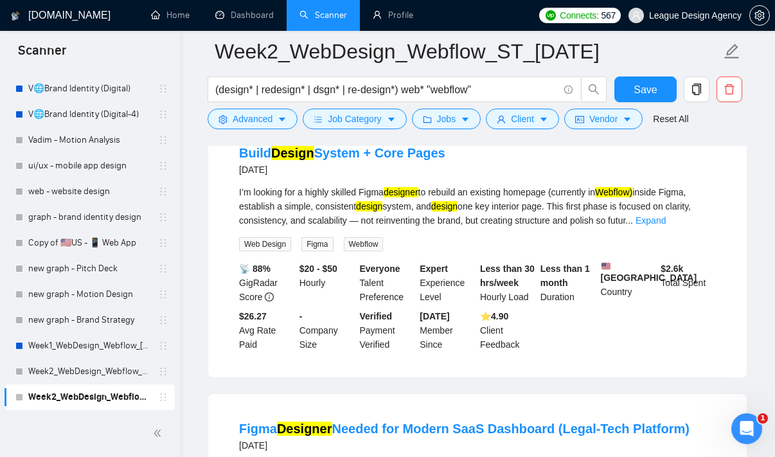
scroll to position [3255, 0]
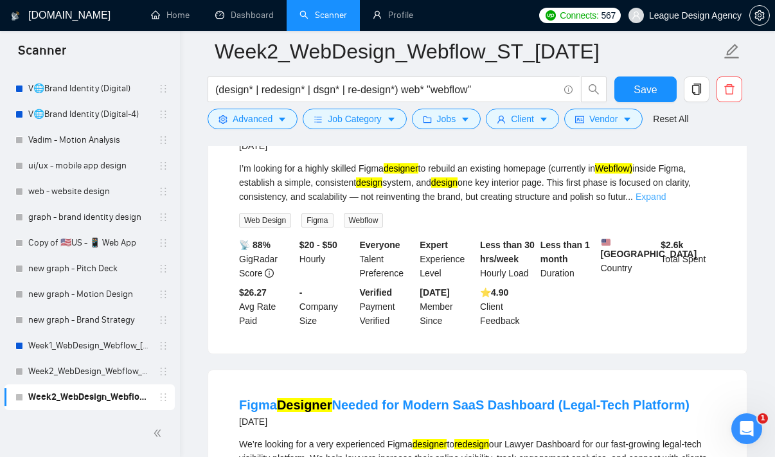
click at [666, 202] on link "Expand" at bounding box center [651, 197] width 30 height 10
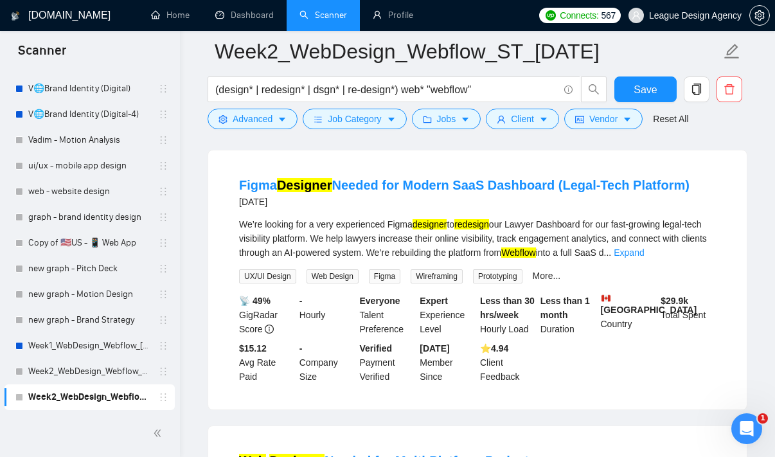
scroll to position [3871, 0]
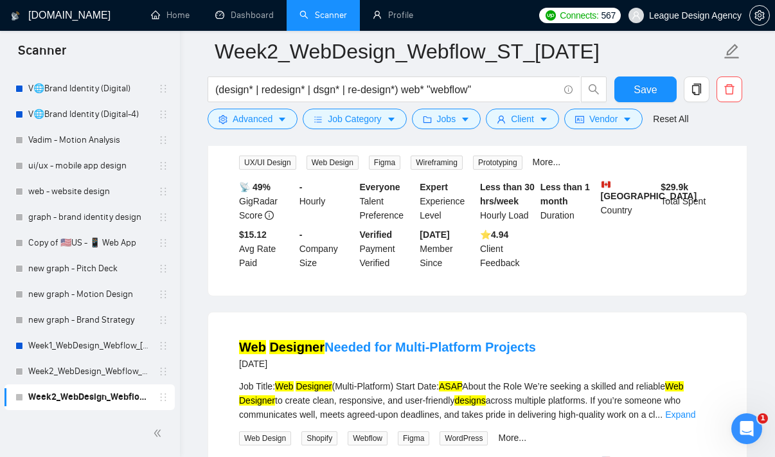
click at [644, 144] on link "Expand" at bounding box center [629, 139] width 30 height 10
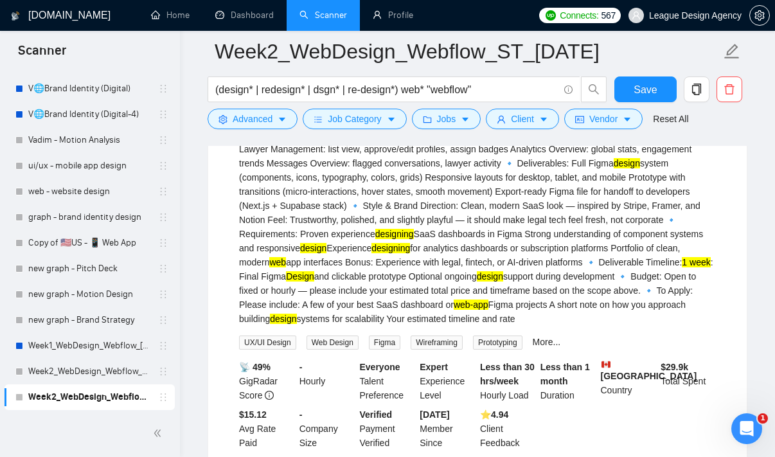
scroll to position [4033, 0]
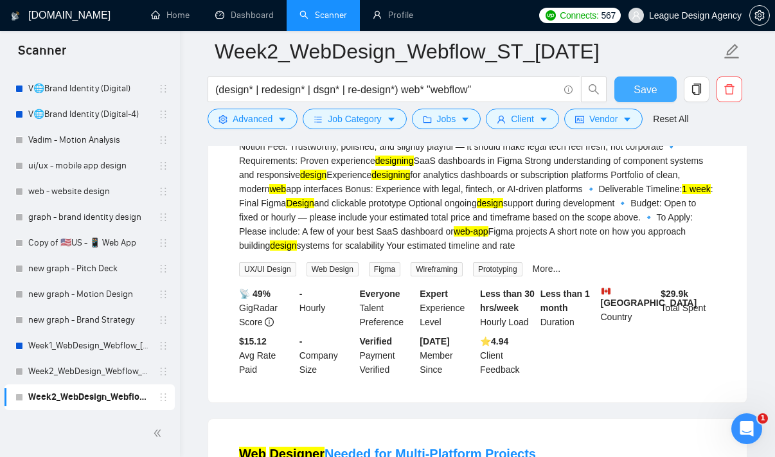
click at [638, 82] on span "Save" at bounding box center [645, 90] width 23 height 16
click at [90, 377] on link "Week2_WebDesign_Webflow_LT_[DATE]" at bounding box center [89, 372] width 122 height 26
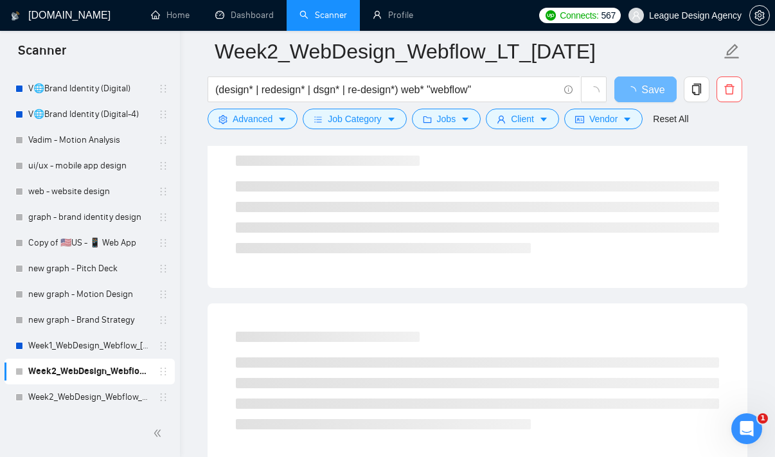
scroll to position [142, 0]
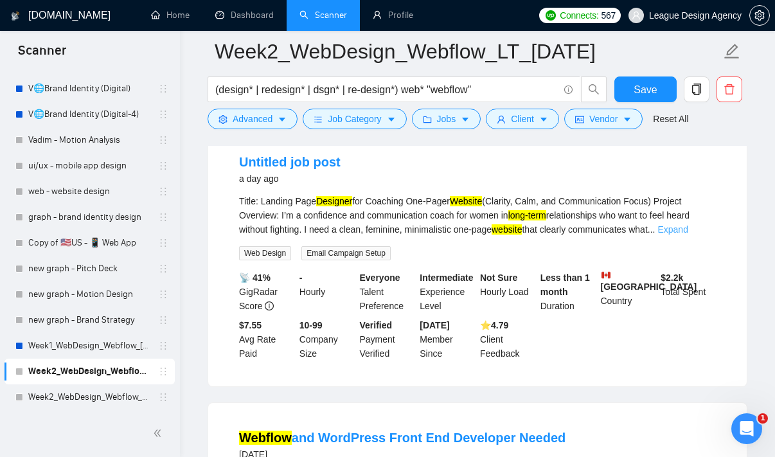
click at [688, 226] on link "Expand" at bounding box center [673, 229] width 30 height 10
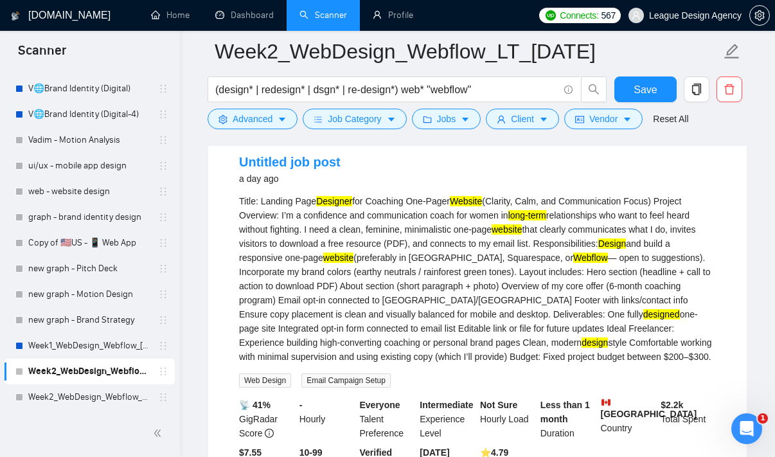
scroll to position [505, 0]
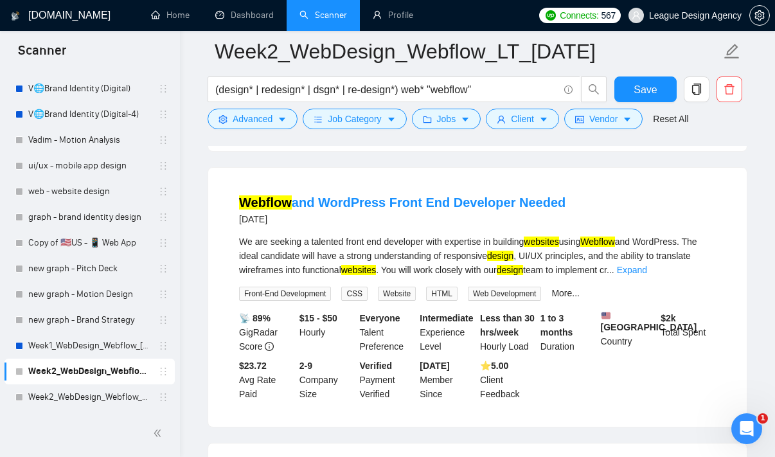
click at [690, 263] on div "We are seeking a talented front end developer with expertise in building websit…" at bounding box center [477, 256] width 477 height 42
click at [647, 269] on link "Expand" at bounding box center [632, 270] width 30 height 10
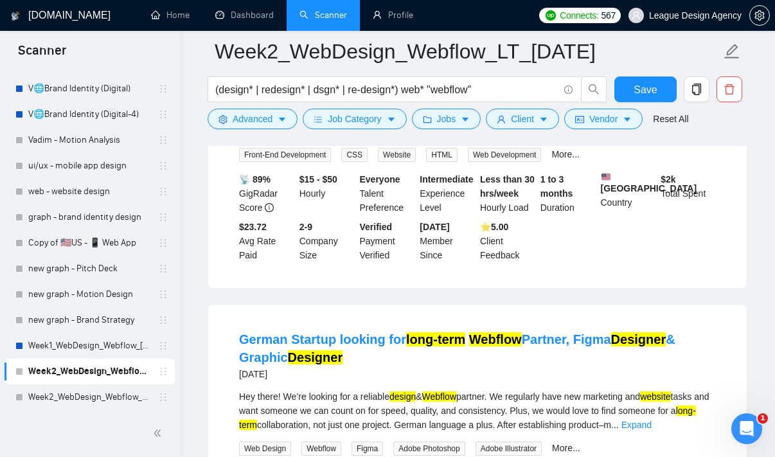
scroll to position [851, 0]
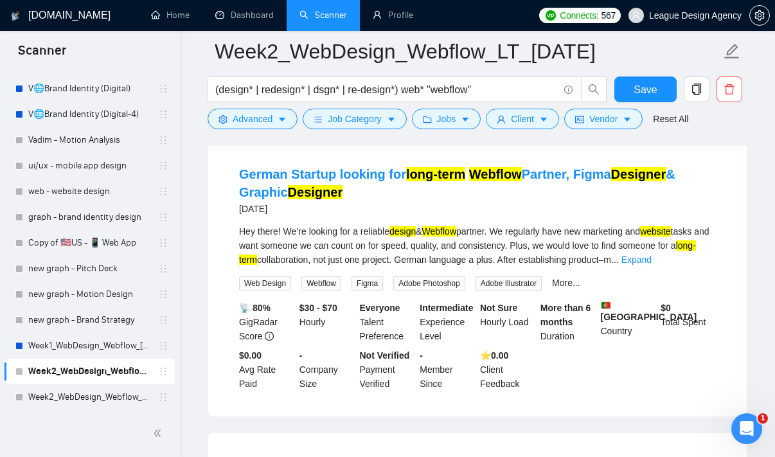
click at [708, 266] on div "Hey there! We’re looking for a reliable design & Webflow partner. We regularly …" at bounding box center [477, 245] width 477 height 42
click at [652, 265] on link "Expand" at bounding box center [637, 260] width 30 height 10
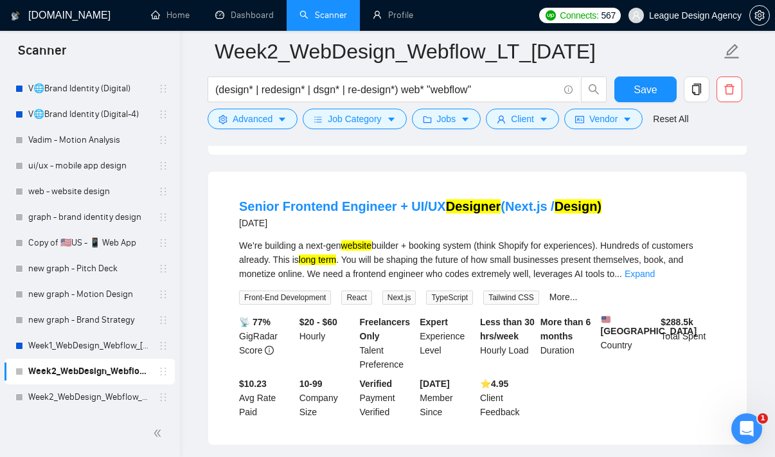
scroll to position [1505, 0]
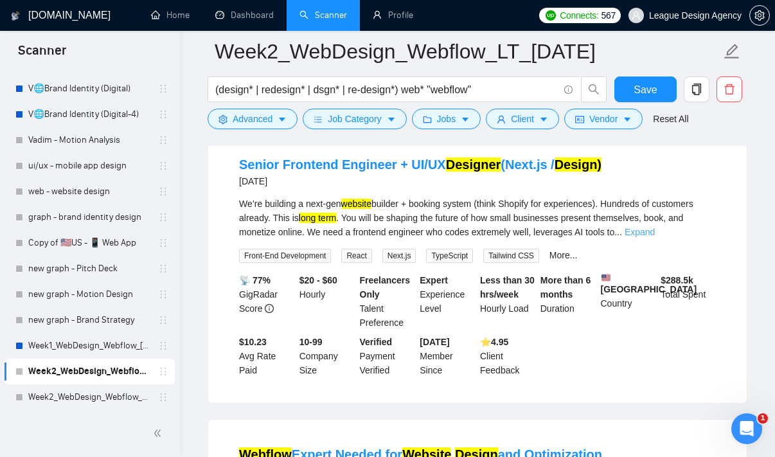
click at [655, 237] on link "Expand" at bounding box center [640, 232] width 30 height 10
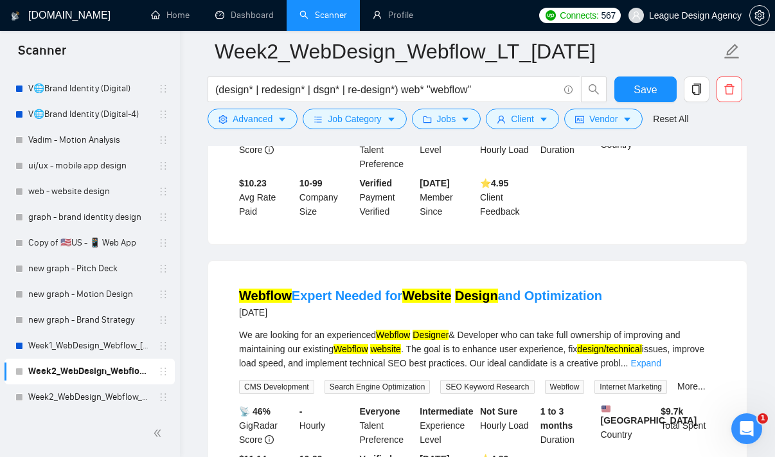
scroll to position [2017, 0]
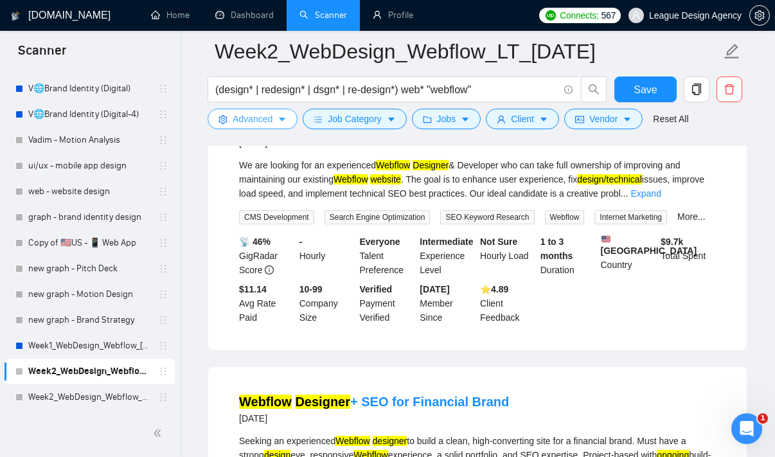
click at [264, 121] on span "Advanced" at bounding box center [253, 119] width 40 height 14
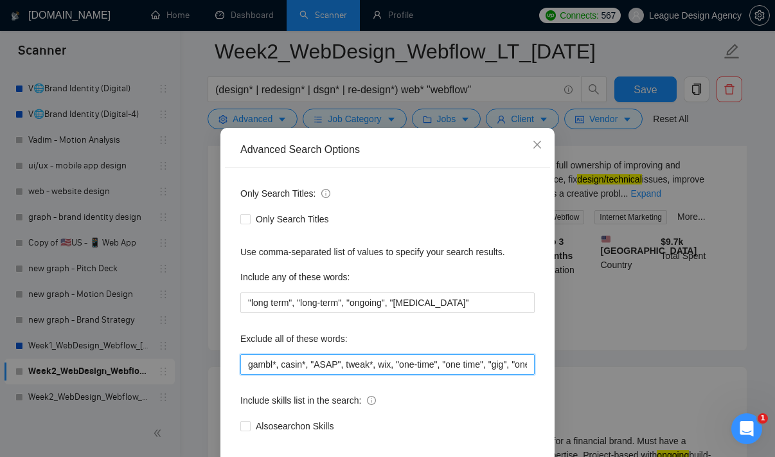
drag, startPoint x: 459, startPoint y: 364, endPoint x: 778, endPoint y: 442, distance: 328.8
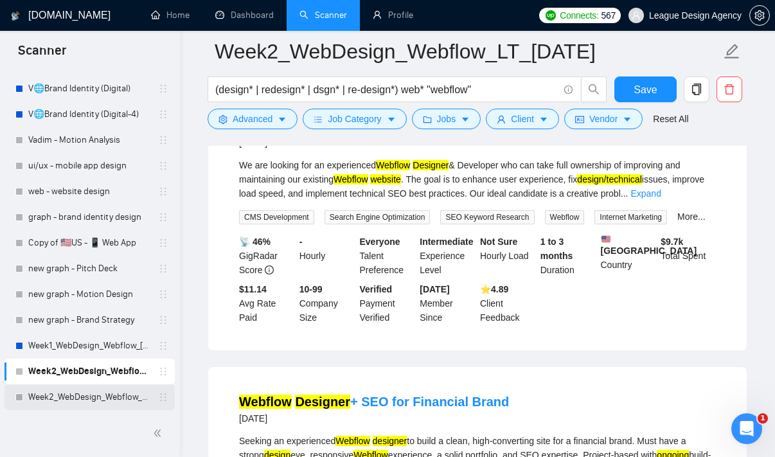
click at [96, 395] on link "Week2_WebDesign_Webflow_ST_[DATE]" at bounding box center [89, 397] width 122 height 26
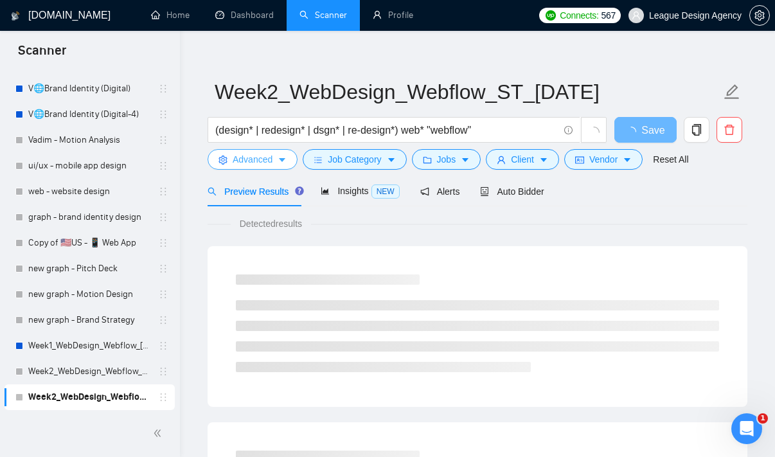
click at [278, 168] on button "Advanced" at bounding box center [253, 159] width 90 height 21
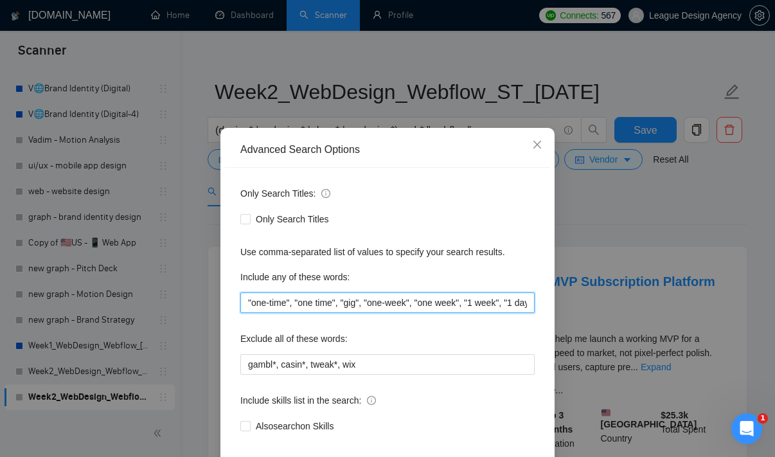
drag, startPoint x: 462, startPoint y: 301, endPoint x: 778, endPoint y: 379, distance: 326.5
click at [775, 379] on html "Scanner New Scanner My Scanners 🥡Packaging 🥡Packaging & BI | Food & Beverage 👀B…" at bounding box center [387, 216] width 775 height 457
click at [427, 303] on input ""one-time", "one time", "gig", "one-week", "one week", "1 week", "1 day", "1-2 …" at bounding box center [387, 302] width 294 height 21
drag, startPoint x: 440, startPoint y: 303, endPoint x: 341, endPoint y: 298, distance: 99.1
click at [337, 300] on input ""one-time", "one time", "gig", "one-week", "one week", "1 week", "1 day", "1-2 …" at bounding box center [387, 302] width 294 height 21
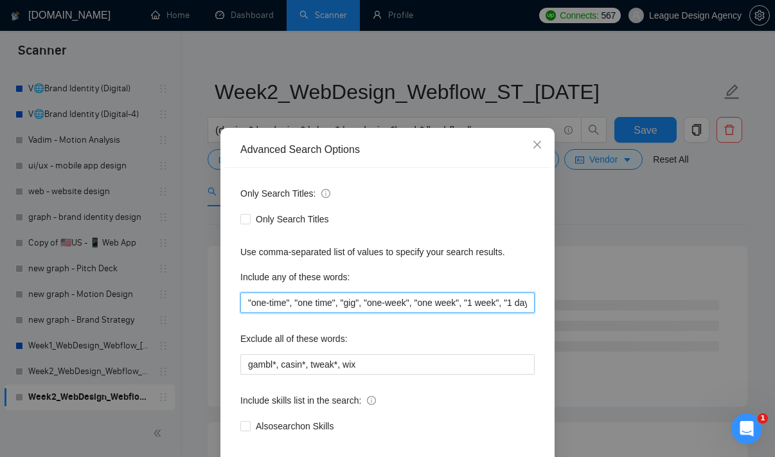
click at [491, 302] on input ""one-time", "one time", "gig", "one-week", "one week", "1 week", "1 day", "1-2 …" at bounding box center [387, 302] width 294 height 21
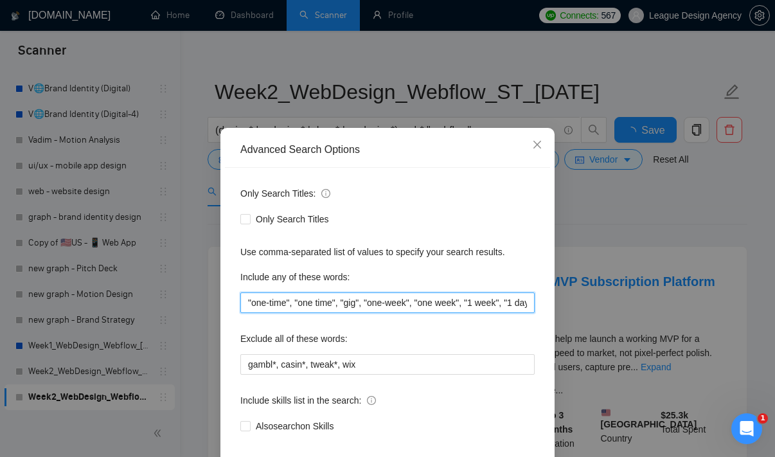
click at [463, 309] on input ""one-time", "one time", "gig", "one-week", "one week", "1 week", "1 day", "1-2 …" at bounding box center [387, 302] width 294 height 21
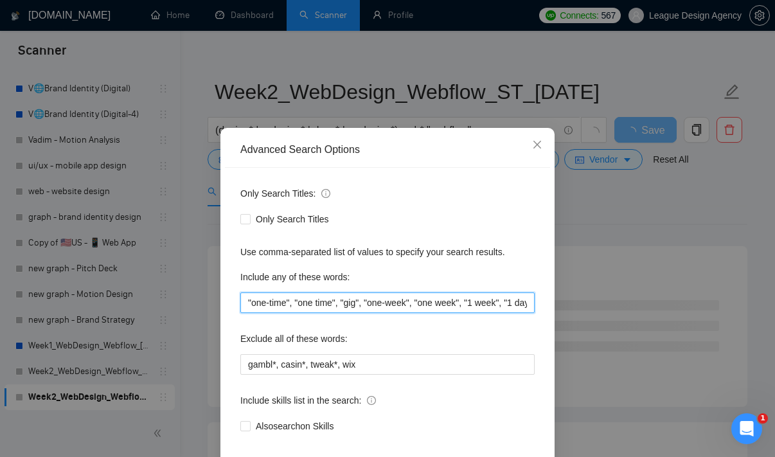
drag, startPoint x: 444, startPoint y: 301, endPoint x: 581, endPoint y: 341, distance: 143.0
click at [581, 341] on div "Advanced Search Options Only Search Titles: Only Search Titles Use comma-separa…" at bounding box center [387, 228] width 775 height 457
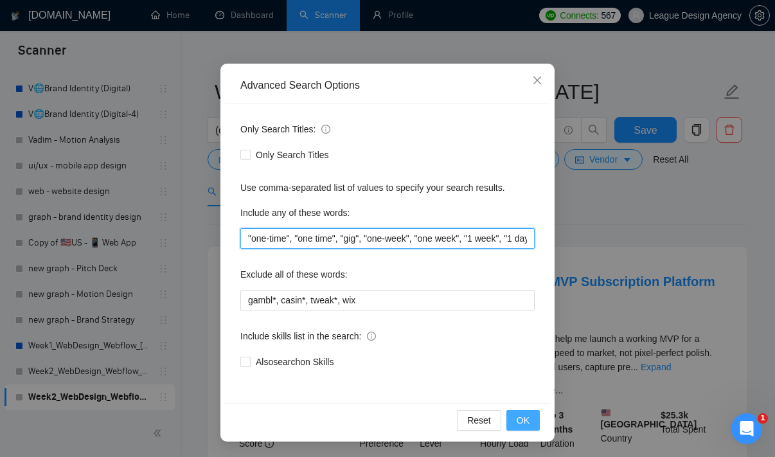
type input ""one-time", "one time", "gig", "one-week", "one week", "1 week", "1 day", "1-2 …"
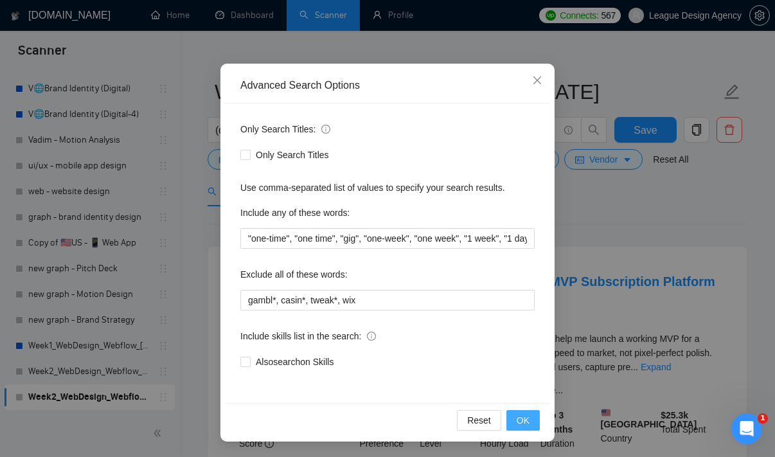
click at [523, 413] on span "OK" at bounding box center [523, 420] width 13 height 14
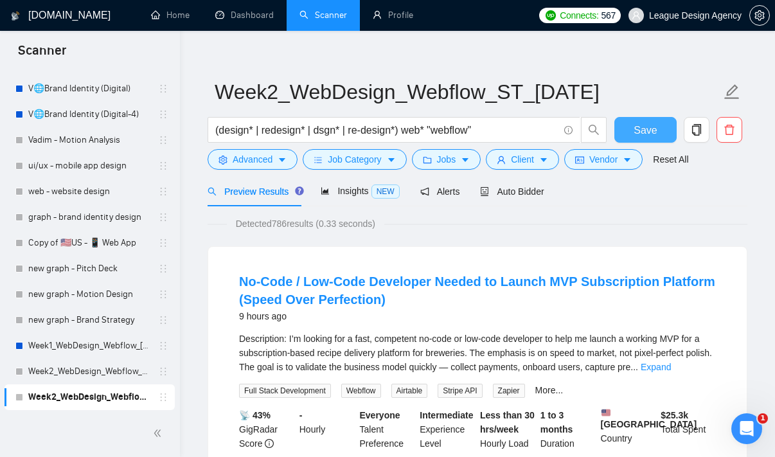
click at [646, 127] on span "Save" at bounding box center [645, 130] width 23 height 16
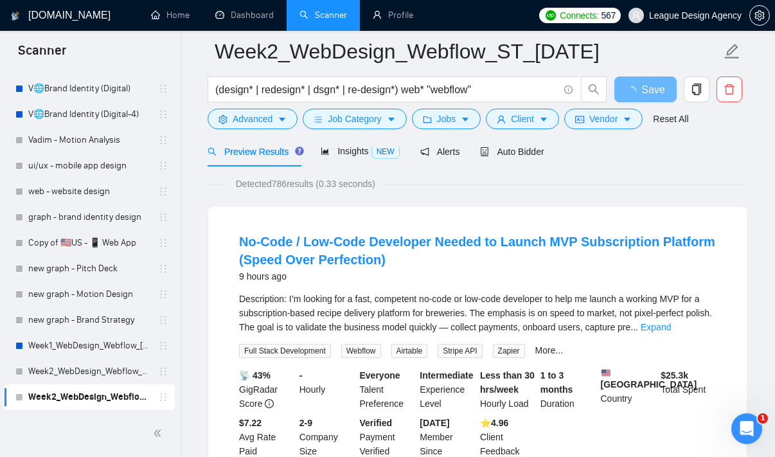
scroll to position [62, 0]
click at [671, 323] on link "Expand" at bounding box center [656, 327] width 30 height 10
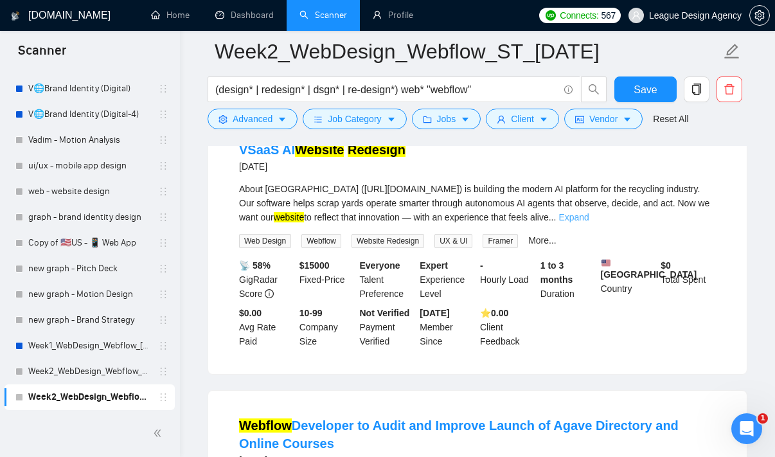
scroll to position [1036, 0]
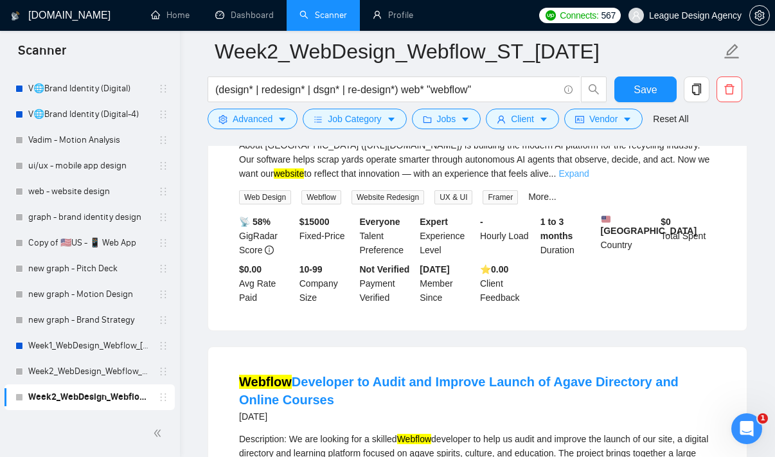
click at [589, 179] on link "Expand" at bounding box center [574, 173] width 30 height 10
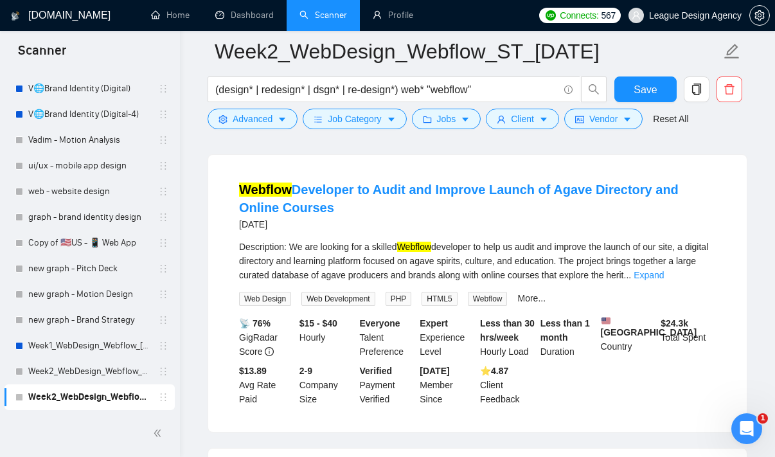
scroll to position [1494, 0]
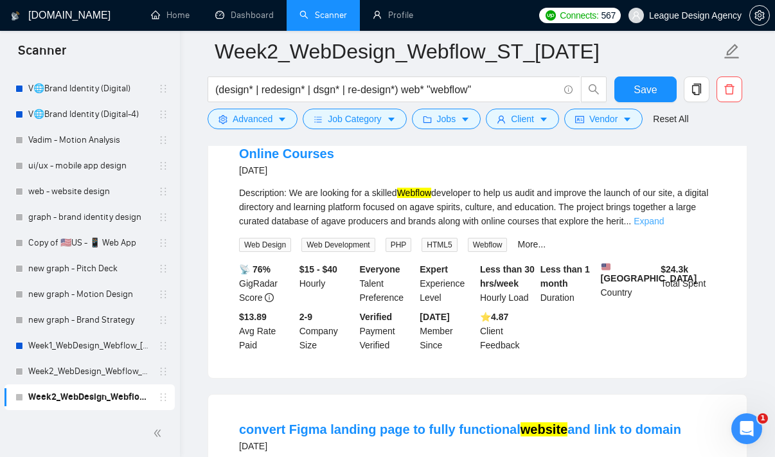
click at [664, 226] on link "Expand" at bounding box center [649, 221] width 30 height 10
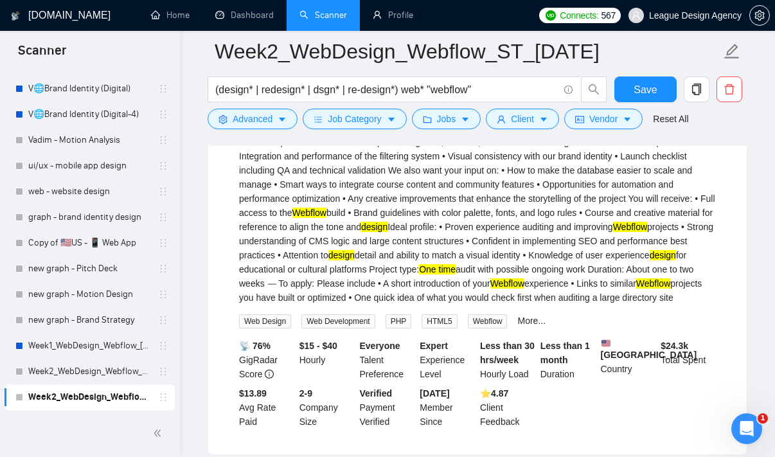
scroll to position [1893, 0]
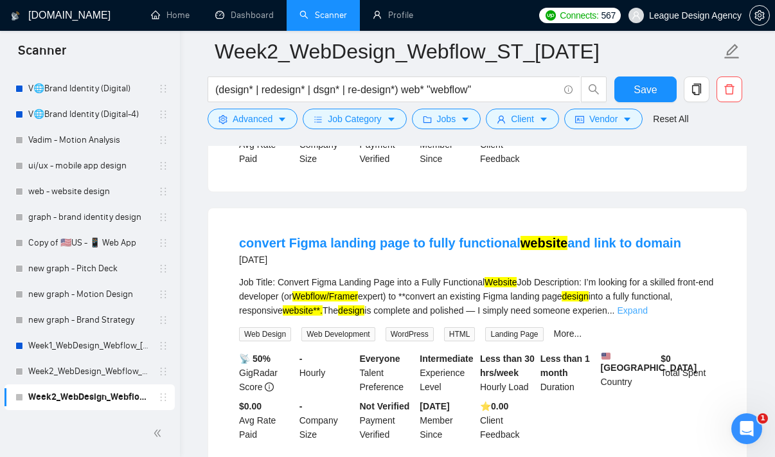
click at [647, 316] on link "Expand" at bounding box center [632, 310] width 30 height 10
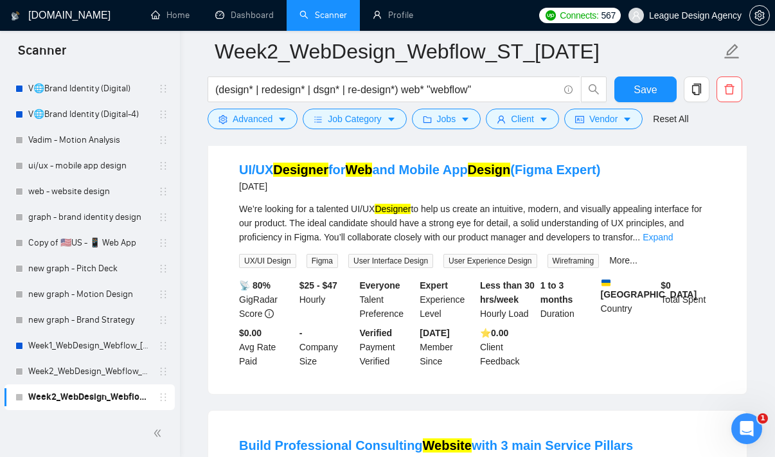
scroll to position [2376, 0]
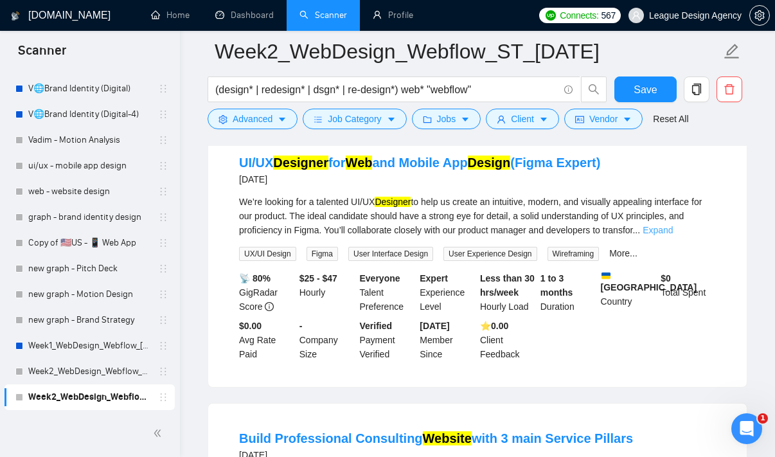
click at [673, 235] on link "Expand" at bounding box center [658, 230] width 30 height 10
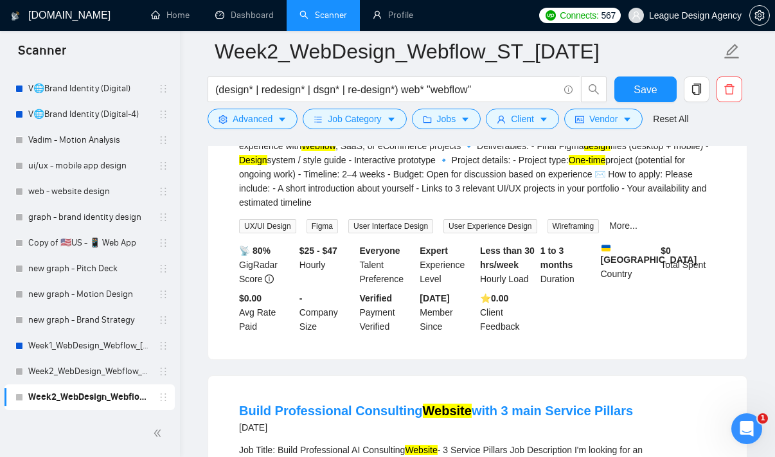
scroll to position [2805, 0]
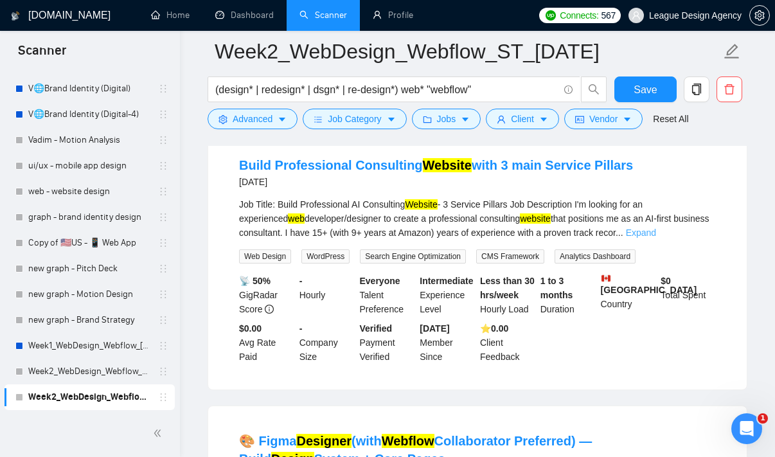
click at [656, 238] on link "Expand" at bounding box center [641, 233] width 30 height 10
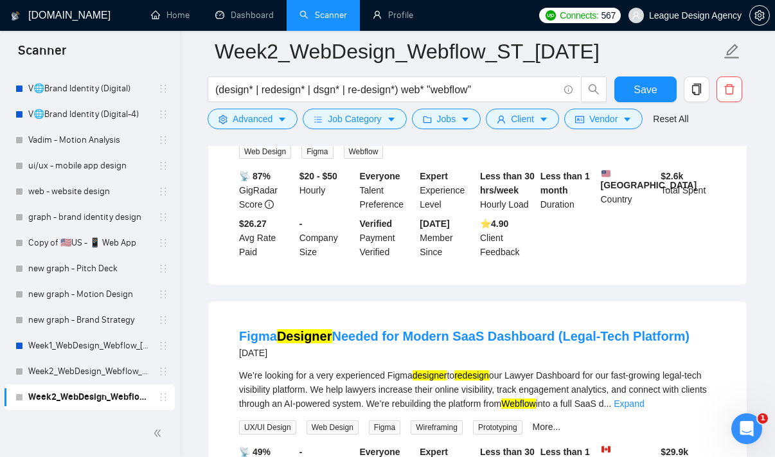
scroll to position [3515, 0]
click at [666, 132] on link "Expand" at bounding box center [651, 127] width 30 height 10
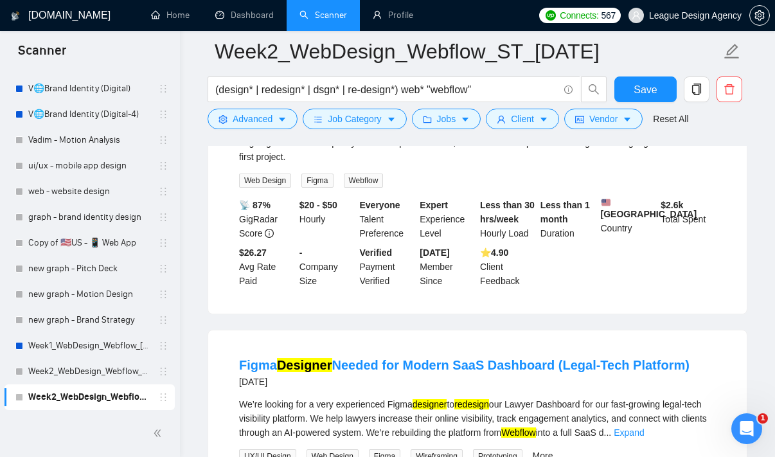
scroll to position [3898, 0]
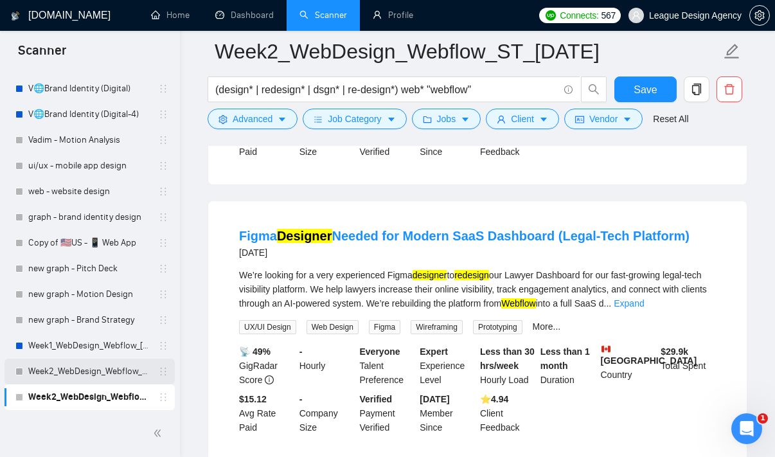
click at [94, 368] on link "Week2_WebDesign_Webflow_LT_[DATE]" at bounding box center [89, 372] width 122 height 26
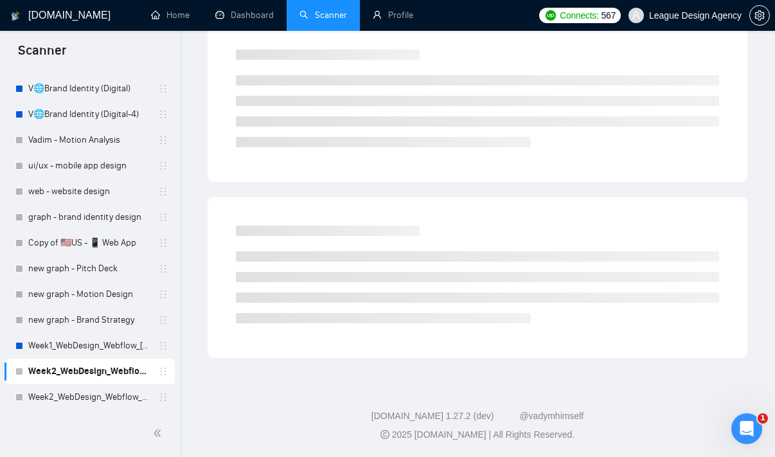
scroll to position [12, 0]
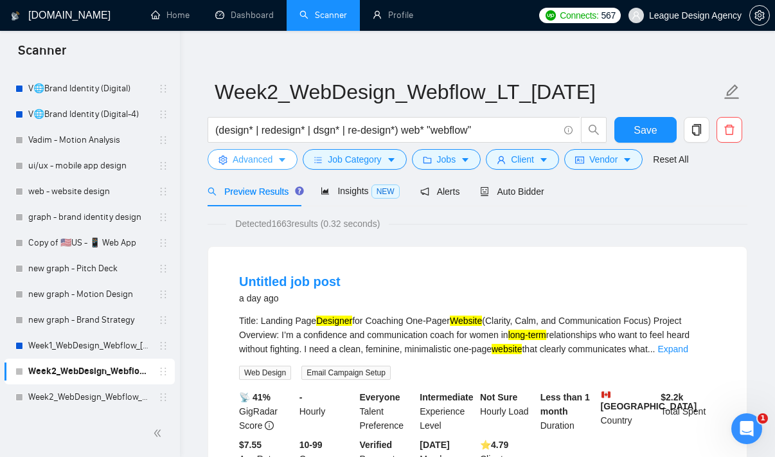
click at [285, 157] on icon "caret-down" at bounding box center [282, 160] width 9 height 9
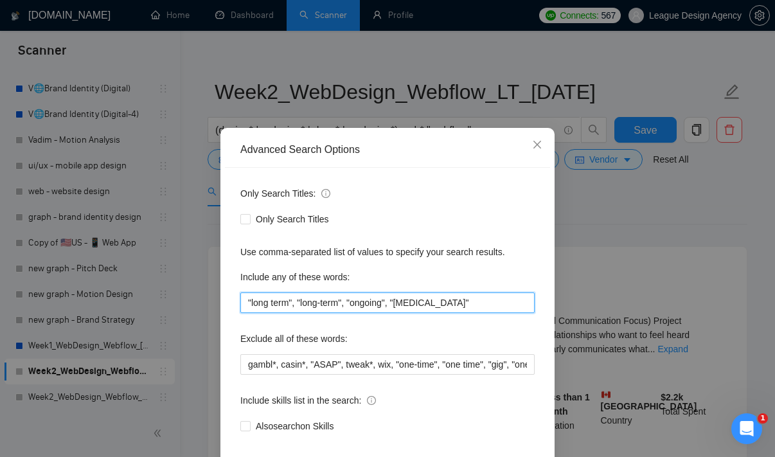
click at [462, 303] on input ""long term", "long-term", "ongoing", "[MEDICAL_DATA]"" at bounding box center [387, 302] width 294 height 21
paste input "turnaround*, "ASAP""
type input ""long term", "long-term", "ongoing", "[MEDICAL_DATA]""
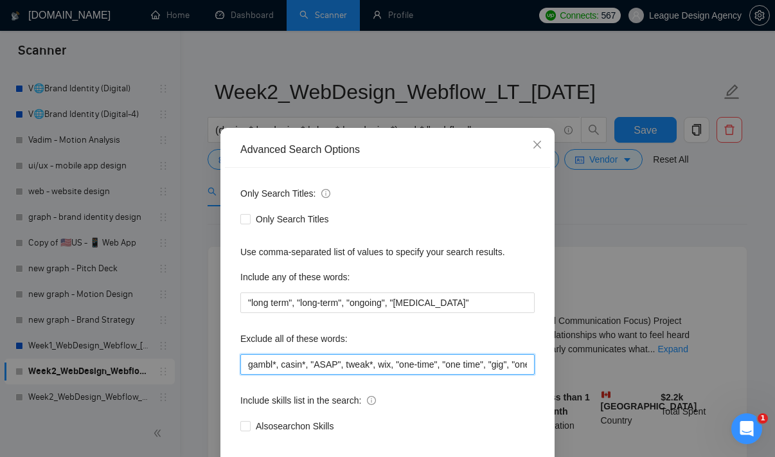
scroll to position [78, 0]
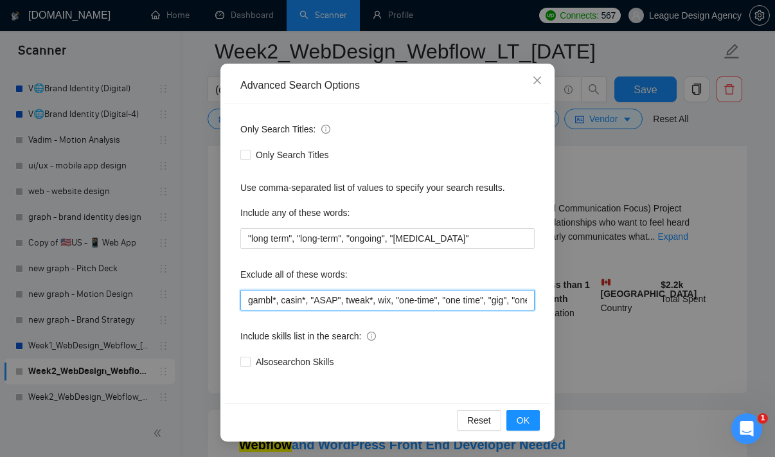
drag, startPoint x: 464, startPoint y: 365, endPoint x: 778, endPoint y: 486, distance: 336.8
click at [775, 332] on html "Scanner New Scanner My Scanners 🥡Packaging 🥡Packaging & BI | Food & Beverage 👀B…" at bounding box center [387, 103] width 775 height 457
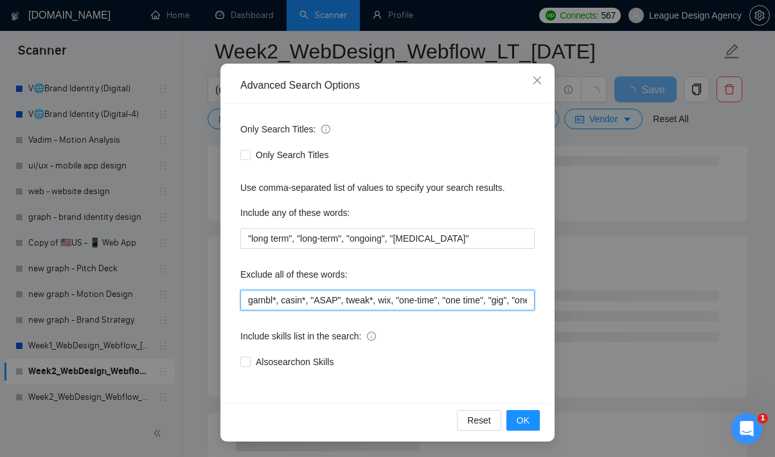
paste input "turnaround*, "ASAP""
type input "gambl*, casin*, "ASAP", tweak*, wix, "one-time", "one time", "gig", "one-week",…"
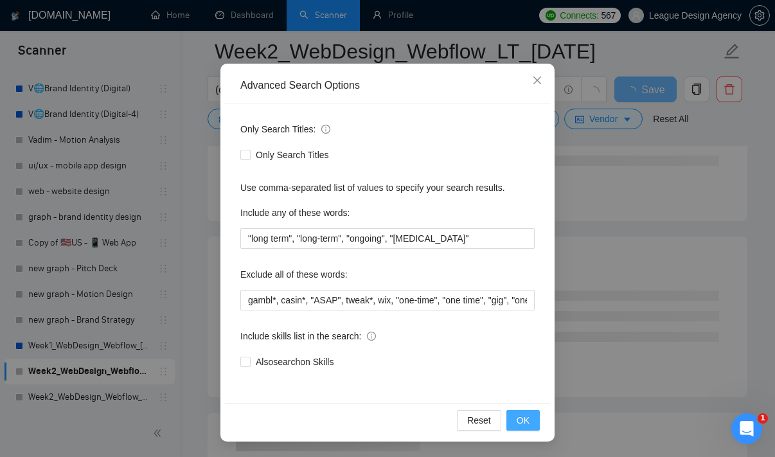
click at [526, 415] on span "OK" at bounding box center [523, 420] width 13 height 14
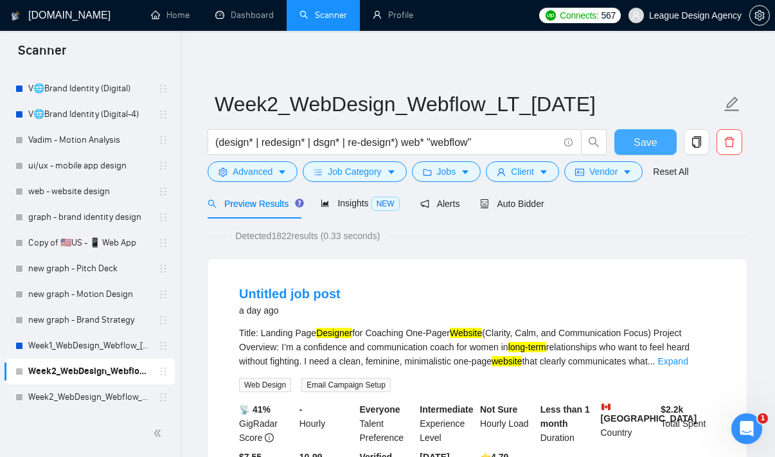
scroll to position [0, 0]
click at [661, 140] on button "Save" at bounding box center [646, 142] width 62 height 26
click at [287, 175] on icon "caret-down" at bounding box center [282, 172] width 9 height 9
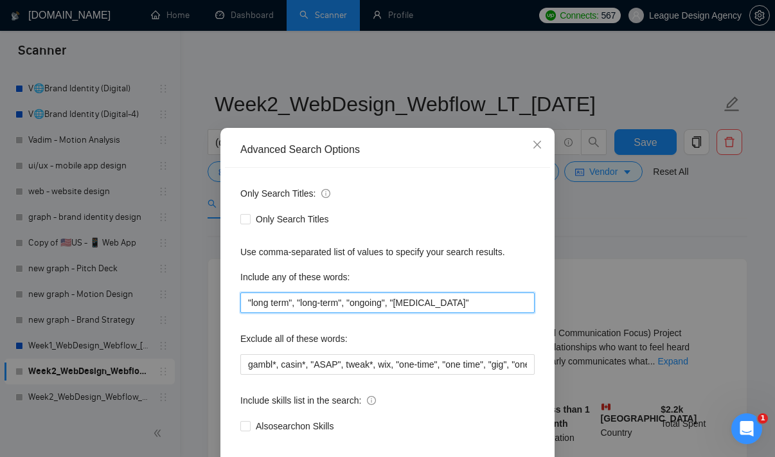
click at [436, 305] on input ""long term", "long-term", "ongoing", "[MEDICAL_DATA]"" at bounding box center [387, 302] width 294 height 21
click at [463, 300] on input ""long term", "long-term", "ongoing", "[MEDICAL_DATA]"" at bounding box center [387, 302] width 294 height 21
click at [530, 145] on span "Close" at bounding box center [537, 145] width 35 height 35
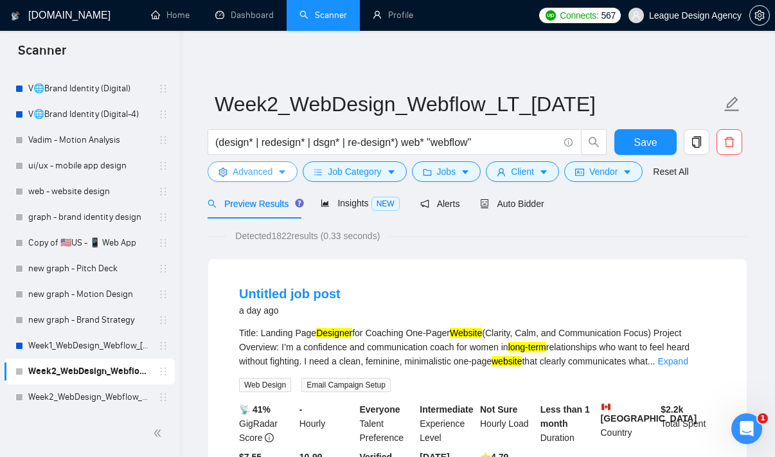
click at [247, 175] on span "Advanced" at bounding box center [253, 172] width 40 height 14
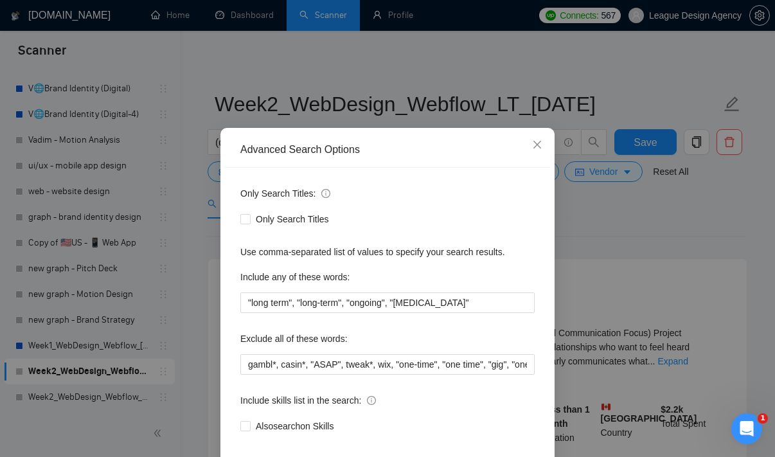
click at [618, 262] on div "Advanced Search Options Only Search Titles: Only Search Titles Use comma-separa…" at bounding box center [387, 228] width 775 height 457
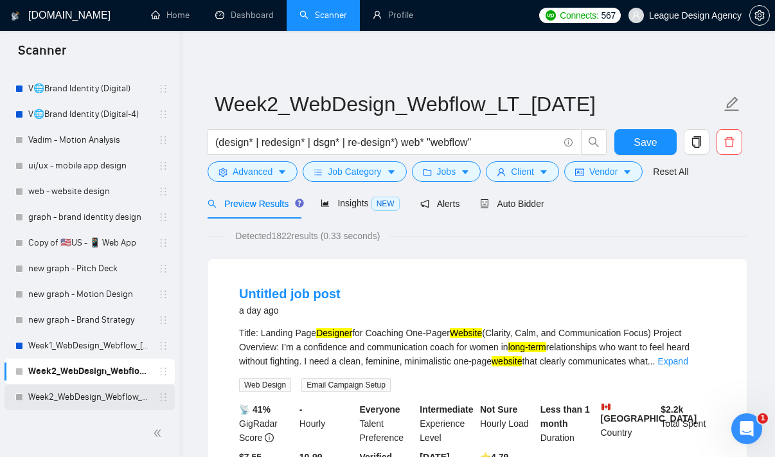
click at [101, 387] on link "Week2_WebDesign_Webflow_ST_[DATE]" at bounding box center [89, 397] width 122 height 26
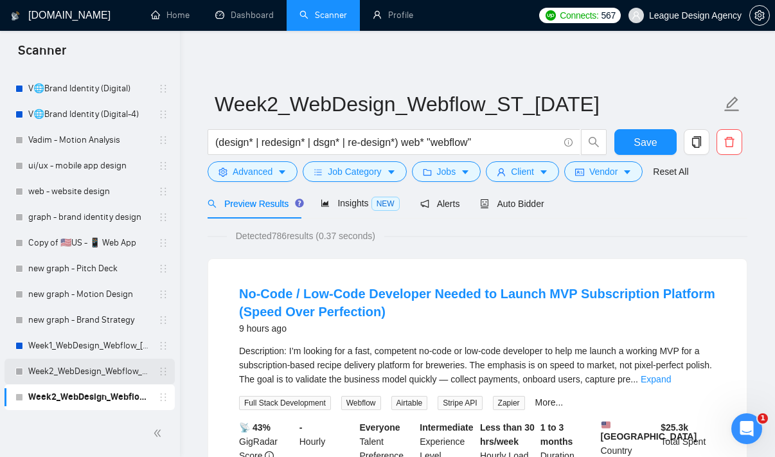
click at [80, 374] on link "Week2_WebDesign_Webflow_LT_[DATE]" at bounding box center [89, 372] width 122 height 26
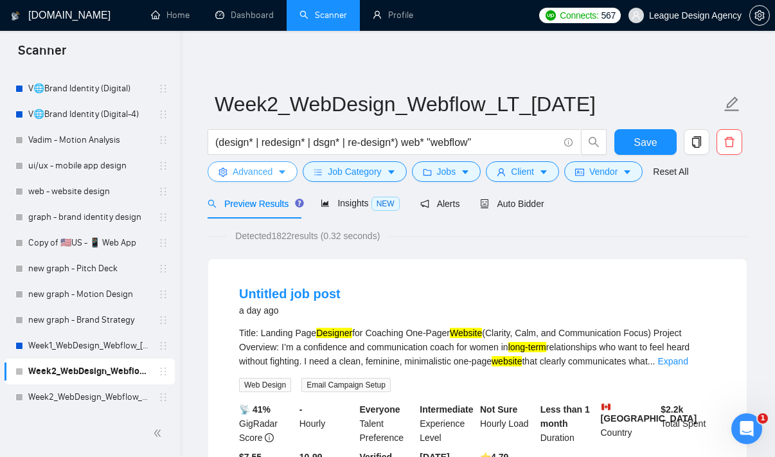
click at [278, 163] on button "Advanced" at bounding box center [253, 171] width 90 height 21
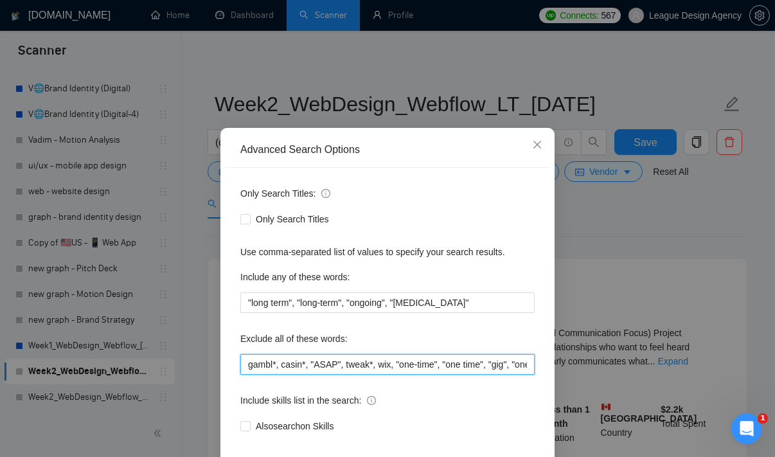
drag, startPoint x: 399, startPoint y: 364, endPoint x: 621, endPoint y: 424, distance: 229.5
click at [621, 424] on div "Advanced Search Options Only Search Titles: Only Search Titles Use comma-separa…" at bounding box center [387, 228] width 775 height 457
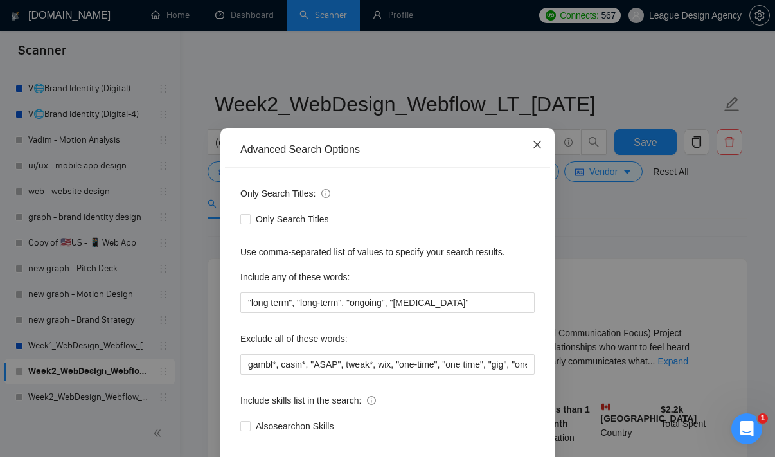
click at [540, 145] on icon "close" at bounding box center [537, 144] width 10 height 10
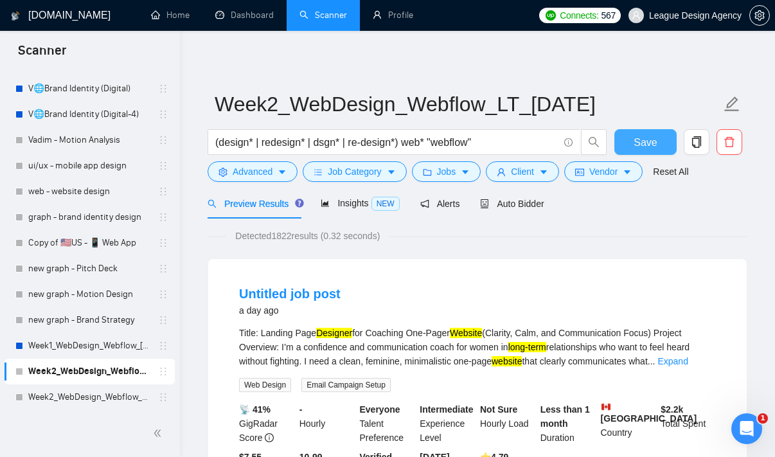
click at [667, 142] on button "Save" at bounding box center [646, 142] width 62 height 26
click at [534, 175] on span "Client" at bounding box center [522, 172] width 23 height 14
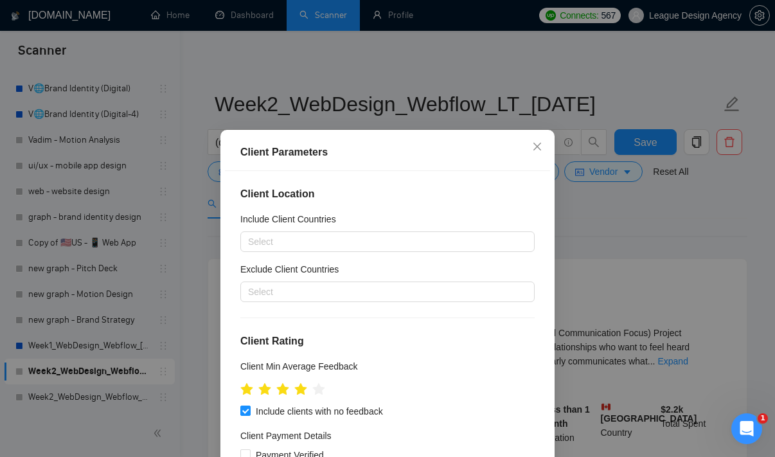
click at [596, 204] on div "Client Parameters Client Location Include Client Countries Select Exclude Clien…" at bounding box center [387, 228] width 775 height 457
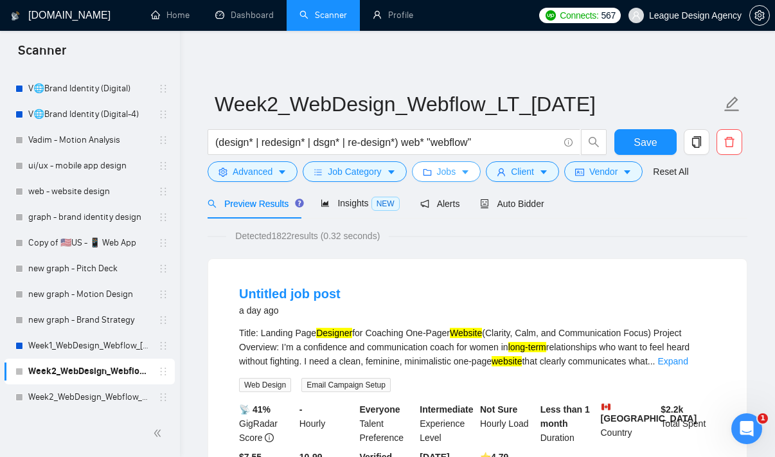
click at [464, 176] on button "Jobs" at bounding box center [446, 171] width 69 height 21
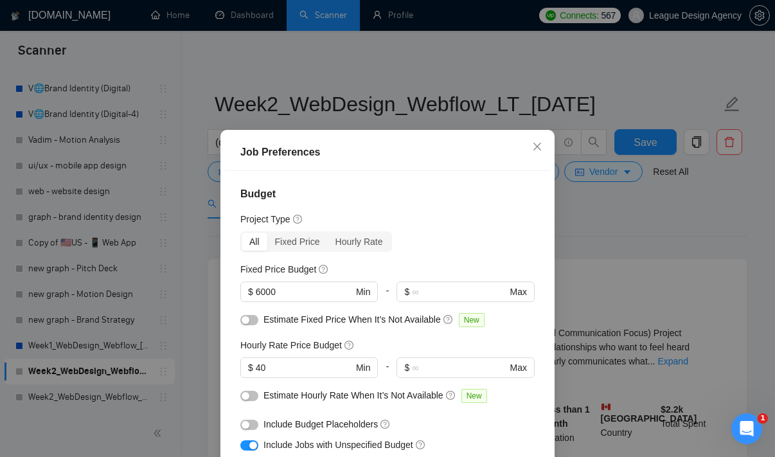
scroll to position [33, 0]
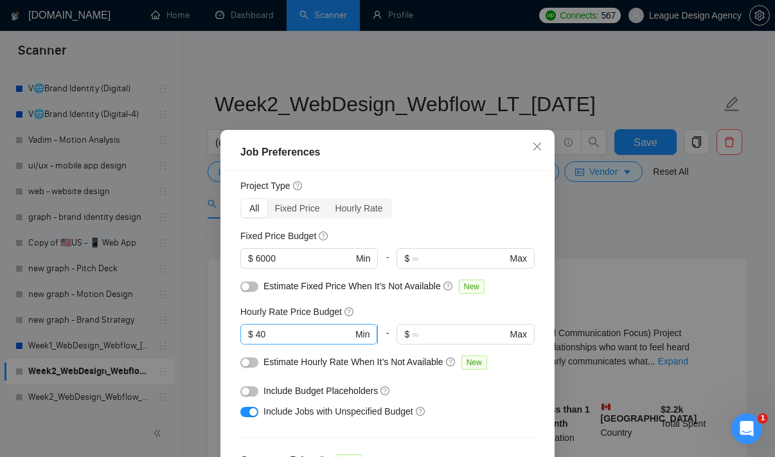
click at [294, 327] on input "40" at bounding box center [304, 334] width 97 height 14
click at [532, 145] on icon "close" at bounding box center [537, 146] width 10 height 10
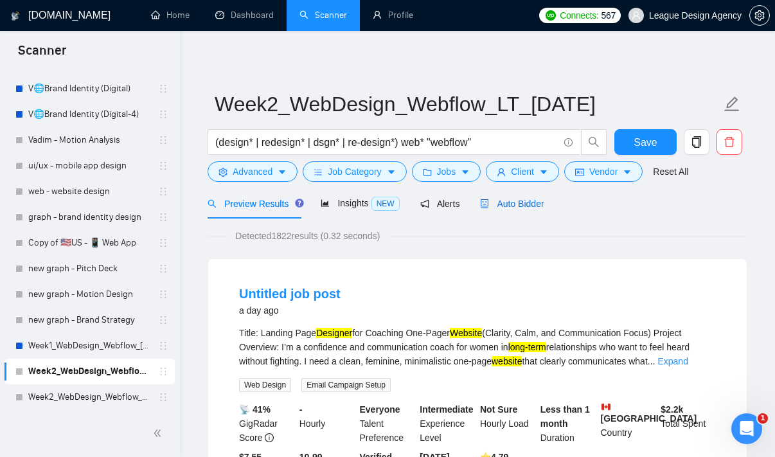
click at [488, 197] on div "Auto Bidder" at bounding box center [512, 204] width 64 height 14
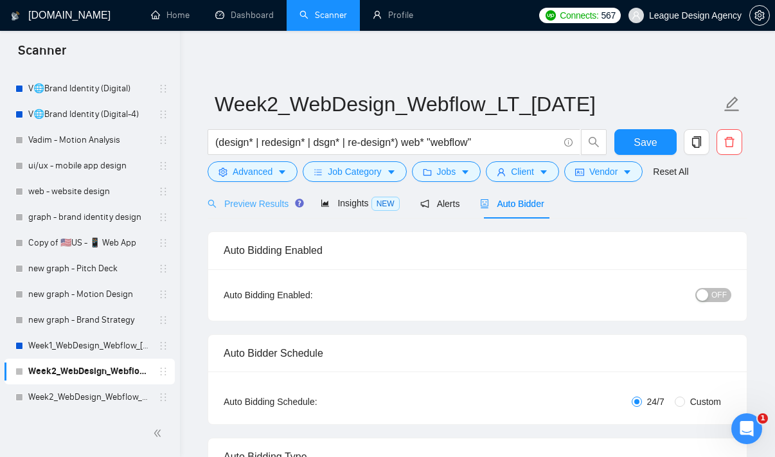
click at [270, 193] on div "Preview Results" at bounding box center [254, 203] width 93 height 30
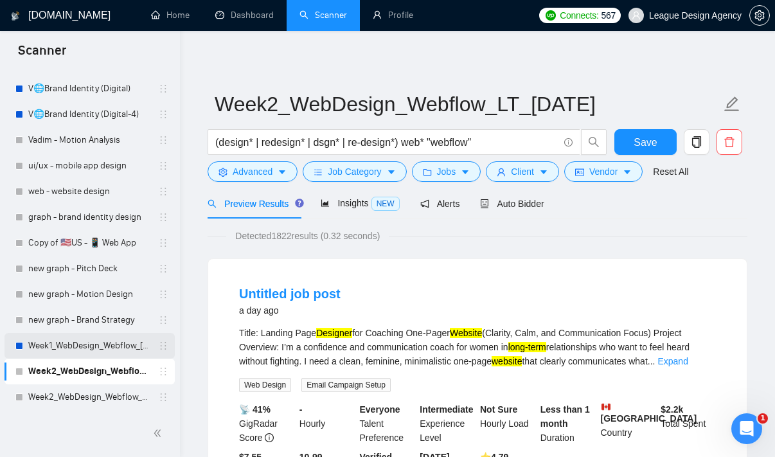
click at [91, 341] on link "Week1_WebDesign_Webflow_[DATE]" at bounding box center [89, 346] width 122 height 26
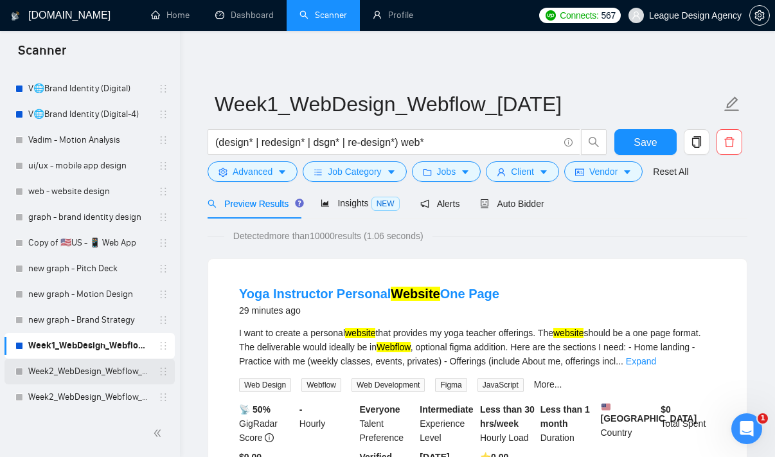
click at [85, 371] on link "Week2_WebDesign_Webflow_LT_[DATE]" at bounding box center [89, 372] width 122 height 26
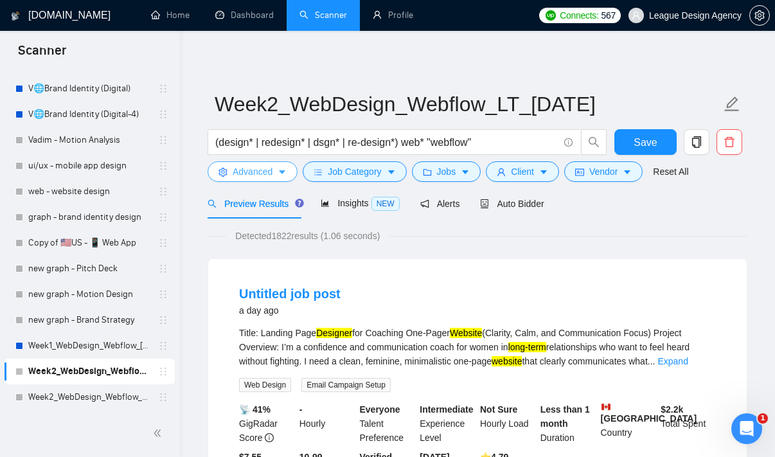
click at [247, 164] on button "Advanced" at bounding box center [253, 171] width 90 height 21
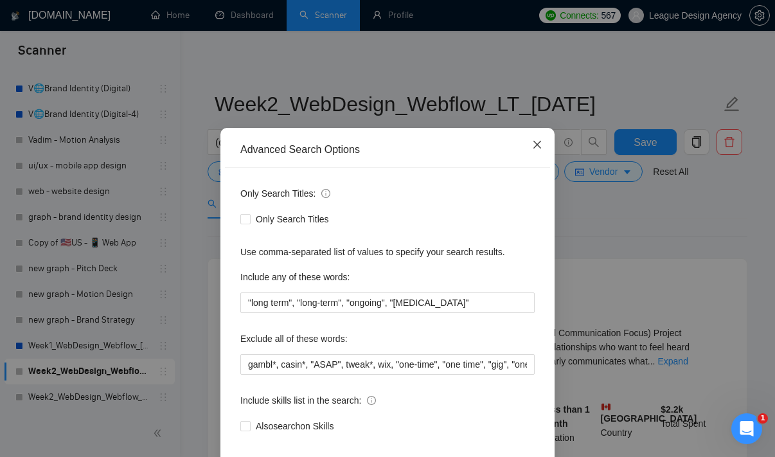
click at [547, 152] on span "Close" at bounding box center [537, 145] width 35 height 35
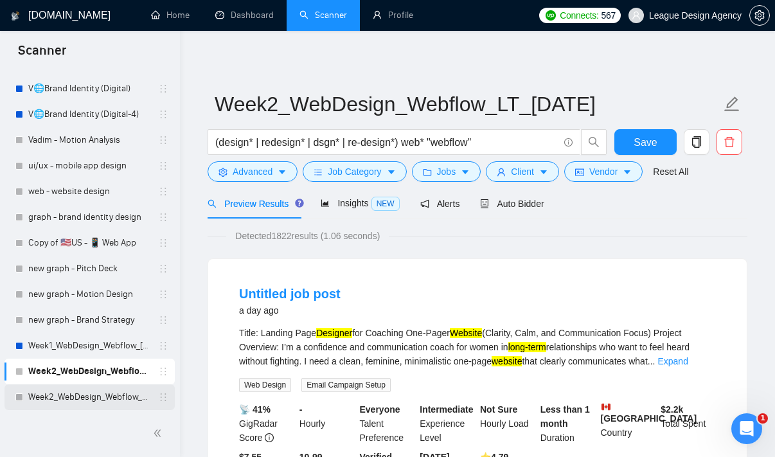
click at [117, 402] on link "Week2_WebDesign_Webflow_ST_[DATE]" at bounding box center [89, 397] width 122 height 26
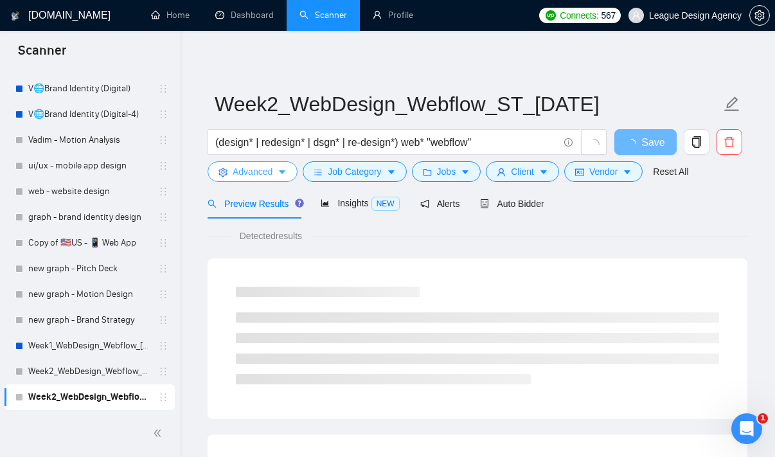
click at [289, 168] on button "Advanced" at bounding box center [253, 171] width 90 height 21
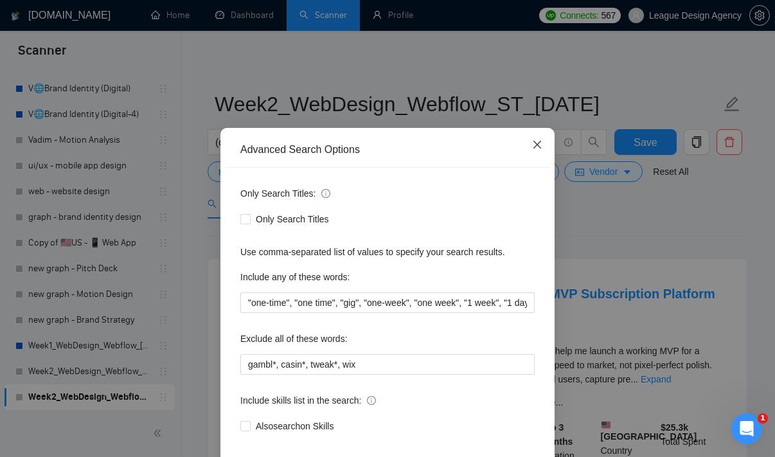
click at [537, 147] on icon "close" at bounding box center [538, 145] width 8 height 8
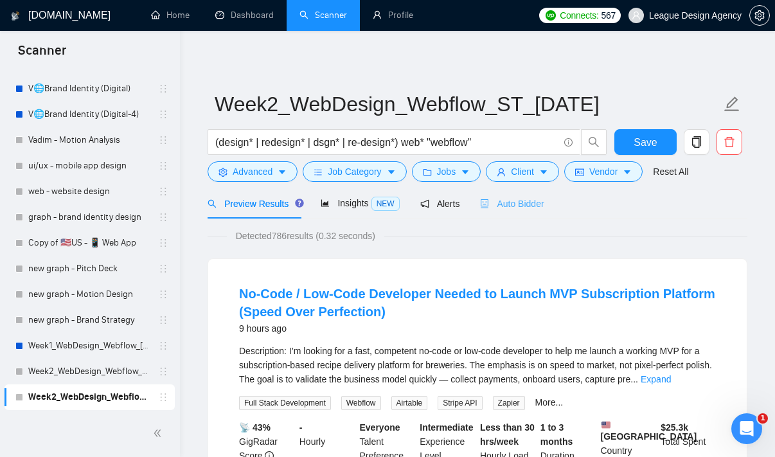
click at [503, 213] on div "Auto Bidder" at bounding box center [512, 203] width 64 height 30
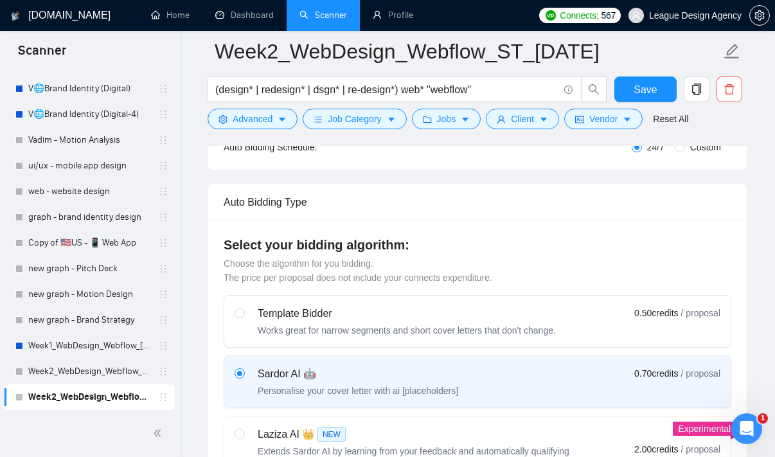
scroll to position [373, 0]
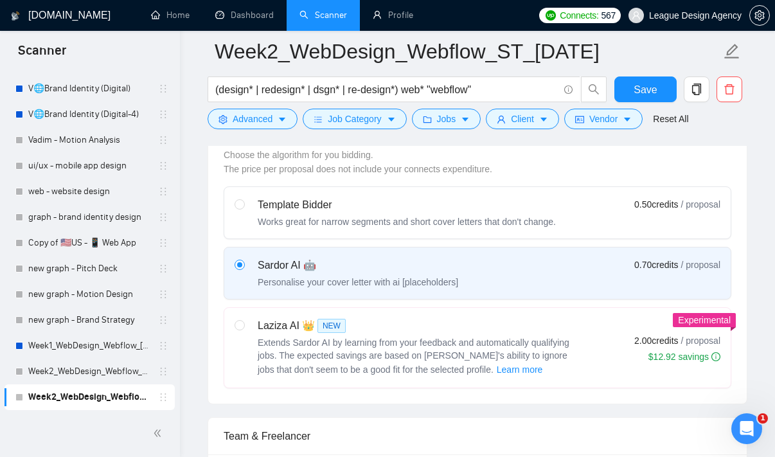
click at [451, 215] on div "Works great for narrow segments and short cover letters that don't change." at bounding box center [407, 221] width 298 height 13
click at [244, 208] on input "radio" at bounding box center [239, 203] width 9 height 9
radio input "true"
radio input "false"
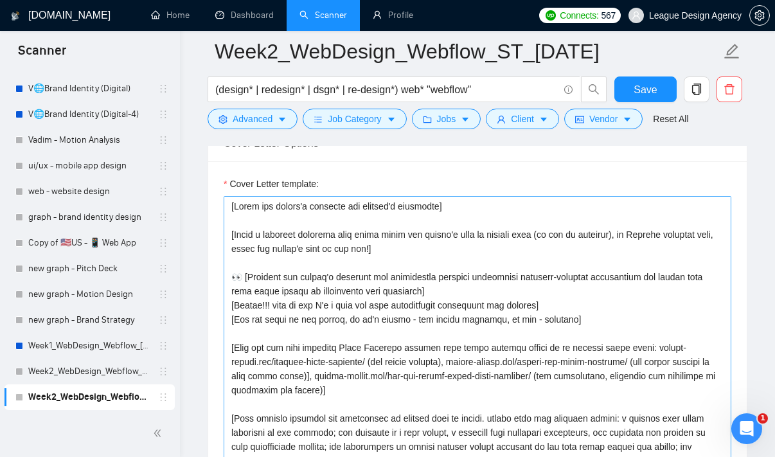
scroll to position [853, 0]
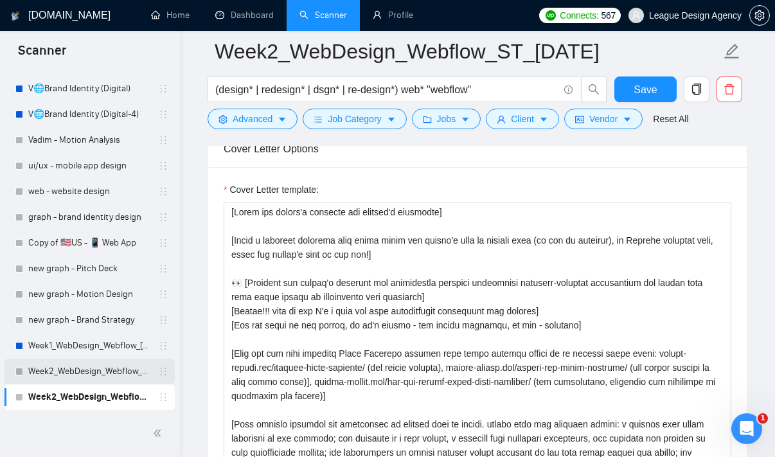
click at [65, 369] on link "Week2_WebDesign_Webflow_LT_[DATE]" at bounding box center [89, 372] width 122 height 26
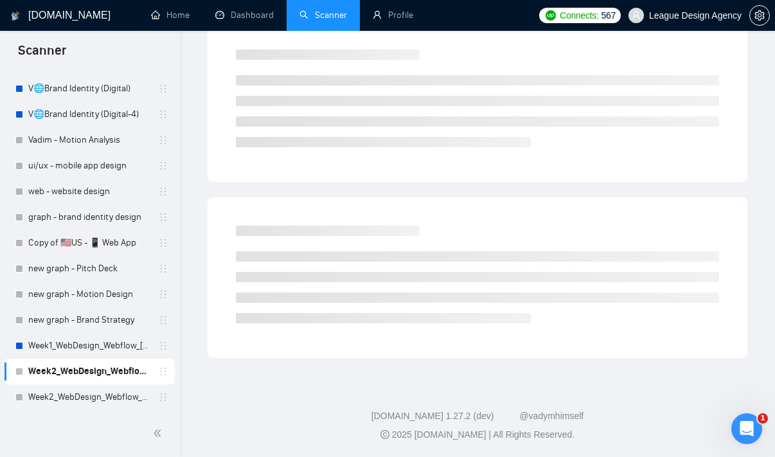
scroll to position [12, 0]
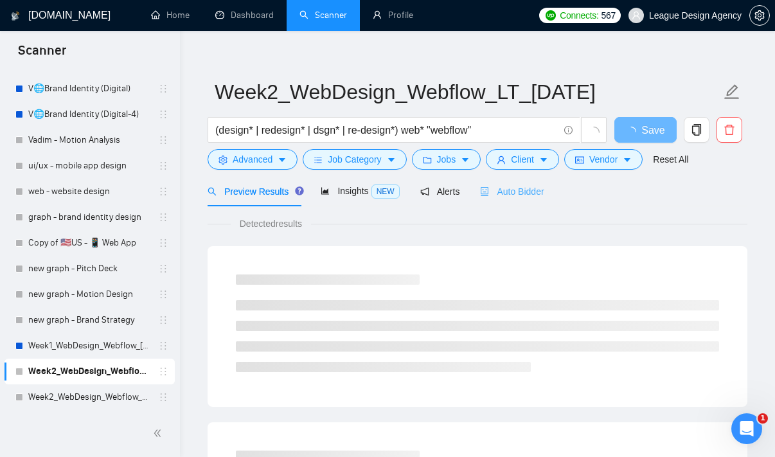
click at [534, 204] on div "Auto Bidder" at bounding box center [512, 191] width 64 height 30
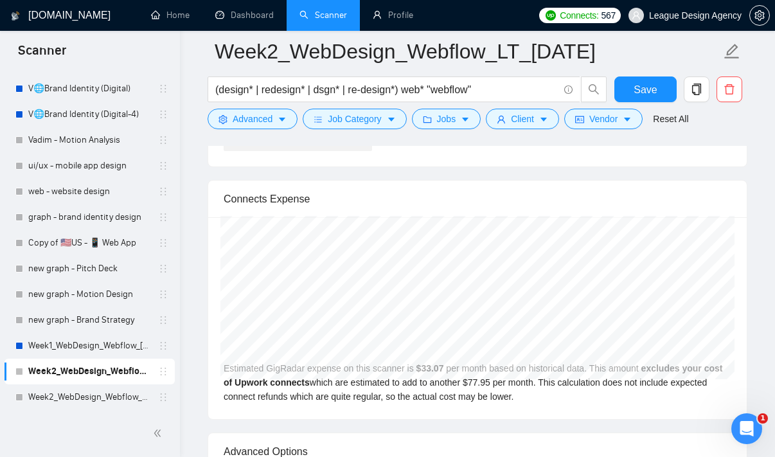
scroll to position [2597, 0]
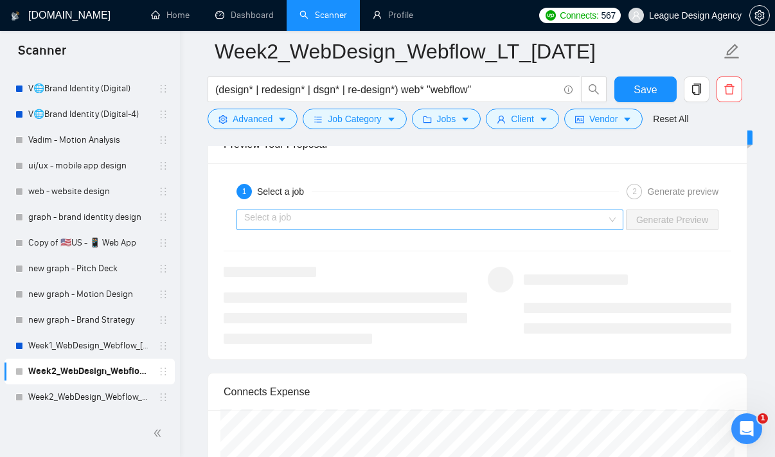
click at [555, 221] on input "search" at bounding box center [425, 219] width 363 height 19
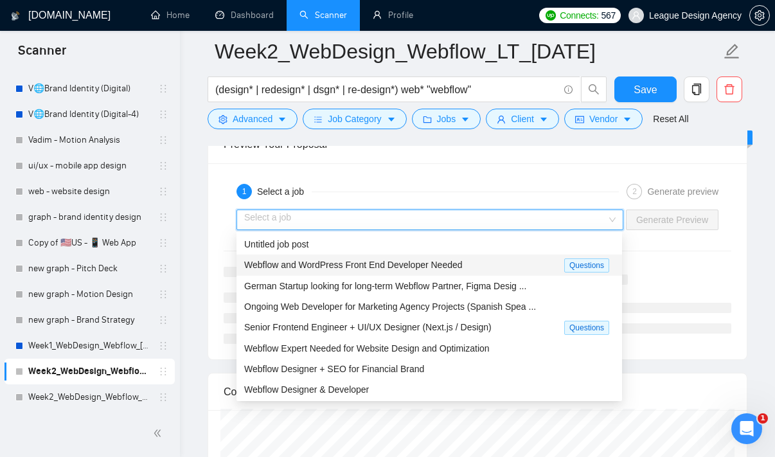
click at [346, 268] on span "Webflow and WordPress Front End Developer Needed" at bounding box center [353, 265] width 219 height 10
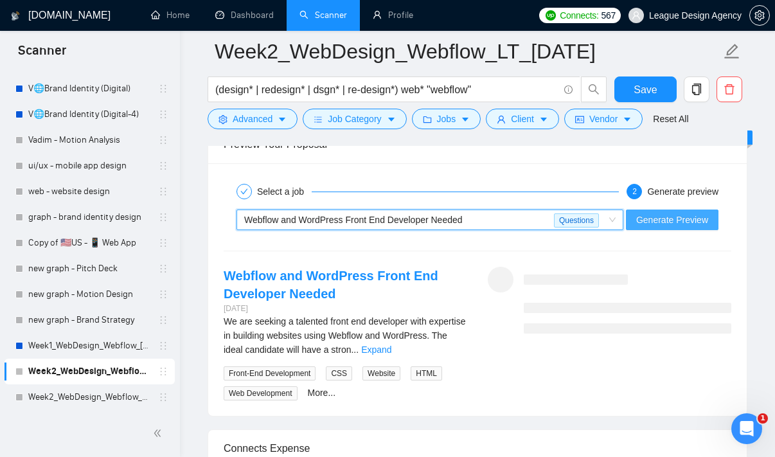
click at [666, 223] on span "Generate Preview" at bounding box center [672, 220] width 72 height 14
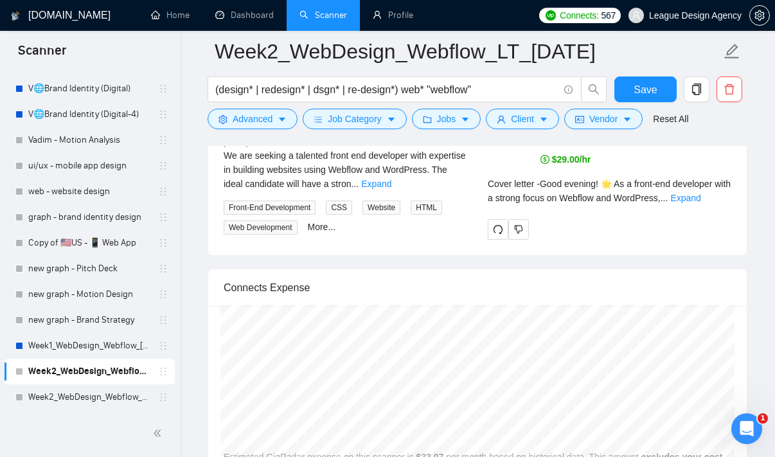
scroll to position [2655, 0]
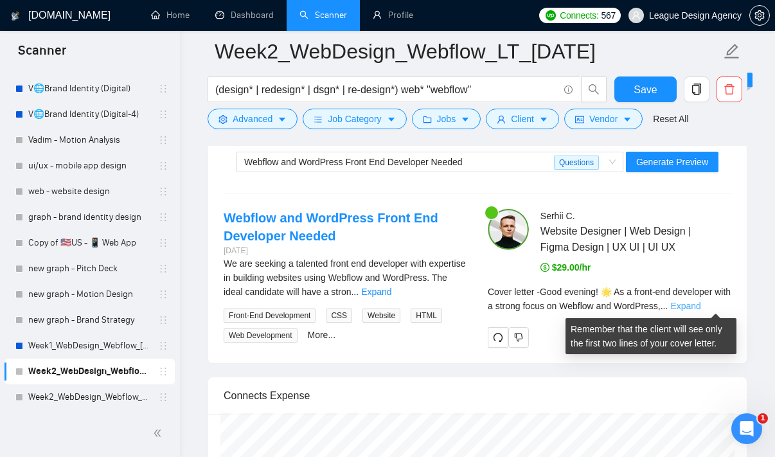
click at [701, 309] on link "Expand" at bounding box center [685, 306] width 30 height 10
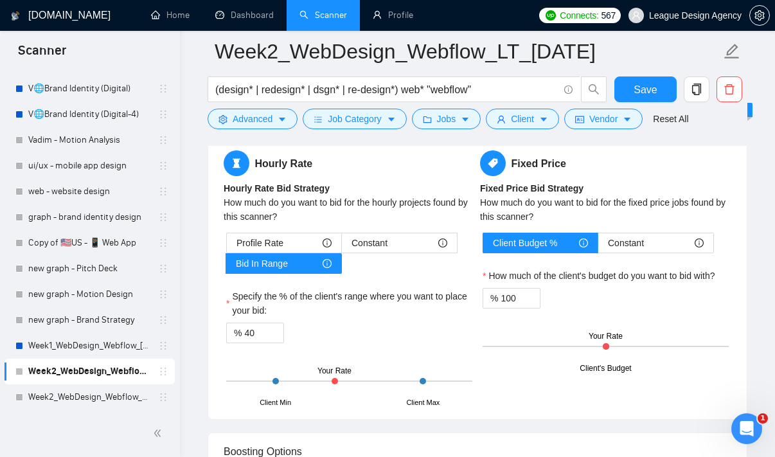
scroll to position [2173, 0]
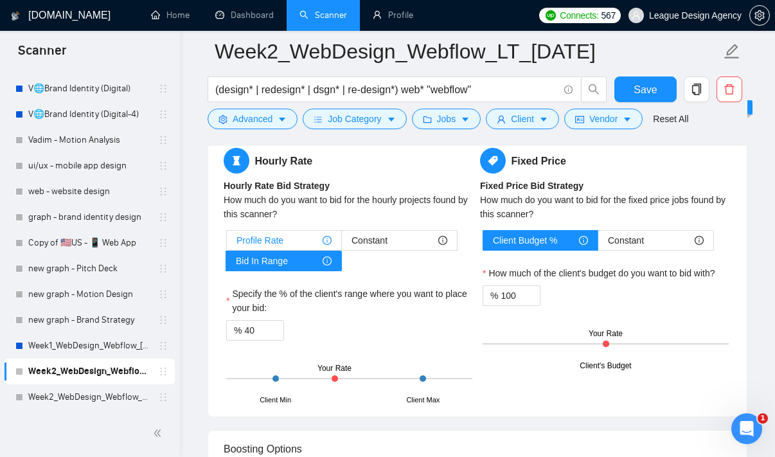
click at [301, 234] on div "Profile Rate" at bounding box center [284, 240] width 95 height 19
click at [227, 244] on input "Profile Rate" at bounding box center [227, 244] width 0 height 0
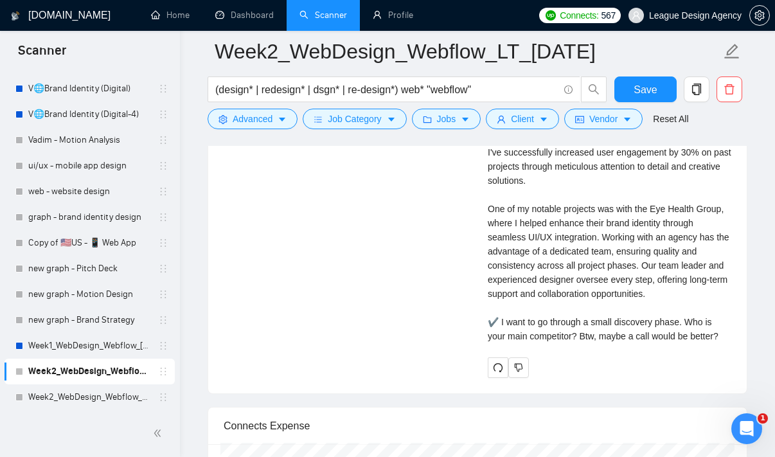
scroll to position [3263, 0]
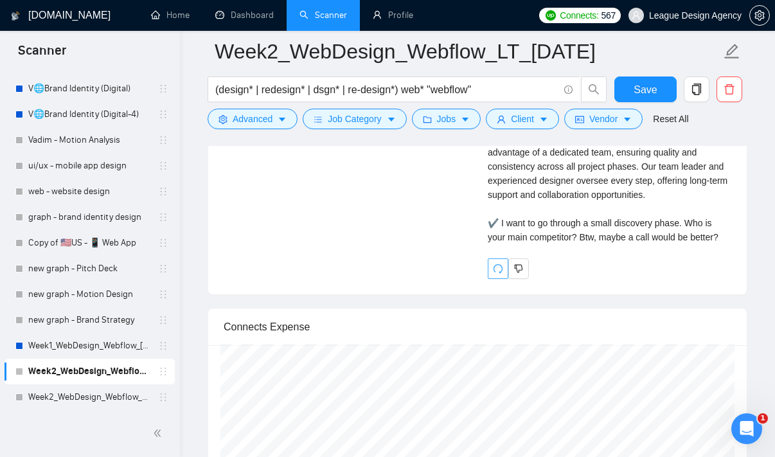
click at [501, 273] on icon "redo" at bounding box center [498, 268] width 9 height 9
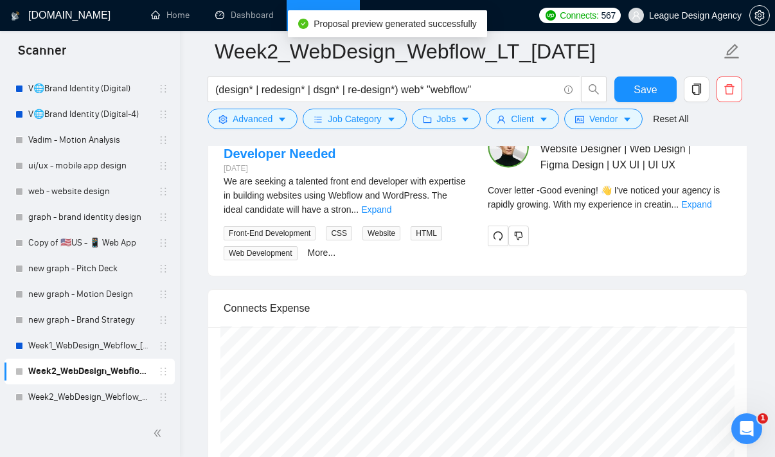
scroll to position [2686, 0]
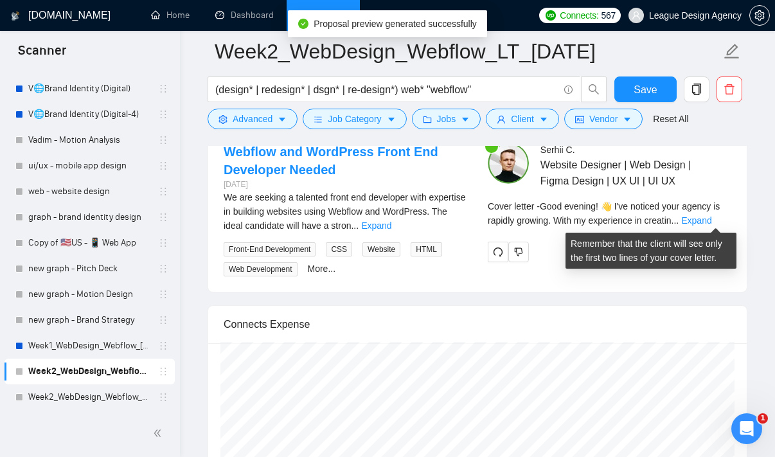
click at [697, 215] on div "Cover letter - Good evening! 👋 I've noticed your agency is rapidly growing. Wit…" at bounding box center [610, 213] width 244 height 28
click at [704, 216] on link "Expand" at bounding box center [696, 220] width 30 height 10
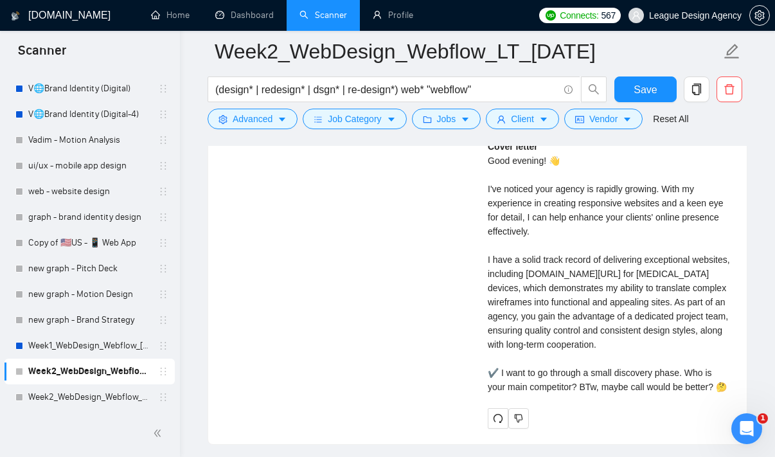
scroll to position [3024, 0]
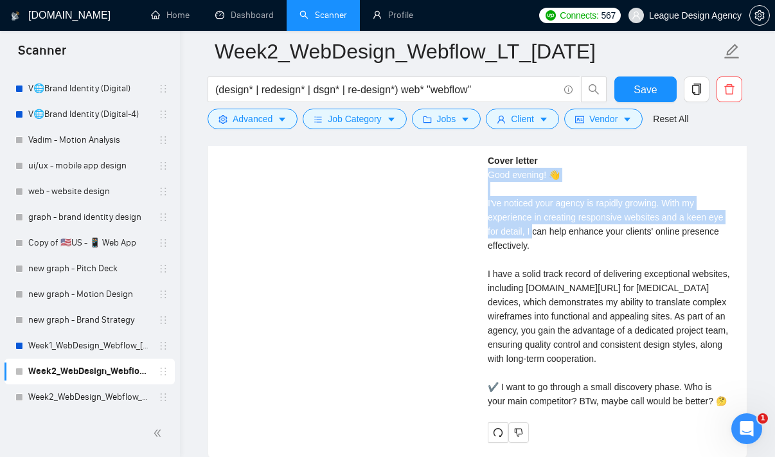
drag, startPoint x: 489, startPoint y: 175, endPoint x: 537, endPoint y: 235, distance: 76.8
click at [537, 235] on div "Cover letter Good evening! 👋 I've noticed your agency is rapidly growing. With …" at bounding box center [610, 281] width 244 height 255
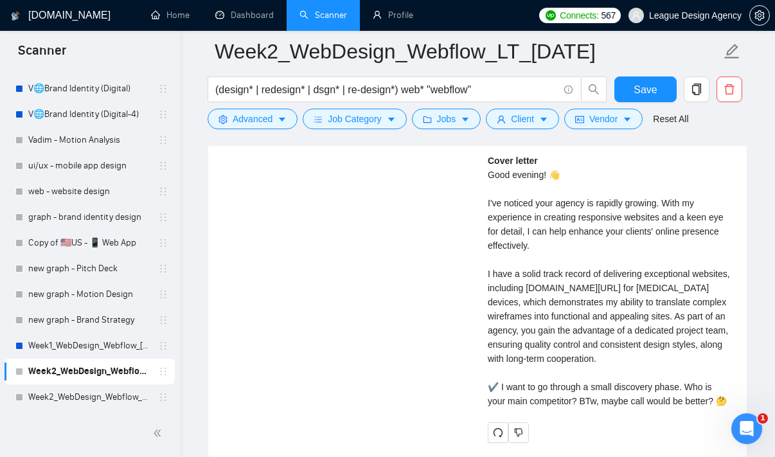
scroll to position [3029, 0]
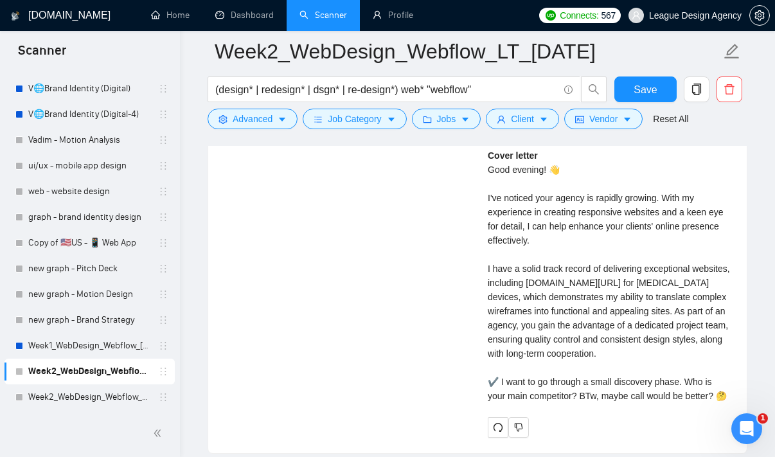
drag, startPoint x: 489, startPoint y: 170, endPoint x: 565, endPoint y: 418, distance: 260.1
click at [565, 403] on div "Cover letter Good evening! 👋 I've noticed your agency is rapidly growing. With …" at bounding box center [610, 275] width 244 height 255
copy div "Good evening! 👋 I've noticed your agency is rapidly growing. With my experience…"
click at [94, 390] on link "Week2_WebDesign_Webflow_ST_[DATE]" at bounding box center [89, 397] width 122 height 26
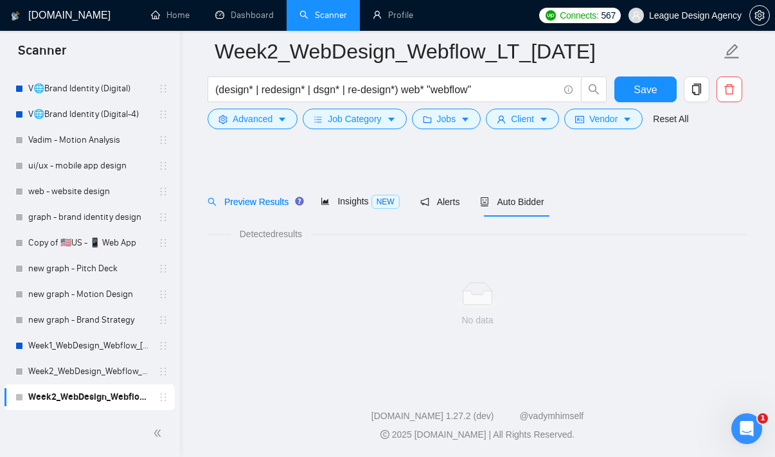
scroll to position [12, 0]
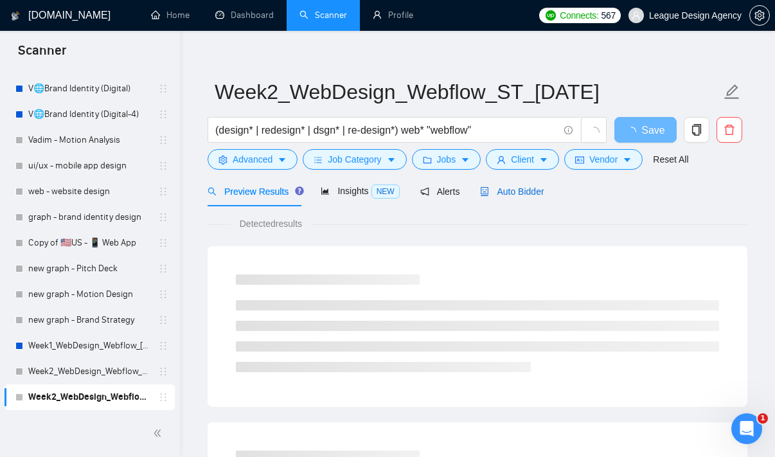
click at [519, 197] on span "Auto Bidder" at bounding box center [512, 191] width 64 height 10
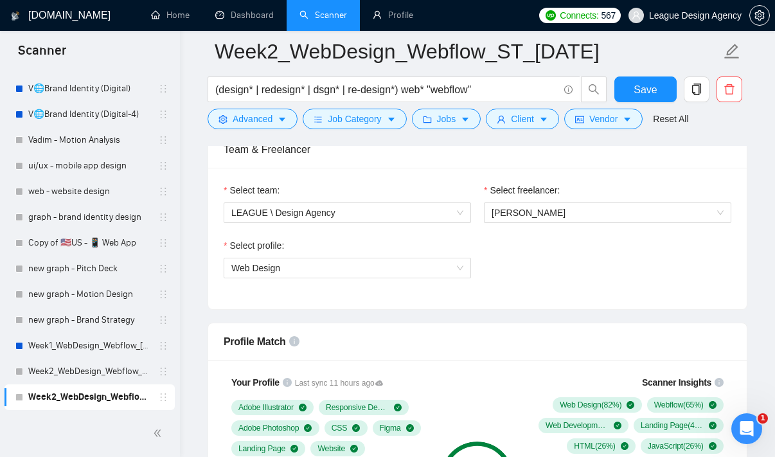
scroll to position [283, 0]
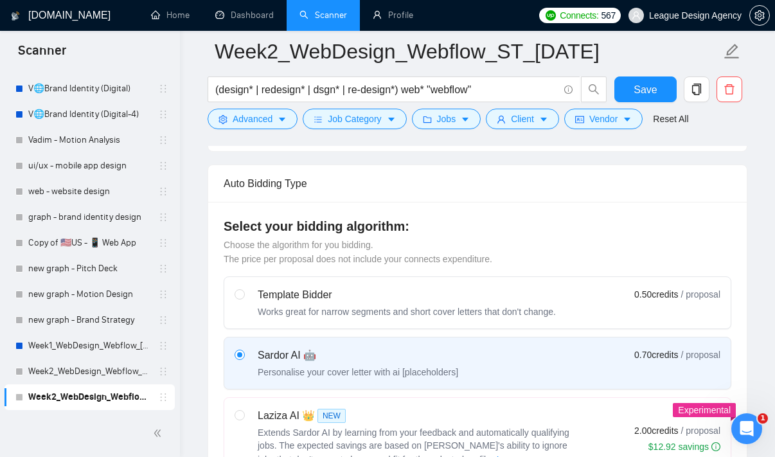
click at [490, 310] on div "Works great for narrow segments and short cover letters that don't change." at bounding box center [407, 311] width 298 height 13
click at [244, 298] on input "radio" at bounding box center [239, 293] width 9 height 9
radio input "true"
radio input "false"
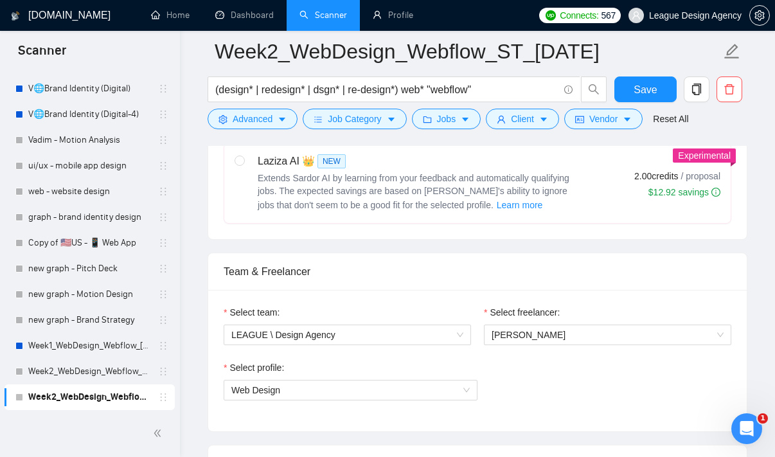
scroll to position [847, 0]
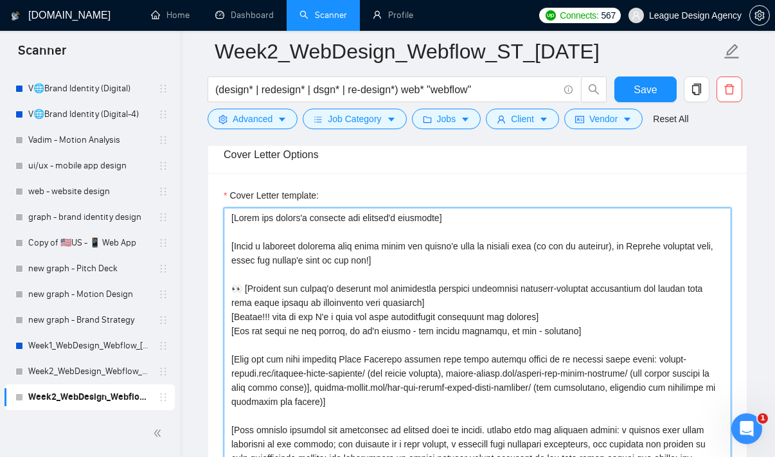
click at [490, 310] on textarea "Cover Letter template:" at bounding box center [478, 352] width 508 height 289
paste textarea "Good evening! 👋 I've noticed your agency is rapidly growing. With my experience…"
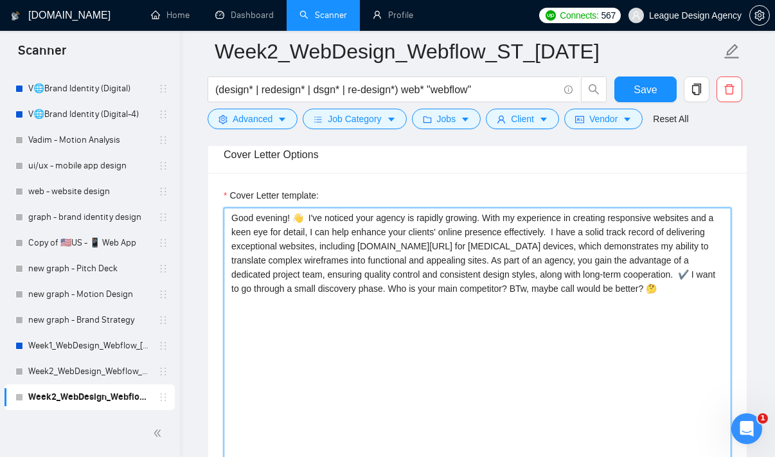
click at [311, 218] on textarea "Good evening! 👋 I've noticed your agency is rapidly growing. With my experience…" at bounding box center [478, 352] width 508 height 289
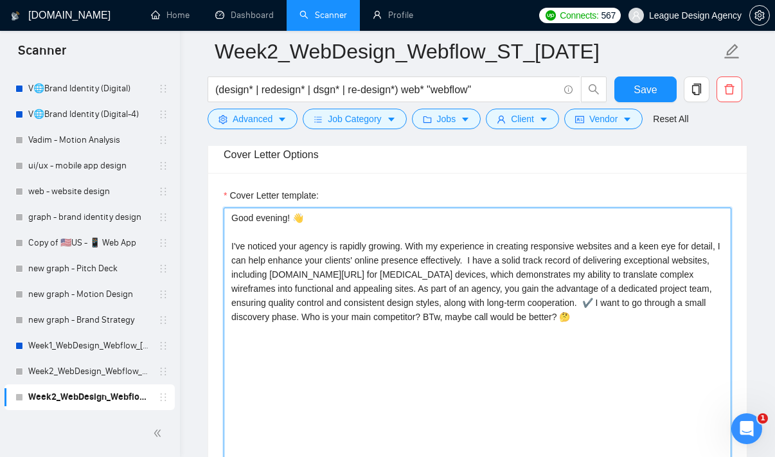
click at [266, 225] on textarea "Good evening! 👋 I've noticed your agency is rapidly growing. With my experience…" at bounding box center [478, 352] width 508 height 289
click at [266, 217] on textarea "Good evening! 👋 I've noticed your agency is rapidly growing. With my experience…" at bounding box center [478, 352] width 508 height 289
click at [510, 262] on textarea "Good day! 👋 I've noticed your agency is rapidly growing. With my experience in …" at bounding box center [478, 352] width 508 height 289
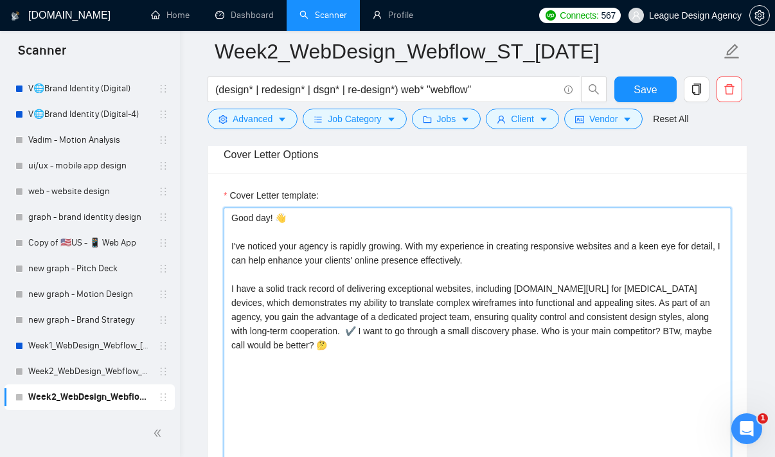
click at [257, 317] on textarea "Good day! 👋 I've noticed your agency is rapidly growing. With my experience in …" at bounding box center [478, 352] width 508 height 289
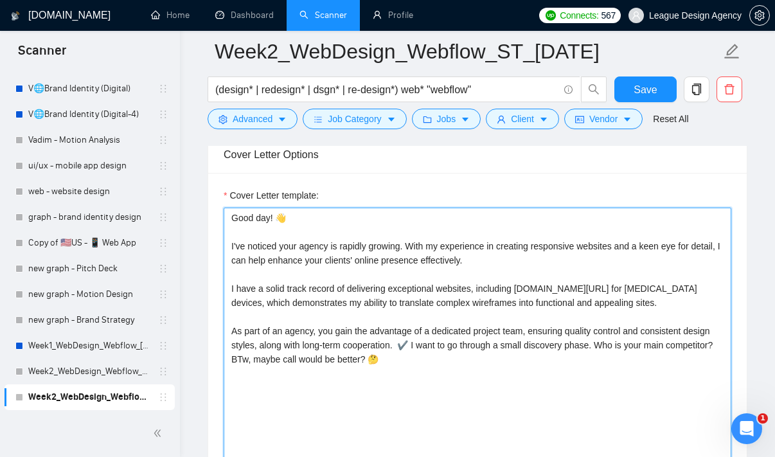
click at [440, 361] on textarea "Good day! 👋 I've noticed your agency is rapidly growing. With my experience in …" at bounding box center [478, 352] width 508 height 289
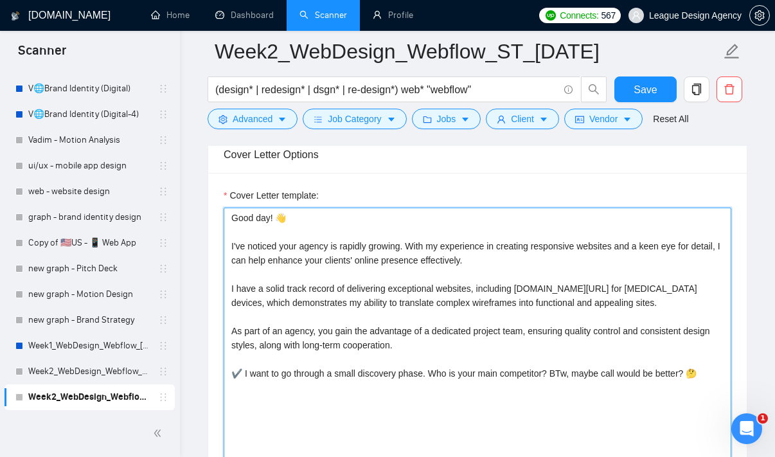
click at [494, 361] on textarea "Good day! 👋 I've noticed your agency is rapidly growing. With my experience in …" at bounding box center [478, 352] width 508 height 289
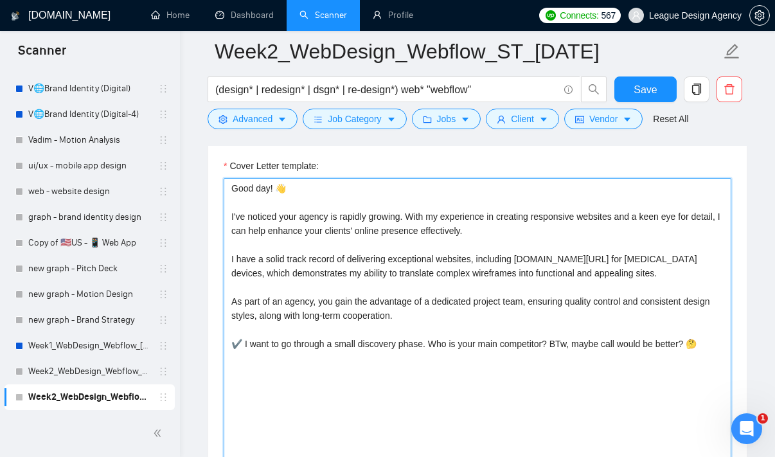
scroll to position [880, 0]
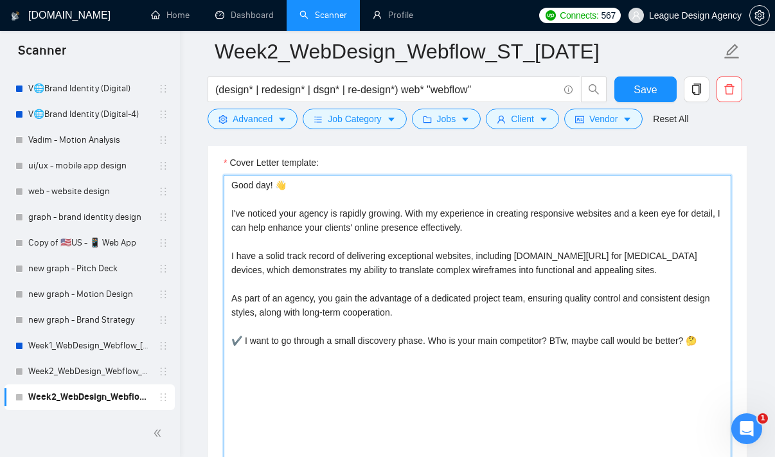
click at [543, 256] on textarea "Good day! 👋 I've noticed your agency is rapidly growing. With my experience in …" at bounding box center [478, 319] width 508 height 289
drag, startPoint x: 543, startPoint y: 256, endPoint x: 715, endPoint y: 257, distance: 171.6
click at [715, 257] on textarea "Good day! 👋 I've noticed your agency is rapidly growing. With my experience in …" at bounding box center [478, 319] width 508 height 289
paste textarea "[URL][DOMAIN_NAME]"
click at [556, 258] on textarea "Good day! 👋 I've noticed your agency is rapidly growing. With my experience in …" at bounding box center [478, 319] width 508 height 289
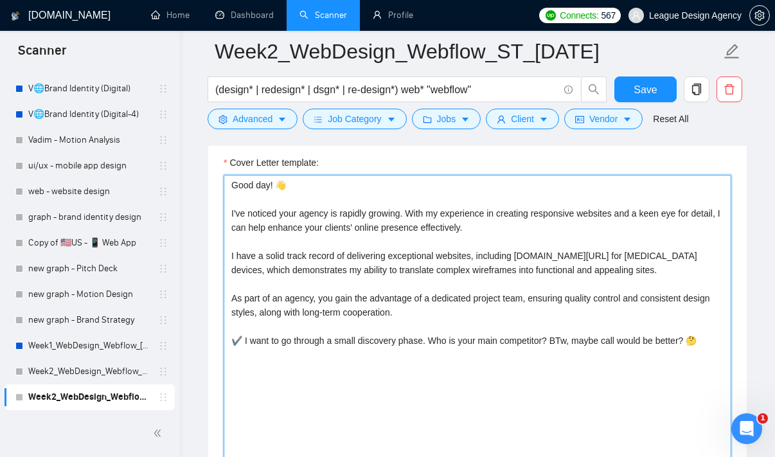
click at [306, 272] on textarea "Good day! 👋 I've noticed your agency is rapidly growing. With my experience in …" at bounding box center [478, 319] width 508 height 289
drag, startPoint x: 306, startPoint y: 272, endPoint x: 360, endPoint y: 273, distance: 54.0
click at [360, 273] on textarea "Good day! 👋 I've noticed your agency is rapidly growing. With my experience in …" at bounding box center [478, 319] width 508 height 289
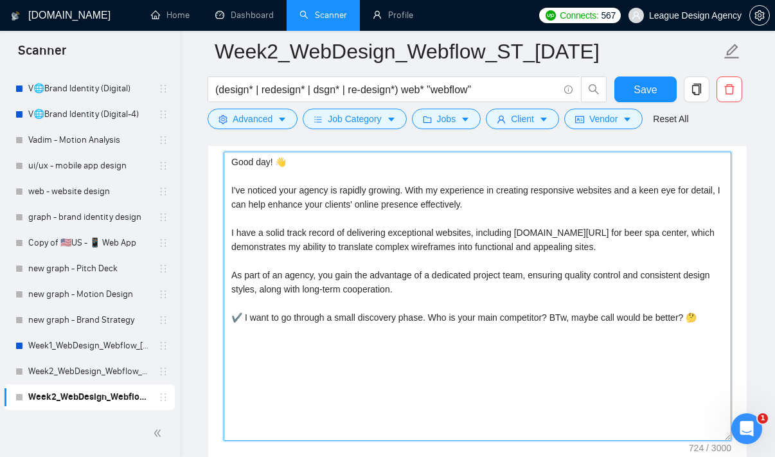
scroll to position [903, 0]
click at [580, 334] on textarea "Good day! 👋 I've noticed your agency is rapidly growing. With my experience in …" at bounding box center [478, 296] width 508 height 289
click at [598, 283] on textarea "Good day! 👋 I've noticed your agency is rapidly growing. With my experience in …" at bounding box center [478, 296] width 508 height 289
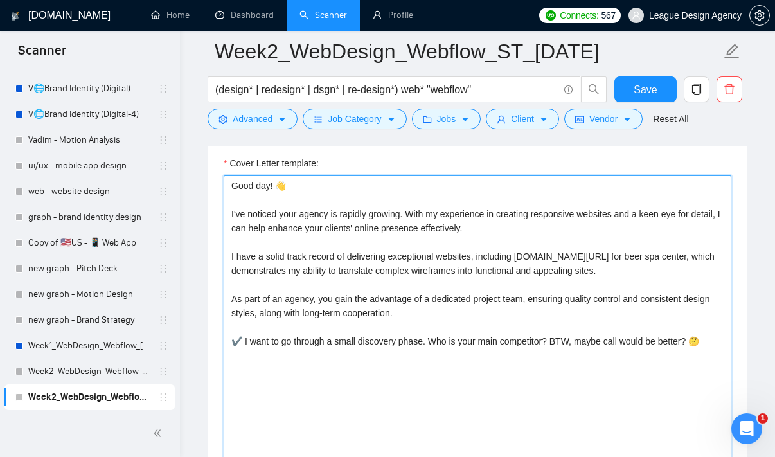
scroll to position [877, 0]
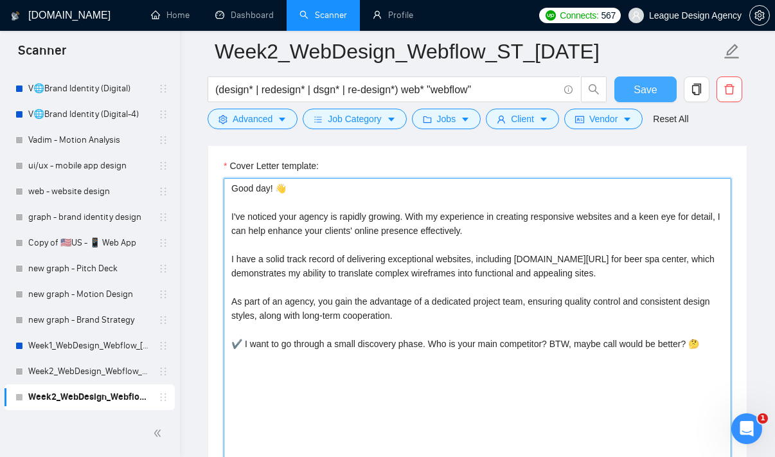
type textarea "Good day! 👋 I've noticed your agency is rapidly growing. With my experience in …"
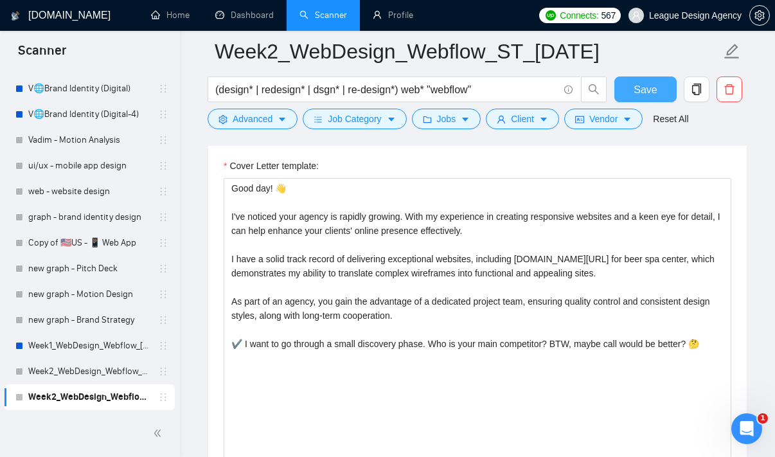
click at [655, 94] on span "Save" at bounding box center [645, 90] width 23 height 16
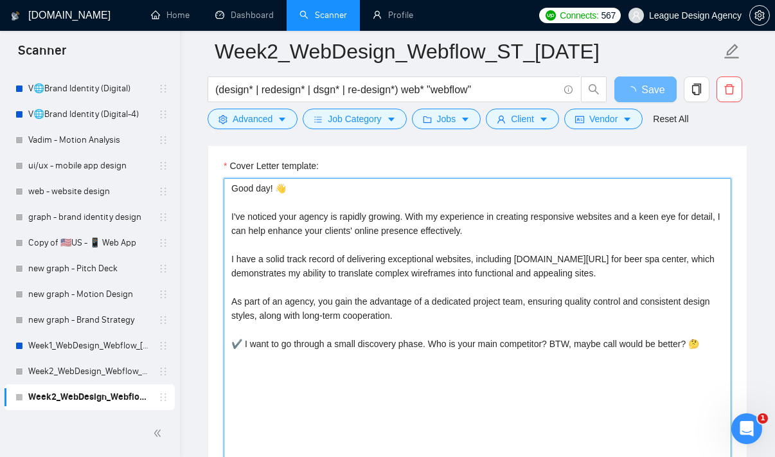
click at [605, 227] on textarea "Good day! 👋 I've noticed your agency is rapidly growing. With my experience in …" at bounding box center [478, 322] width 508 height 289
click at [575, 223] on textarea "Good day! 👋 I've noticed your agency is rapidly growing. With my experience in …" at bounding box center [478, 322] width 508 height 289
click at [313, 221] on textarea "Good day! 👋 I've noticed your agency is rapidly growing. With my experience in …" at bounding box center [478, 322] width 508 height 289
type textarea "Good day! 👋 I've noticed your cpm is rapidly growing. With my experience in cre…"
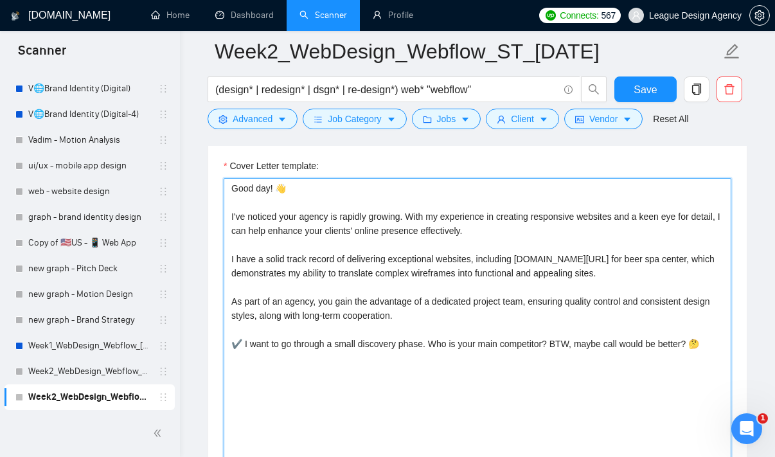
click at [311, 215] on textarea "Good day! 👋 I've noticed your agency is rapidly growing. With my experience in …" at bounding box center [478, 322] width 508 height 289
click at [343, 211] on textarea "Good day! 👋 I've noticed your company is rapidly growing. With my experience in…" at bounding box center [478, 322] width 508 height 289
type textarea "Good day! 👋 I've noticed your company is rapidly growing. With my experience in…"
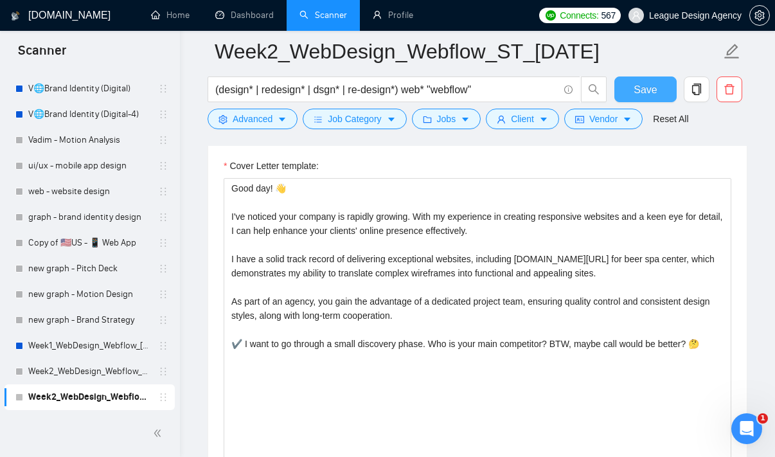
click at [639, 85] on span "Save" at bounding box center [645, 90] width 23 height 16
click at [637, 80] on button "Save" at bounding box center [646, 89] width 62 height 26
click at [117, 351] on link "Week1_WebDesign_Webflow_[DATE]" at bounding box center [89, 346] width 122 height 26
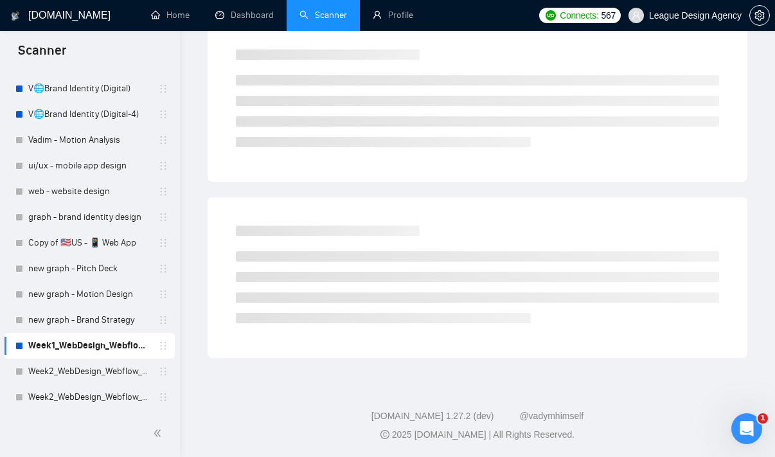
scroll to position [12, 0]
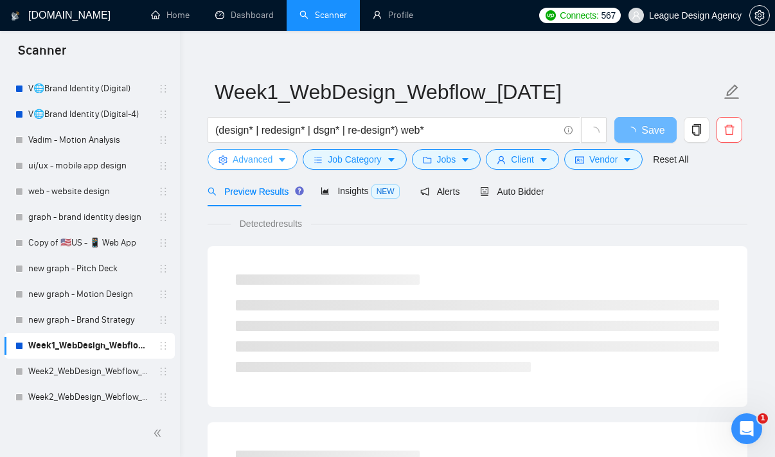
click at [274, 160] on button "Advanced" at bounding box center [253, 159] width 90 height 21
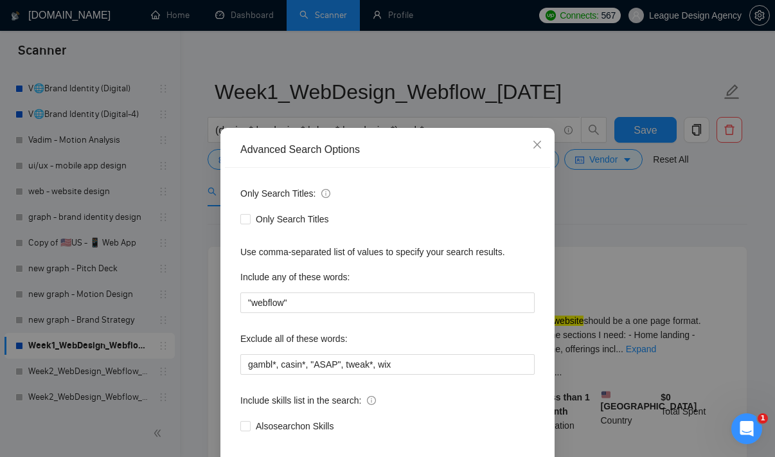
click at [617, 207] on div "Advanced Search Options Only Search Titles: Only Search Titles Use comma-separa…" at bounding box center [387, 228] width 775 height 457
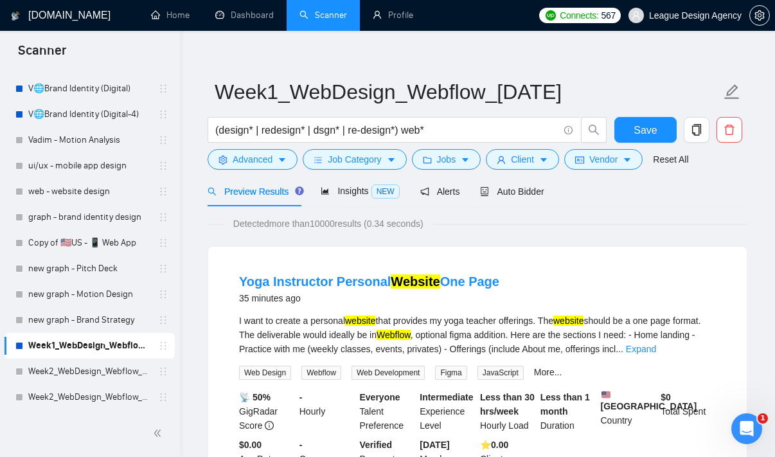
scroll to position [110, 0]
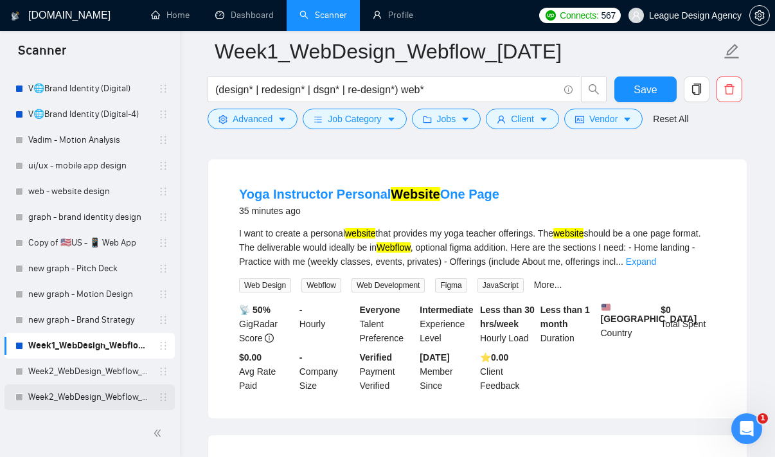
click at [112, 409] on link "Week2_WebDesign_Webflow_ST_[DATE]" at bounding box center [89, 397] width 122 height 26
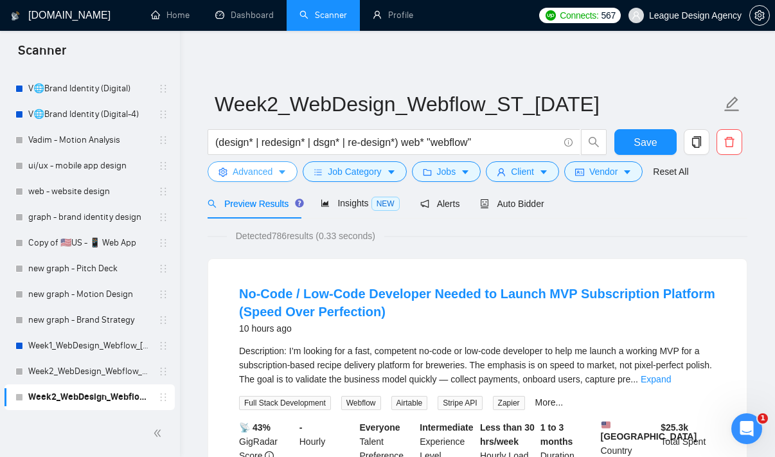
click at [278, 176] on button "Advanced" at bounding box center [253, 171] width 90 height 21
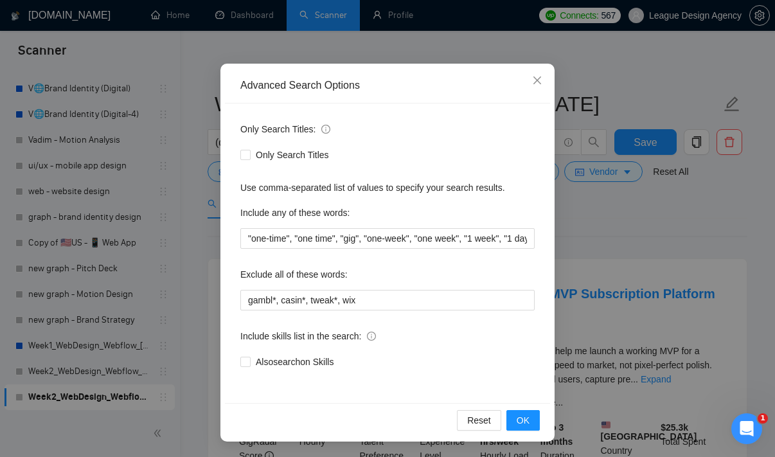
scroll to position [78, 0]
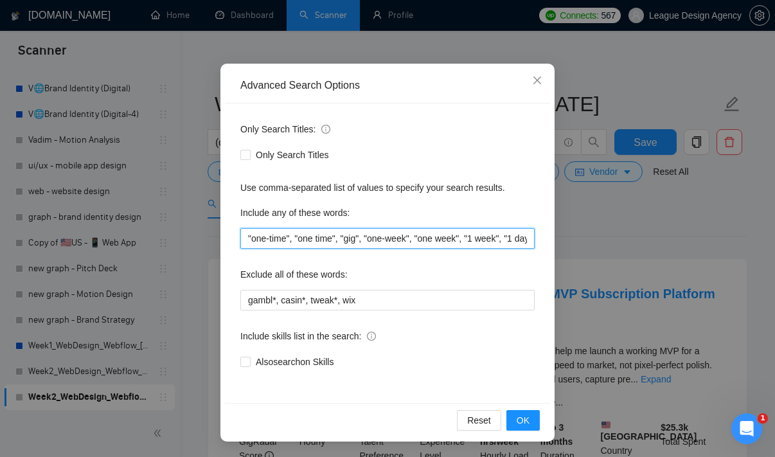
click at [438, 248] on input ""one-time", "one time", "gig", "one-week", "one week", "1 week", "1 day", "1-2 …" at bounding box center [387, 238] width 294 height 21
click at [442, 235] on input ""one-time", "one time", "gig", "one-week", "one week", "1 week", "1 day", "1-2 …" at bounding box center [387, 238] width 294 height 21
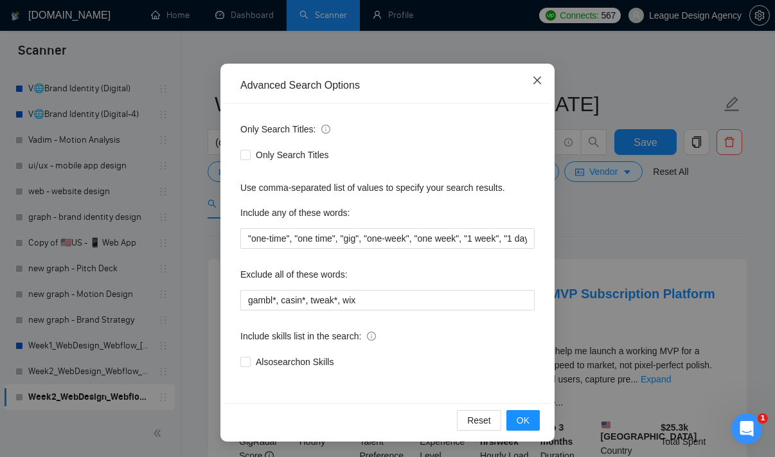
click at [539, 86] on span "Close" at bounding box center [537, 81] width 35 height 35
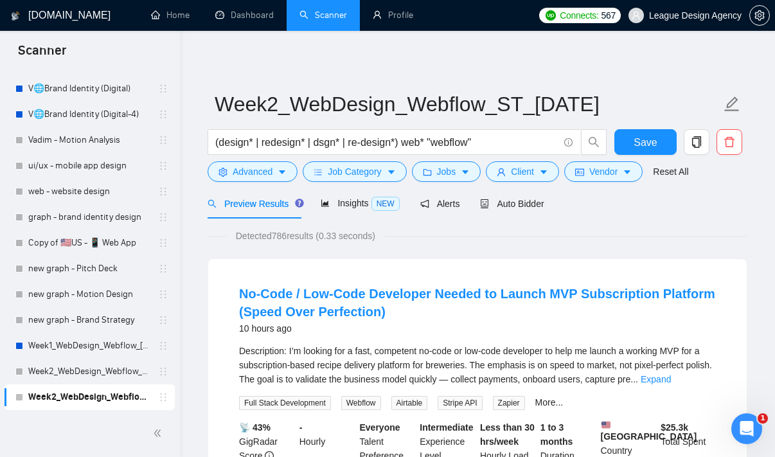
scroll to position [13, 0]
click at [532, 192] on div "Auto Bidder" at bounding box center [512, 203] width 64 height 30
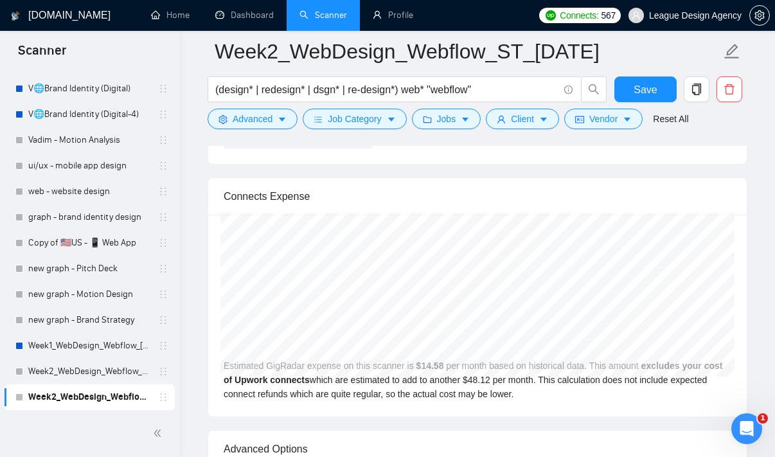
scroll to position [2212, 0]
